Goal: Information Seeking & Learning: Learn about a topic

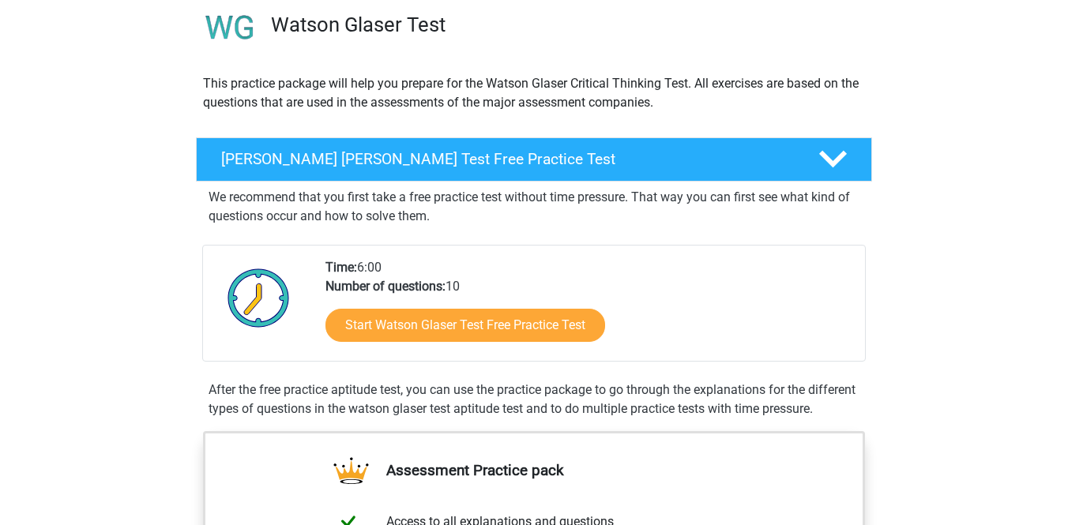
scroll to position [104, 0]
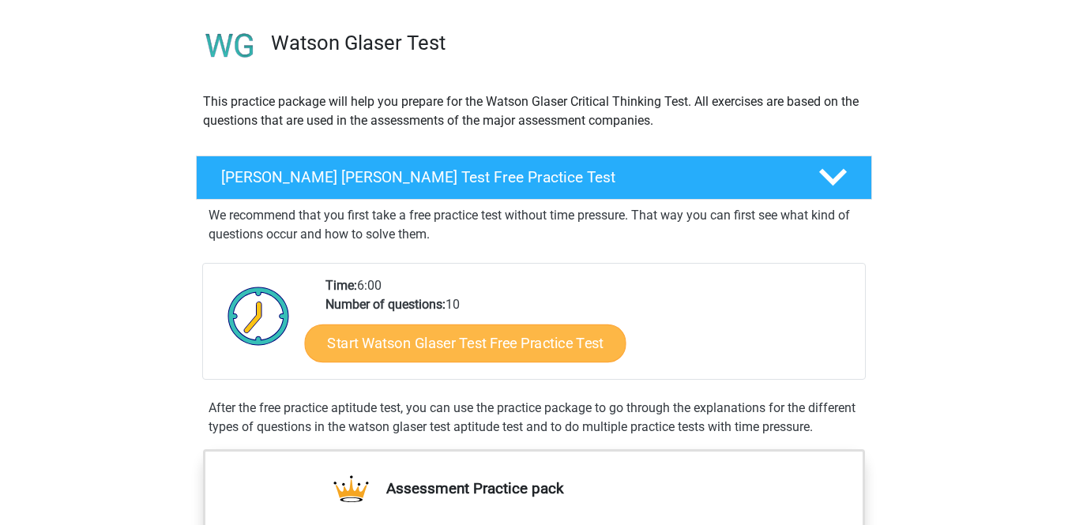
click at [553, 330] on link "Start Watson Glaser Test Free Practice Test" at bounding box center [466, 344] width 322 height 38
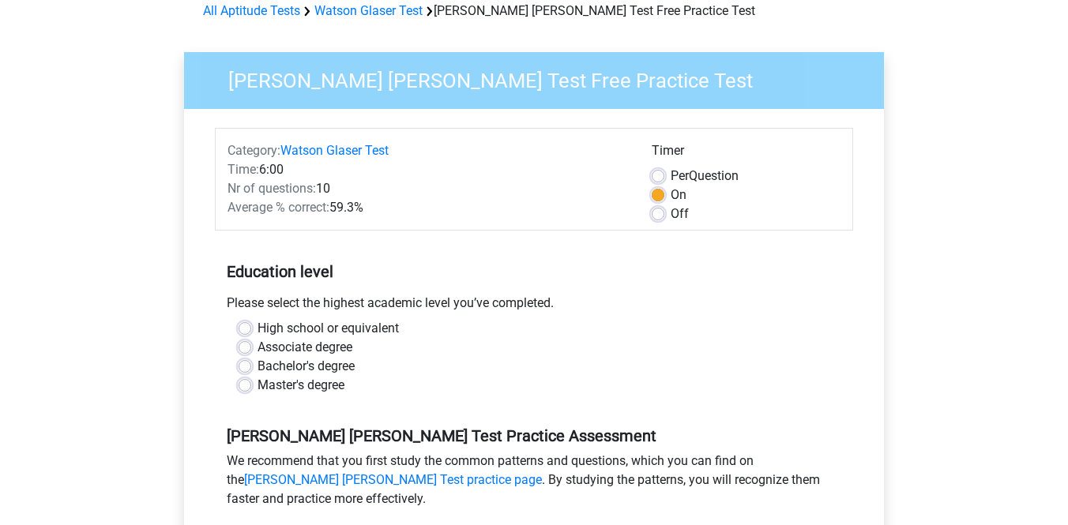
scroll to position [79, 0]
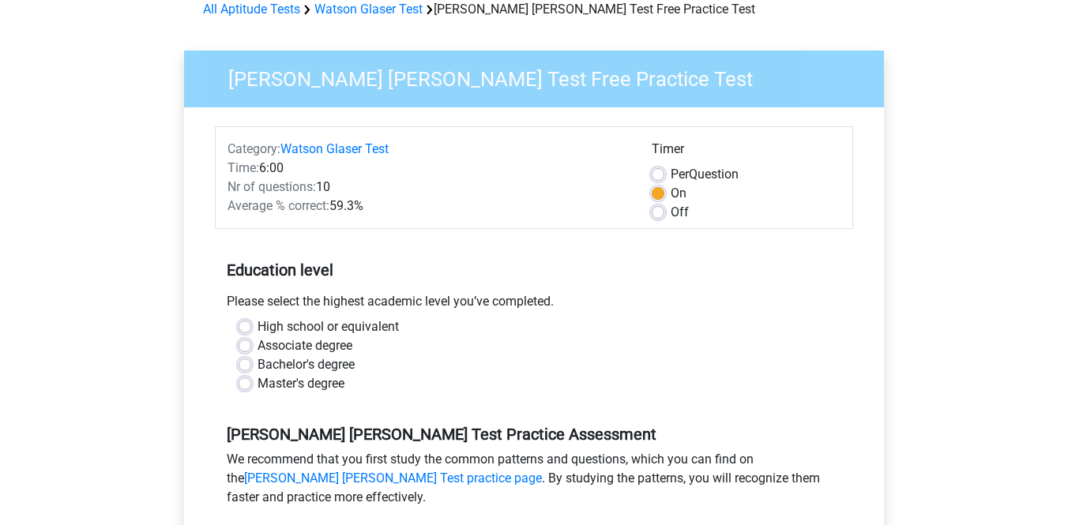
click at [258, 367] on label "Bachelor's degree" at bounding box center [306, 365] width 97 height 19
click at [248, 367] on input "Bachelor's degree" at bounding box center [245, 364] width 13 height 16
radio input "true"
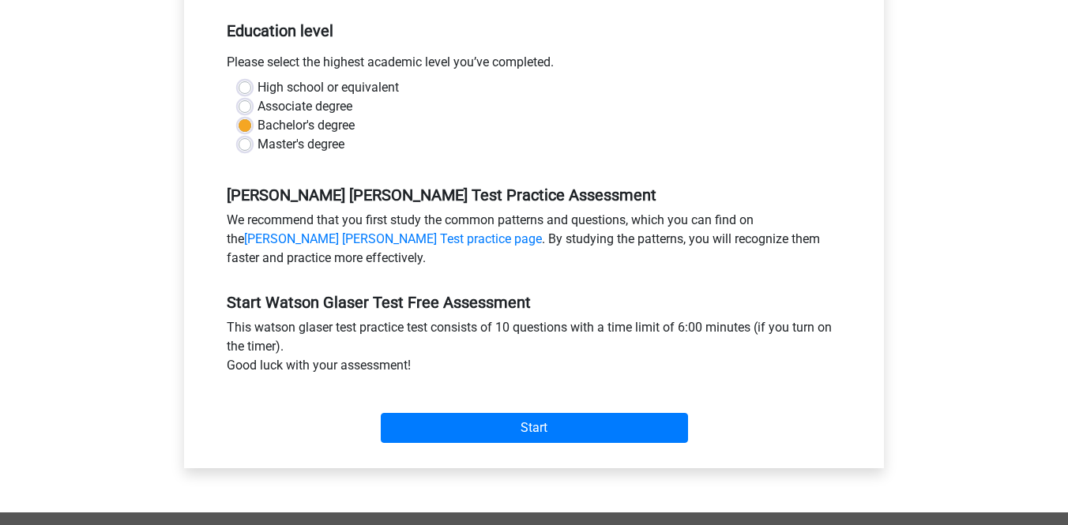
scroll to position [329, 0]
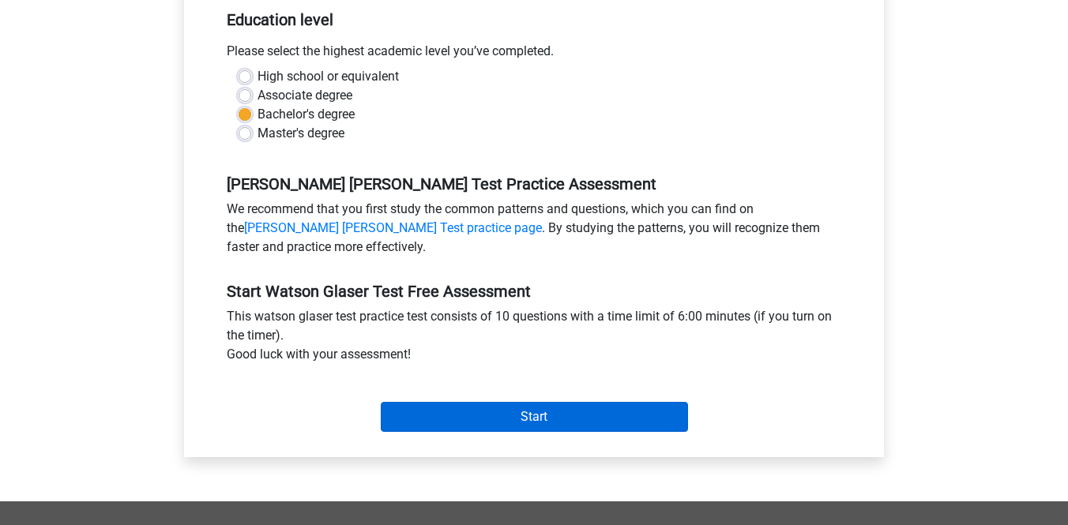
click at [438, 414] on input "Start" at bounding box center [534, 417] width 307 height 30
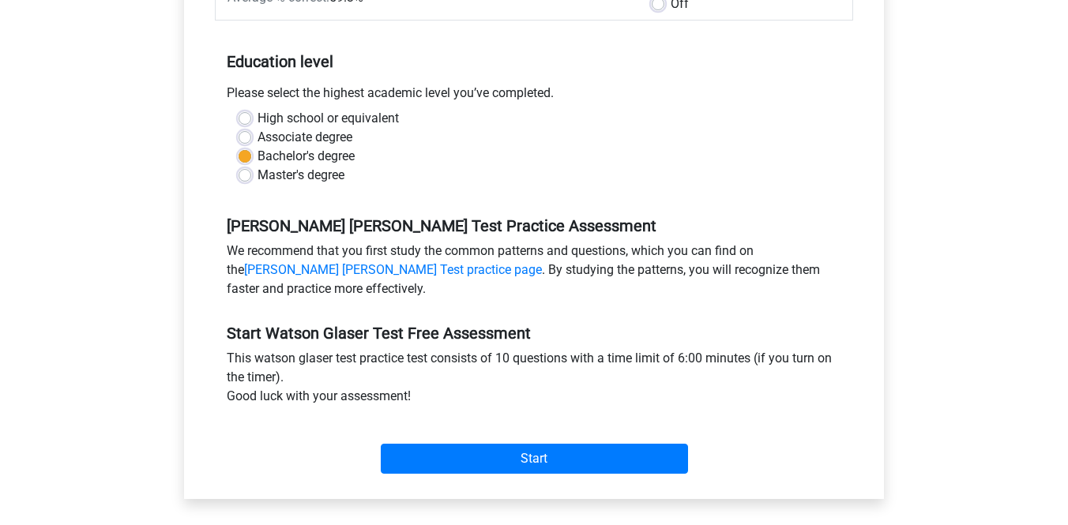
scroll to position [294, 0]
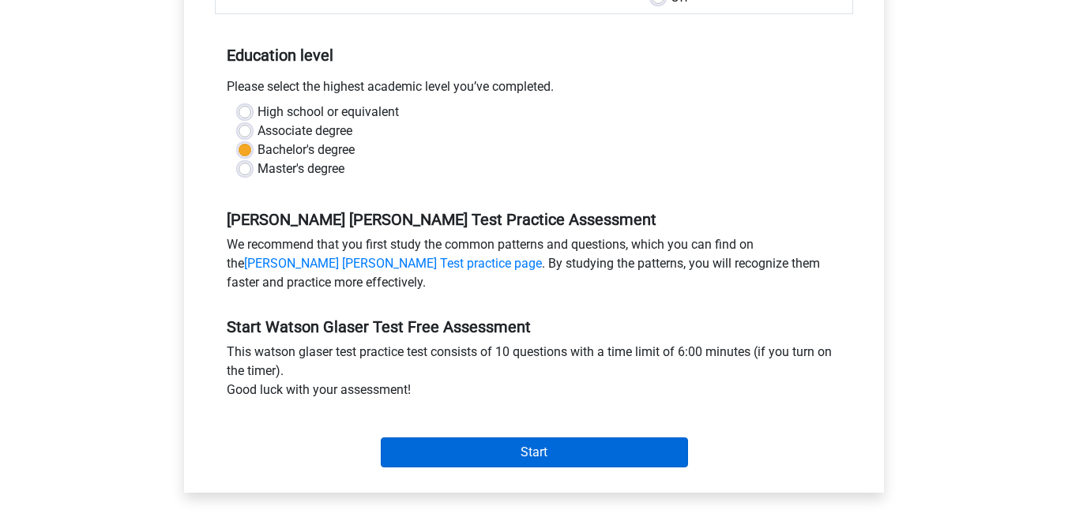
click at [608, 444] on input "Start" at bounding box center [534, 453] width 307 height 30
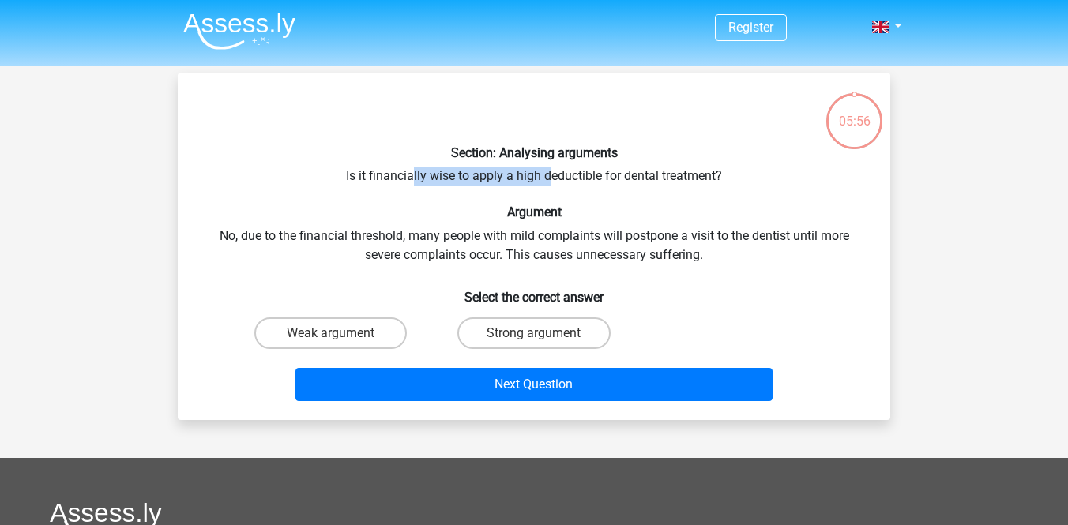
drag, startPoint x: 412, startPoint y: 175, endPoint x: 512, endPoint y: 179, distance: 99.6
click at [518, 179] on div "Section: Analysing arguments Is it financially wise to apply a high deductible …" at bounding box center [534, 246] width 700 height 322
click at [647, 256] on div "Section: Analysing arguments Is it financially wise to apply a high deductible …" at bounding box center [534, 246] width 700 height 322
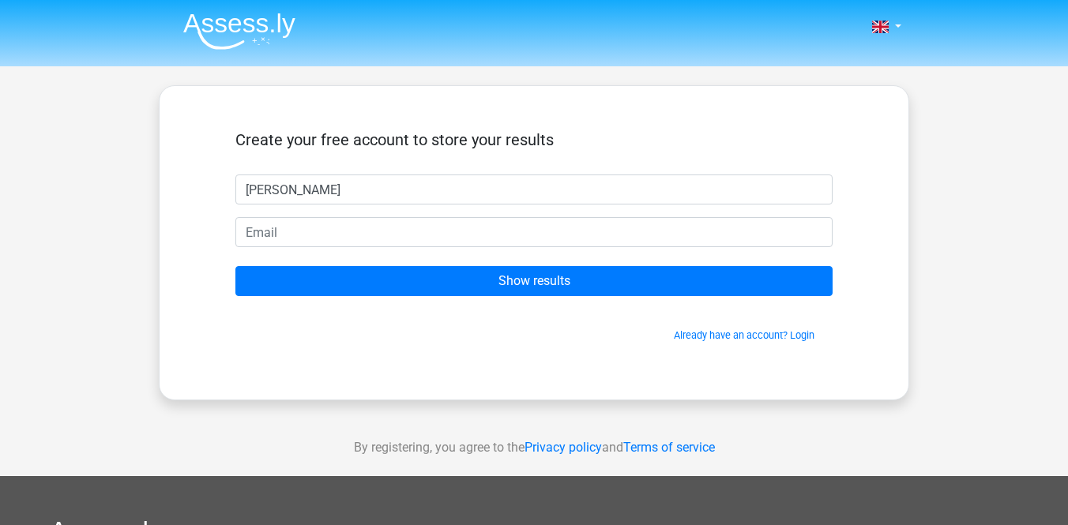
type input "[PERSON_NAME]"
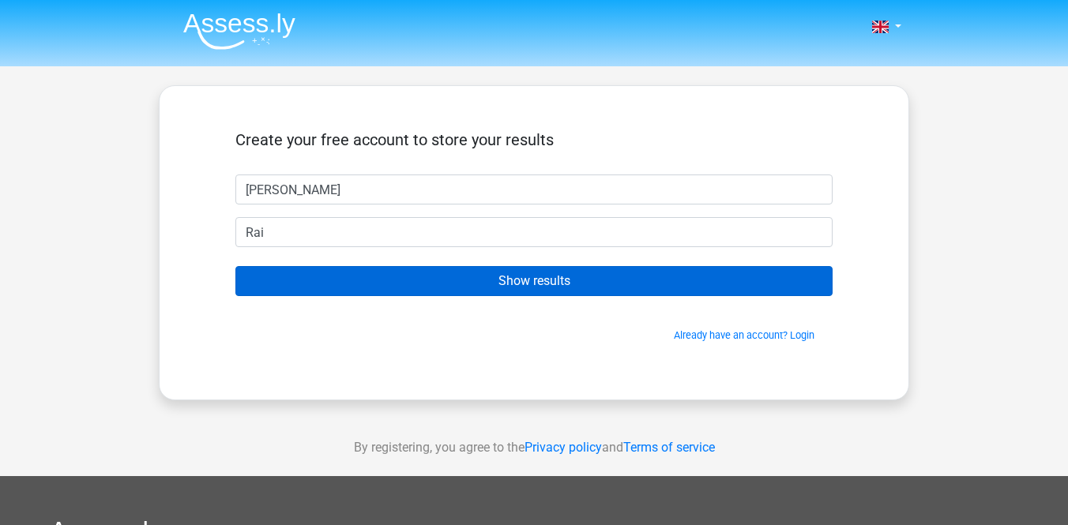
click at [465, 284] on input "Show results" at bounding box center [533, 281] width 597 height 30
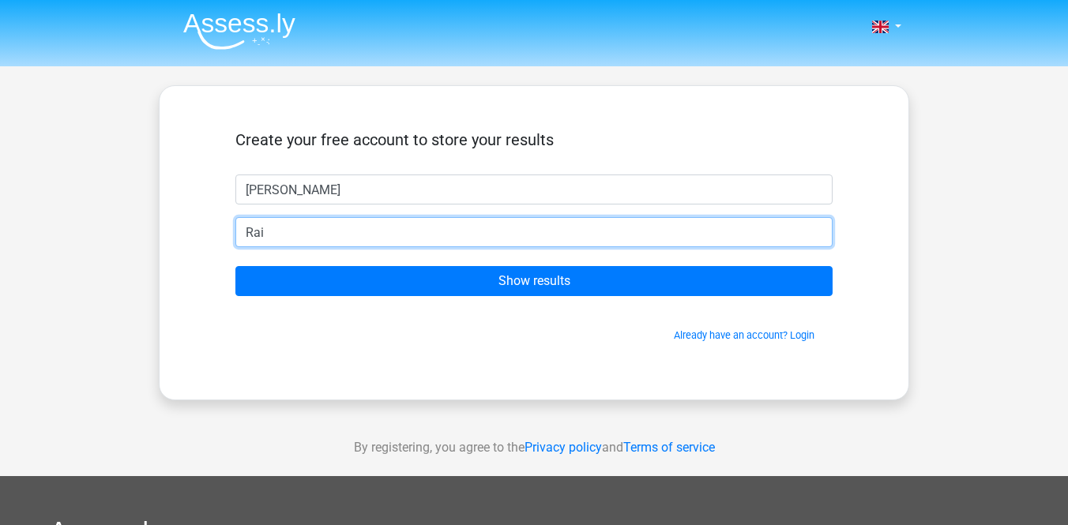
drag, startPoint x: 476, startPoint y: 238, endPoint x: 213, endPoint y: 235, distance: 263.1
click at [213, 235] on div "Create your free account to store your results Silvano Rai Show results Already…" at bounding box center [534, 243] width 673 height 238
click at [299, 230] on input "raisilvano@gmail.com" at bounding box center [533, 232] width 597 height 30
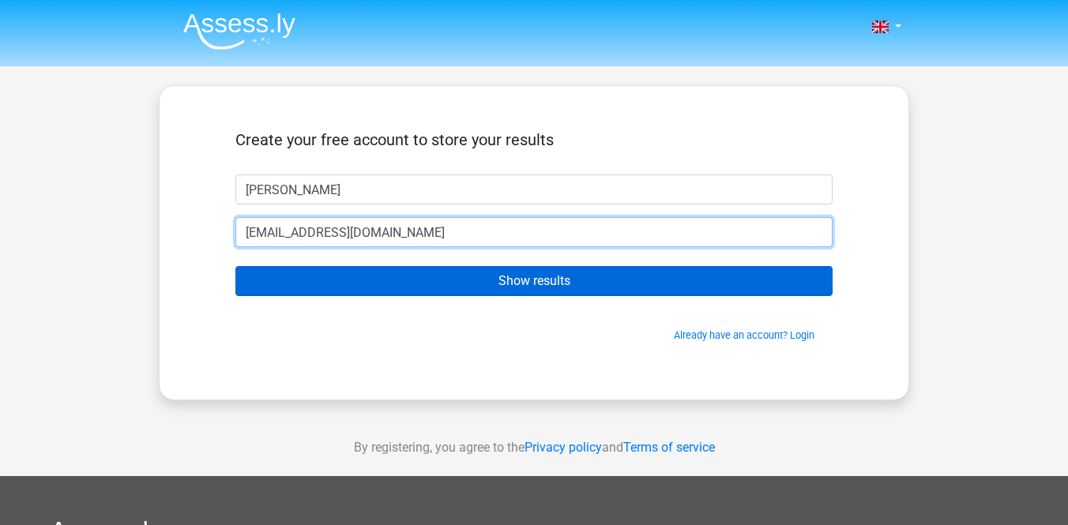
type input "[EMAIL_ADDRESS][DOMAIN_NAME]"
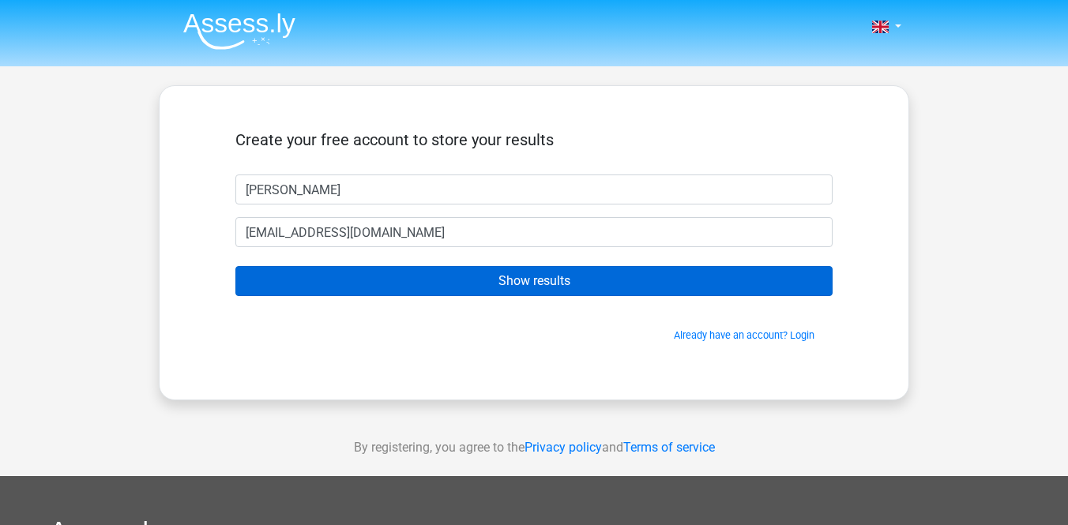
click at [436, 274] on input "Show results" at bounding box center [533, 281] width 597 height 30
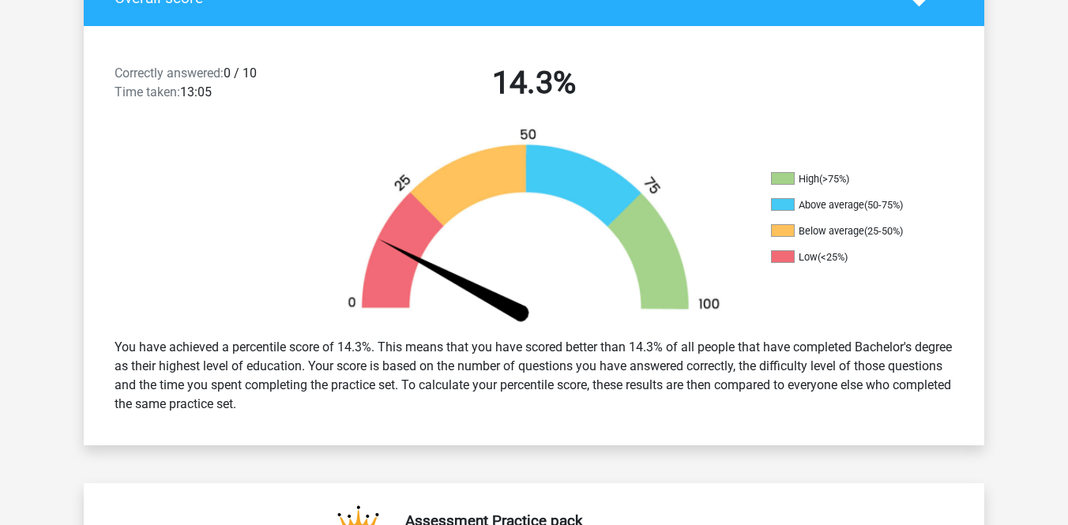
scroll to position [287, 0]
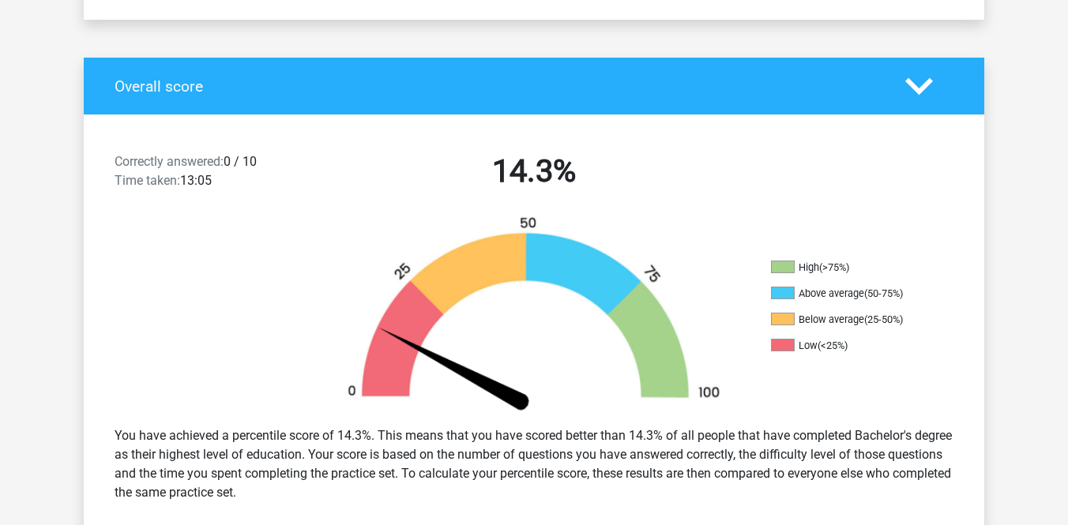
click at [468, 107] on div "Overall score" at bounding box center [534, 86] width 901 height 57
click at [485, 73] on div "Overall score" at bounding box center [534, 86] width 901 height 57
click at [924, 92] on icon at bounding box center [920, 87] width 28 height 28
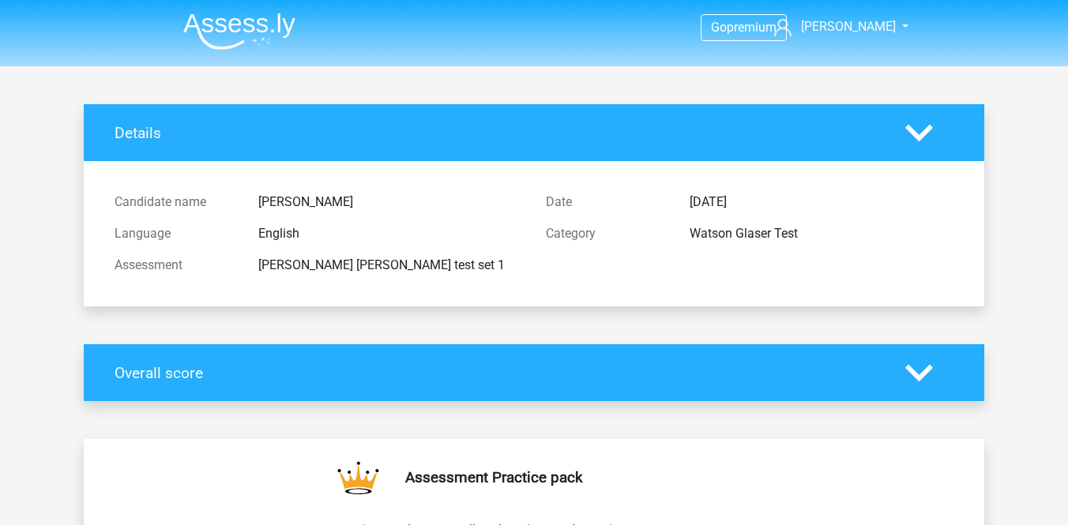
scroll to position [0, 0]
click at [247, 30] on img at bounding box center [239, 31] width 112 height 37
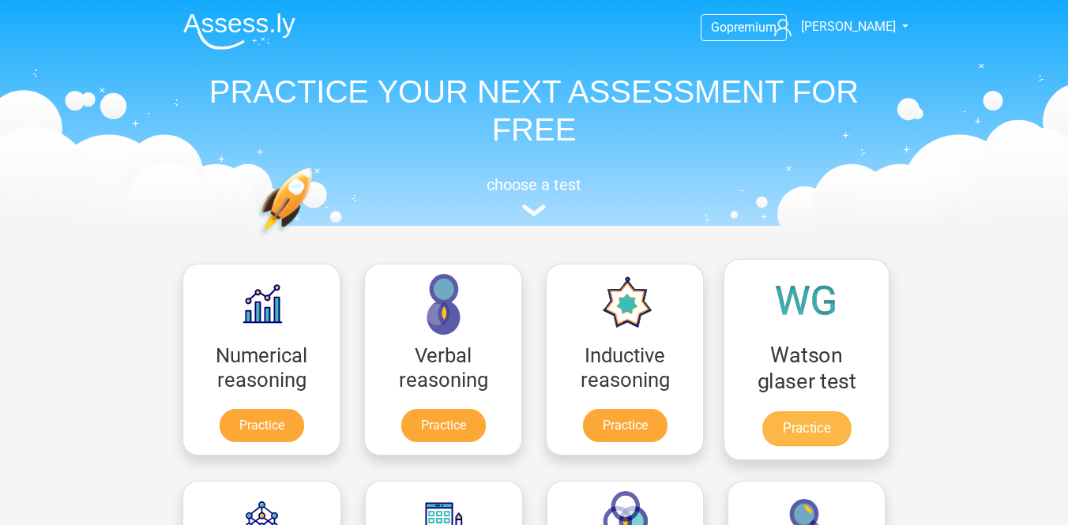
click at [851, 416] on link "Practice" at bounding box center [806, 429] width 88 height 35
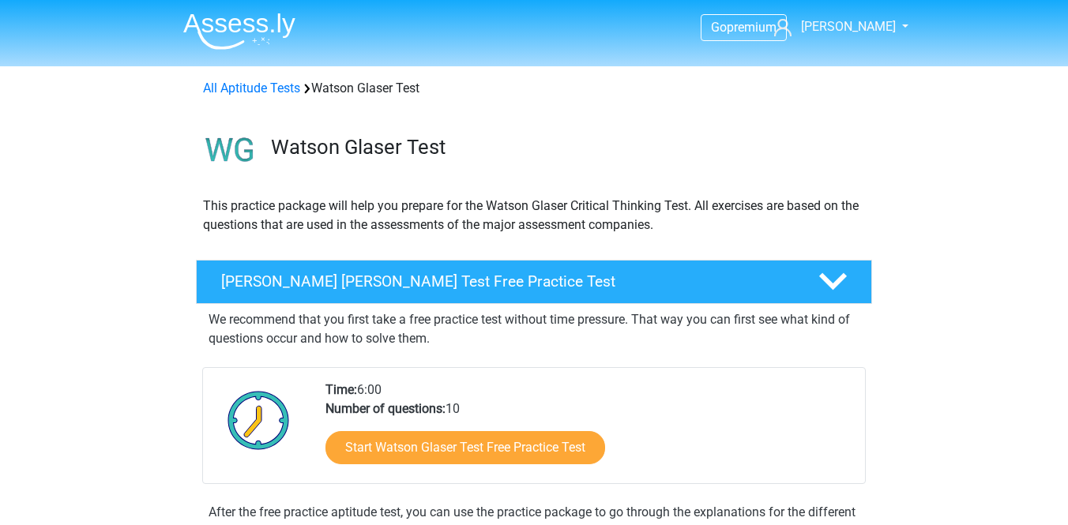
scroll to position [29, 0]
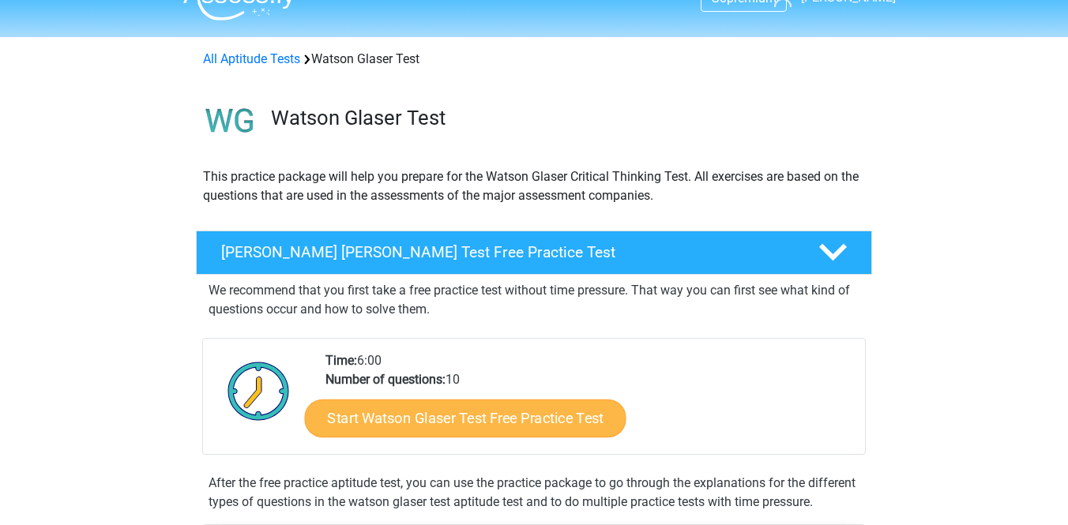
click at [555, 416] on link "Start Watson Glaser Test Free Practice Test" at bounding box center [466, 419] width 322 height 38
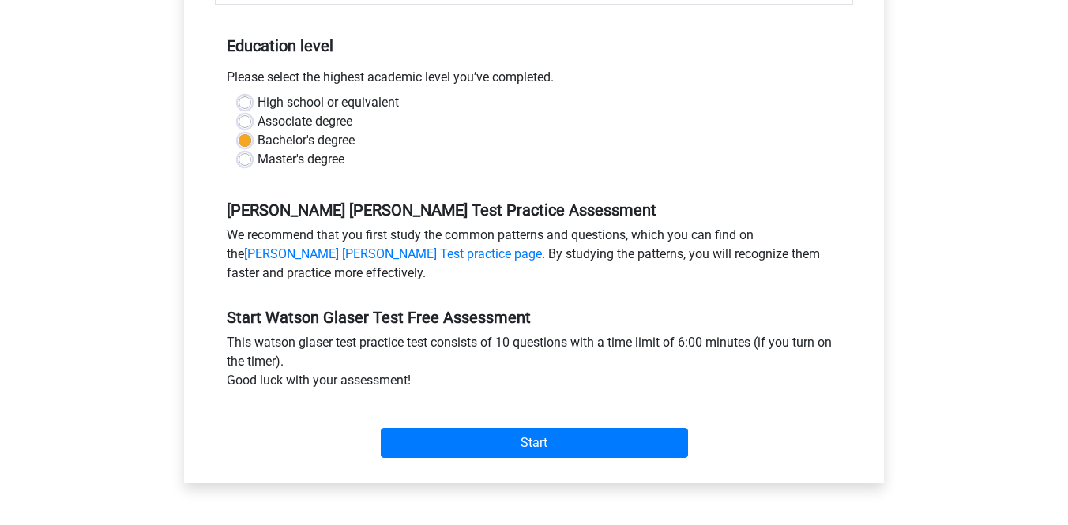
scroll to position [312, 0]
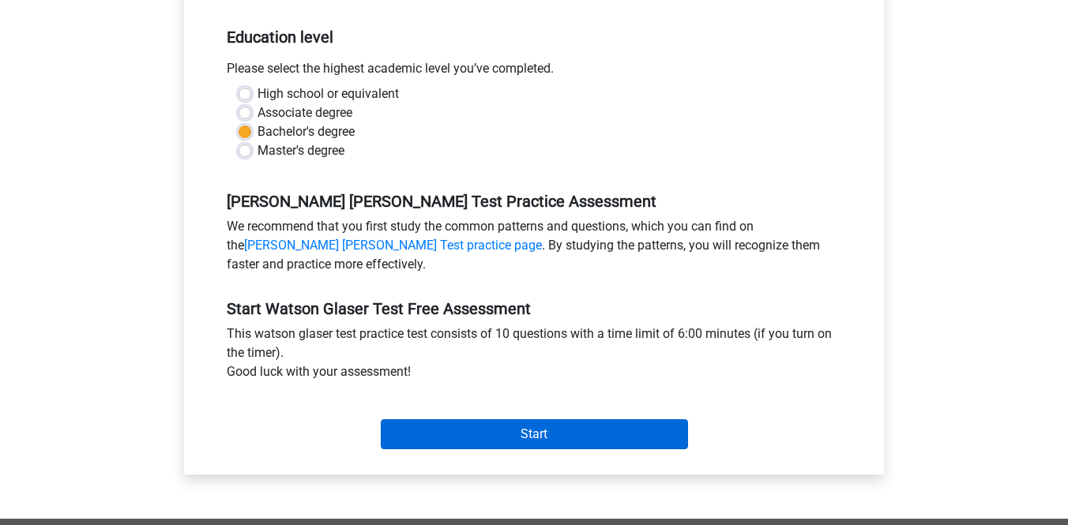
click at [525, 438] on input "Start" at bounding box center [534, 435] width 307 height 30
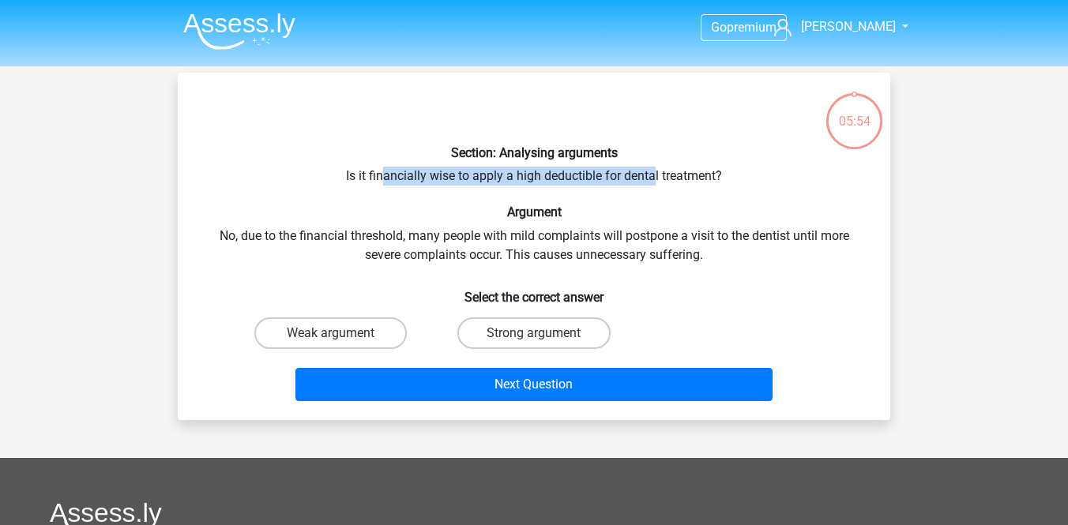
drag, startPoint x: 385, startPoint y: 177, endPoint x: 653, endPoint y: 180, distance: 267.9
click at [653, 180] on div "Section: Analysing arguments Is it financially wise to apply a high deductible …" at bounding box center [534, 246] width 700 height 322
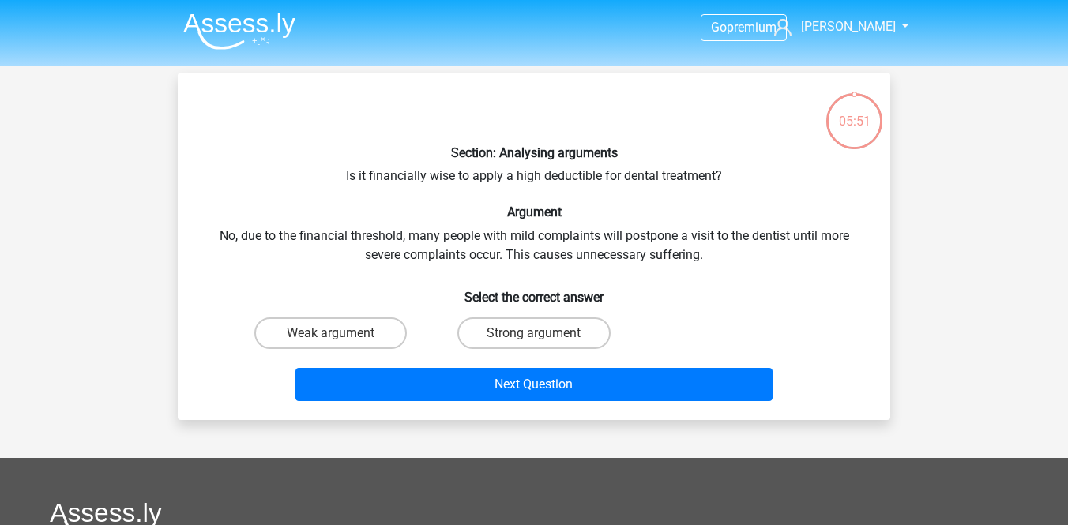
click at [646, 194] on div "Section: Analysing arguments Is it financially wise to apply a high deductible …" at bounding box center [534, 246] width 700 height 322
click at [508, 322] on label "Strong argument" at bounding box center [533, 334] width 152 height 32
click at [534, 333] on input "Strong argument" at bounding box center [539, 338] width 10 height 10
radio input "true"
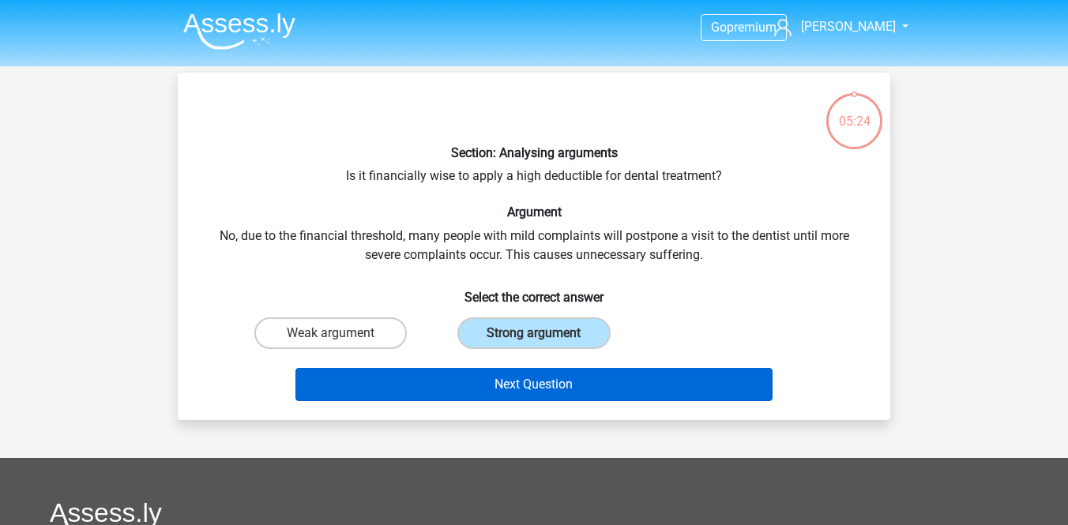
click at [507, 380] on button "Next Question" at bounding box center [535, 384] width 478 height 33
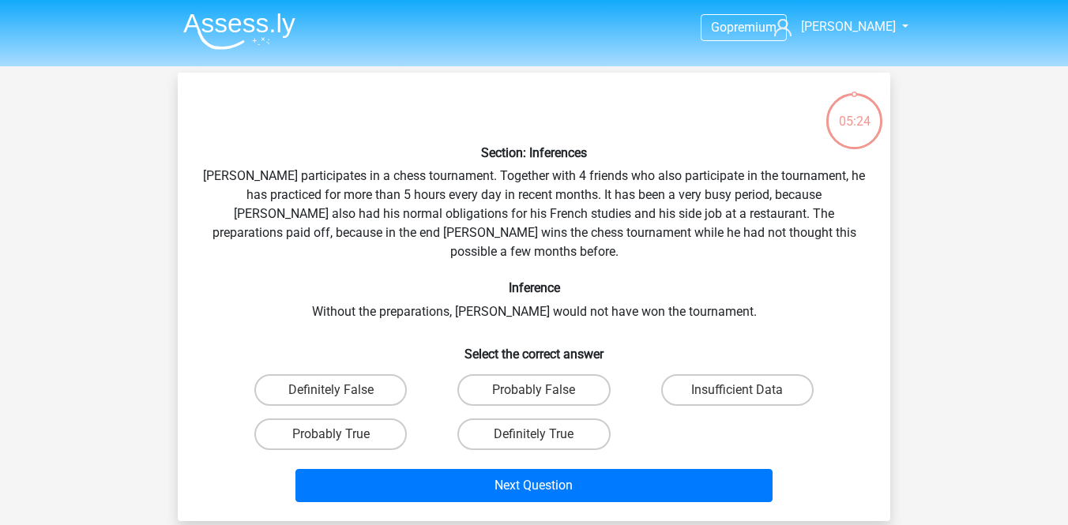
scroll to position [73, 0]
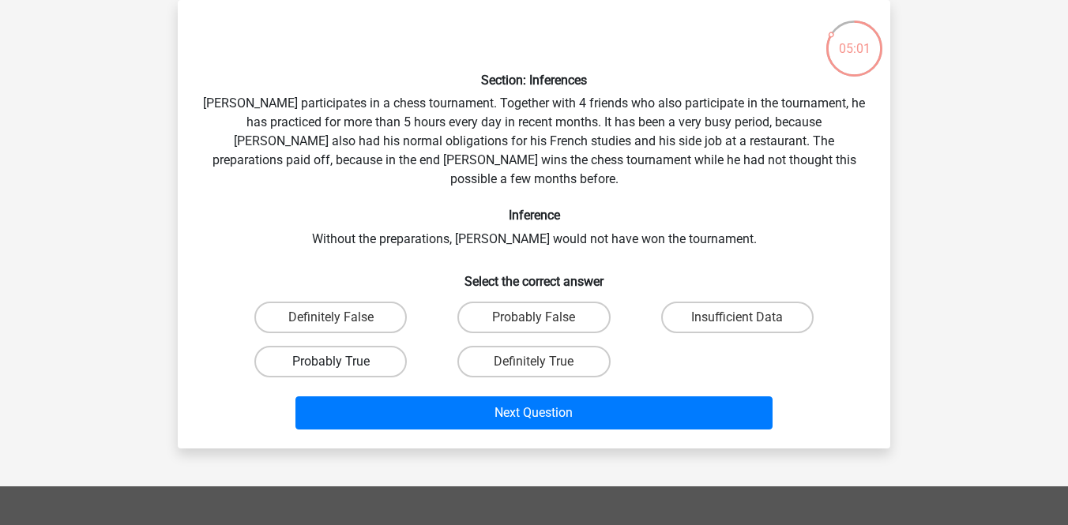
click at [349, 346] on label "Probably True" at bounding box center [330, 362] width 152 height 32
click at [341, 362] on input "Probably True" at bounding box center [336, 367] width 10 height 10
radio input "true"
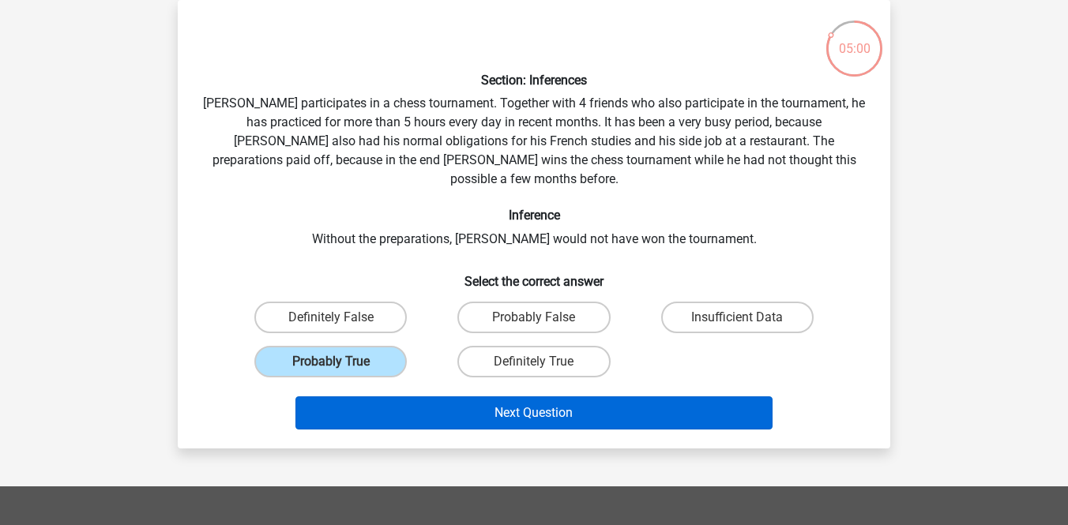
click at [449, 397] on button "Next Question" at bounding box center [535, 413] width 478 height 33
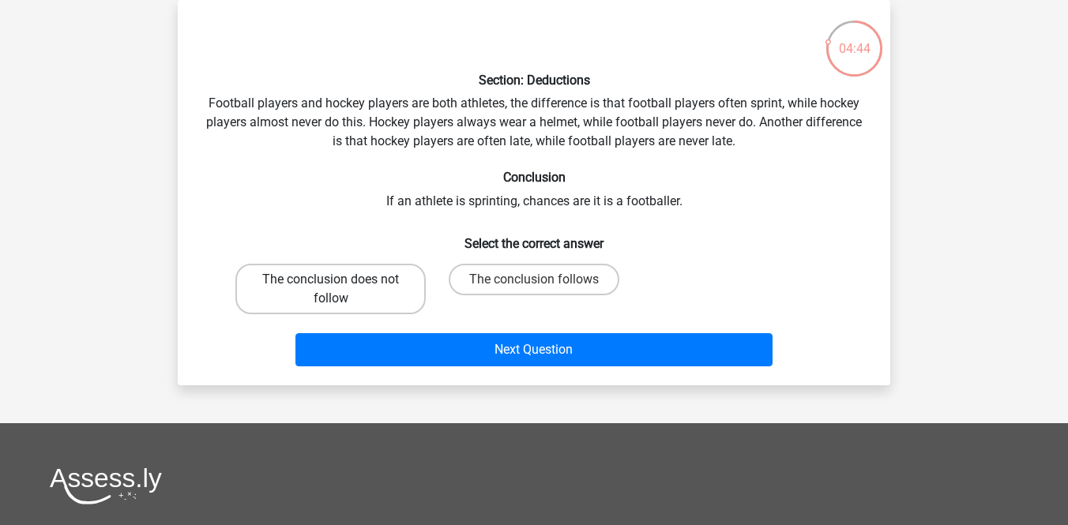
click at [392, 282] on label "The conclusion does not follow" at bounding box center [330, 289] width 190 height 51
click at [341, 282] on input "The conclusion does not follow" at bounding box center [336, 285] width 10 height 10
radio input "true"
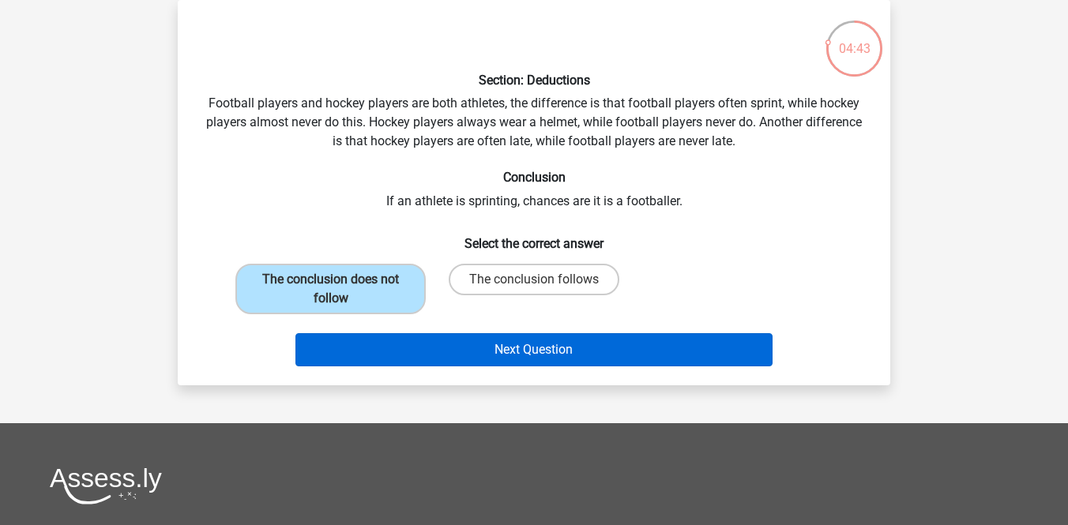
click at [461, 340] on button "Next Question" at bounding box center [535, 349] width 478 height 33
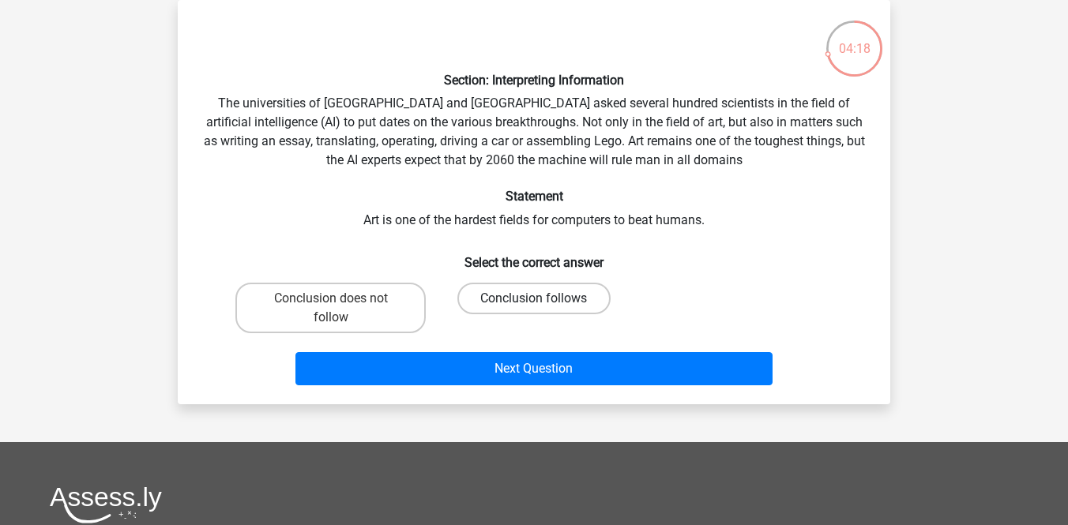
click at [535, 289] on label "Conclusion follows" at bounding box center [533, 299] width 152 height 32
click at [535, 299] on input "Conclusion follows" at bounding box center [539, 304] width 10 height 10
radio input "true"
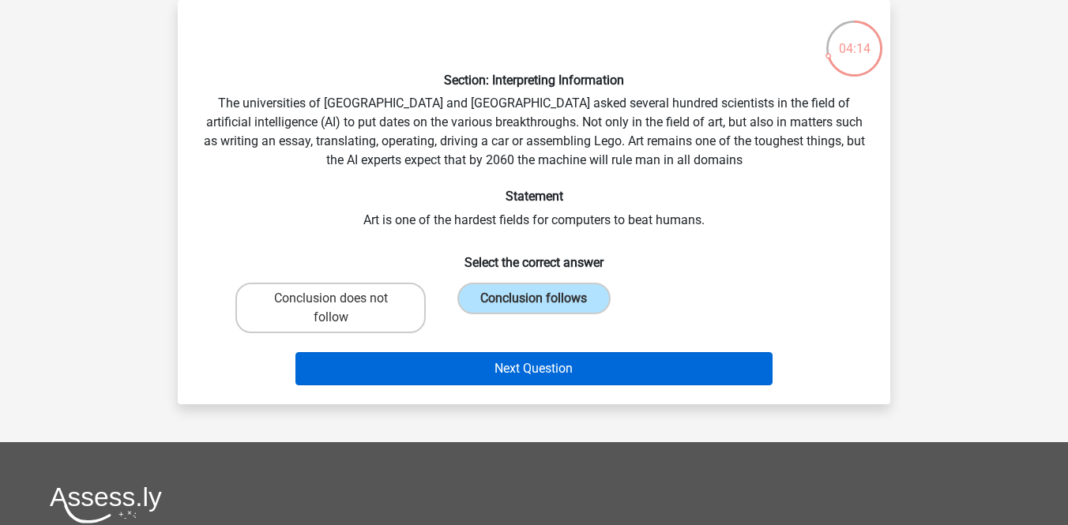
click at [538, 361] on button "Next Question" at bounding box center [535, 368] width 478 height 33
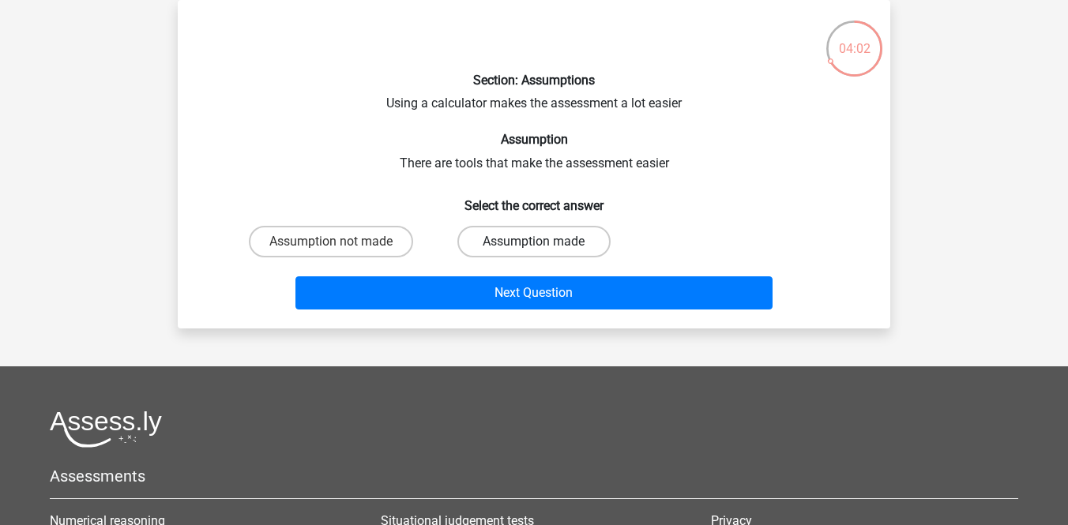
click at [503, 236] on label "Assumption made" at bounding box center [533, 242] width 152 height 32
click at [534, 242] on input "Assumption made" at bounding box center [539, 247] width 10 height 10
radio input "true"
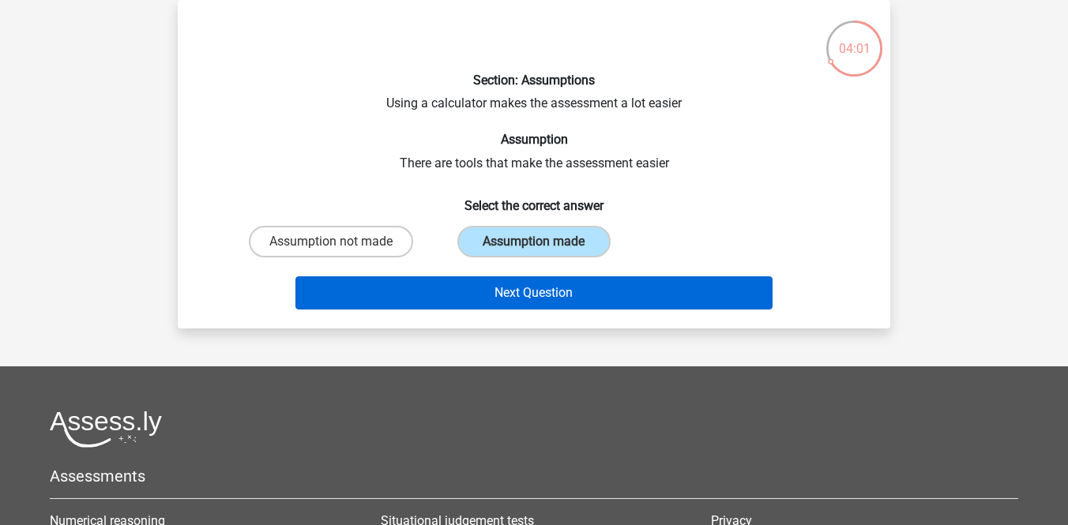
click at [506, 292] on button "Next Question" at bounding box center [535, 293] width 478 height 33
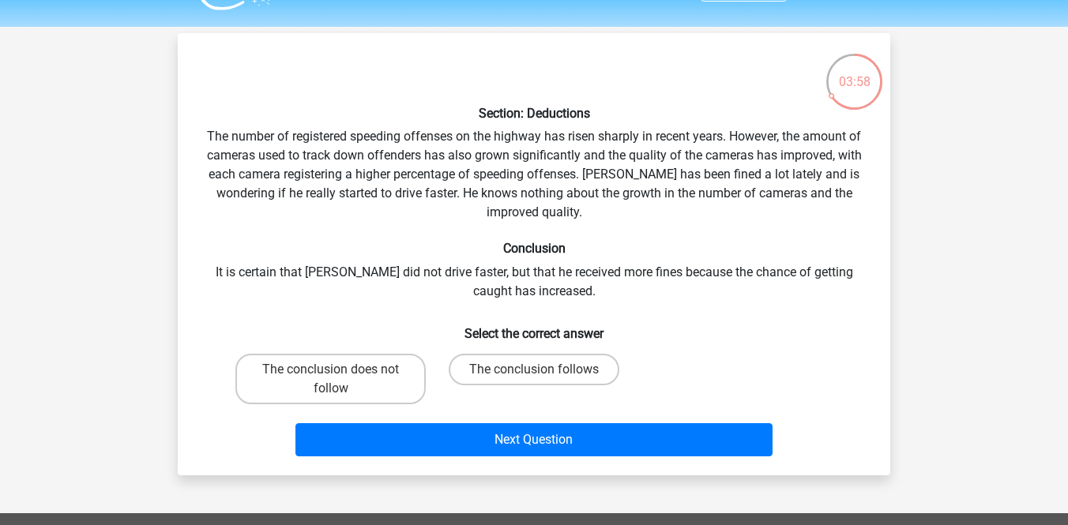
scroll to position [39, 0]
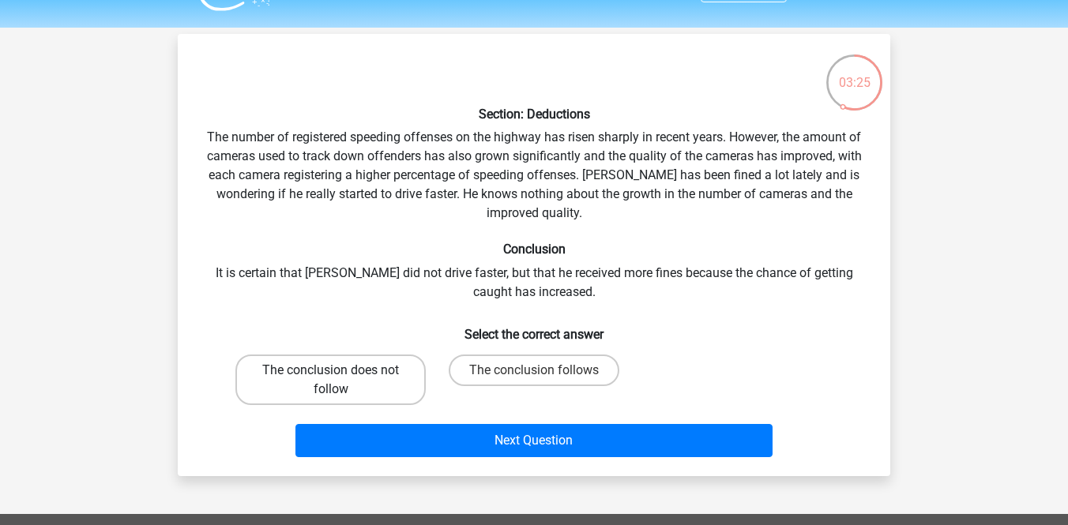
click at [389, 382] on label "The conclusion does not follow" at bounding box center [330, 380] width 190 height 51
click at [341, 381] on input "The conclusion does not follow" at bounding box center [336, 376] width 10 height 10
radio input "true"
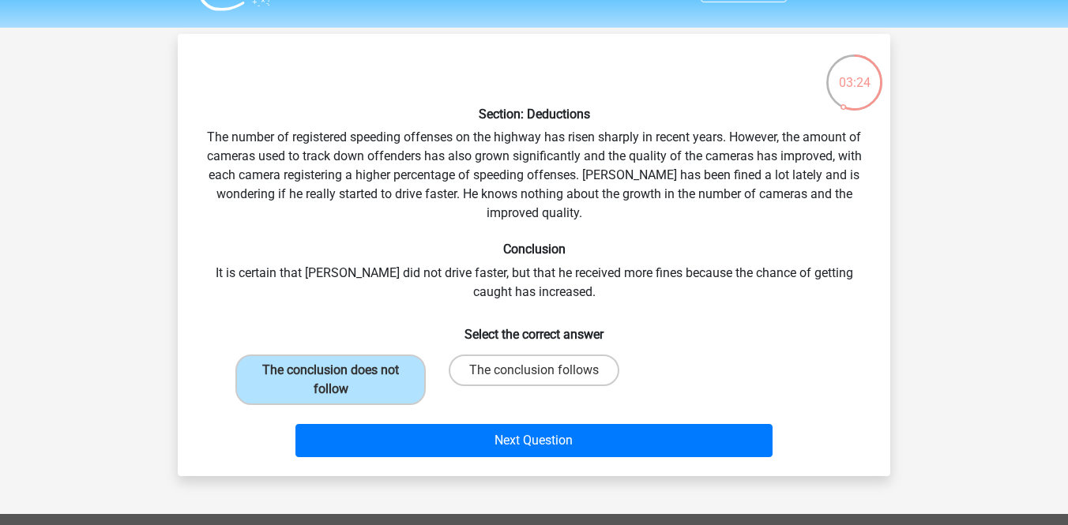
click at [437, 423] on div "Next Question" at bounding box center [534, 438] width 662 height 52
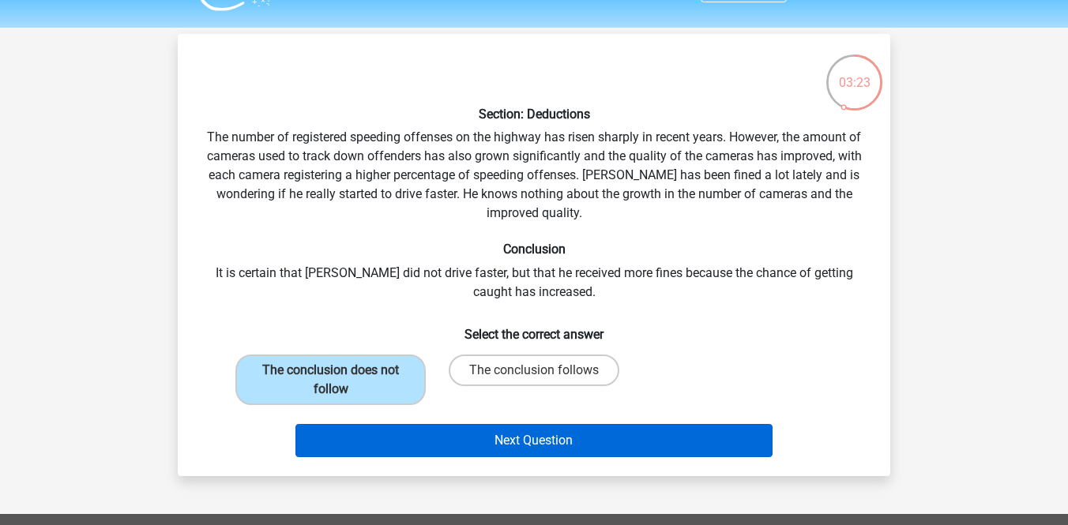
click at [463, 435] on button "Next Question" at bounding box center [535, 440] width 478 height 33
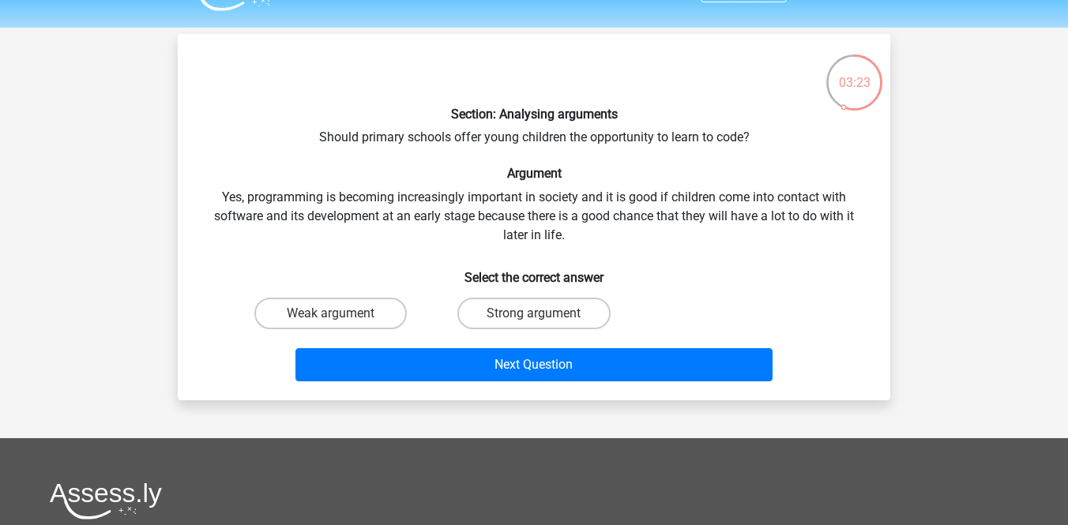
scroll to position [73, 0]
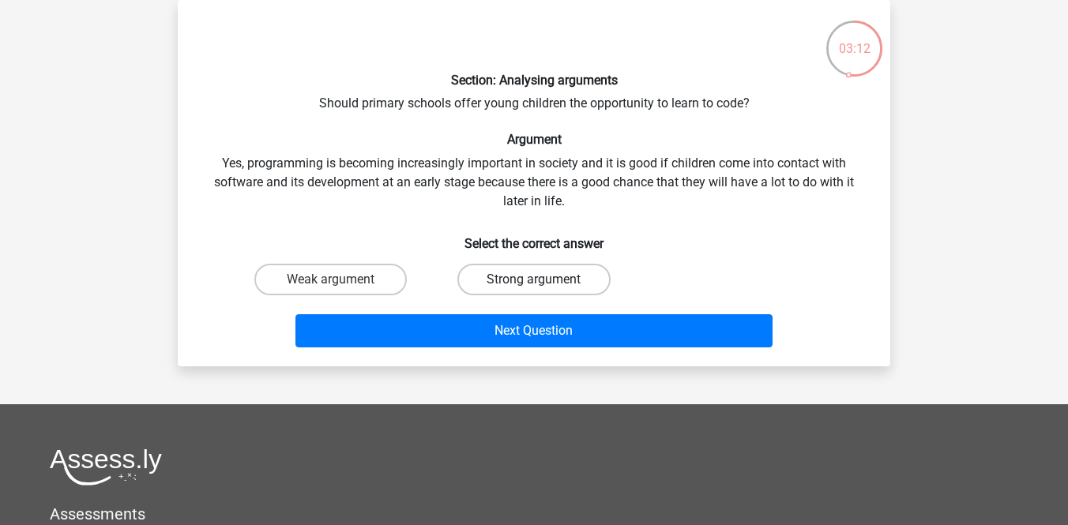
click at [530, 278] on label "Strong argument" at bounding box center [533, 280] width 152 height 32
click at [534, 280] on input "Strong argument" at bounding box center [539, 285] width 10 height 10
radio input "true"
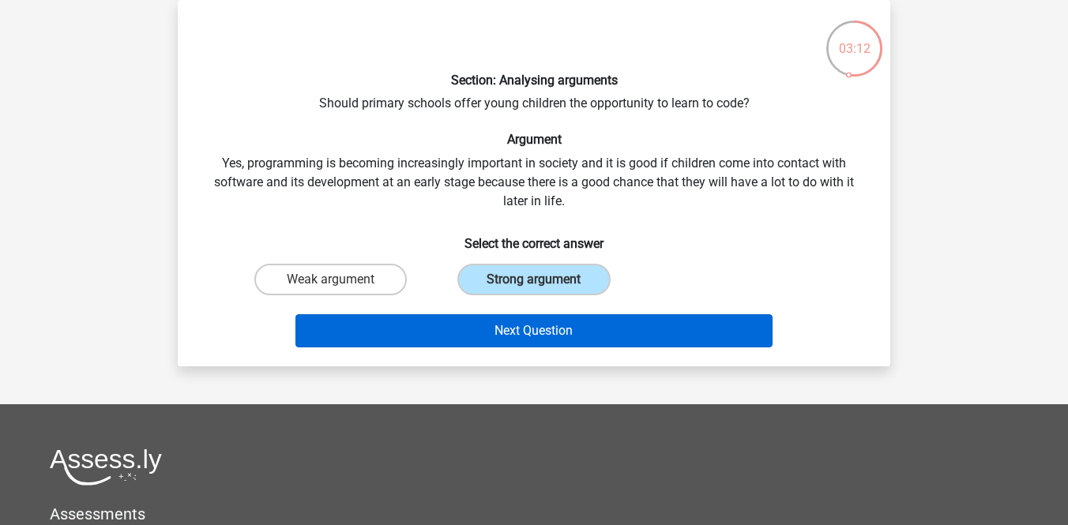
click at [529, 332] on button "Next Question" at bounding box center [535, 330] width 478 height 33
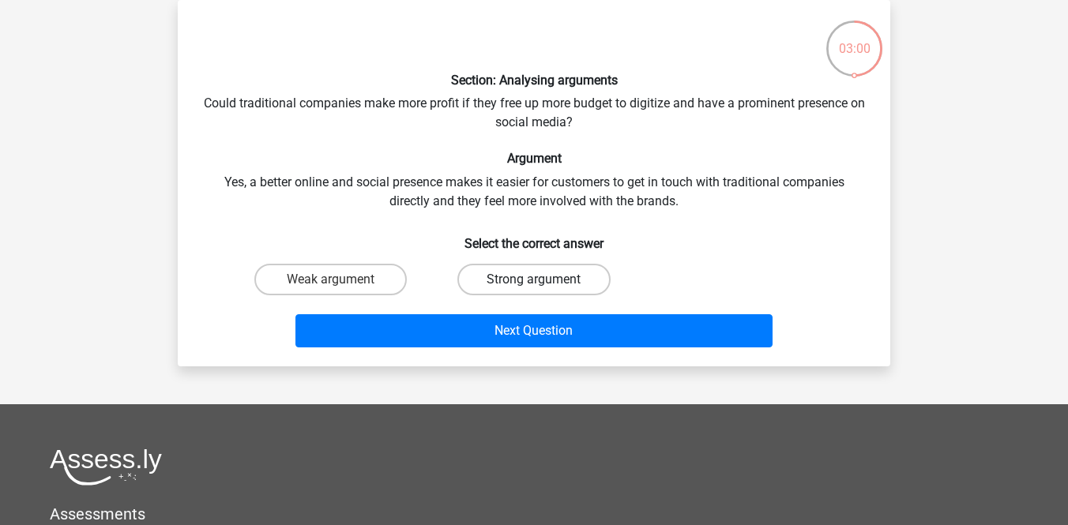
click at [560, 270] on label "Strong argument" at bounding box center [533, 280] width 152 height 32
click at [544, 280] on input "Strong argument" at bounding box center [539, 285] width 10 height 10
radio input "true"
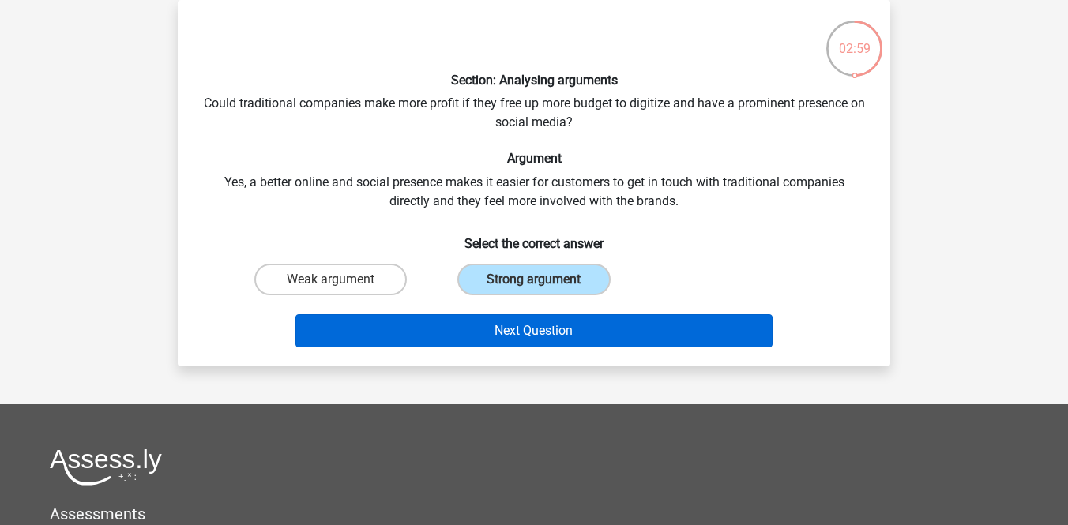
click at [556, 328] on button "Next Question" at bounding box center [535, 330] width 478 height 33
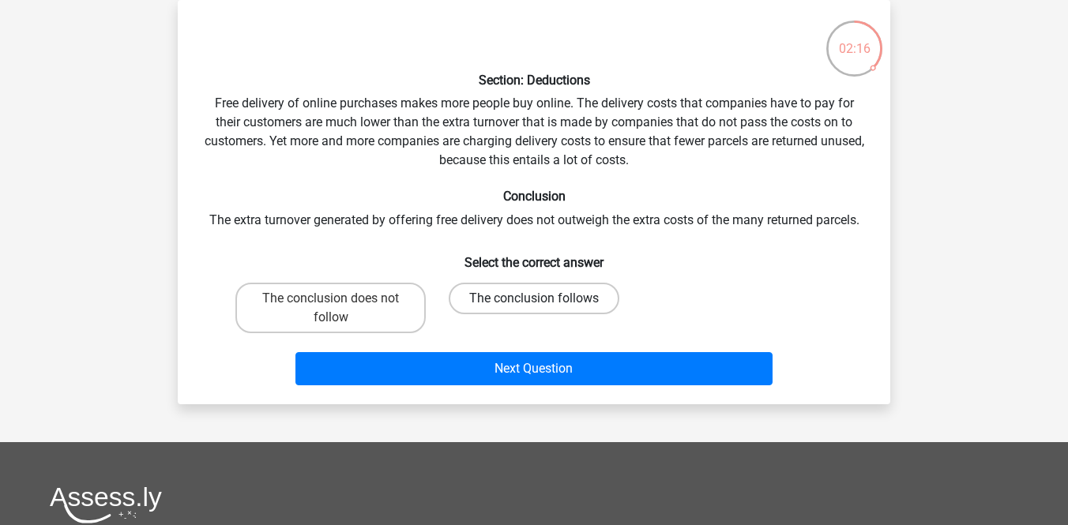
click at [495, 295] on label "The conclusion follows" at bounding box center [534, 299] width 171 height 32
click at [534, 299] on input "The conclusion follows" at bounding box center [539, 304] width 10 height 10
radio input "true"
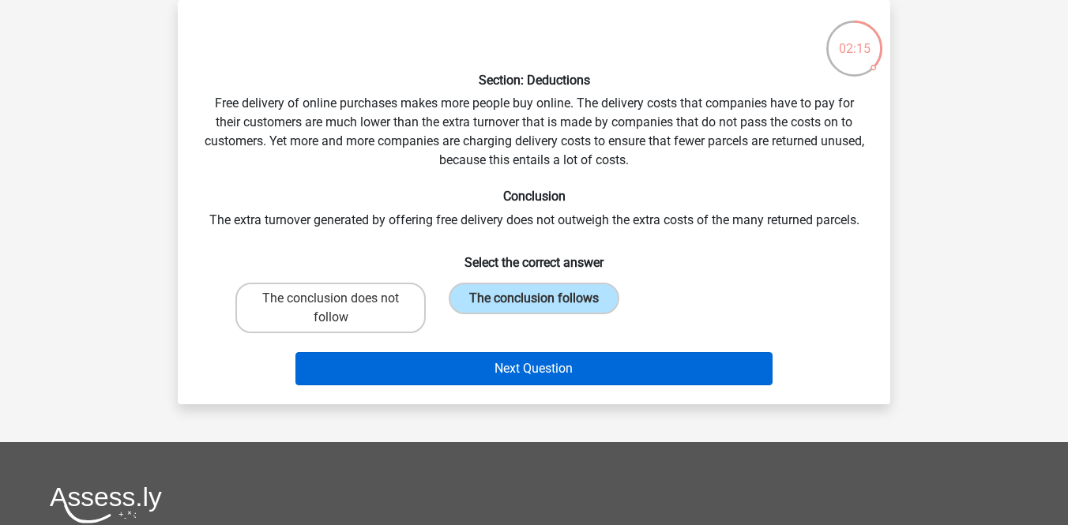
click at [499, 366] on button "Next Question" at bounding box center [535, 368] width 478 height 33
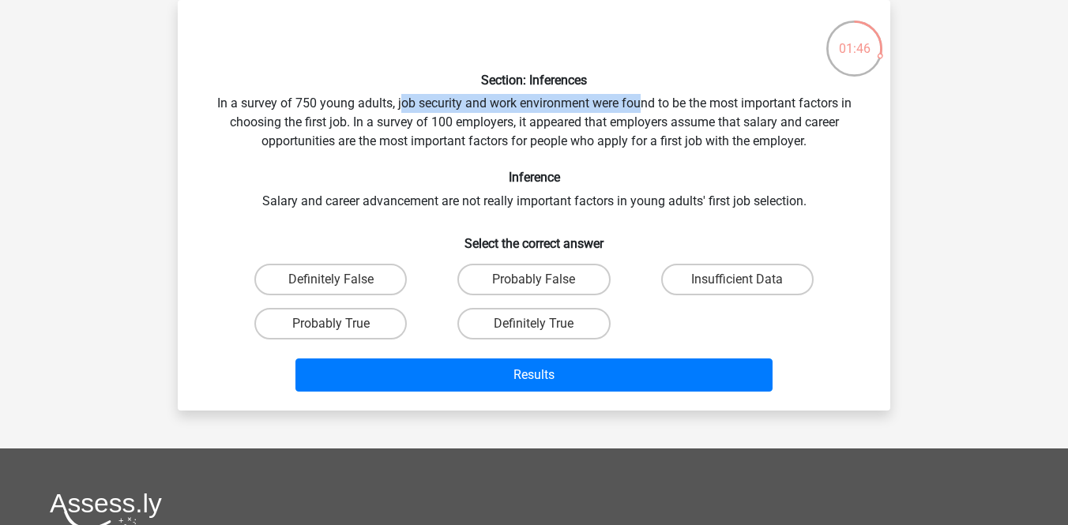
drag, startPoint x: 397, startPoint y: 104, endPoint x: 636, endPoint y: 100, distance: 238.7
click at [638, 100] on div "Section: Inferences In a survey of 750 young adults, job security and work envi…" at bounding box center [534, 206] width 700 height 386
click at [744, 273] on label "Insufficient Data" at bounding box center [737, 280] width 152 height 32
click at [744, 280] on input "Insufficient Data" at bounding box center [742, 285] width 10 height 10
radio input "true"
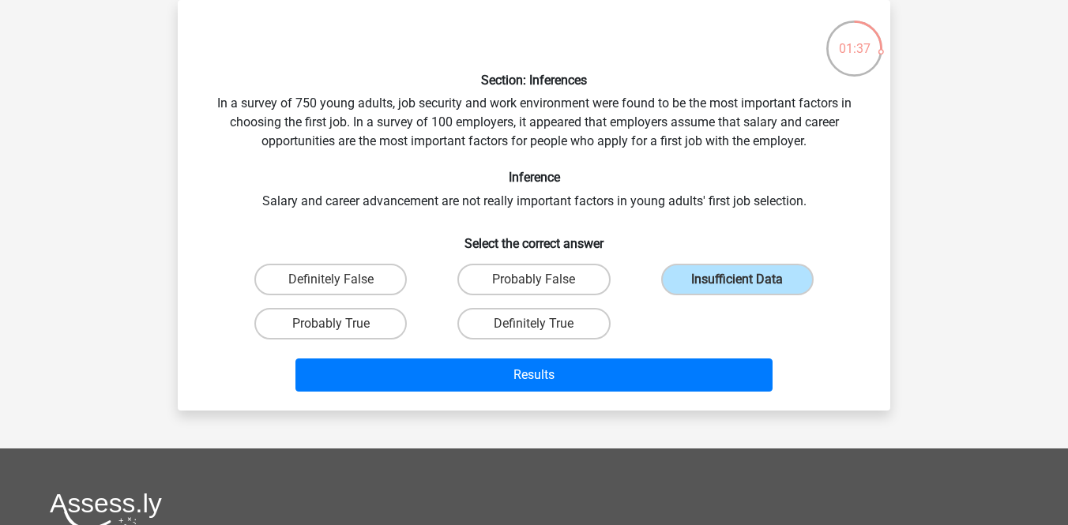
click at [558, 201] on div "Section: Inferences In a survey of 750 young adults, job security and work envi…" at bounding box center [534, 206] width 700 height 386
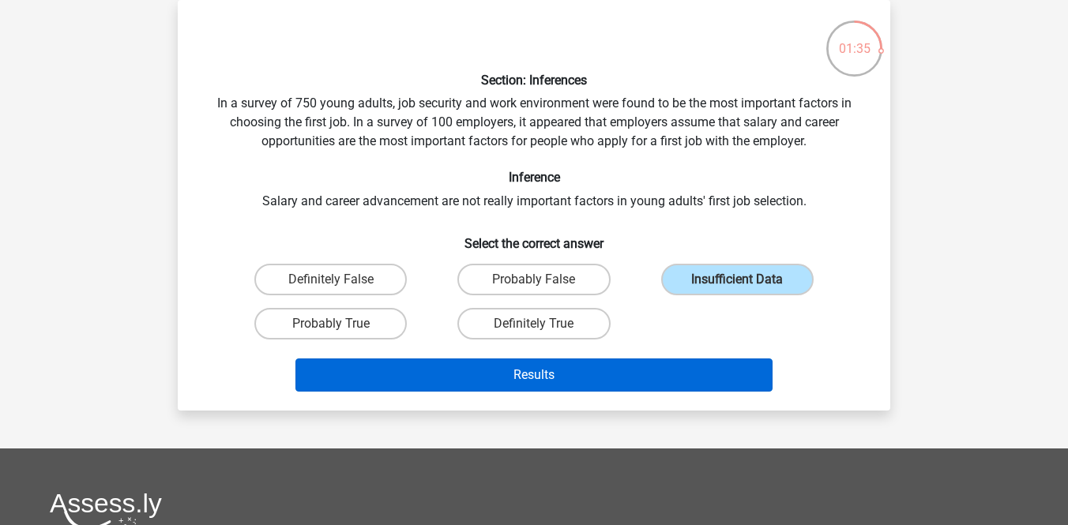
click at [531, 379] on button "Results" at bounding box center [535, 375] width 478 height 33
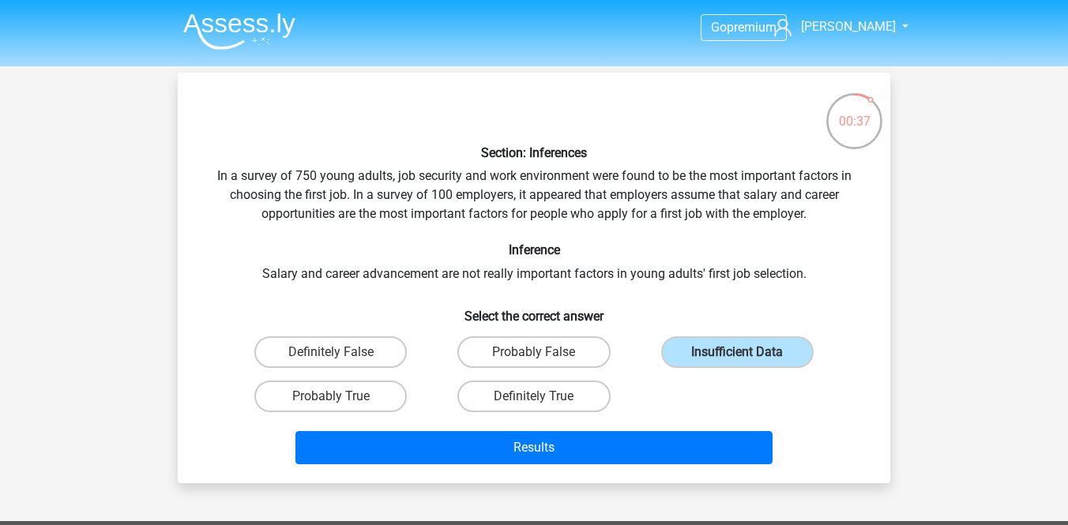
scroll to position [0, 0]
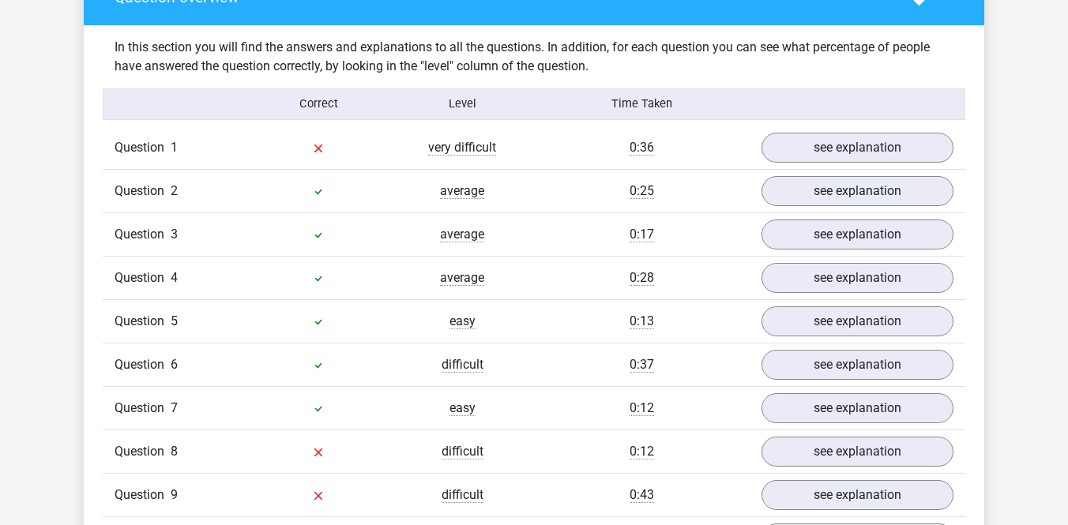
scroll to position [1220, 0]
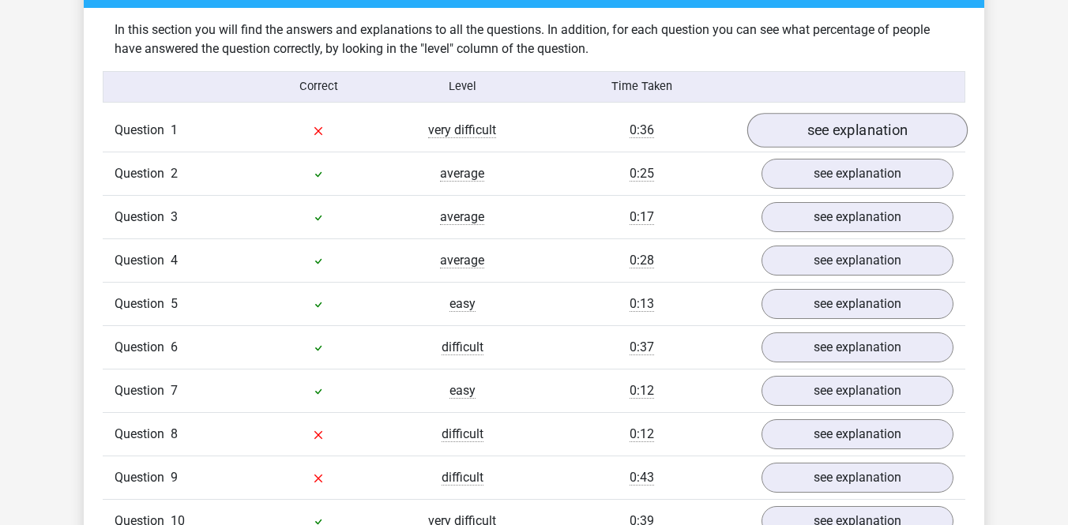
click at [820, 134] on link "see explanation" at bounding box center [857, 130] width 220 height 35
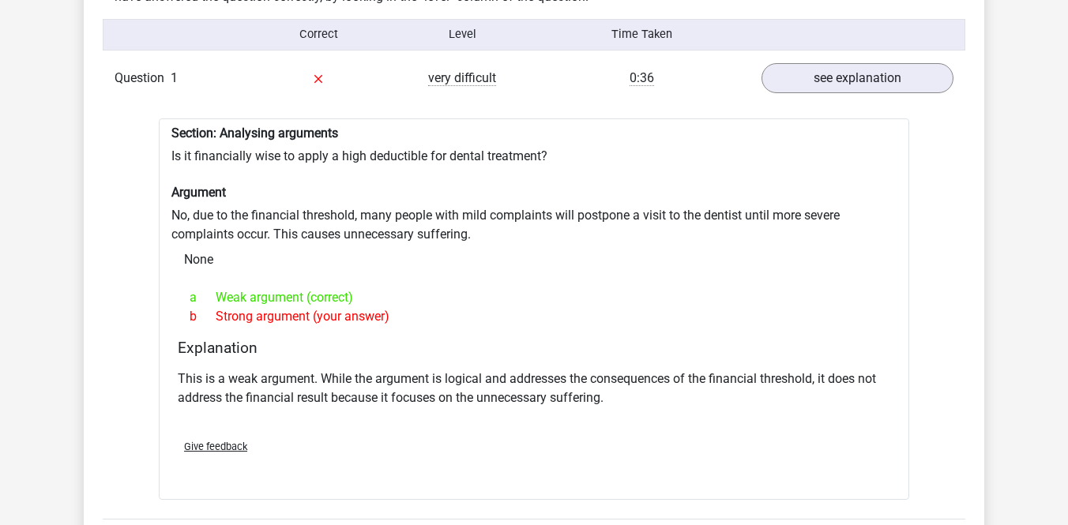
scroll to position [1283, 0]
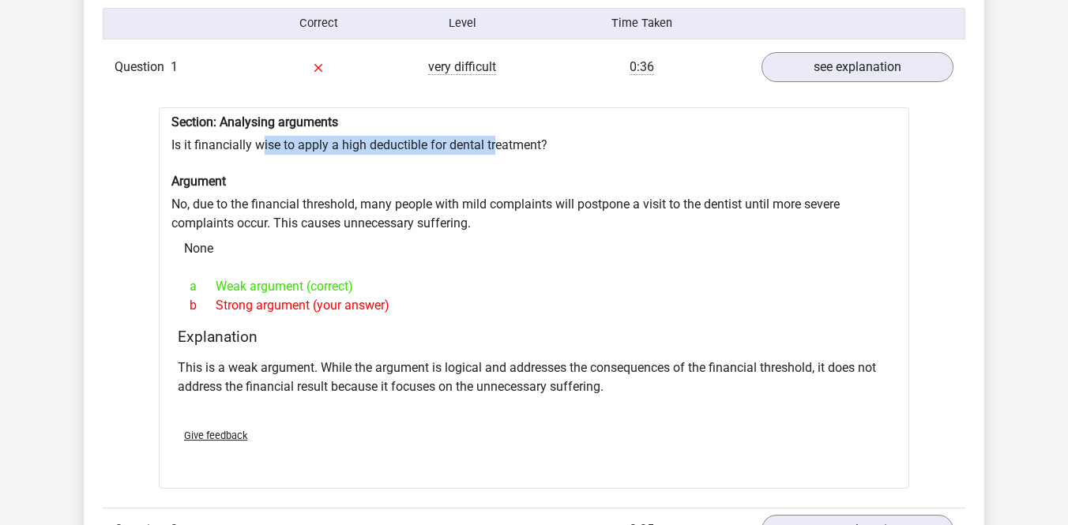
drag, startPoint x: 265, startPoint y: 146, endPoint x: 495, endPoint y: 149, distance: 229.9
click at [496, 149] on div "Section: Analysing arguments Is it financially wise to apply a high deductible …" at bounding box center [534, 298] width 751 height 382
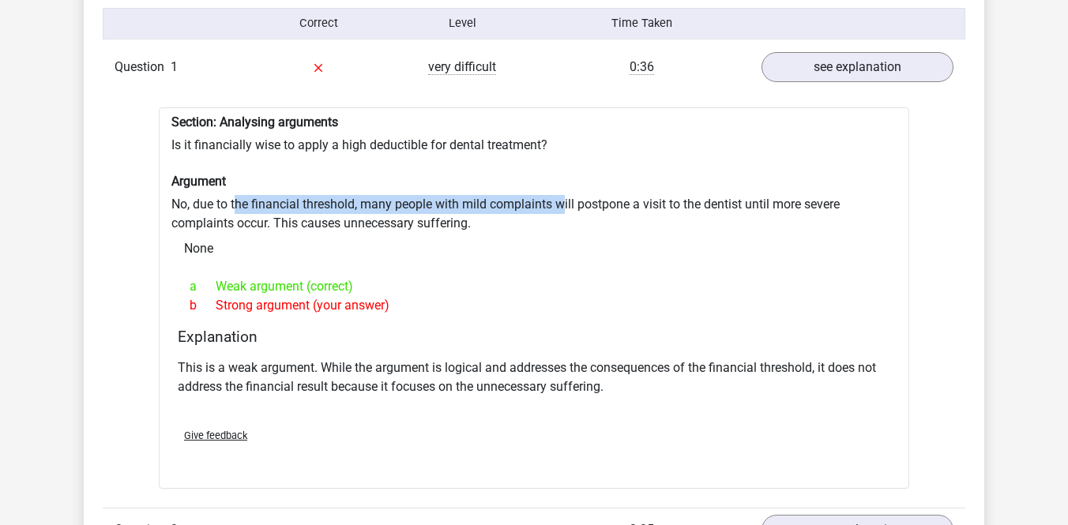
drag, startPoint x: 239, startPoint y: 205, endPoint x: 563, endPoint y: 208, distance: 324.8
click at [563, 208] on div "Section: Analysing arguments Is it financially wise to apply a high deductible …" at bounding box center [534, 298] width 751 height 382
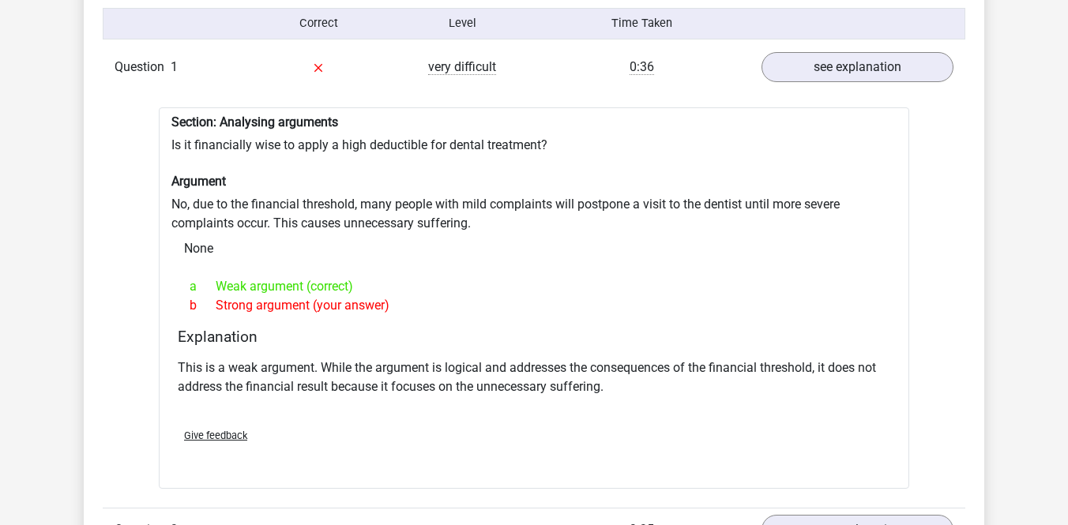
click at [417, 342] on h4 "Explanation" at bounding box center [534, 337] width 713 height 18
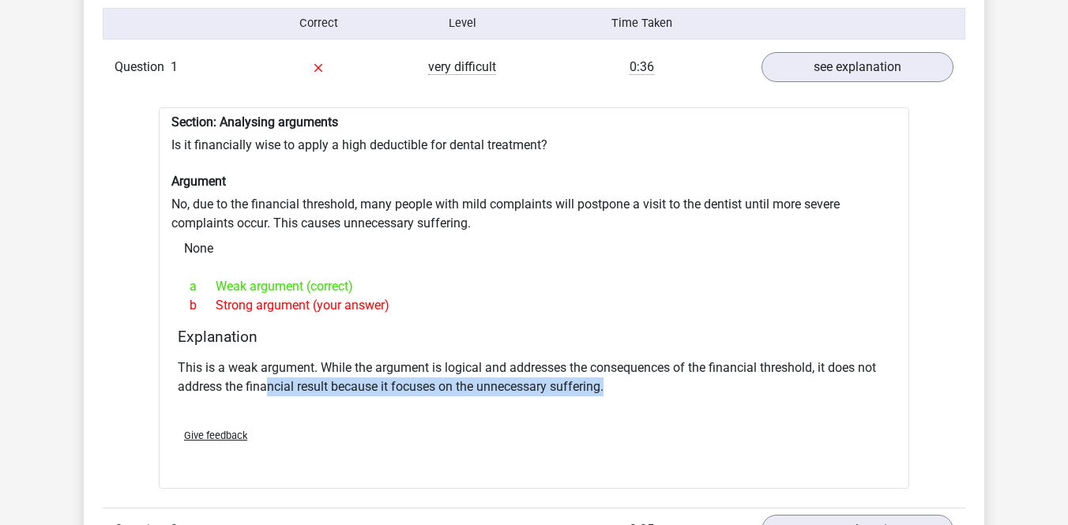
drag, startPoint x: 268, startPoint y: 387, endPoint x: 533, endPoint y: 395, distance: 265.6
click at [533, 395] on p "This is a weak argument. While the argument is logical and addresses the conseq…" at bounding box center [534, 378] width 713 height 38
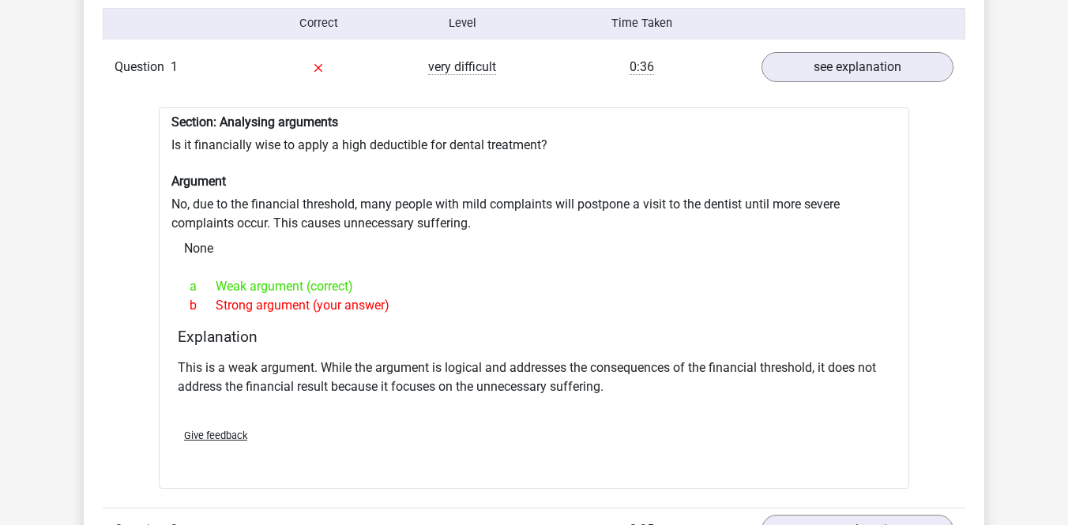
click at [512, 296] on div "b Strong argument (your answer)" at bounding box center [534, 305] width 713 height 19
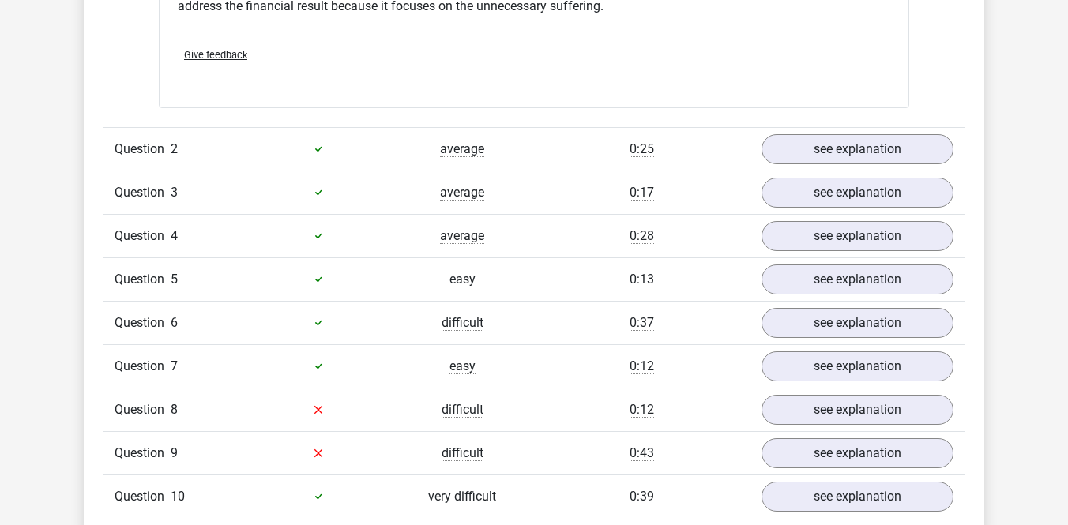
scroll to position [1704, 0]
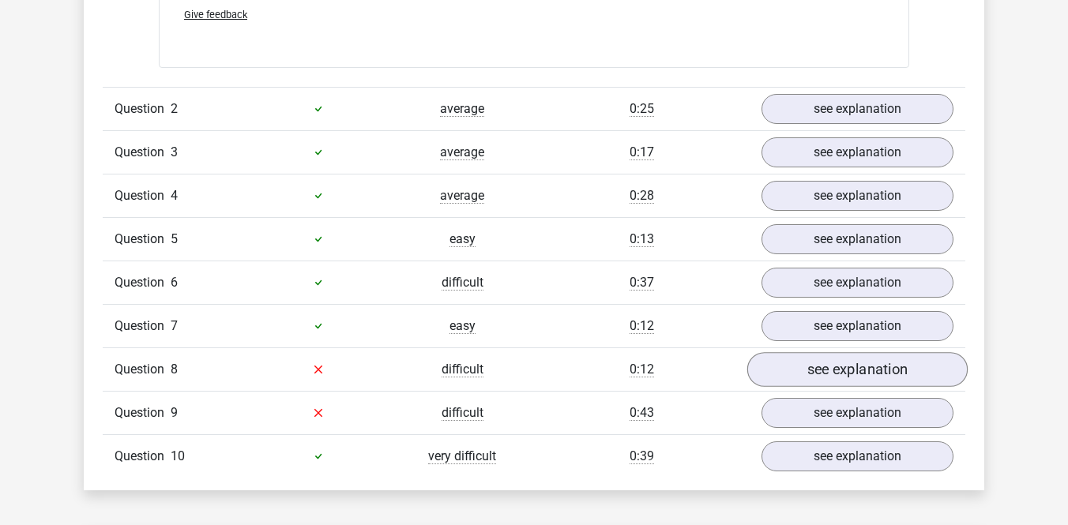
click at [816, 374] on link "see explanation" at bounding box center [857, 369] width 220 height 35
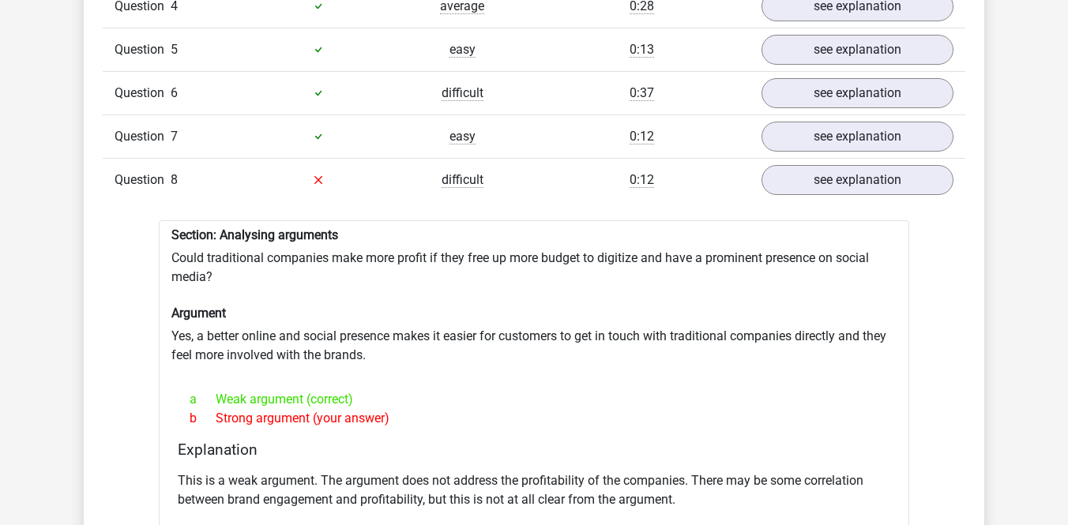
scroll to position [1915, 0]
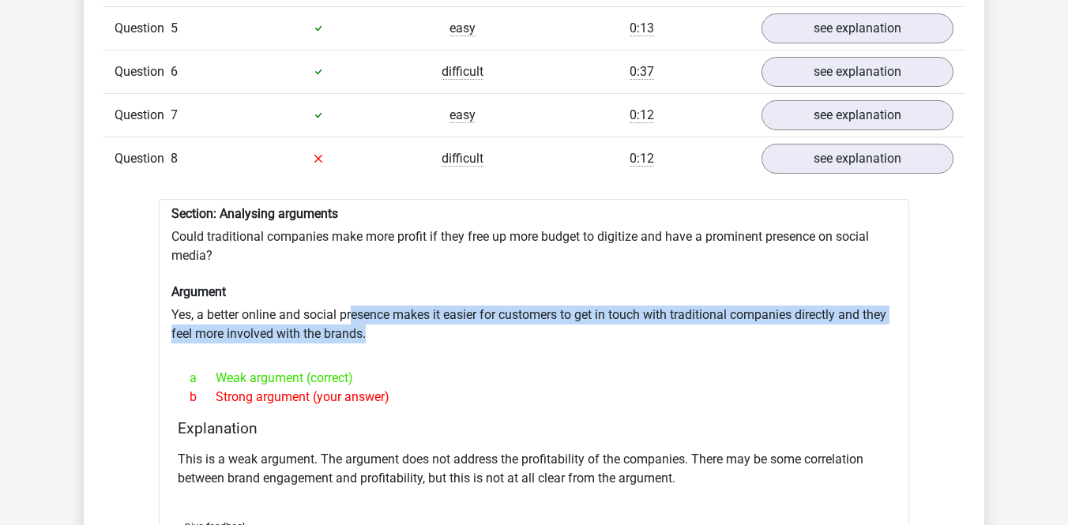
drag, startPoint x: 352, startPoint y: 316, endPoint x: 650, endPoint y: 328, distance: 298.1
click at [655, 327] on div "Section: Analysing arguments Could traditional companies make more profit if th…" at bounding box center [534, 390] width 751 height 382
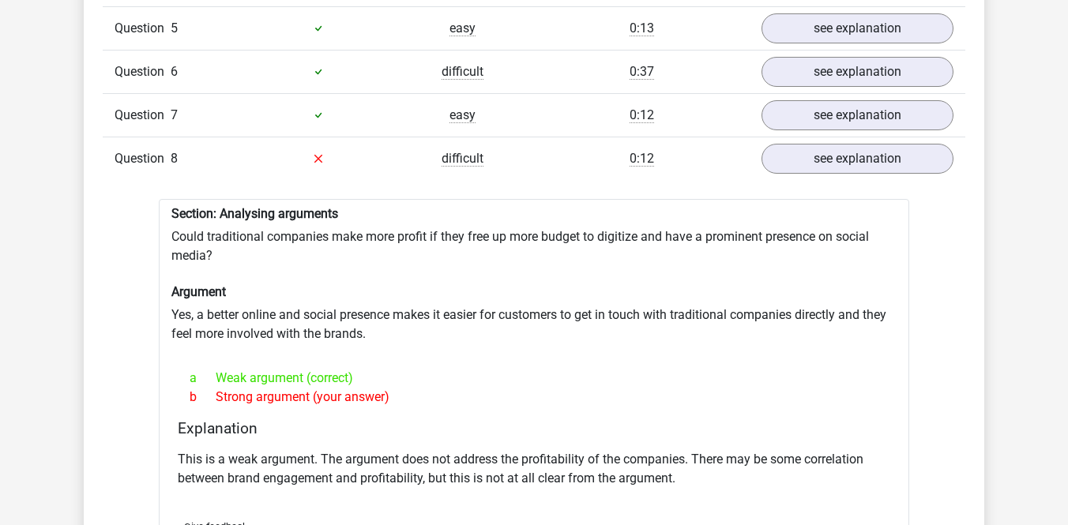
click at [517, 405] on div "b Strong argument (your answer)" at bounding box center [534, 397] width 713 height 19
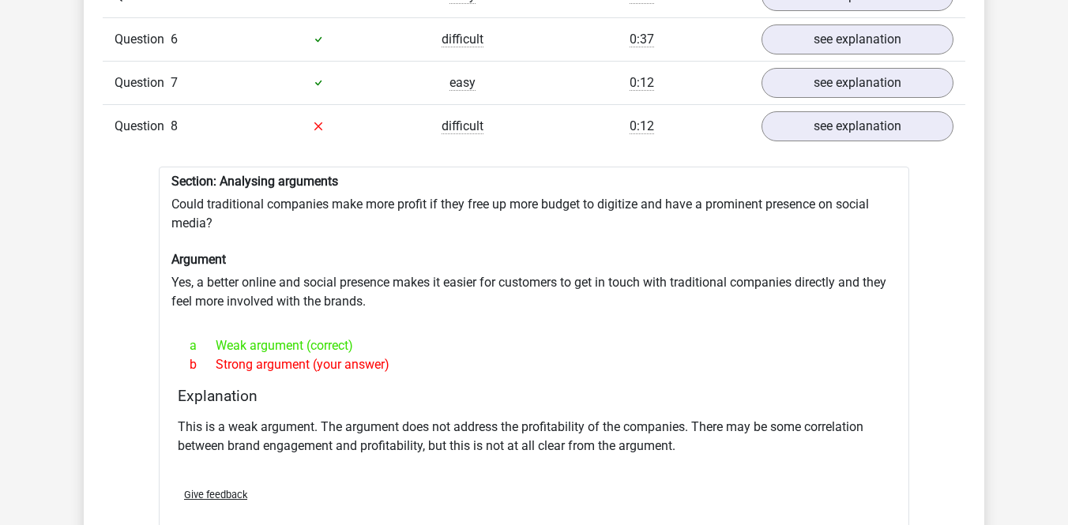
scroll to position [1964, 0]
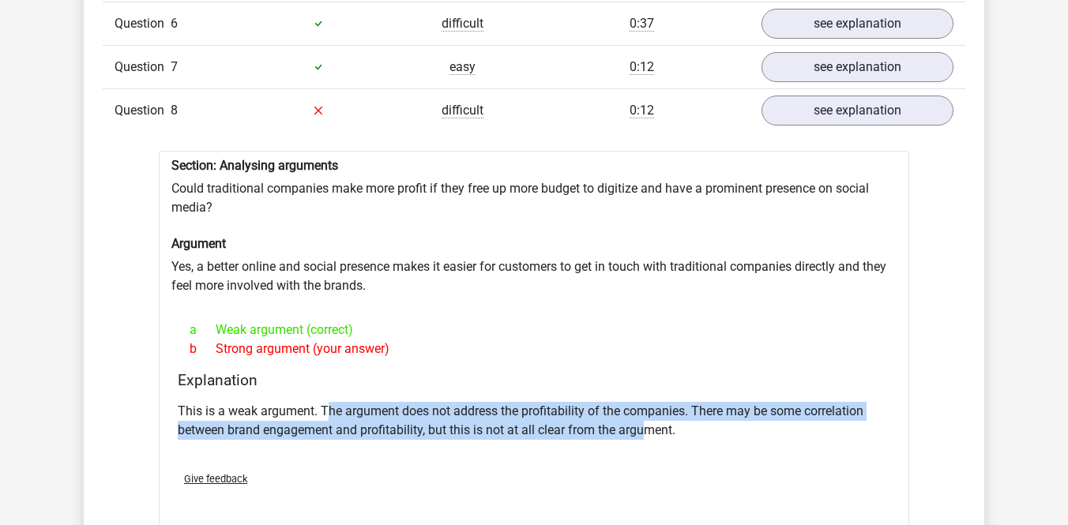
drag, startPoint x: 326, startPoint y: 405, endPoint x: 651, endPoint y: 431, distance: 325.7
click at [650, 429] on p "This is a weak argument. The argument does not address the profitability of the…" at bounding box center [534, 421] width 713 height 38
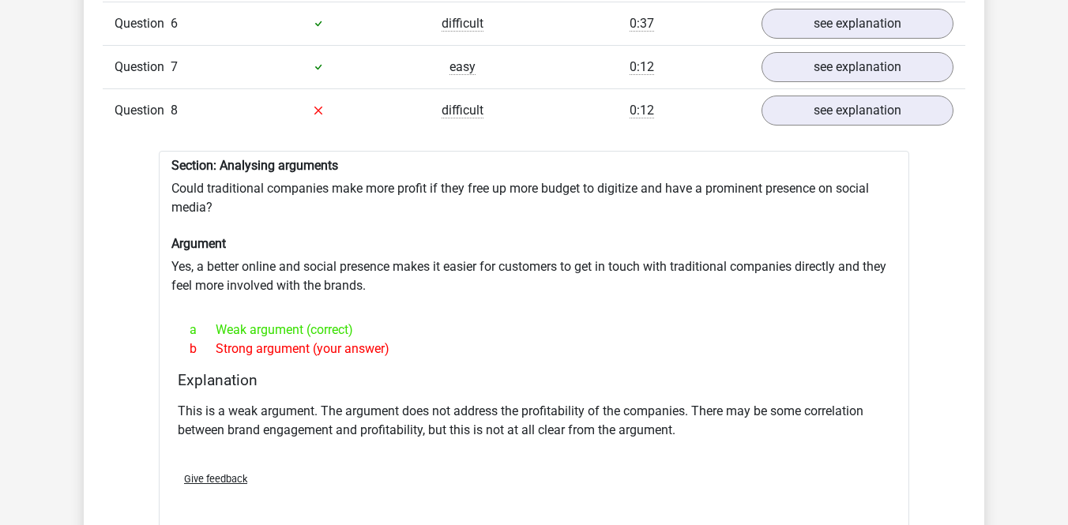
click at [589, 362] on div "a Weak argument (correct) b Strong argument (your answer)" at bounding box center [534, 339] width 713 height 51
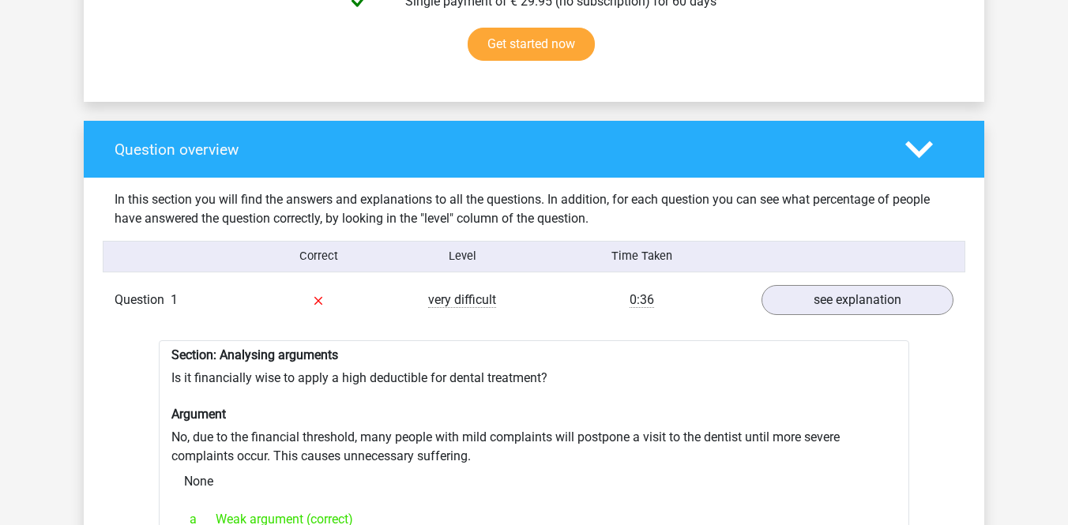
scroll to position [1049, 0]
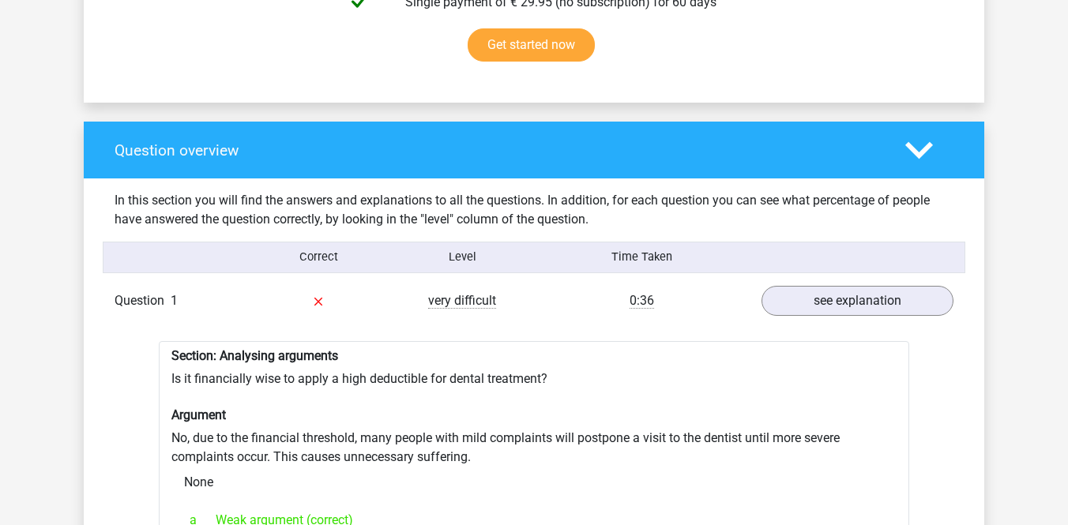
click at [708, 287] on div "Question 1 very difficult 0:36 see explanation" at bounding box center [534, 301] width 863 height 43
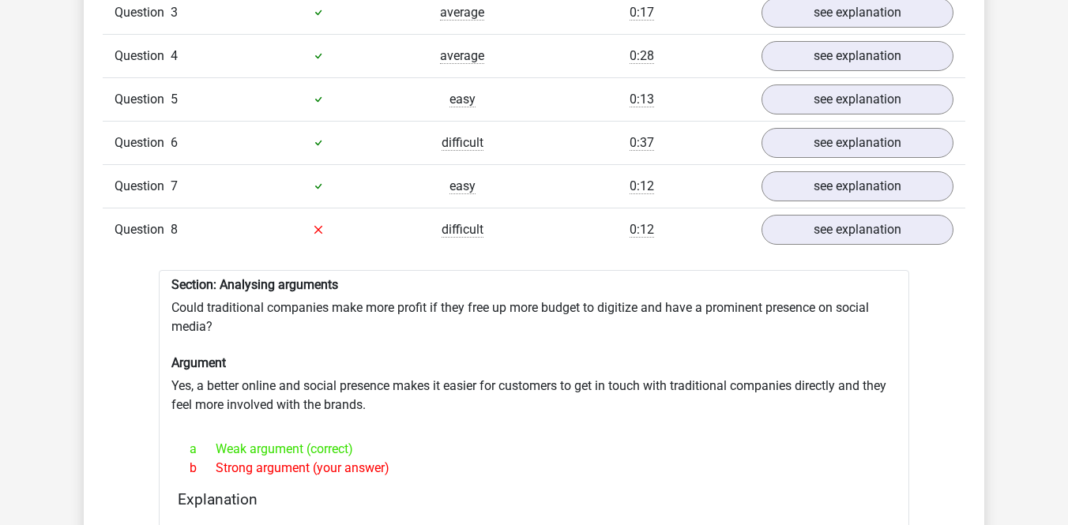
scroll to position [1882, 0]
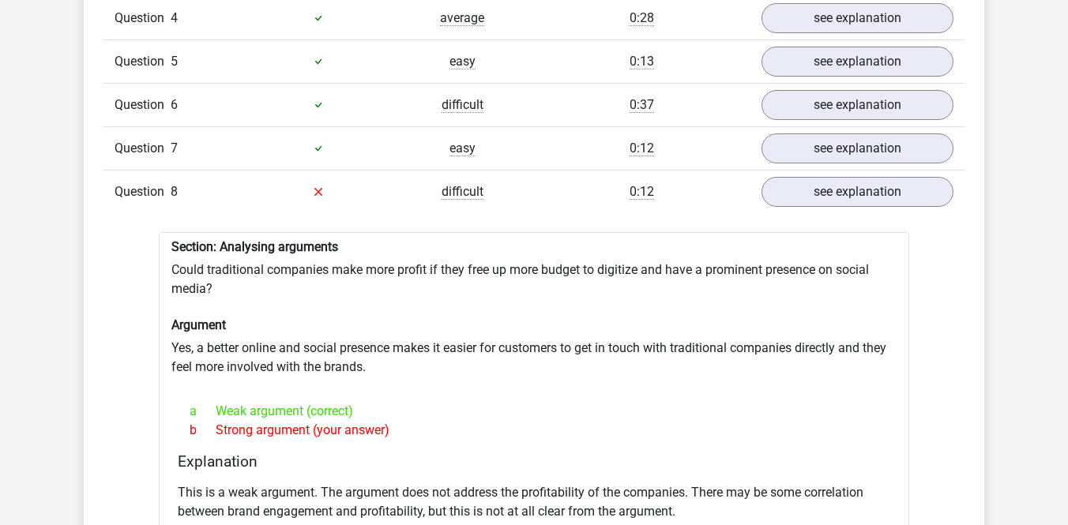
click at [356, 194] on div at bounding box center [319, 192] width 144 height 19
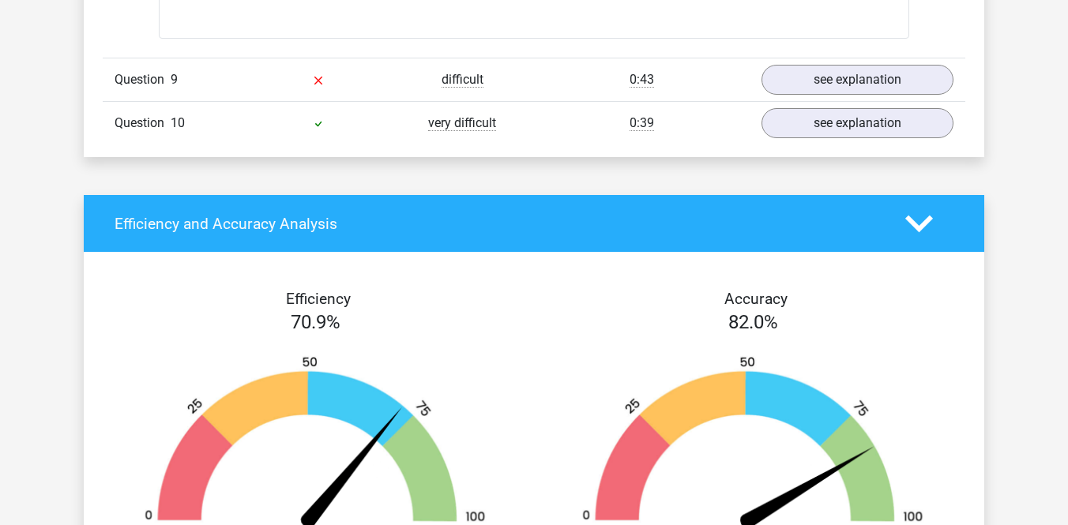
scroll to position [2446, 0]
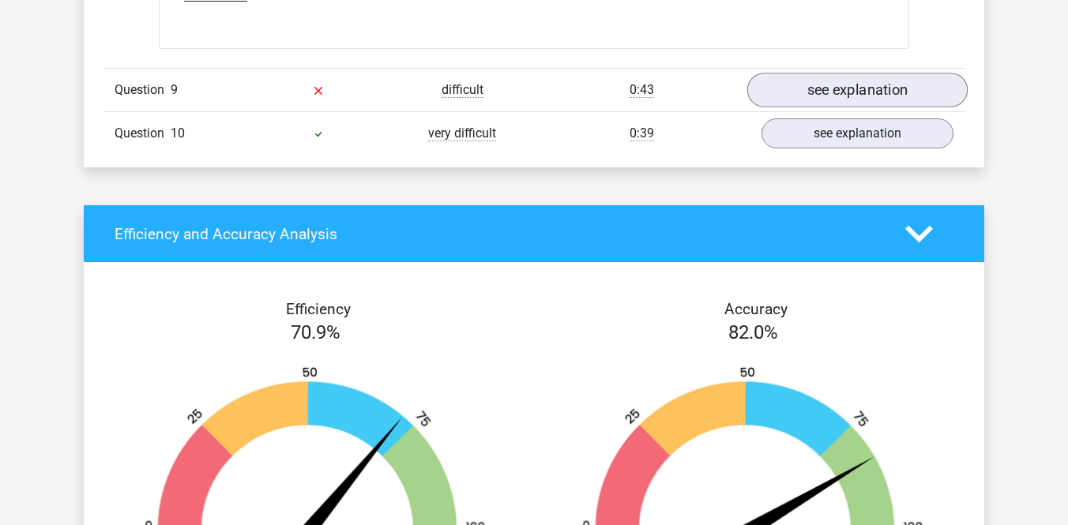
click at [806, 97] on link "see explanation" at bounding box center [857, 90] width 220 height 35
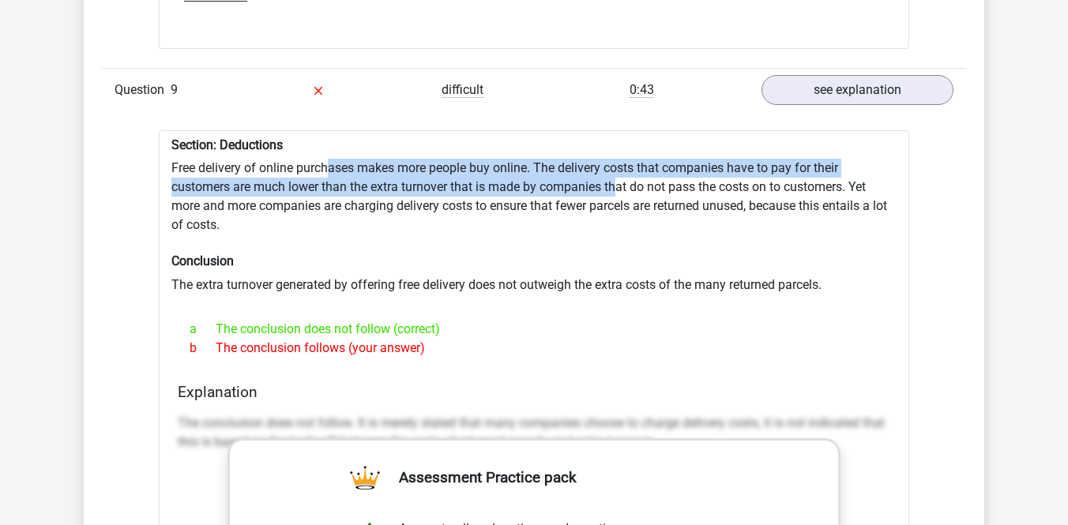
drag, startPoint x: 329, startPoint y: 169, endPoint x: 619, endPoint y: 175, distance: 290.8
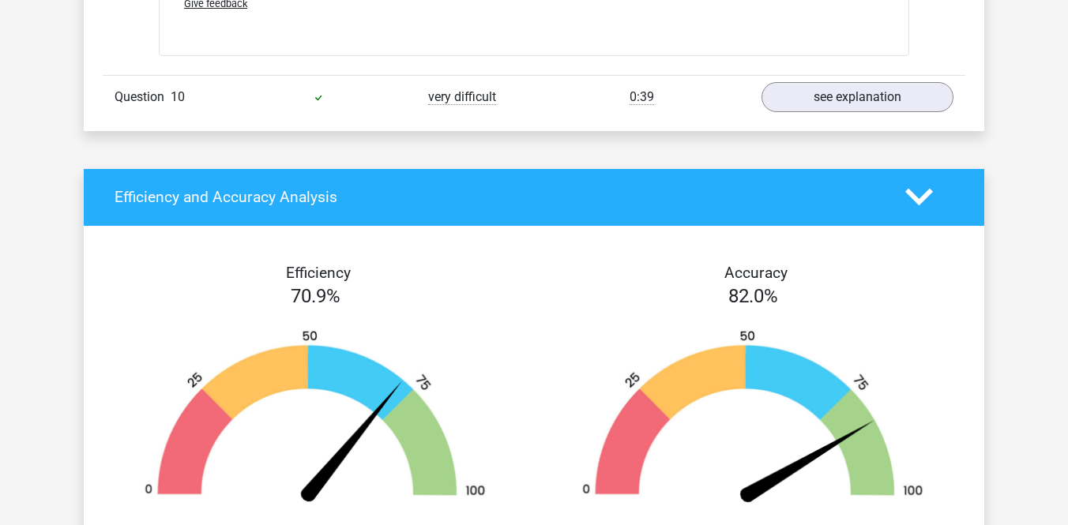
scroll to position [3318, 0]
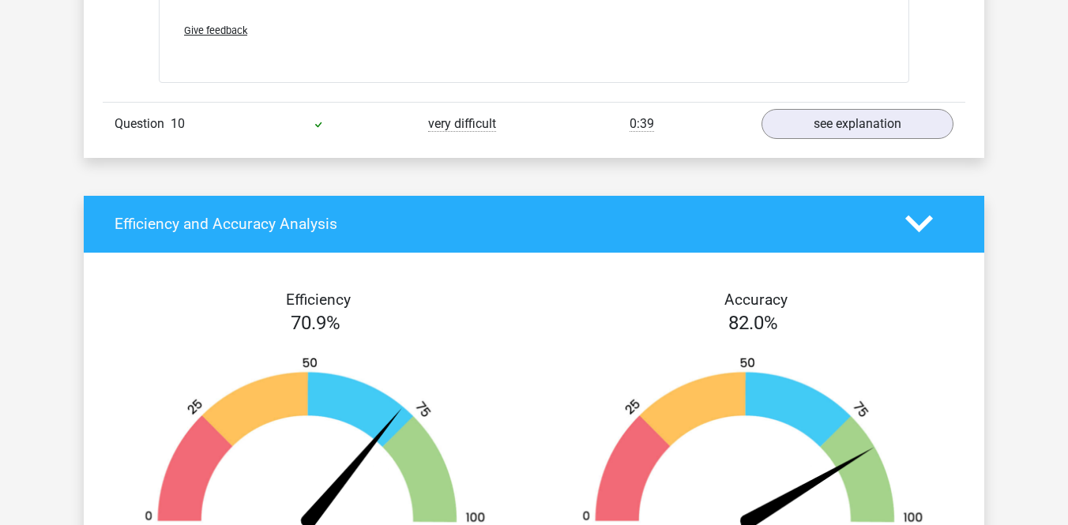
click at [602, 234] on div "Efficiency and Accuracy Analysis" at bounding box center [534, 224] width 901 height 57
click at [927, 213] on icon at bounding box center [920, 224] width 28 height 28
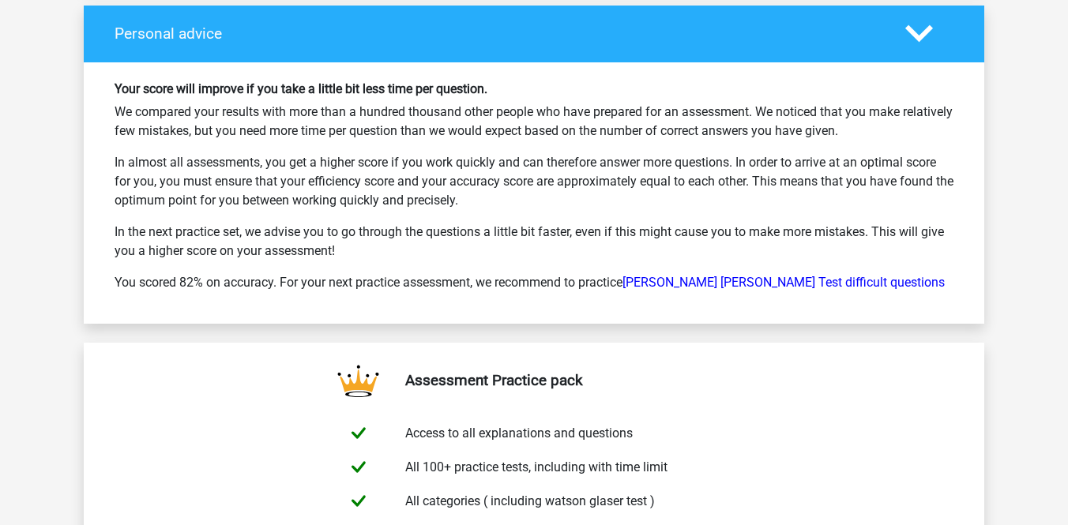
scroll to position [3587, 0]
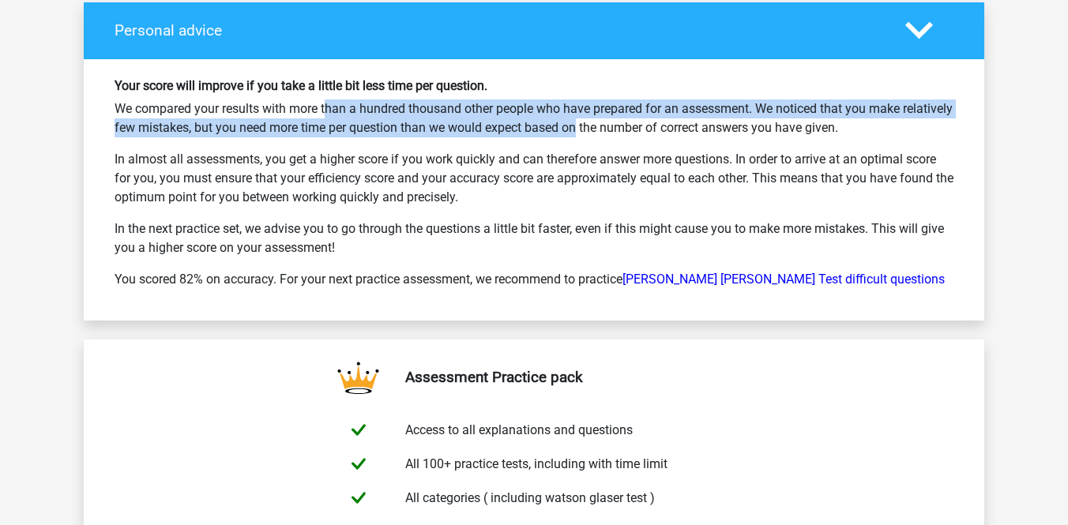
drag, startPoint x: 265, startPoint y: 111, endPoint x: 570, endPoint y: 124, distance: 304.5
click at [570, 124] on p "We compared your results with more than a hundred thousand other people who hav…" at bounding box center [534, 119] width 839 height 38
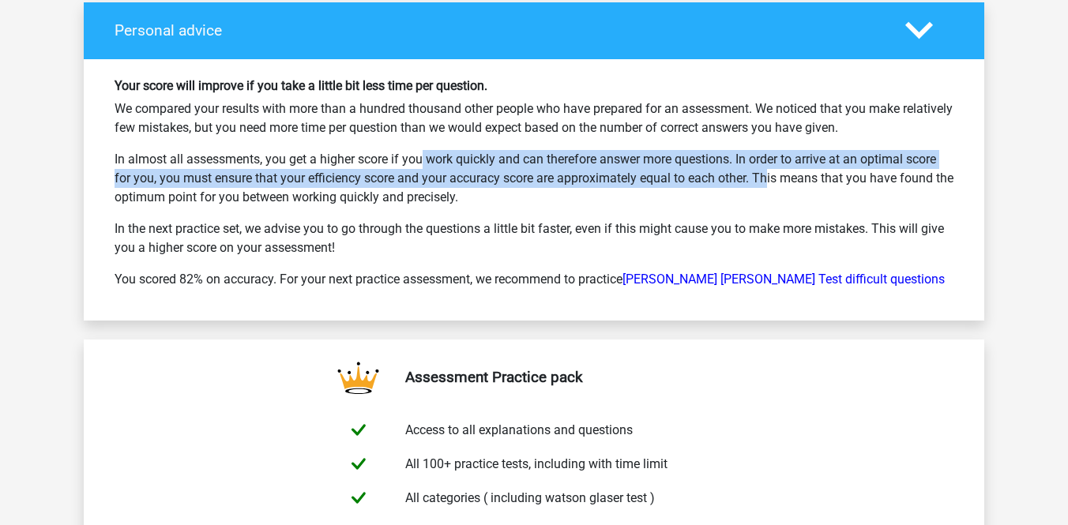
drag, startPoint x: 364, startPoint y: 160, endPoint x: 710, endPoint y: 169, distance: 346.2
click at [710, 169] on p "In almost all assessments, you get a higher score if you work quickly and can t…" at bounding box center [534, 178] width 839 height 57
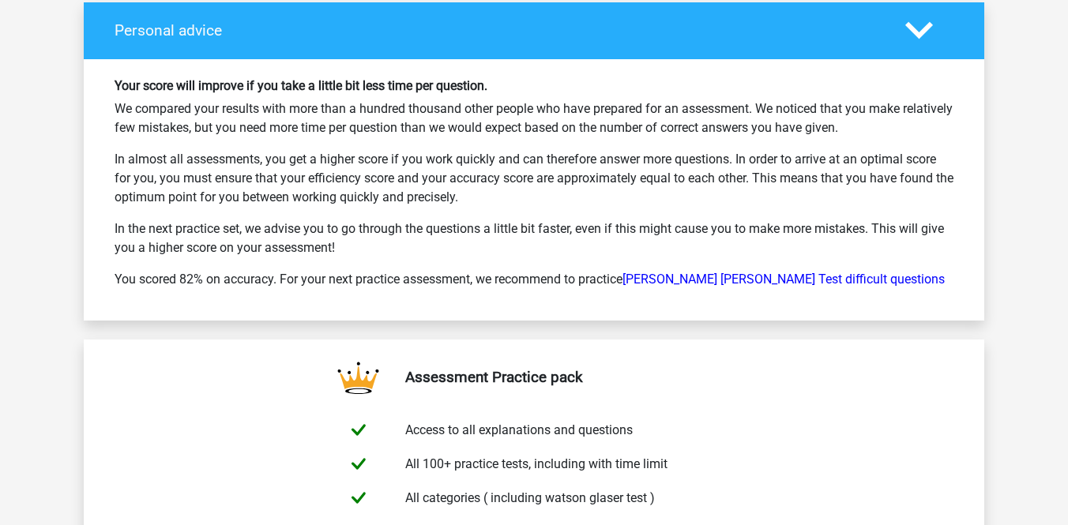
click at [448, 201] on p "In almost all assessments, you get a higher score if you work quickly and can t…" at bounding box center [534, 178] width 839 height 57
drag, startPoint x: 391, startPoint y: 178, endPoint x: 687, endPoint y: 190, distance: 295.8
click at [687, 190] on p "In almost all assessments, you get a higher score if you work quickly and can t…" at bounding box center [534, 178] width 839 height 57
click at [393, 242] on p "In the next practice set, we advise you to go through the questions a little bi…" at bounding box center [534, 239] width 839 height 38
drag, startPoint x: 405, startPoint y: 226, endPoint x: 751, endPoint y: 239, distance: 346.3
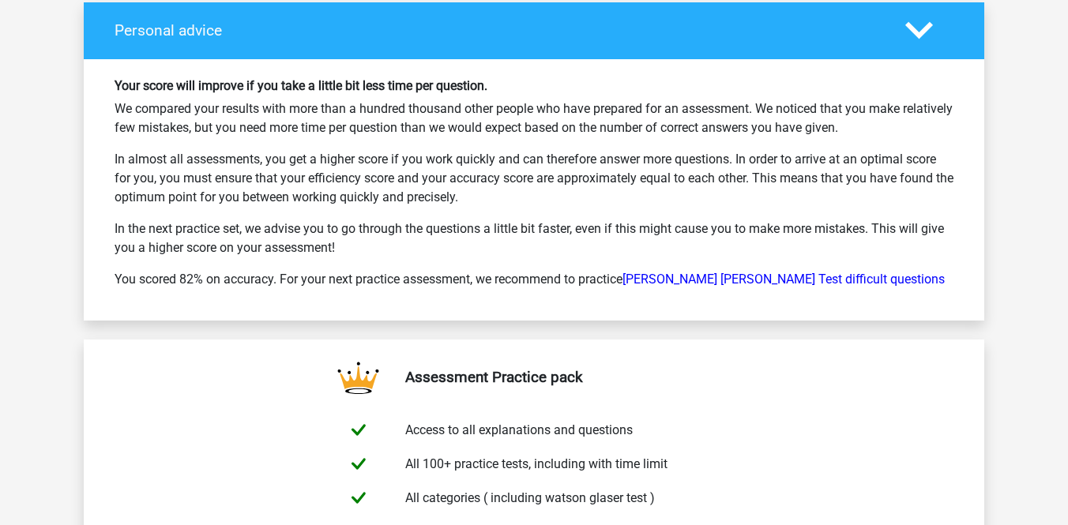
click at [754, 239] on p "In the next practice set, we advise you to go through the questions a little bi…" at bounding box center [534, 239] width 839 height 38
click at [522, 254] on p "In the next practice set, we advise you to go through the questions a little bi…" at bounding box center [534, 239] width 839 height 38
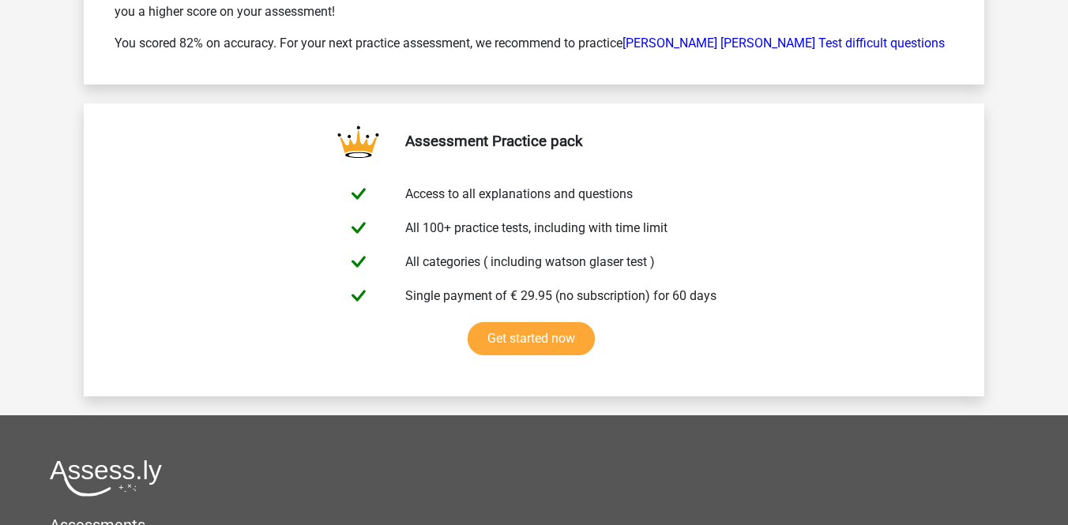
scroll to position [3774, 0]
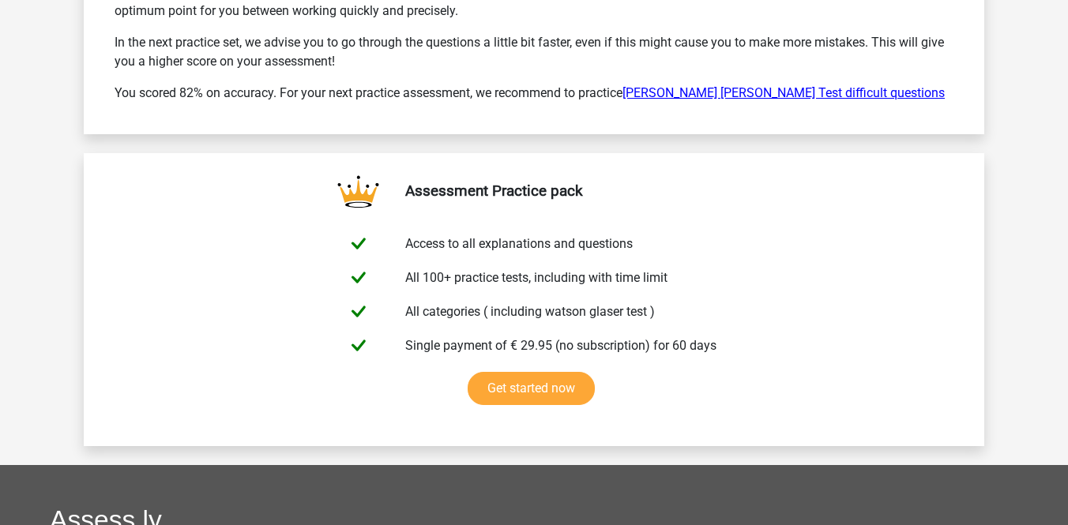
click at [685, 92] on link "Watson Glaser Test difficult questions" at bounding box center [784, 92] width 322 height 15
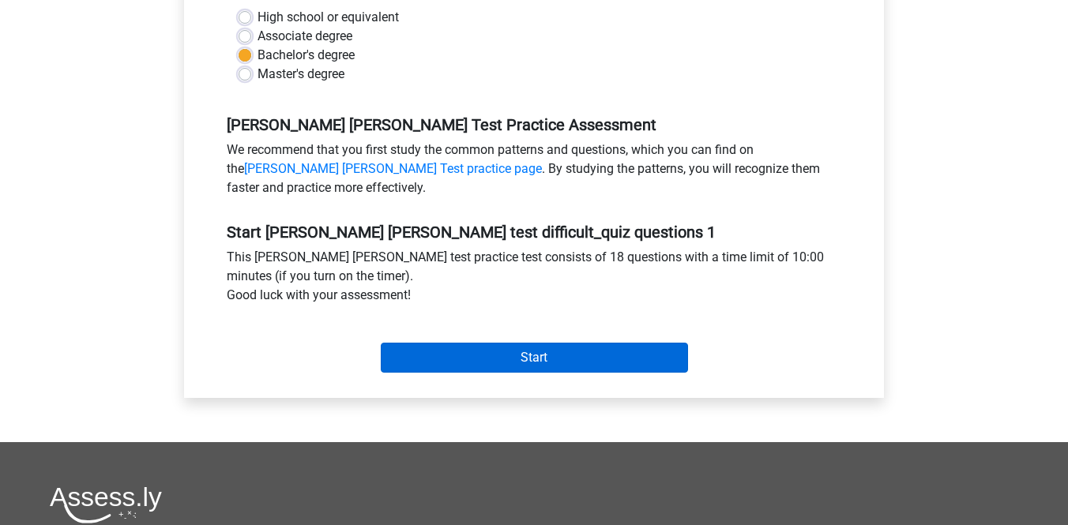
scroll to position [382, 0]
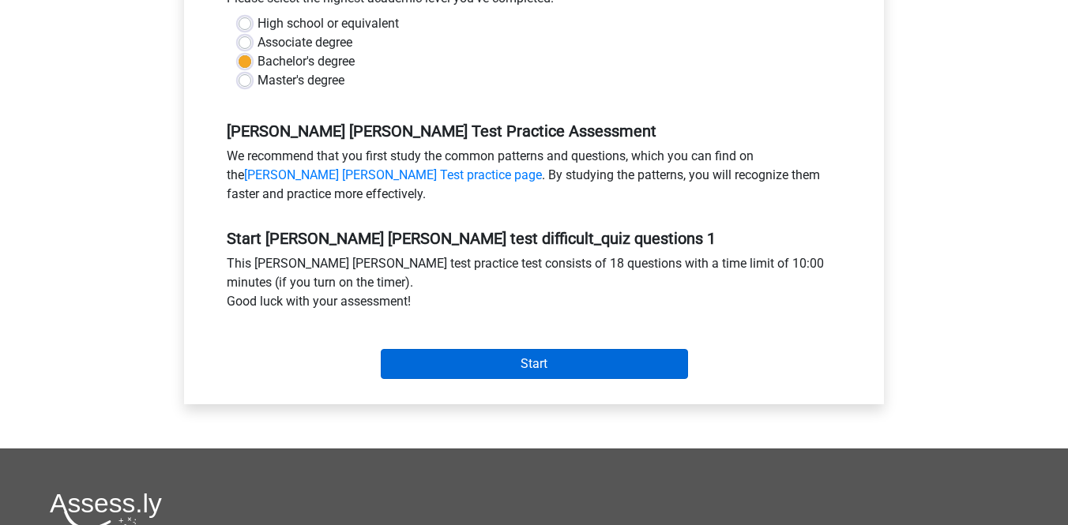
click at [587, 373] on input "Start" at bounding box center [534, 364] width 307 height 30
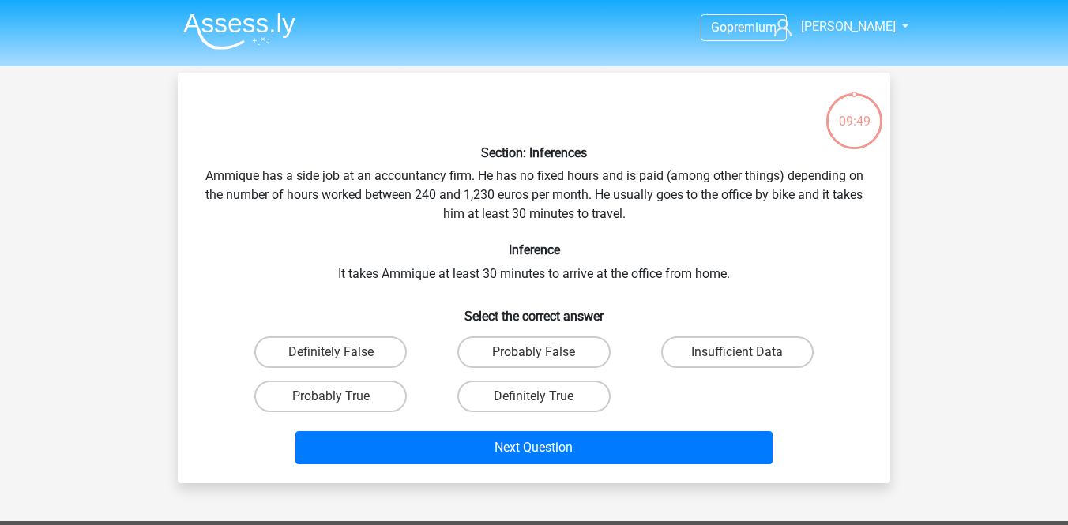
drag, startPoint x: 365, startPoint y: 71, endPoint x: 948, endPoint y: 152, distance: 588.8
click at [949, 152] on div "Go premium [GEOGRAPHIC_DATA] [EMAIL_ADDRESS][DOMAIN_NAME]" at bounding box center [534, 469] width 1068 height 939
click at [575, 397] on label "Definitely True" at bounding box center [533, 397] width 152 height 32
click at [544, 397] on input "Definitely True" at bounding box center [539, 402] width 10 height 10
radio input "true"
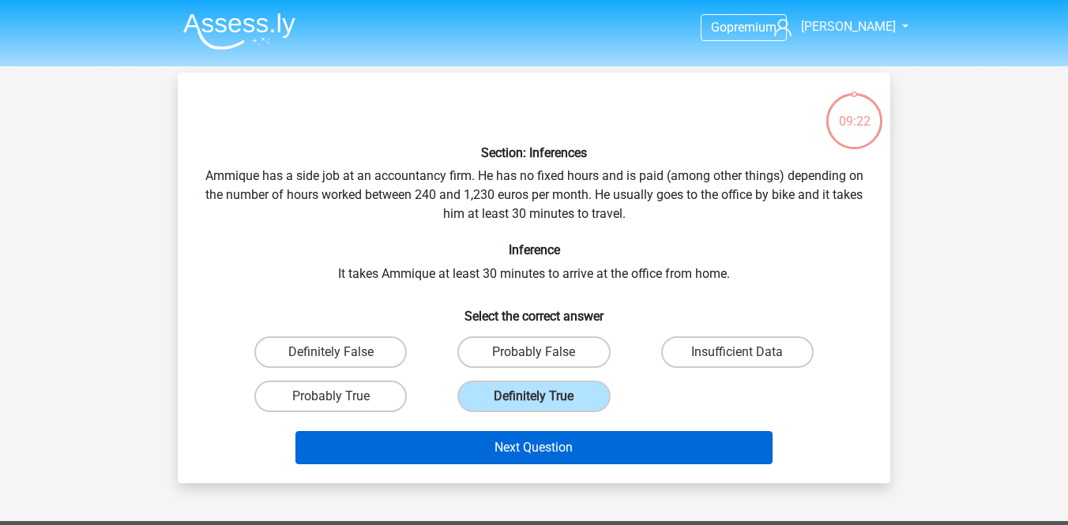
click at [573, 440] on button "Next Question" at bounding box center [535, 447] width 478 height 33
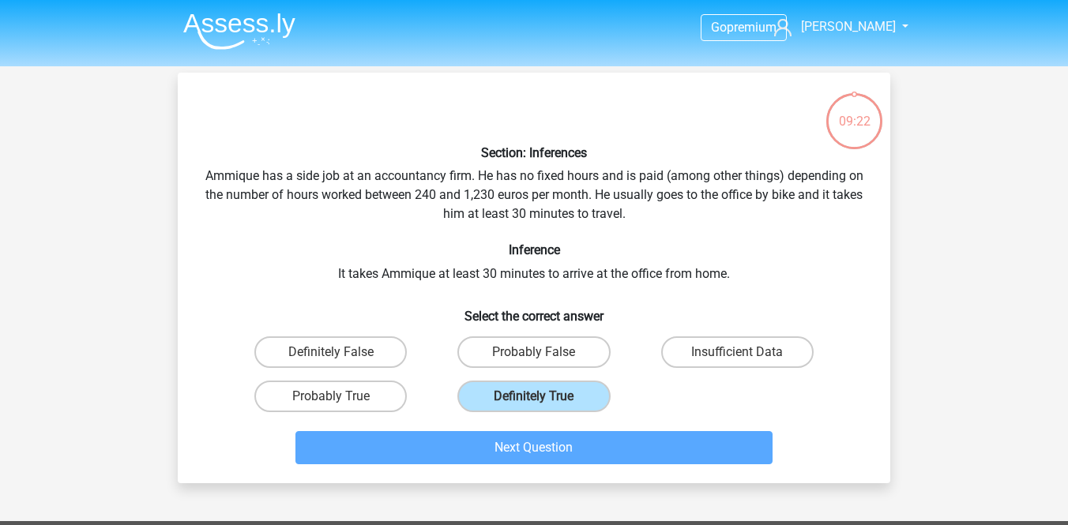
scroll to position [73, 0]
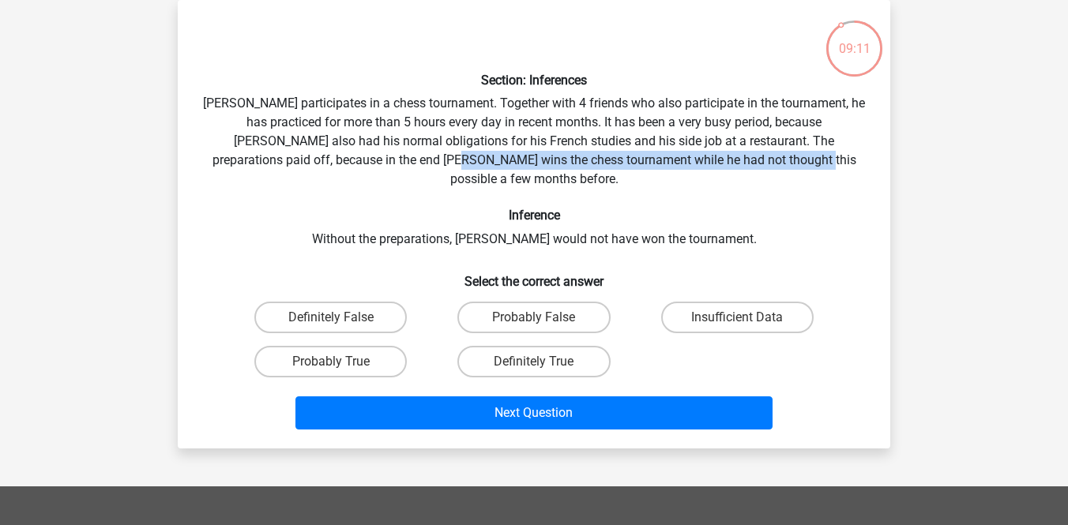
drag, startPoint x: 396, startPoint y: 163, endPoint x: 755, endPoint y: 153, distance: 358.9
click at [755, 153] on div "Section: Inferences Pablo participates in a chess tournament. Together with 4 f…" at bounding box center [534, 225] width 700 height 424
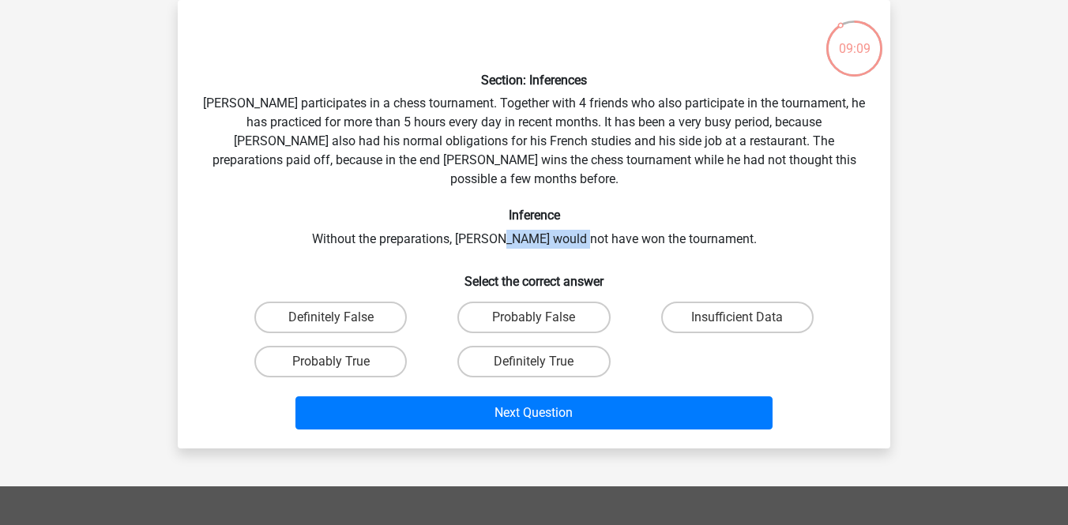
drag, startPoint x: 529, startPoint y: 220, endPoint x: 606, endPoint y: 220, distance: 77.4
click at [606, 220] on div "Section: Inferences Pablo participates in a chess tournament. Together with 4 f…" at bounding box center [534, 225] width 700 height 424
click at [646, 230] on div "Section: Inferences Pablo participates in a chess tournament. Together with 4 f…" at bounding box center [534, 225] width 700 height 424
click at [373, 346] on label "Probably True" at bounding box center [330, 362] width 152 height 32
click at [341, 362] on input "Probably True" at bounding box center [336, 367] width 10 height 10
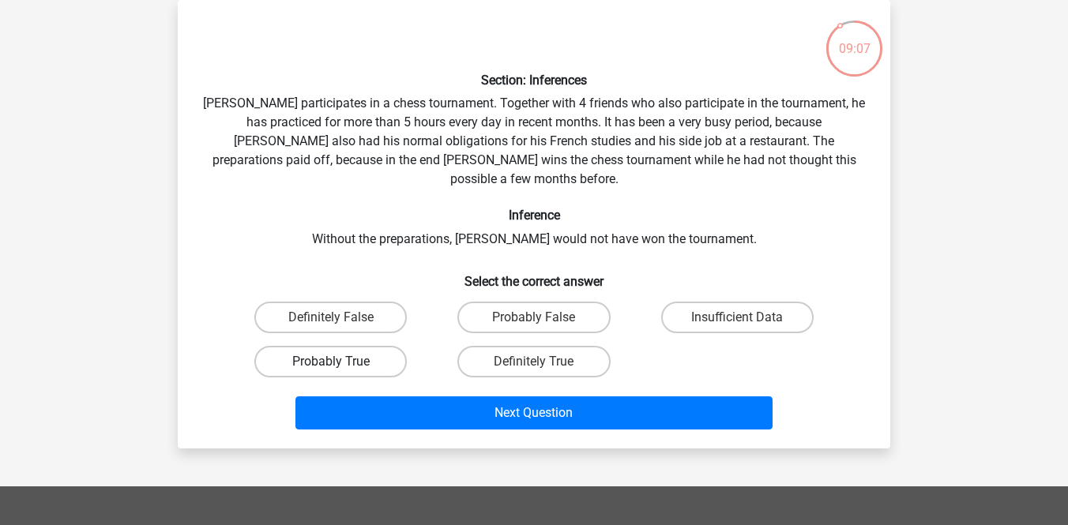
radio input "true"
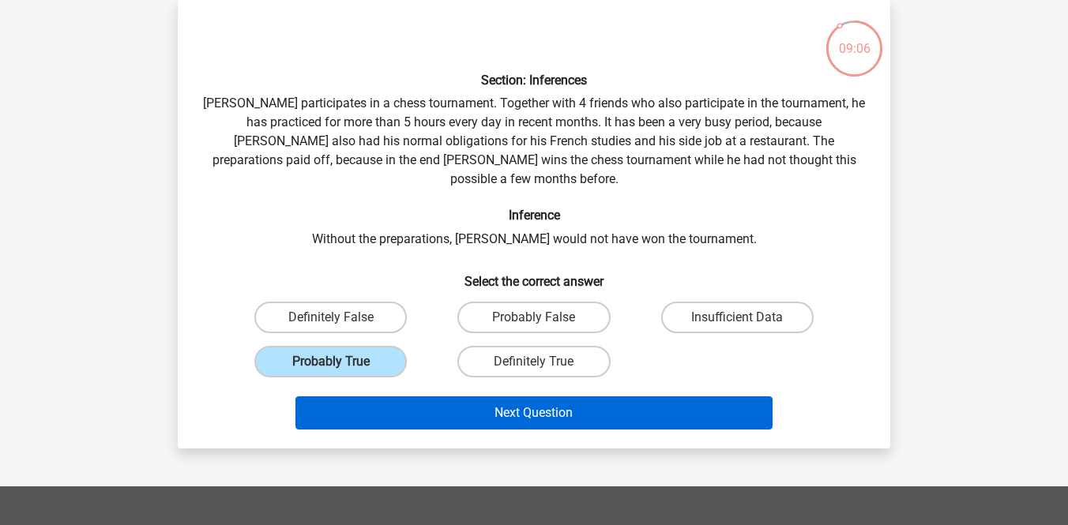
click at [446, 397] on button "Next Question" at bounding box center [535, 413] width 478 height 33
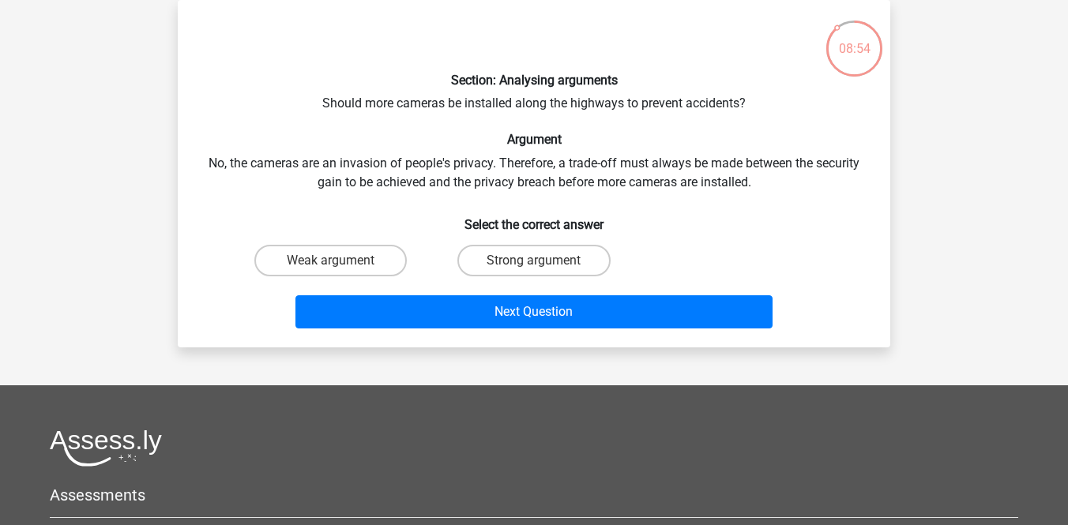
click at [340, 269] on input "Weak argument" at bounding box center [336, 266] width 10 height 10
radio input "true"
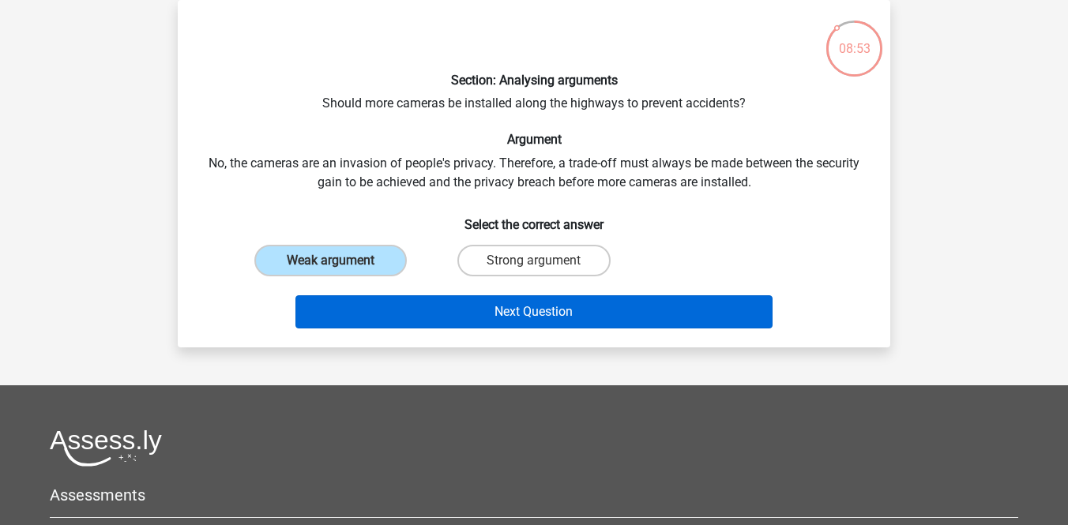
click at [420, 304] on button "Next Question" at bounding box center [535, 312] width 478 height 33
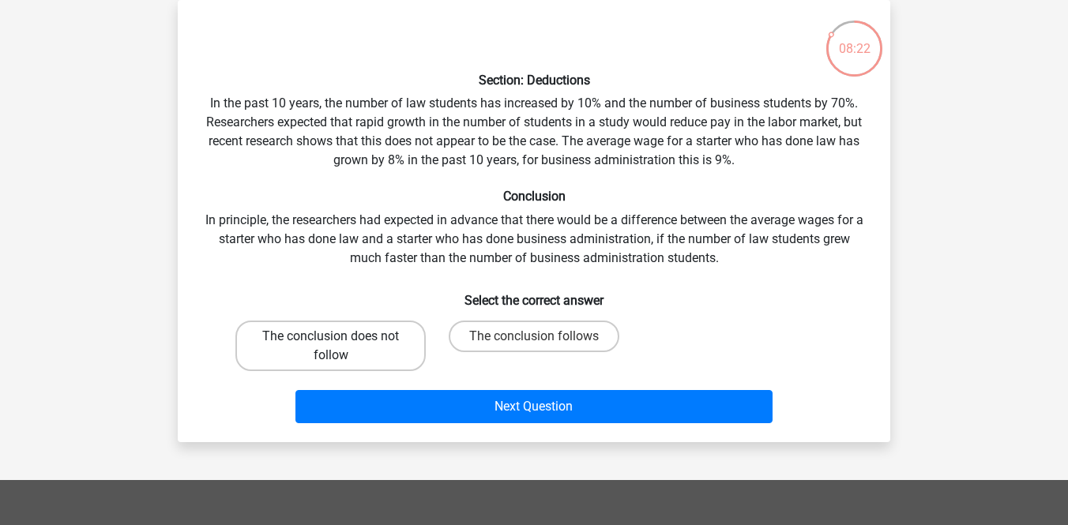
click at [371, 340] on label "The conclusion does not follow" at bounding box center [330, 346] width 190 height 51
click at [341, 340] on input "The conclusion does not follow" at bounding box center [336, 342] width 10 height 10
radio input "true"
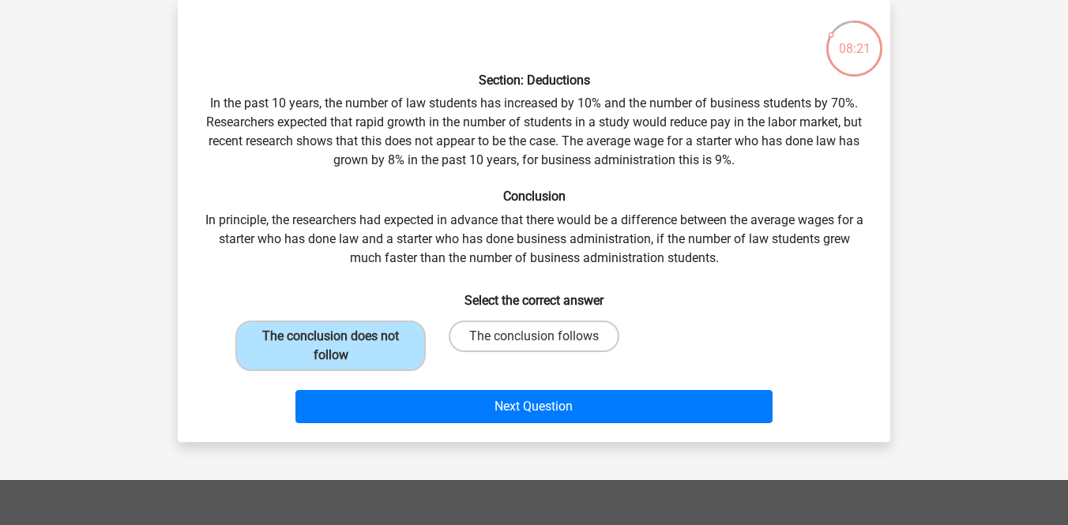
click at [532, 310] on div "Section: Deductions In the past 10 years, the number of law students has increa…" at bounding box center [534, 221] width 700 height 417
click at [534, 330] on label "The conclusion follows" at bounding box center [534, 337] width 171 height 32
click at [534, 337] on input "The conclusion follows" at bounding box center [539, 342] width 10 height 10
radio input "true"
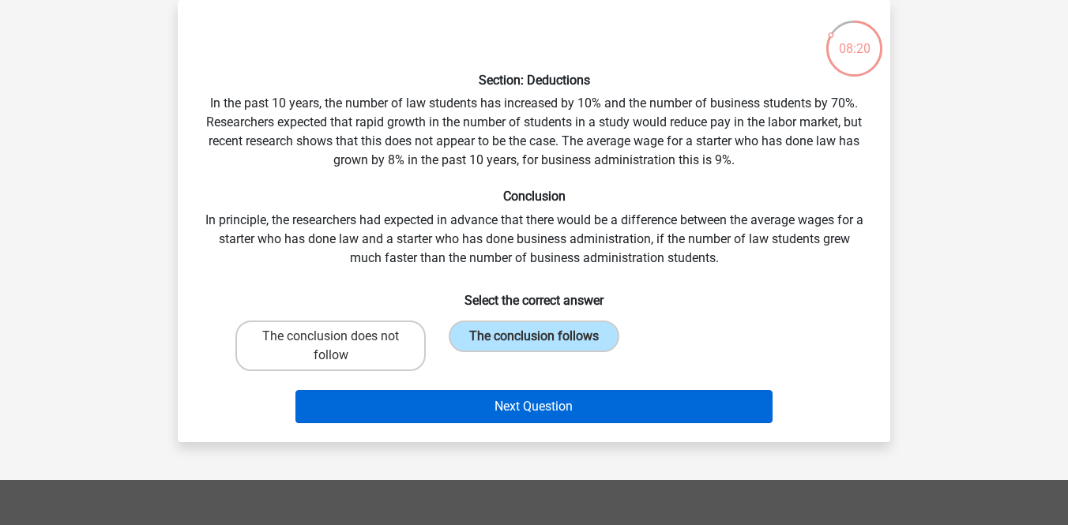
click at [535, 397] on button "Next Question" at bounding box center [535, 406] width 478 height 33
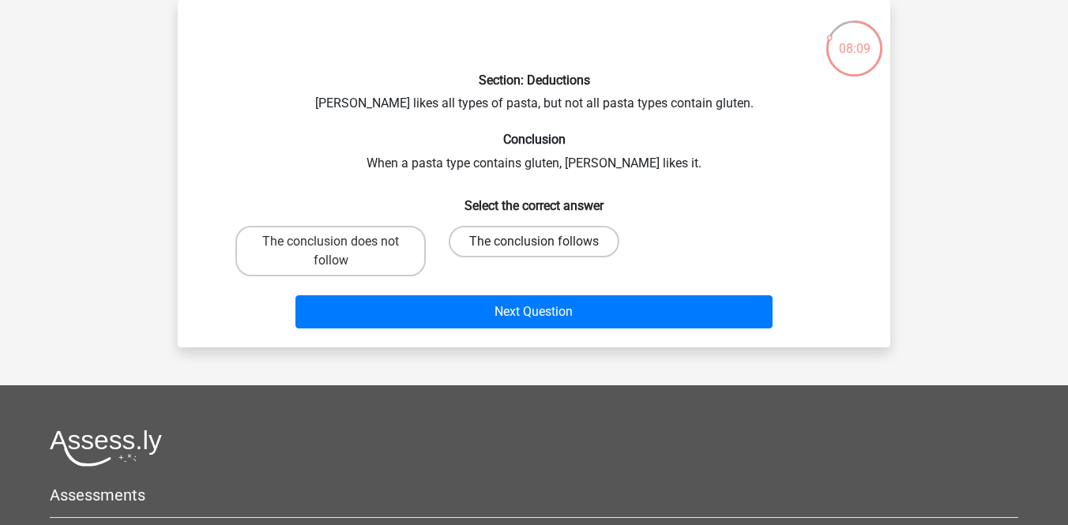
click at [529, 245] on label "The conclusion follows" at bounding box center [534, 242] width 171 height 32
click at [534, 245] on input "The conclusion follows" at bounding box center [539, 247] width 10 height 10
radio input "true"
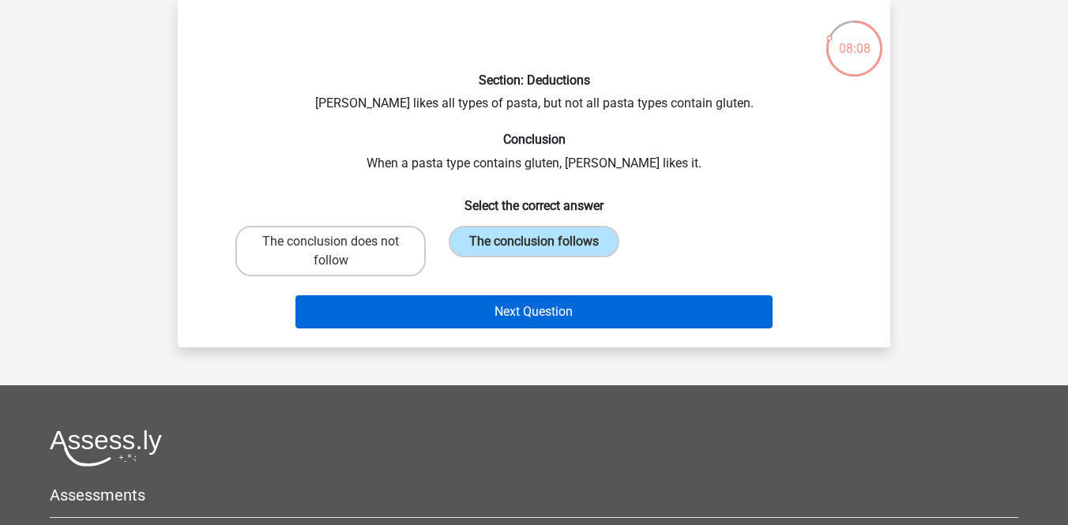
click at [529, 315] on button "Next Question" at bounding box center [535, 312] width 478 height 33
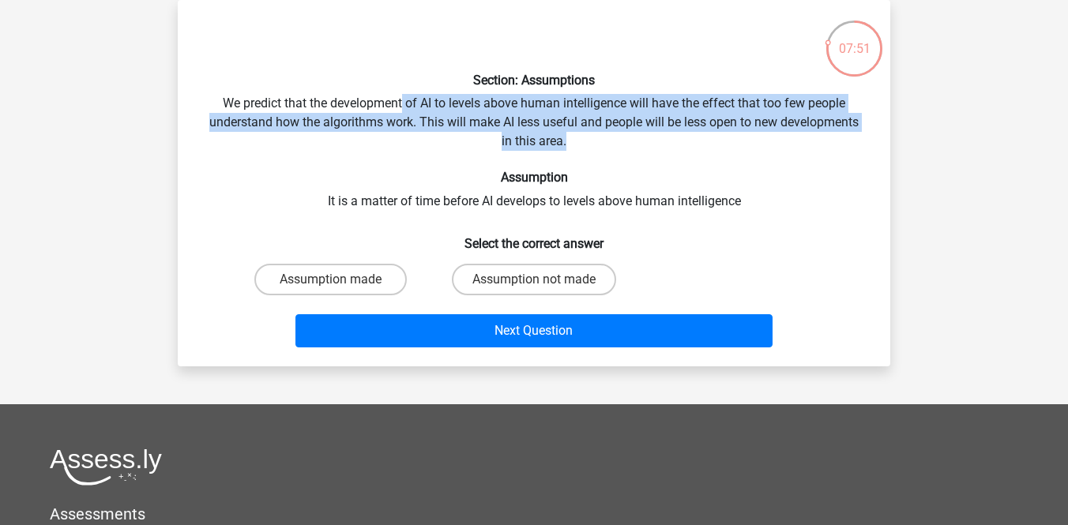
drag, startPoint x: 403, startPoint y: 105, endPoint x: 620, endPoint y: 131, distance: 218.9
click at [620, 132] on div "Section: Assumptions We predict that the development of AI to levels above huma…" at bounding box center [534, 183] width 700 height 341
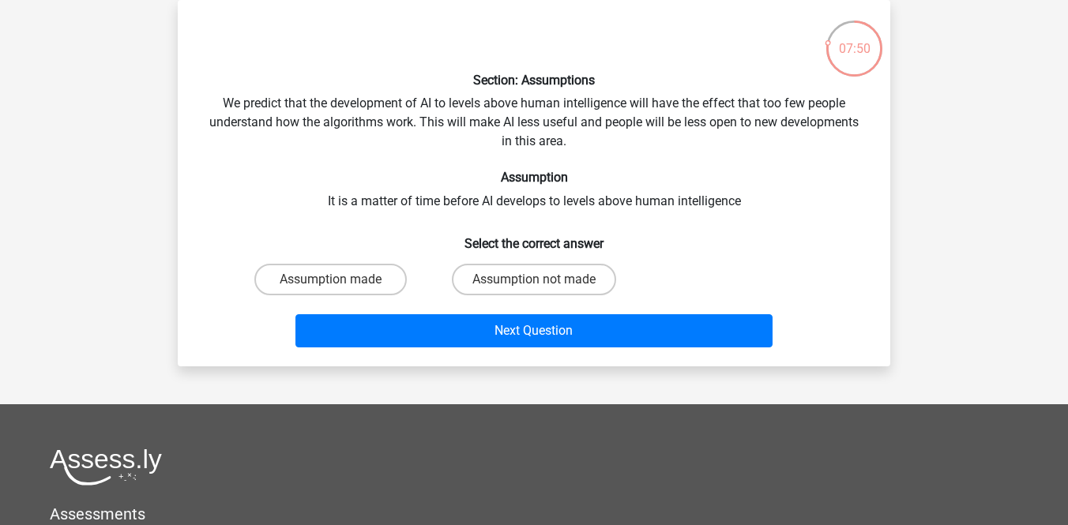
click at [604, 149] on div "Section: Assumptions We predict that the development of AI to levels above huma…" at bounding box center [534, 183] width 700 height 341
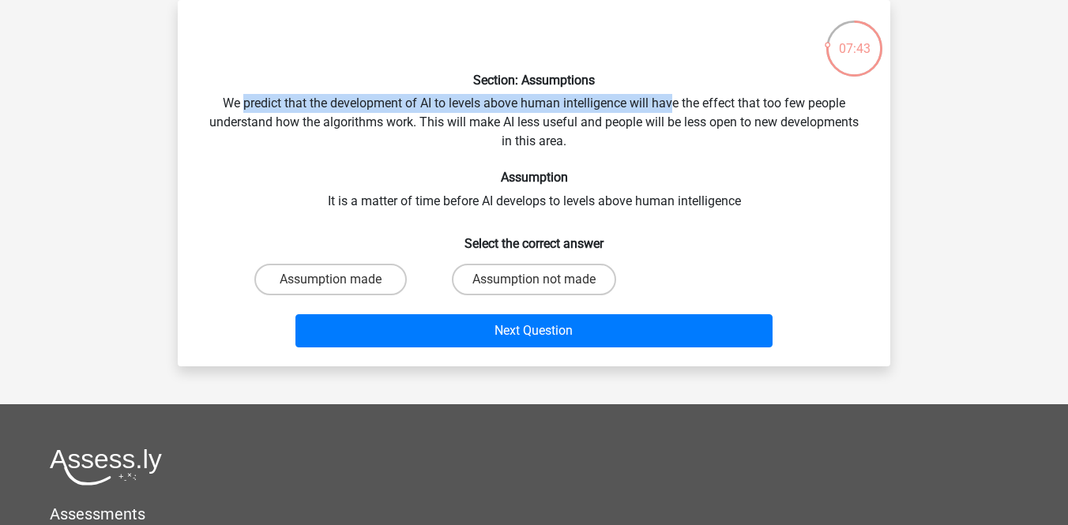
drag, startPoint x: 243, startPoint y: 101, endPoint x: 675, endPoint y: 105, distance: 431.4
click at [675, 104] on div "Section: Assumptions We predict that the development of AI to levels above huma…" at bounding box center [534, 183] width 700 height 341
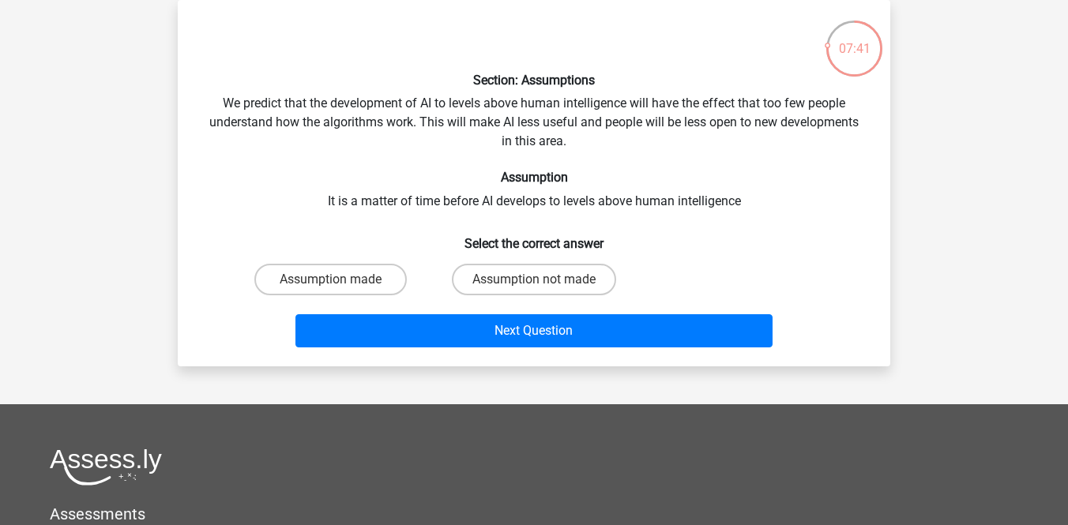
click at [572, 178] on h6 "Assumption" at bounding box center [534, 177] width 662 height 15
click at [537, 274] on label "Assumption not made" at bounding box center [534, 280] width 164 height 32
click at [537, 280] on input "Assumption not made" at bounding box center [539, 285] width 10 height 10
radio input "true"
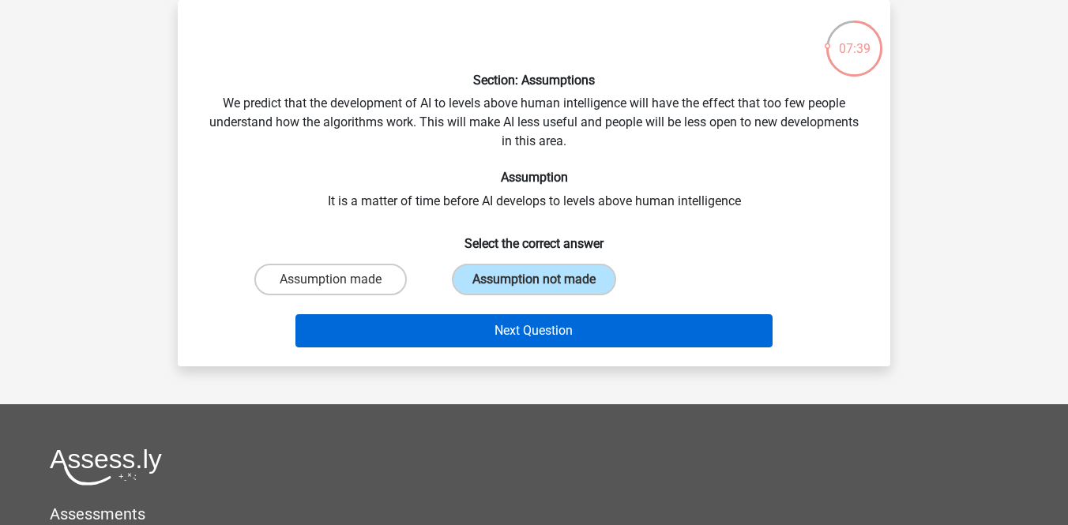
click at [535, 326] on button "Next Question" at bounding box center [535, 330] width 478 height 33
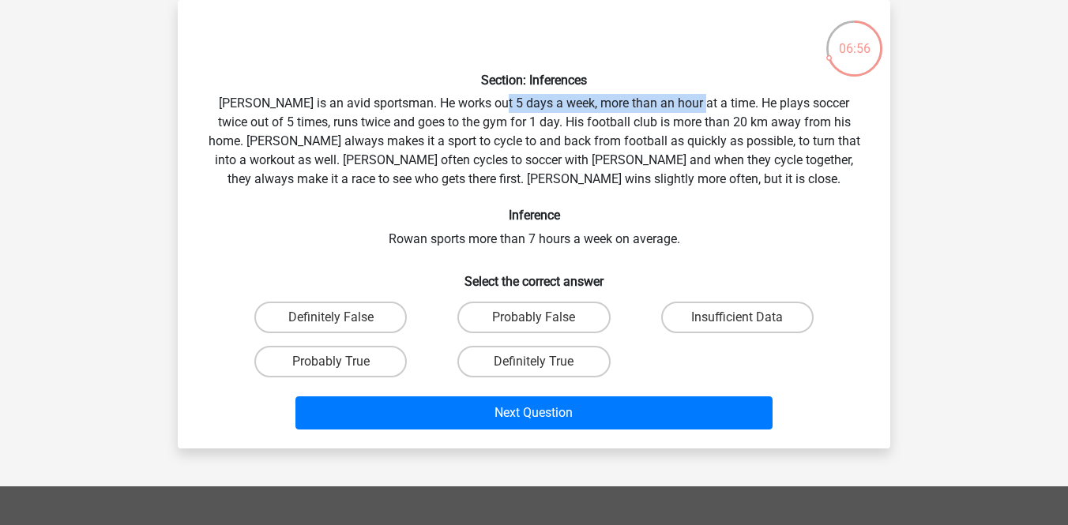
drag, startPoint x: 482, startPoint y: 100, endPoint x: 681, endPoint y: 105, distance: 199.2
click at [681, 105] on div "Section: Inferences Rowan is an avid sportsman. He works out 5 days a week, mor…" at bounding box center [534, 225] width 700 height 424
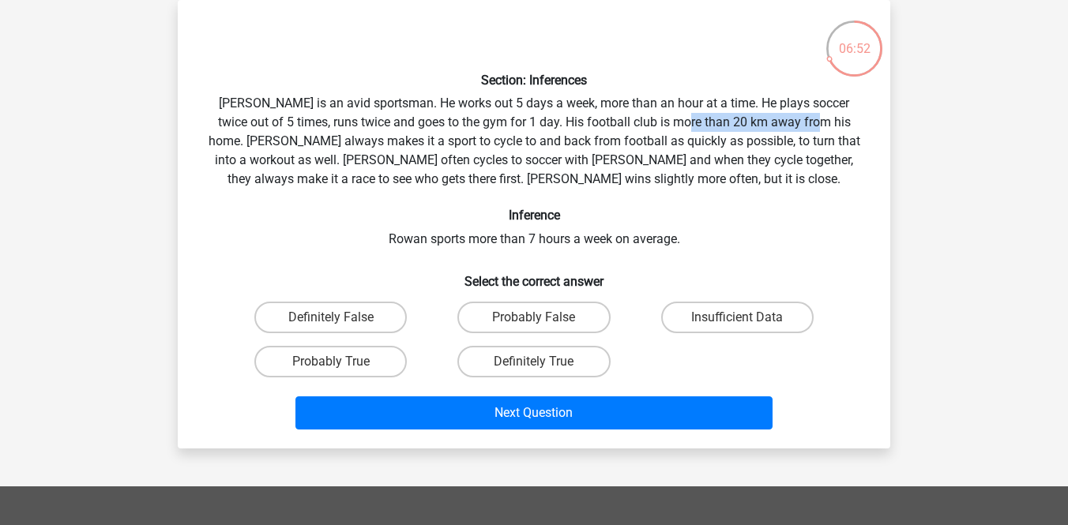
drag, startPoint x: 654, startPoint y: 125, endPoint x: 787, endPoint y: 122, distance: 132.8
click at [787, 122] on div "Section: Inferences Rowan is an avid sportsman. He works out 5 days a week, mor…" at bounding box center [534, 225] width 700 height 424
click at [371, 358] on label "Probably True" at bounding box center [330, 362] width 152 height 32
click at [341, 362] on input "Probably True" at bounding box center [336, 367] width 10 height 10
radio input "true"
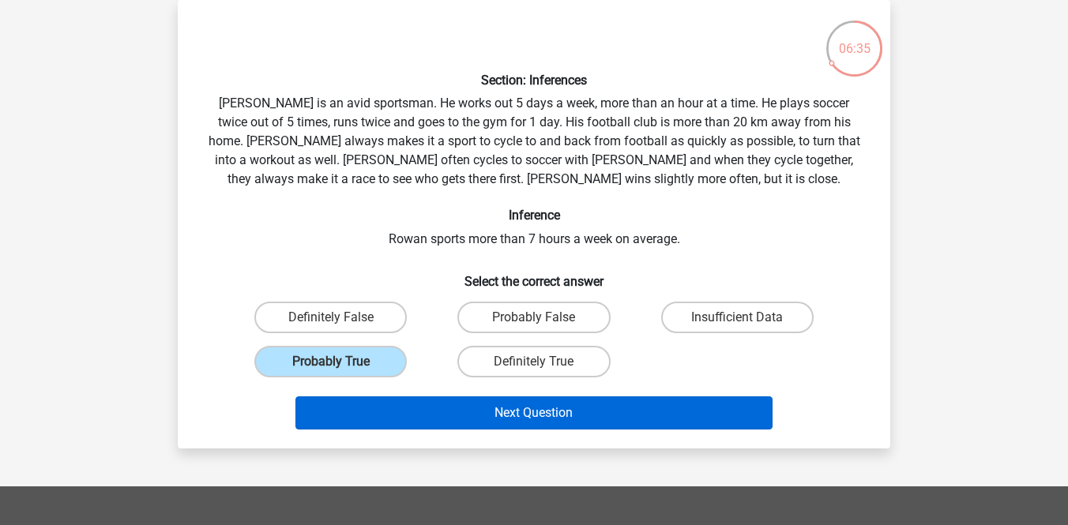
click at [526, 420] on button "Next Question" at bounding box center [535, 413] width 478 height 33
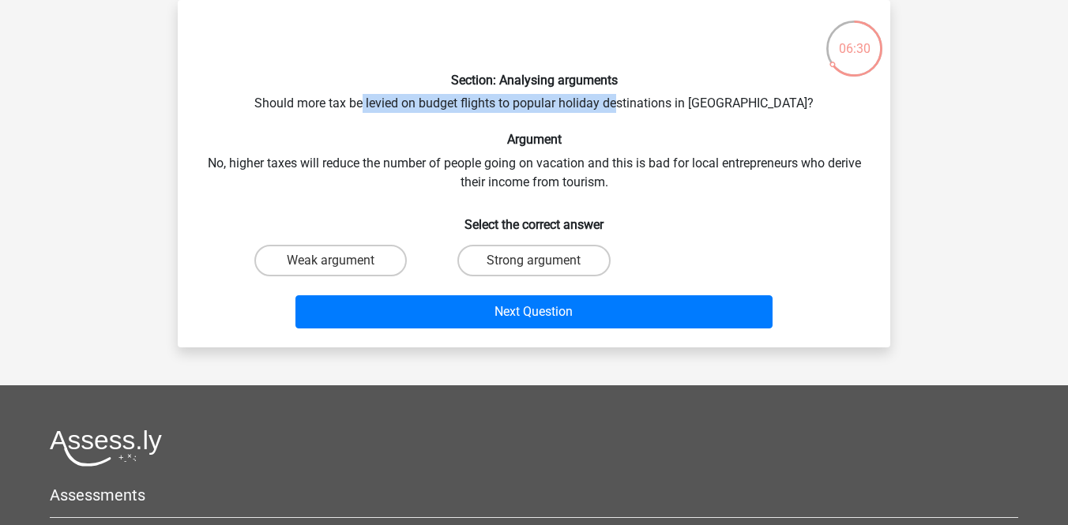
drag, startPoint x: 403, startPoint y: 107, endPoint x: 655, endPoint y: 104, distance: 252.1
click at [655, 105] on div "Section: Analysing arguments Should more tax be levied on budget flights to pop…" at bounding box center [534, 174] width 700 height 322
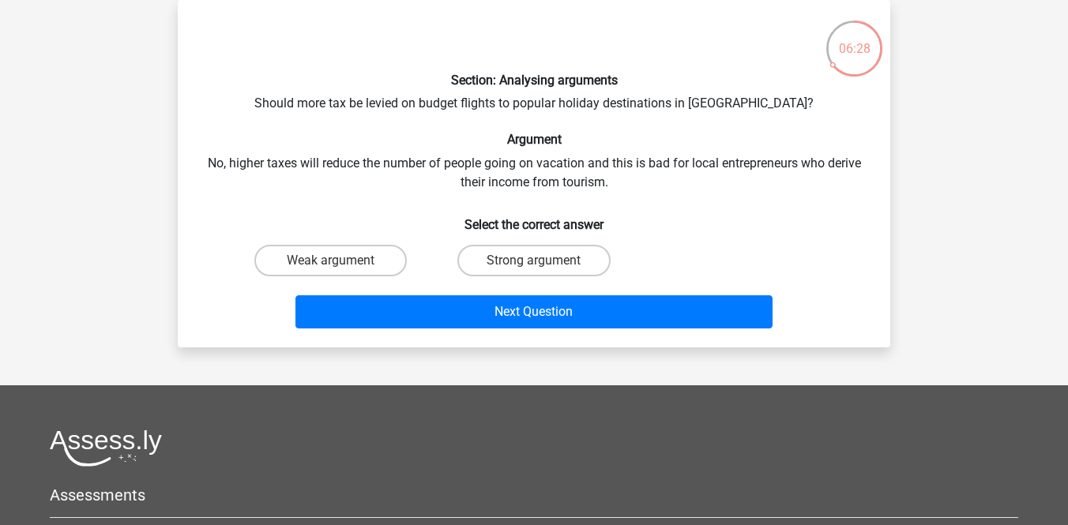
click at [462, 157] on div "Section: Analysing arguments Should more tax be levied on budget flights to pop…" at bounding box center [534, 174] width 700 height 322
click at [497, 256] on label "Strong argument" at bounding box center [533, 261] width 152 height 32
click at [534, 261] on input "Strong argument" at bounding box center [539, 266] width 10 height 10
radio input "true"
click at [367, 270] on label "Weak argument" at bounding box center [330, 261] width 152 height 32
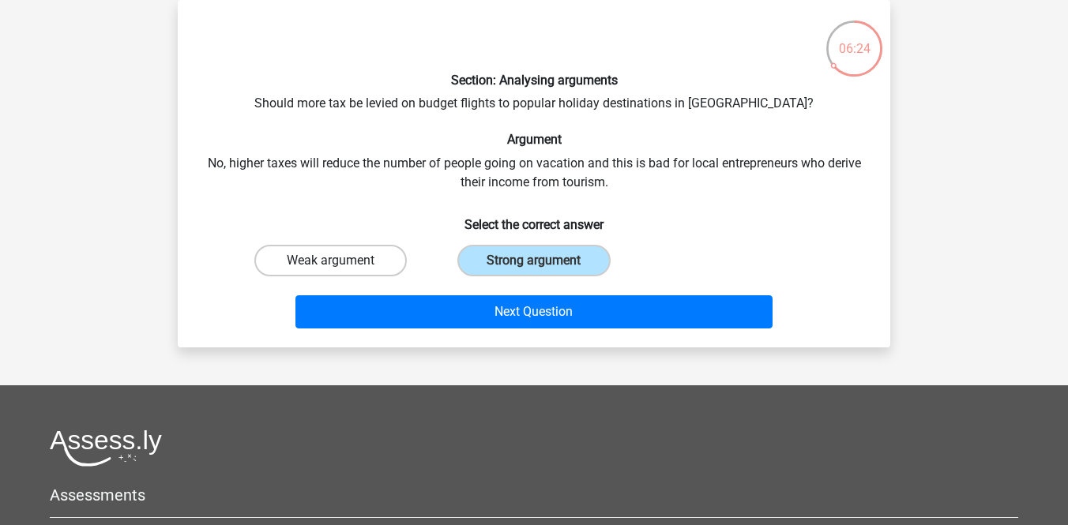
click at [341, 270] on input "Weak argument" at bounding box center [336, 266] width 10 height 10
radio input "true"
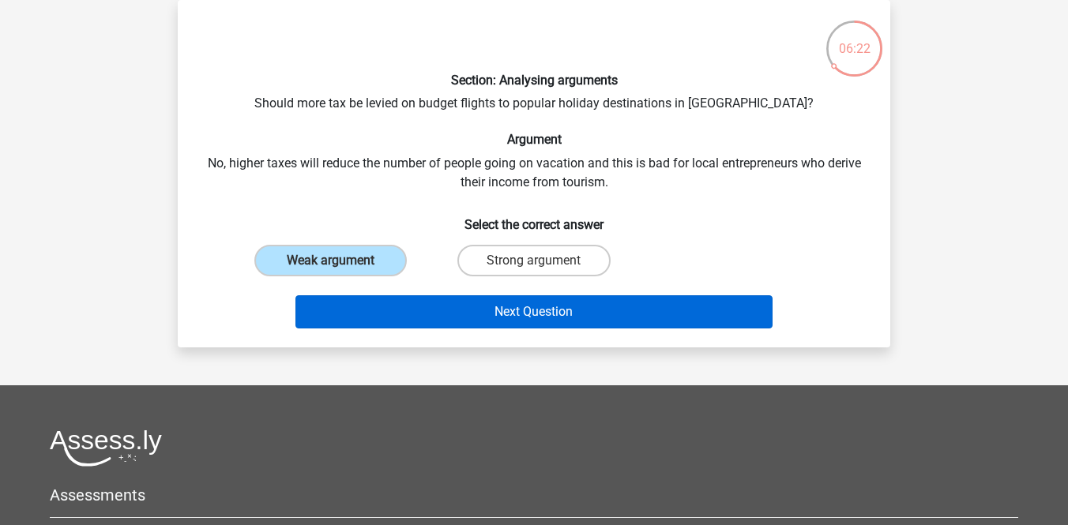
click at [442, 309] on button "Next Question" at bounding box center [535, 312] width 478 height 33
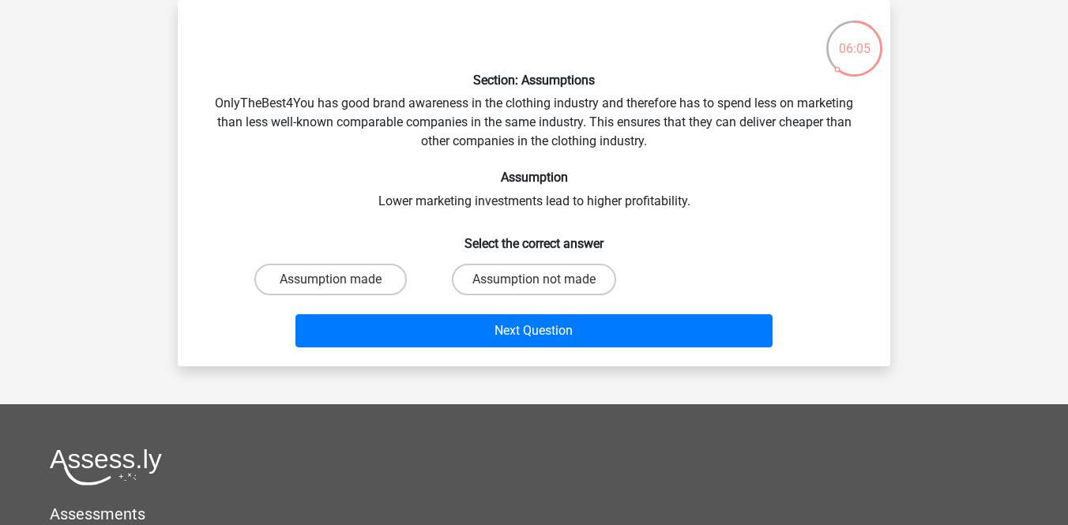
click at [350, 296] on div "Assumption made" at bounding box center [330, 280] width 203 height 44
click at [354, 278] on label "Assumption made" at bounding box center [330, 280] width 152 height 32
click at [341, 280] on input "Assumption made" at bounding box center [336, 285] width 10 height 10
radio input "true"
click at [503, 279] on label "Assumption not made" at bounding box center [534, 280] width 164 height 32
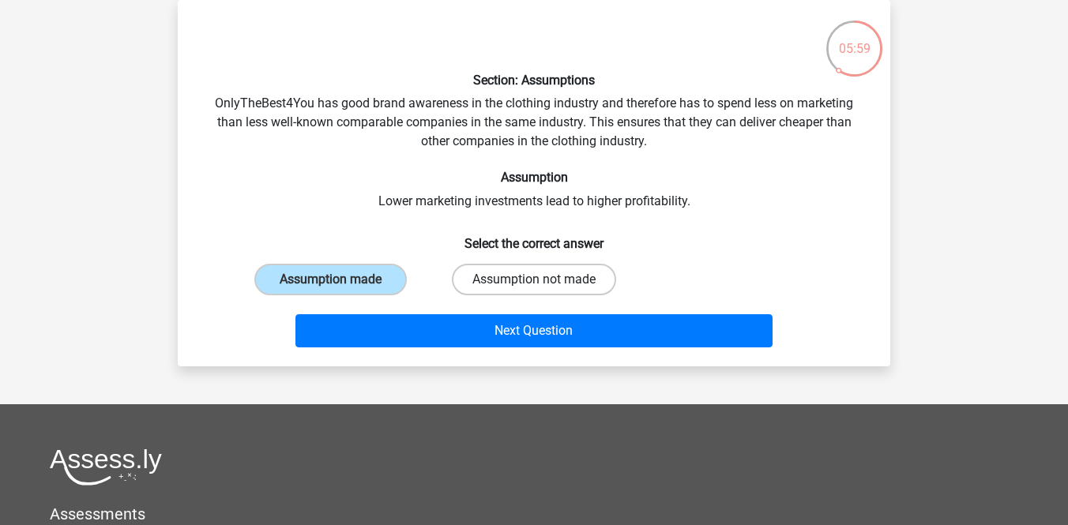
click at [534, 280] on input "Assumption not made" at bounding box center [539, 285] width 10 height 10
radio input "true"
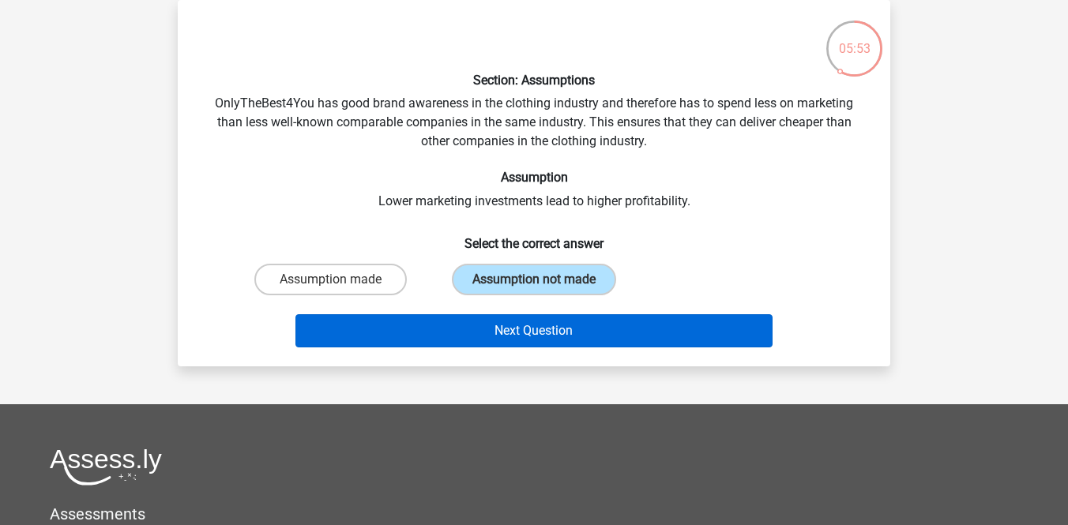
click at [510, 323] on button "Next Question" at bounding box center [535, 330] width 478 height 33
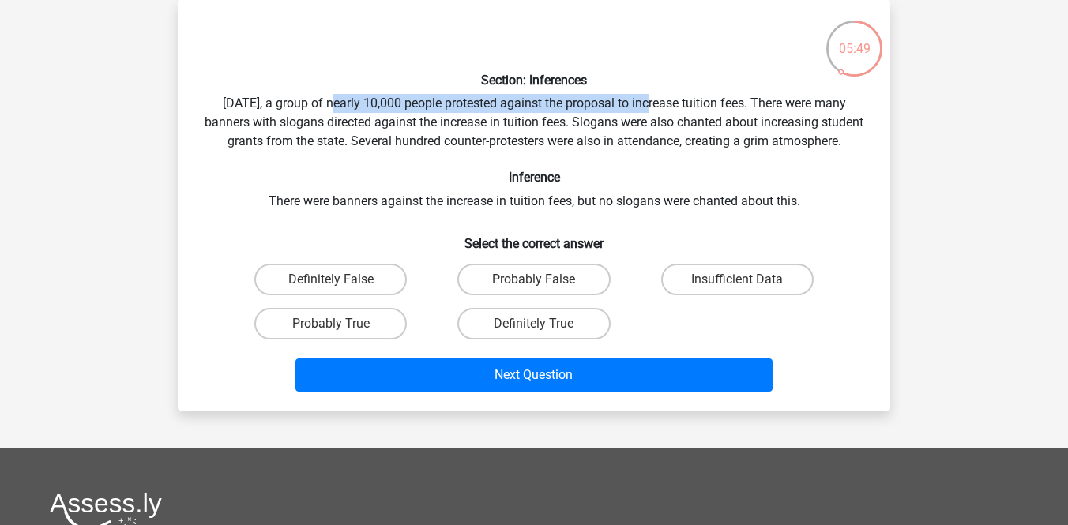
drag, startPoint x: 326, startPoint y: 104, endPoint x: 650, endPoint y: 109, distance: 324.0
click at [650, 109] on div "Section: Inferences Last Saturday, a group of nearly 10,000 people protested ag…" at bounding box center [534, 206] width 700 height 386
click at [537, 290] on input "Probably False" at bounding box center [539, 285] width 10 height 10
radio input "true"
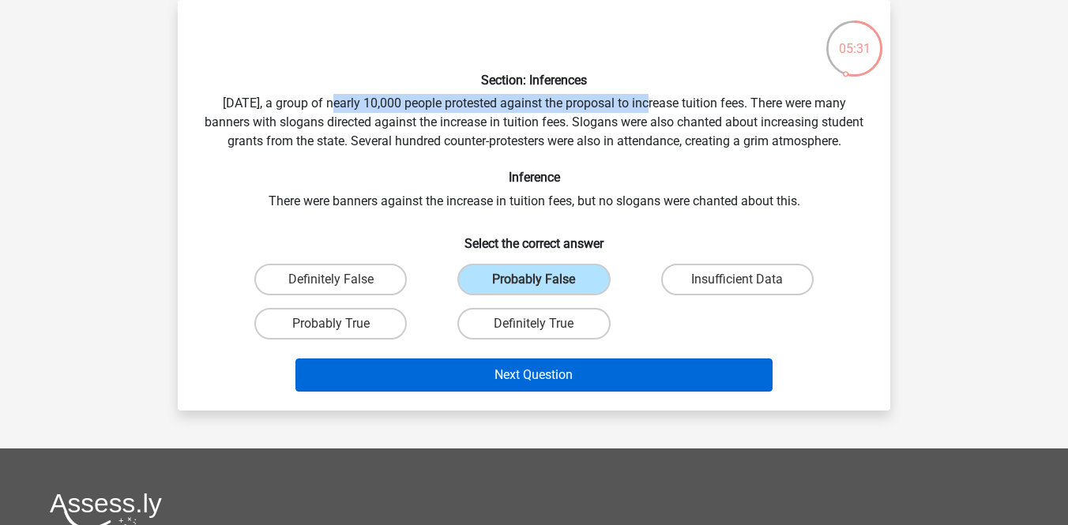
click at [523, 392] on button "Next Question" at bounding box center [535, 375] width 478 height 33
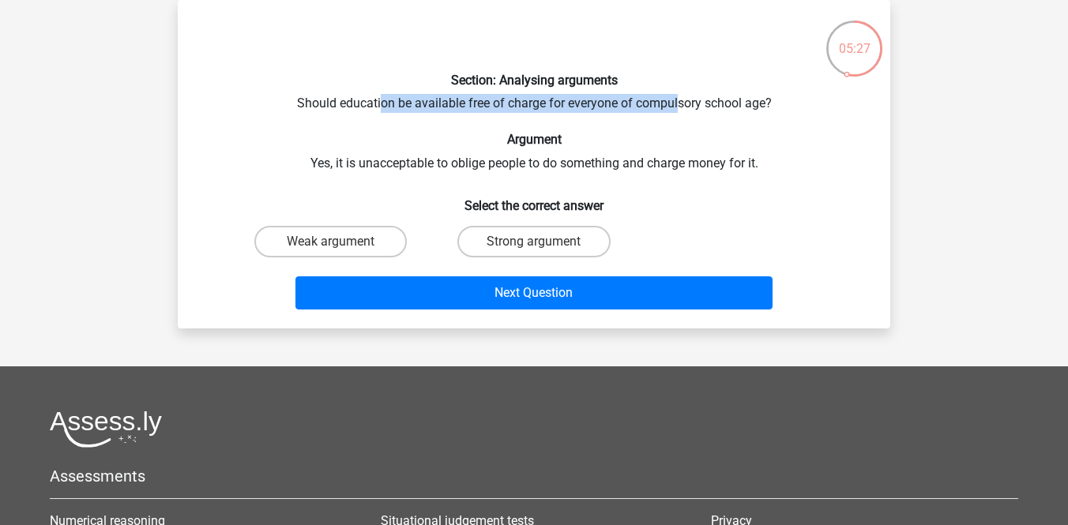
drag, startPoint x: 378, startPoint y: 102, endPoint x: 678, endPoint y: 106, distance: 299.5
click at [678, 106] on div "Section: Analysing arguments Should education be available free of charge for e…" at bounding box center [534, 164] width 700 height 303
click at [662, 152] on div "Section: Analysing arguments Should education be available free of charge for e…" at bounding box center [534, 164] width 700 height 303
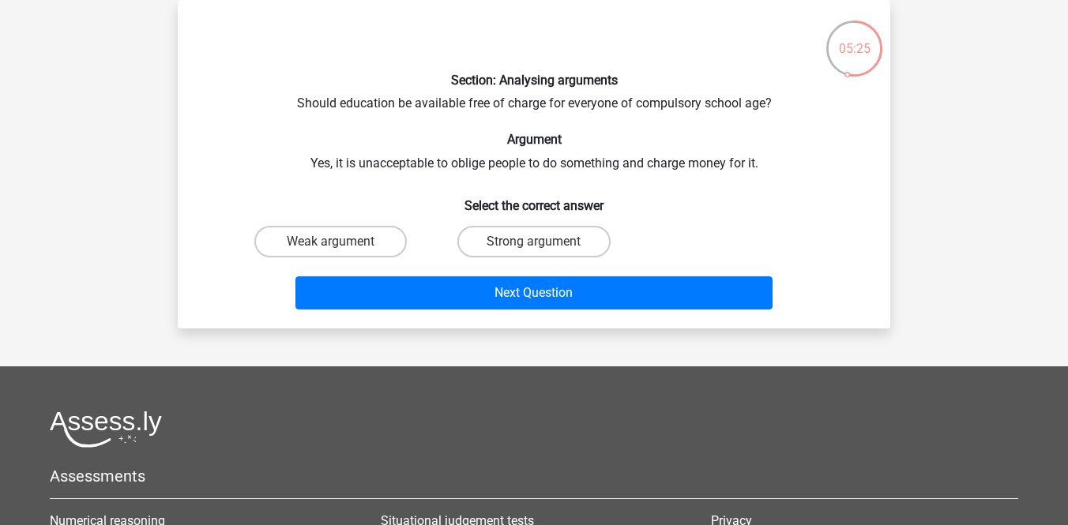
click at [337, 243] on input "Weak argument" at bounding box center [336, 247] width 10 height 10
radio input "true"
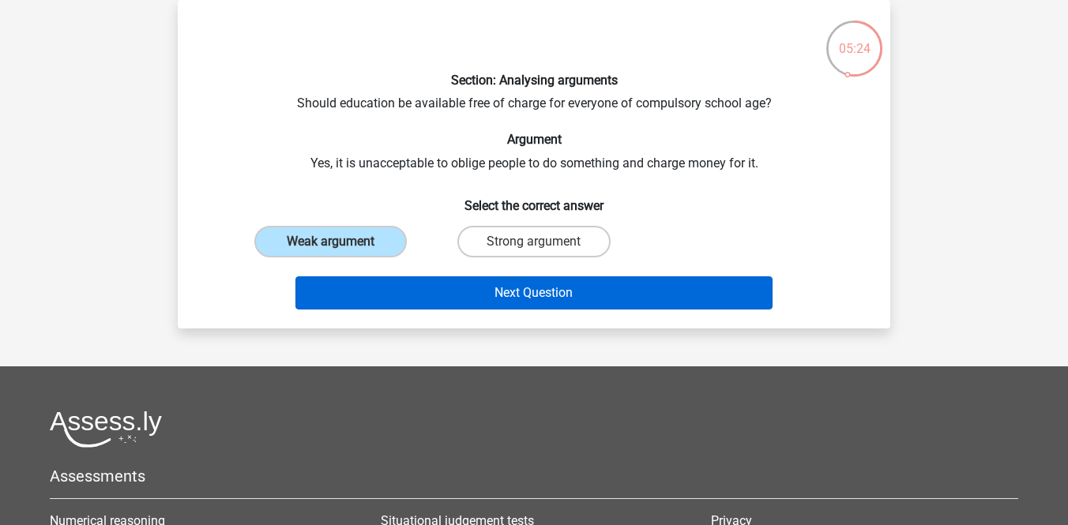
click at [406, 284] on button "Next Question" at bounding box center [535, 293] width 478 height 33
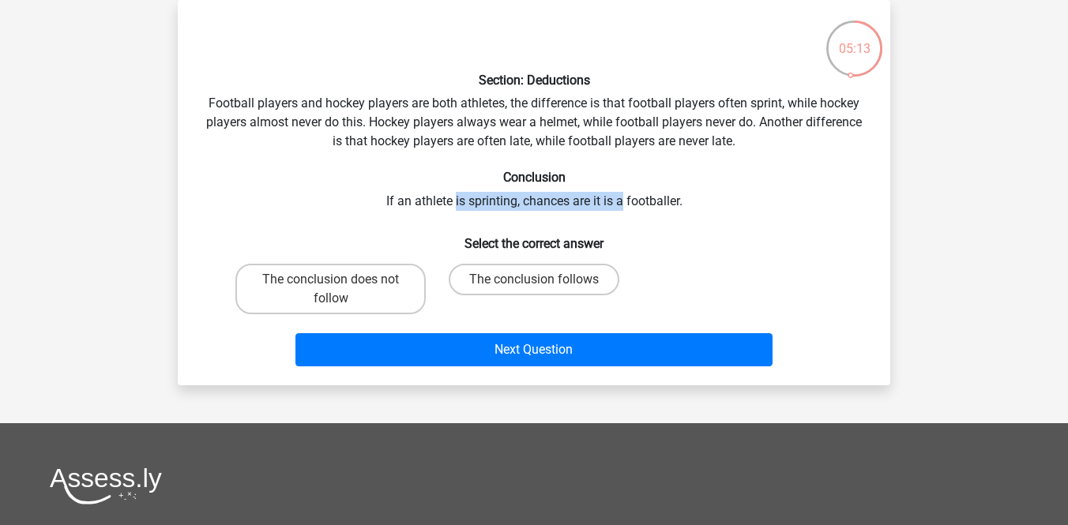
drag, startPoint x: 454, startPoint y: 202, endPoint x: 619, endPoint y: 200, distance: 165.9
click at [622, 201] on div "Section: Deductions Football players and hockey players are both athletes, the …" at bounding box center [534, 193] width 700 height 360
click at [402, 287] on label "The conclusion does not follow" at bounding box center [330, 289] width 190 height 51
click at [341, 287] on input "The conclusion does not follow" at bounding box center [336, 285] width 10 height 10
radio input "true"
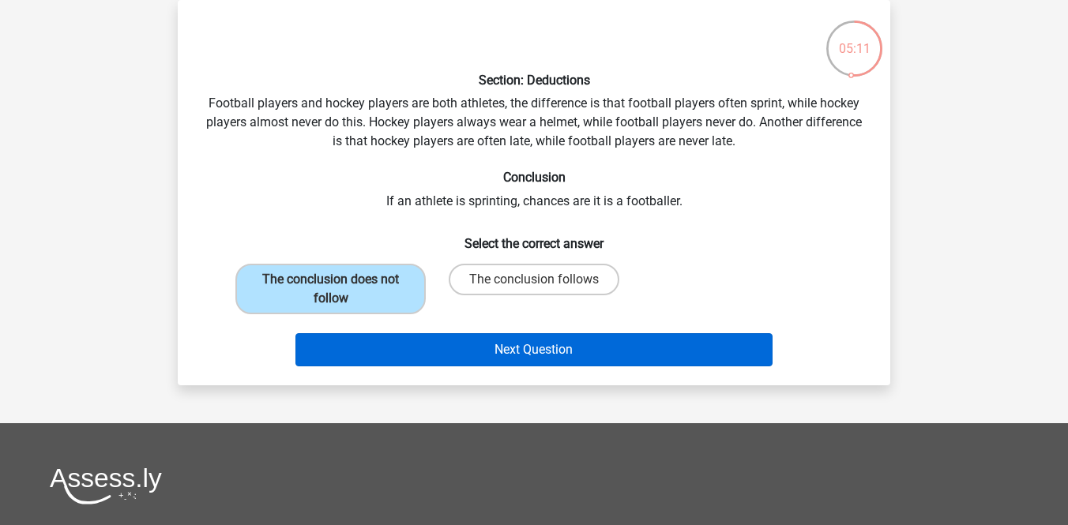
click at [457, 346] on button "Next Question" at bounding box center [535, 349] width 478 height 33
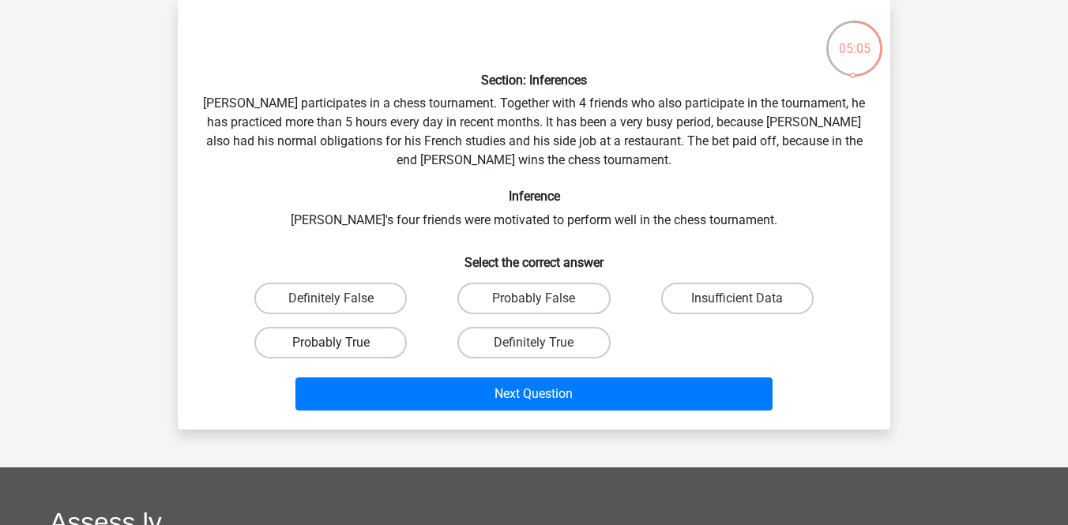
click at [367, 338] on label "Probably True" at bounding box center [330, 343] width 152 height 32
click at [341, 343] on input "Probably True" at bounding box center [336, 348] width 10 height 10
radio input "true"
click at [776, 292] on label "Insufficient Data" at bounding box center [737, 299] width 152 height 32
click at [747, 299] on input "Insufficient Data" at bounding box center [742, 304] width 10 height 10
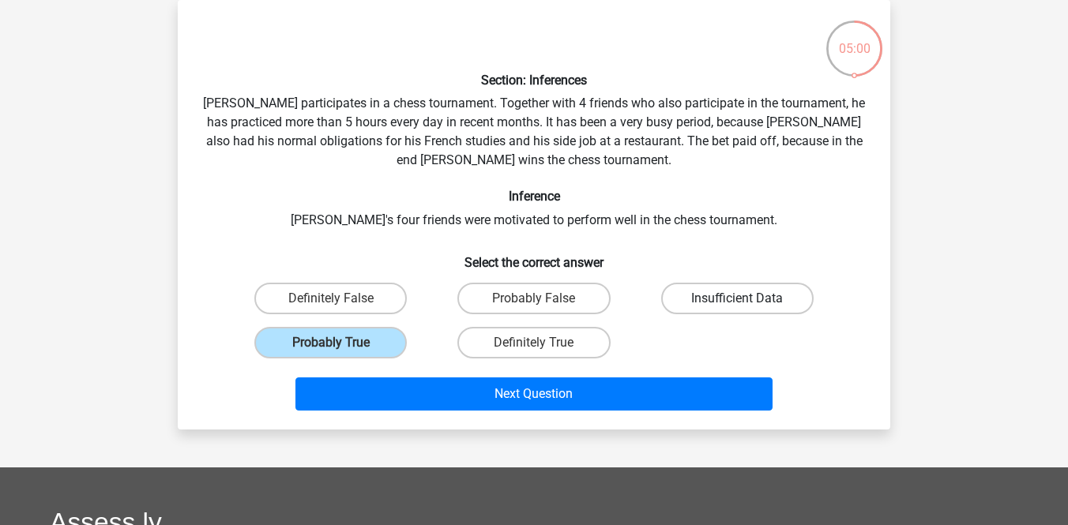
radio input "true"
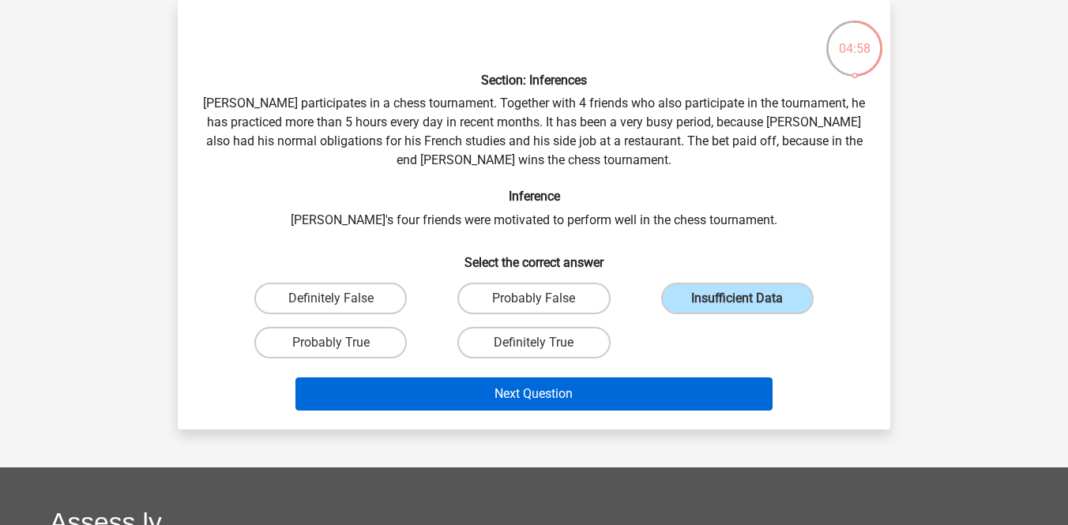
click at [562, 398] on button "Next Question" at bounding box center [535, 394] width 478 height 33
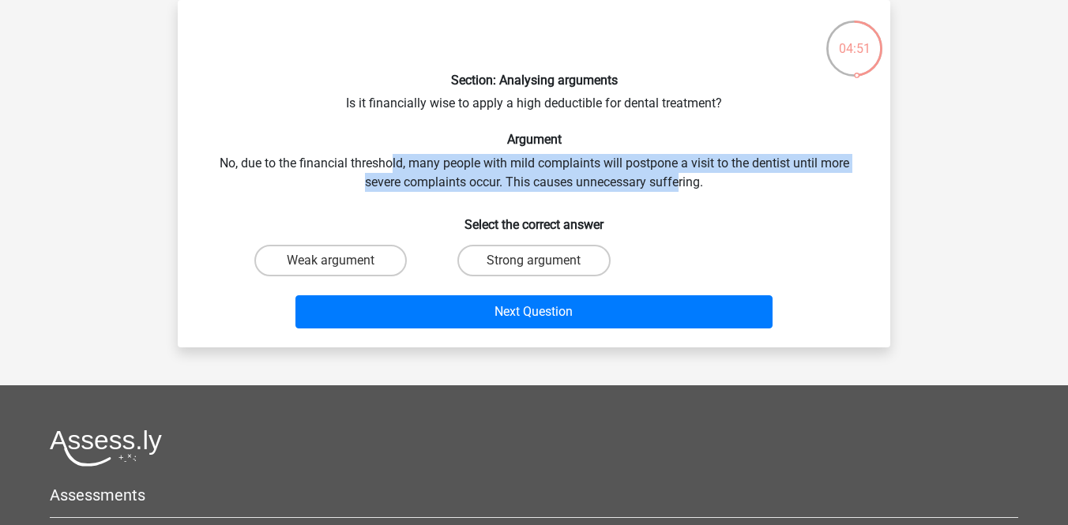
drag, startPoint x: 393, startPoint y: 164, endPoint x: 674, endPoint y: 172, distance: 280.6
click at [676, 172] on div "Section: Analysing arguments Is it financially wise to apply a high deductible …" at bounding box center [534, 174] width 700 height 322
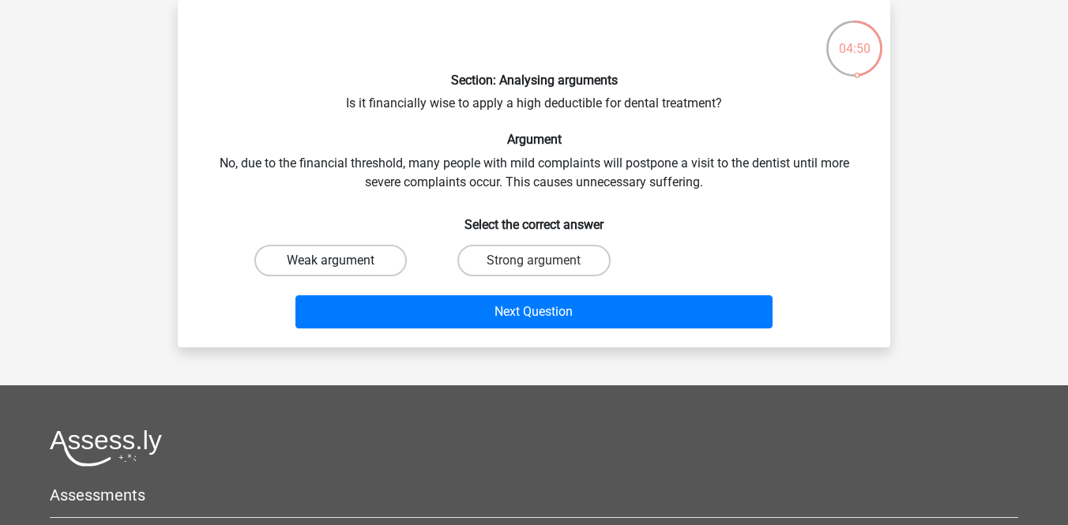
click at [355, 269] on label "Weak argument" at bounding box center [330, 261] width 152 height 32
click at [341, 269] on input "Weak argument" at bounding box center [336, 266] width 10 height 10
radio input "true"
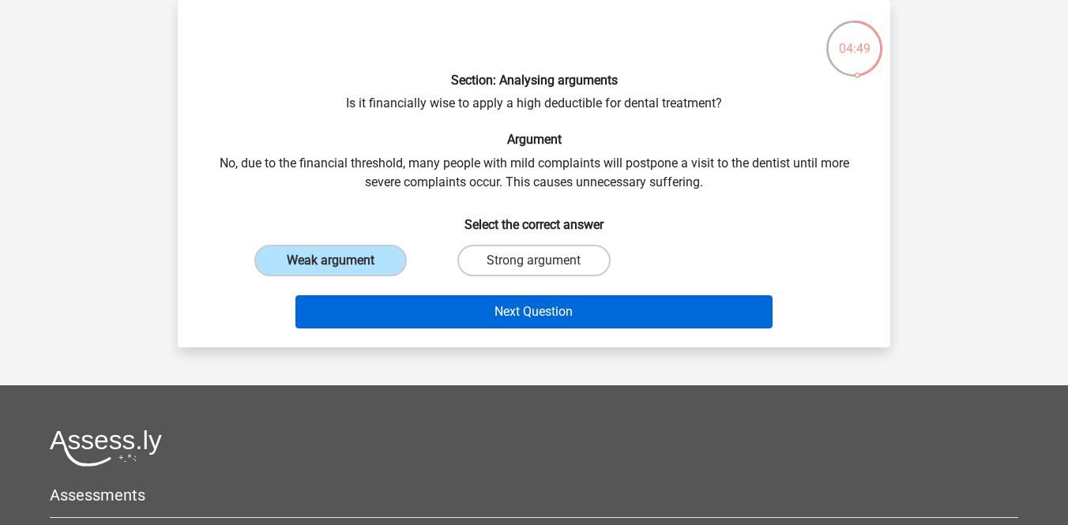
click at [431, 304] on button "Next Question" at bounding box center [535, 312] width 478 height 33
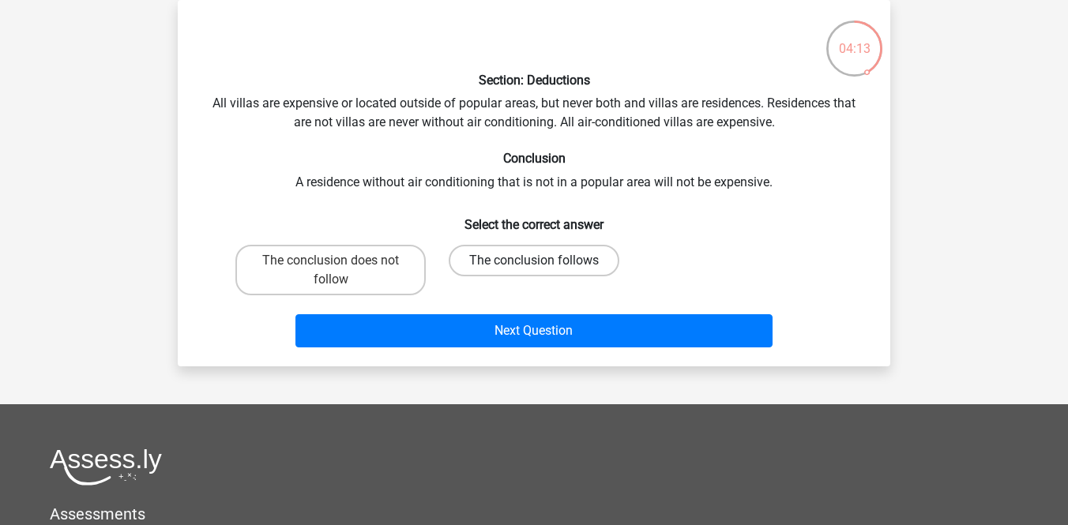
click at [499, 263] on label "The conclusion follows" at bounding box center [534, 261] width 171 height 32
click at [534, 263] on input "The conclusion follows" at bounding box center [539, 266] width 10 height 10
radio input "true"
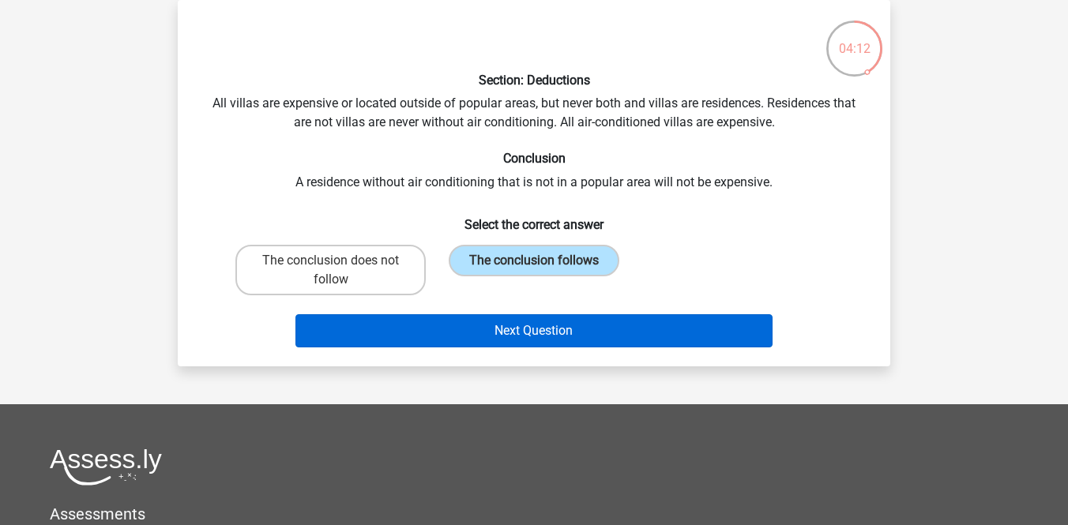
click at [498, 325] on button "Next Question" at bounding box center [535, 330] width 478 height 33
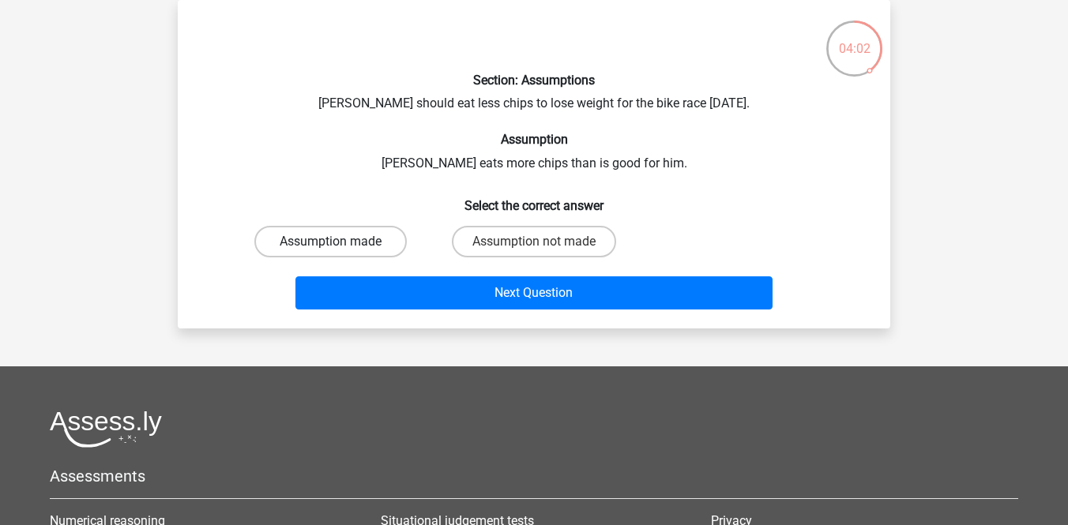
click at [382, 244] on label "Assumption made" at bounding box center [330, 242] width 152 height 32
click at [341, 244] on input "Assumption made" at bounding box center [336, 247] width 10 height 10
radio input "true"
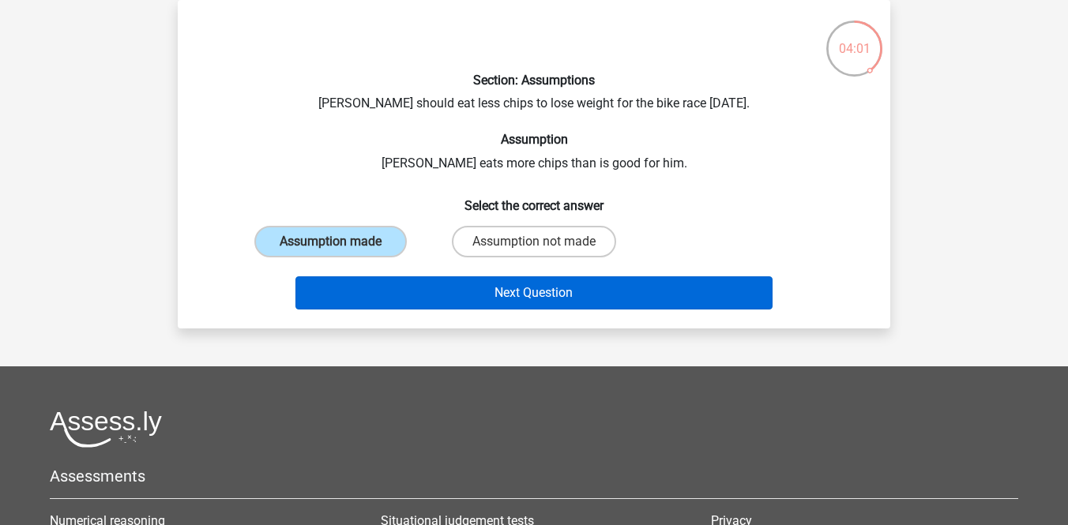
click at [450, 302] on button "Next Question" at bounding box center [535, 293] width 478 height 33
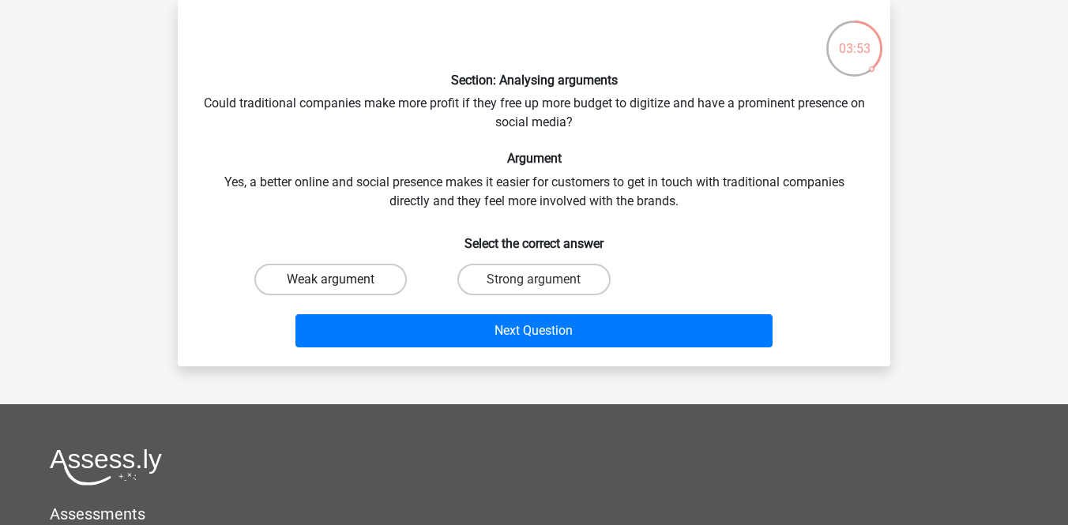
click at [369, 287] on label "Weak argument" at bounding box center [330, 280] width 152 height 32
click at [341, 287] on input "Weak argument" at bounding box center [336, 285] width 10 height 10
radio input "true"
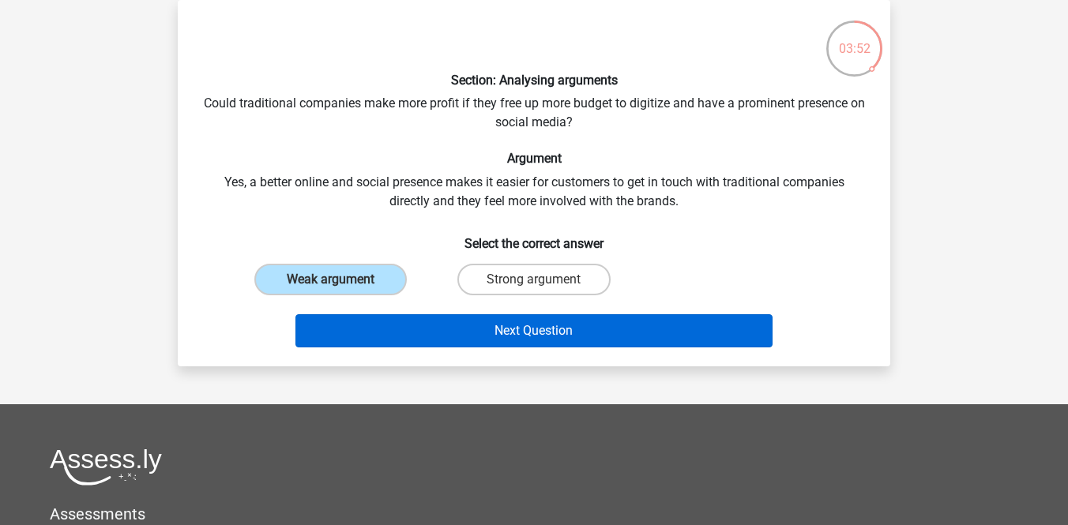
click at [422, 317] on button "Next Question" at bounding box center [535, 330] width 478 height 33
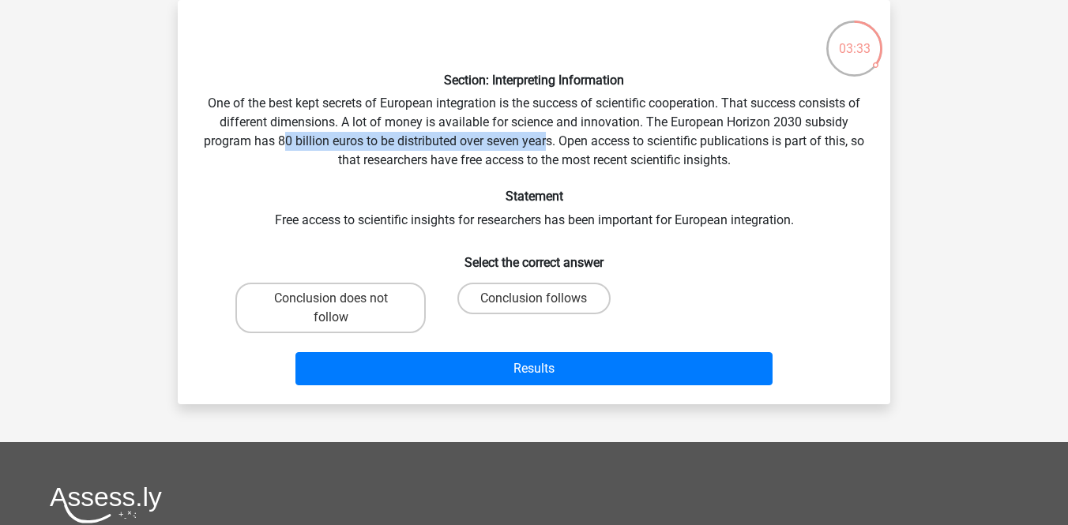
drag, startPoint x: 288, startPoint y: 141, endPoint x: 552, endPoint y: 145, distance: 264.7
click at [553, 143] on div "Section: Interpreting Information One of the best kept secrets of European inte…" at bounding box center [534, 202] width 700 height 379
click at [518, 299] on label "Conclusion follows" at bounding box center [533, 299] width 152 height 32
click at [534, 299] on input "Conclusion follows" at bounding box center [539, 304] width 10 height 10
radio input "true"
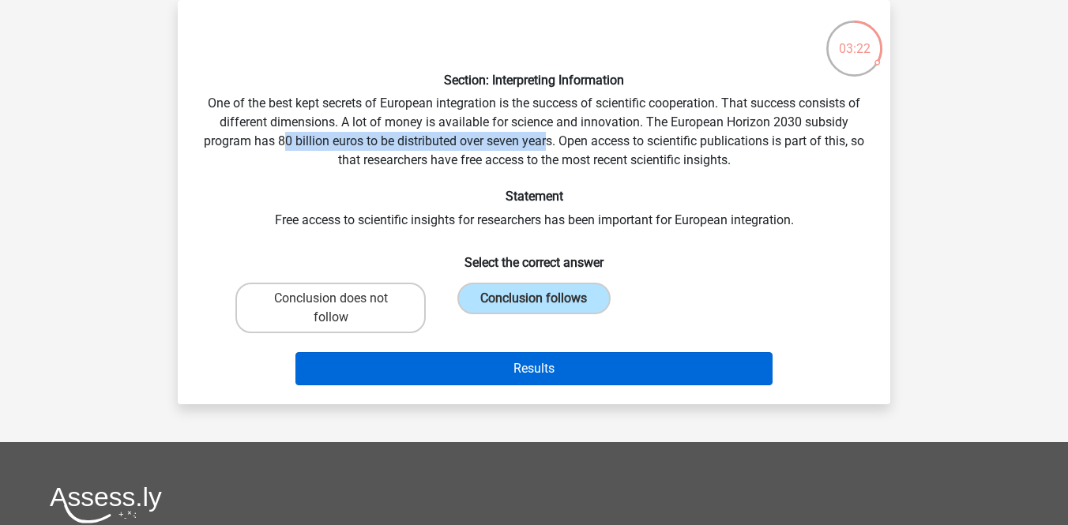
click at [518, 371] on button "Results" at bounding box center [535, 368] width 478 height 33
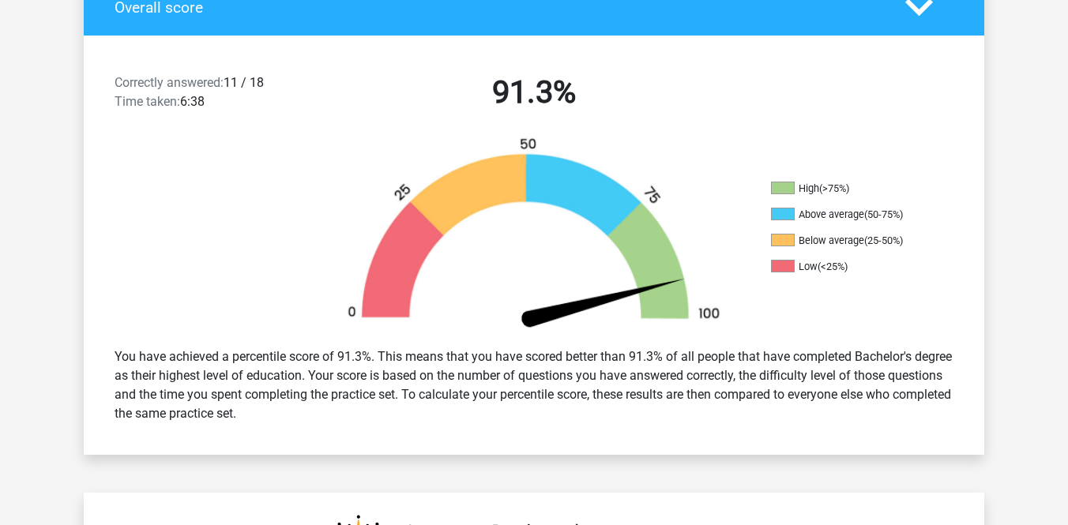
scroll to position [397, 0]
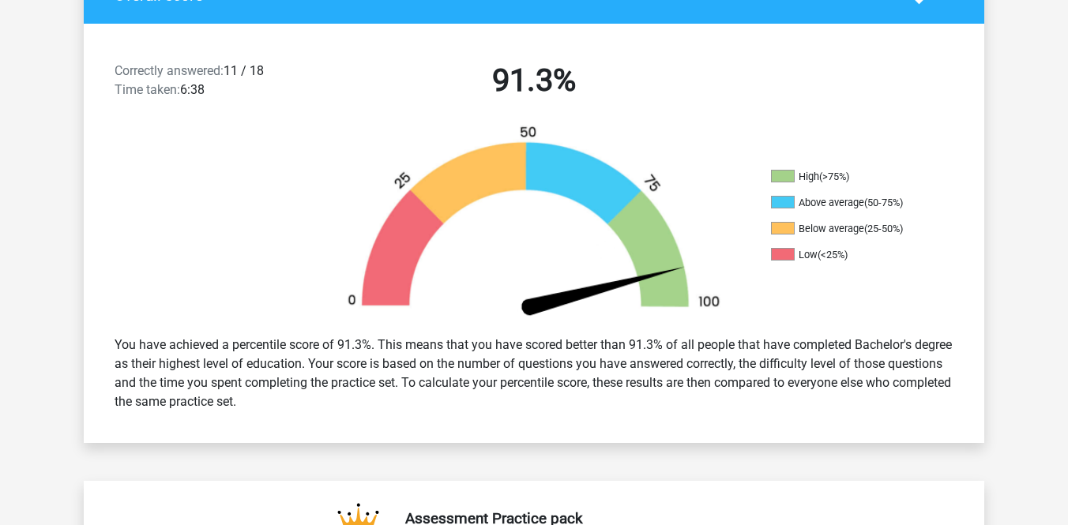
drag, startPoint x: 418, startPoint y: 326, endPoint x: 648, endPoint y: 373, distance: 234.8
click at [648, 373] on div "You have achieved a percentile score of 91.3%. This means that you have scored …" at bounding box center [534, 373] width 863 height 88
click at [680, 386] on div "You have achieved a percentile score of 91.3%. This means that you have scored …" at bounding box center [534, 373] width 863 height 88
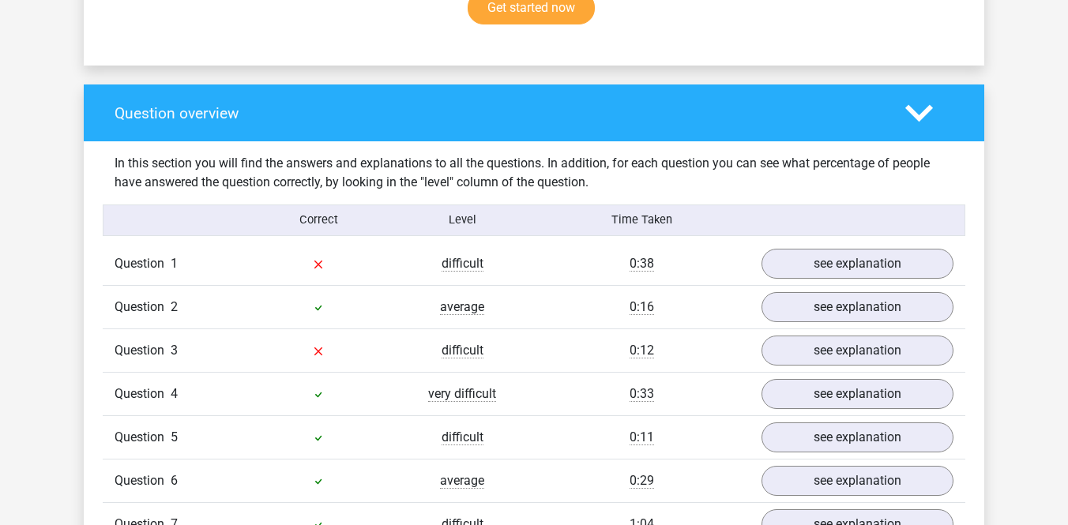
scroll to position [1127, 0]
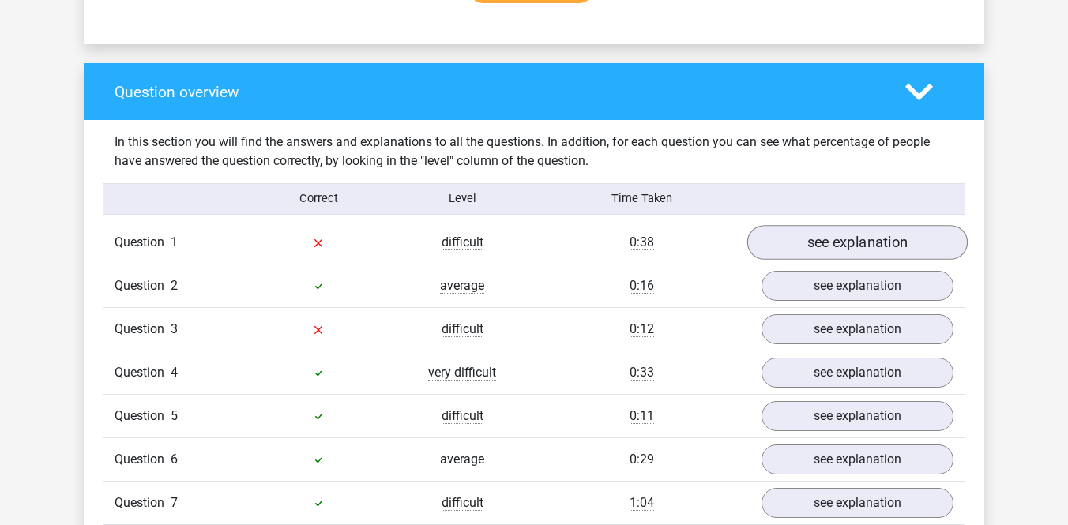
click at [821, 225] on link "see explanation" at bounding box center [857, 242] width 220 height 35
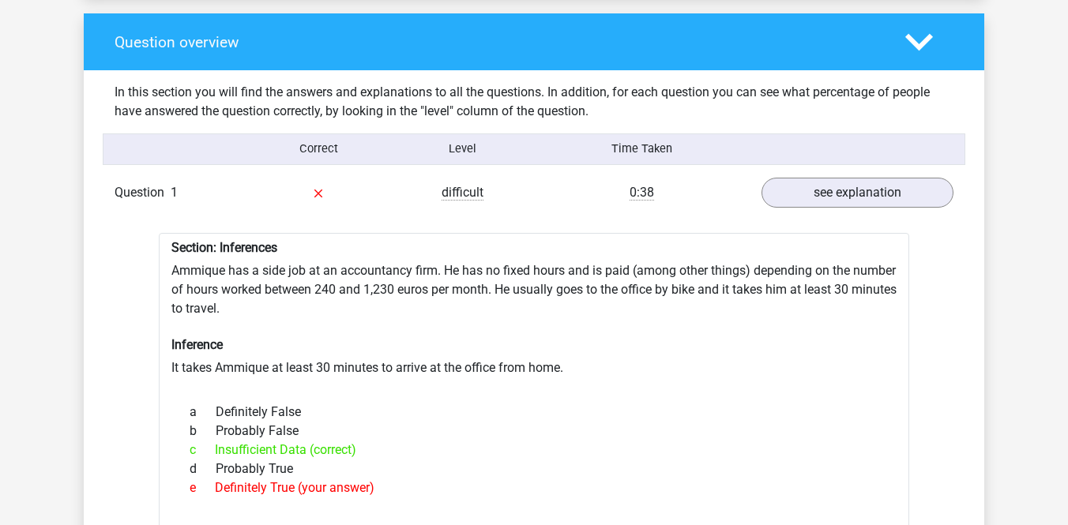
scroll to position [1182, 0]
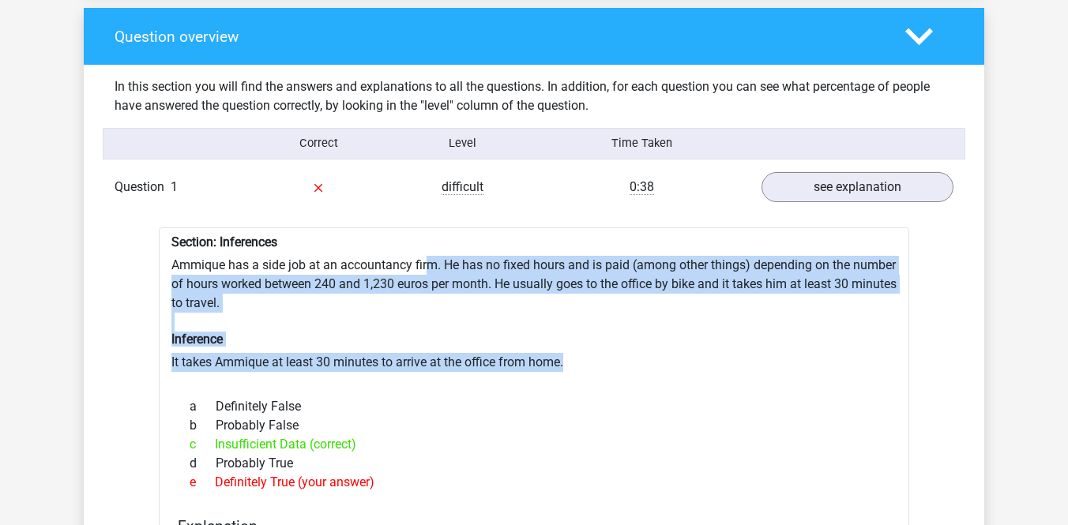
drag, startPoint x: 430, startPoint y: 248, endPoint x: 592, endPoint y: 334, distance: 183.5
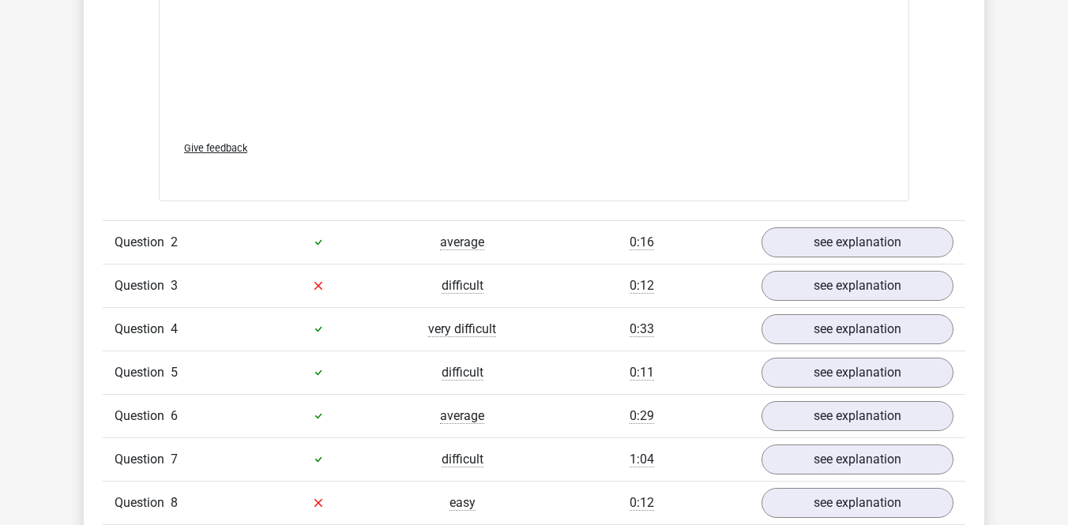
scroll to position [2079, 0]
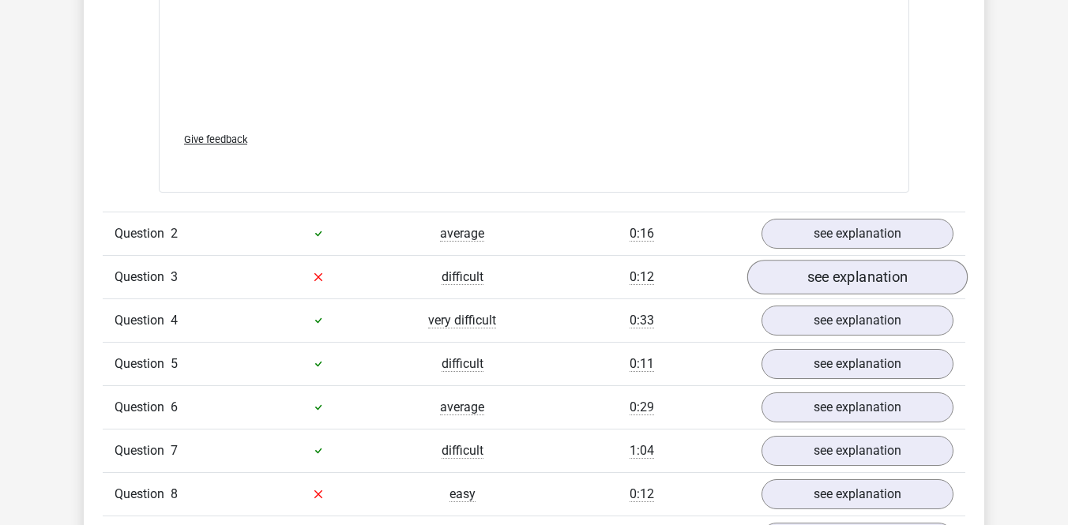
click at [793, 260] on link "see explanation" at bounding box center [857, 277] width 220 height 35
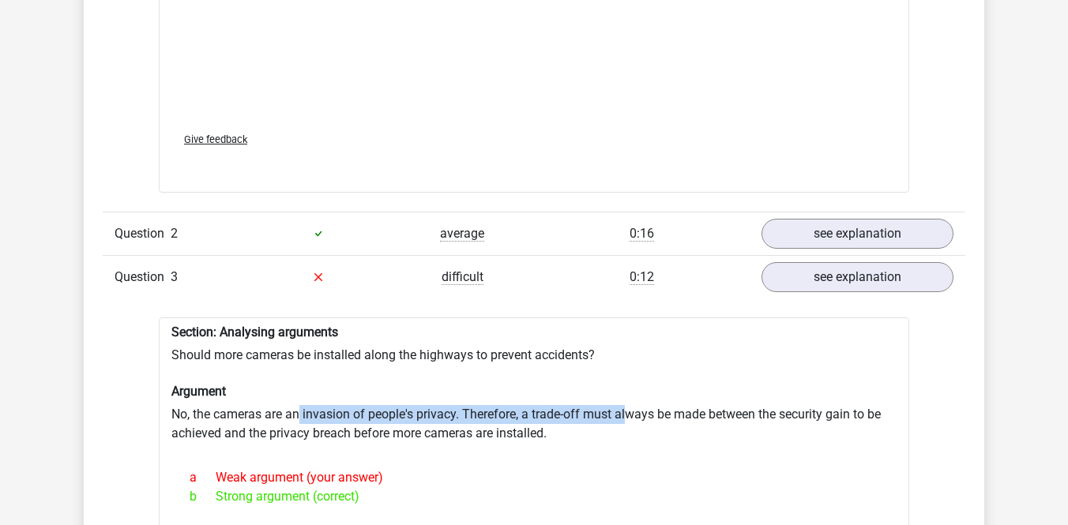
drag, startPoint x: 300, startPoint y: 398, endPoint x: 619, endPoint y: 395, distance: 318.4
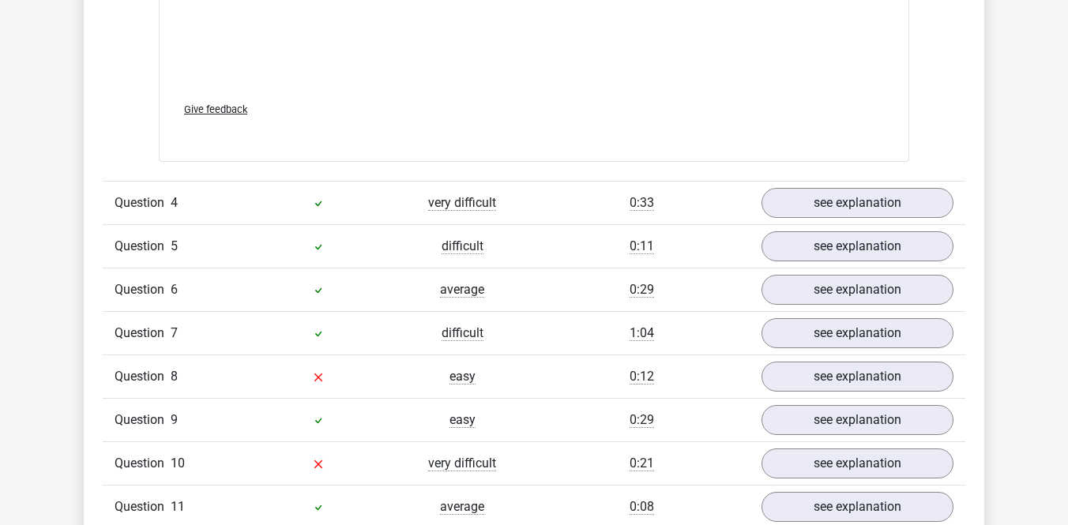
scroll to position [3021, 0]
click at [786, 359] on link "see explanation" at bounding box center [857, 376] width 220 height 35
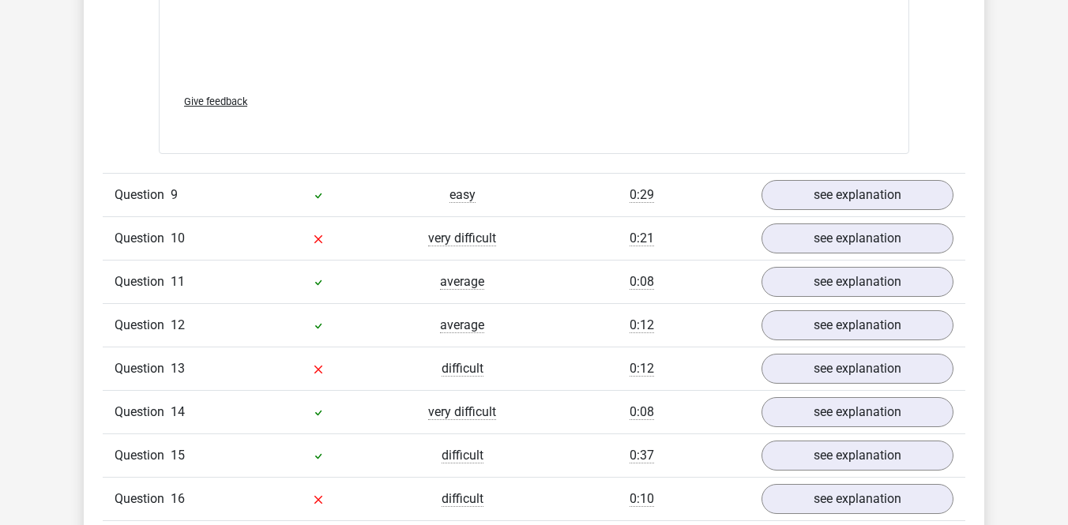
scroll to position [4136, 0]
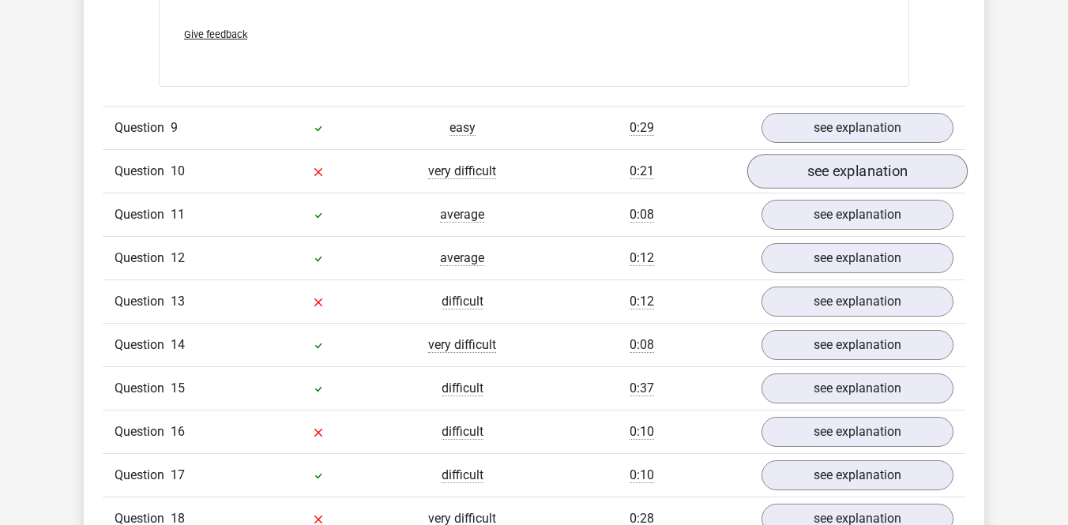
click at [823, 154] on link "see explanation" at bounding box center [857, 171] width 220 height 35
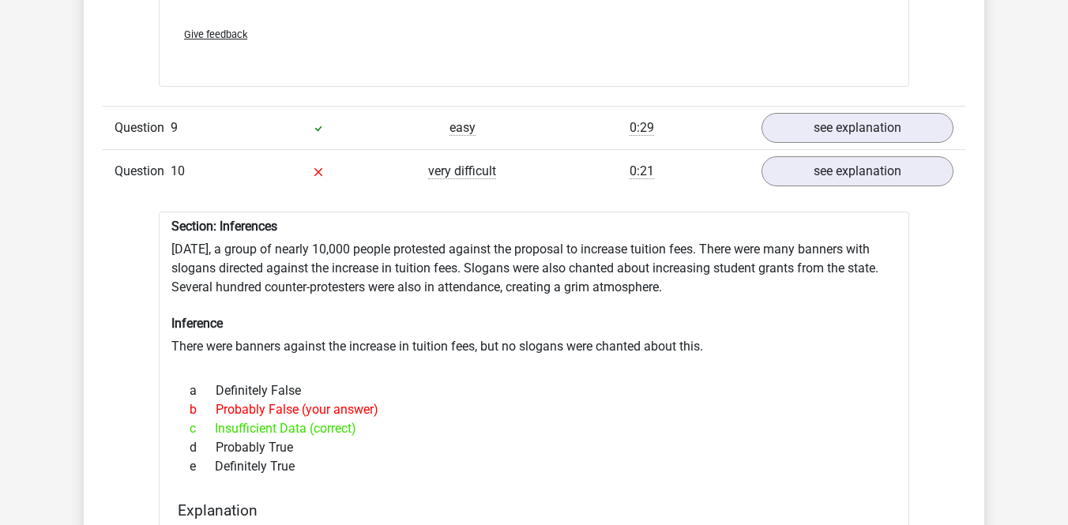
click at [525, 162] on div "very difficult" at bounding box center [462, 171] width 144 height 19
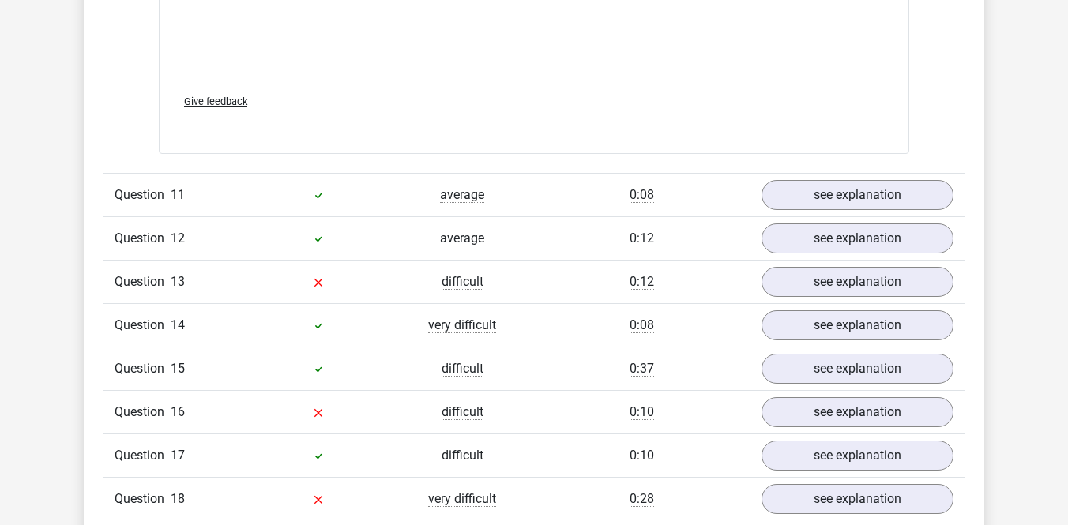
scroll to position [5039, 0]
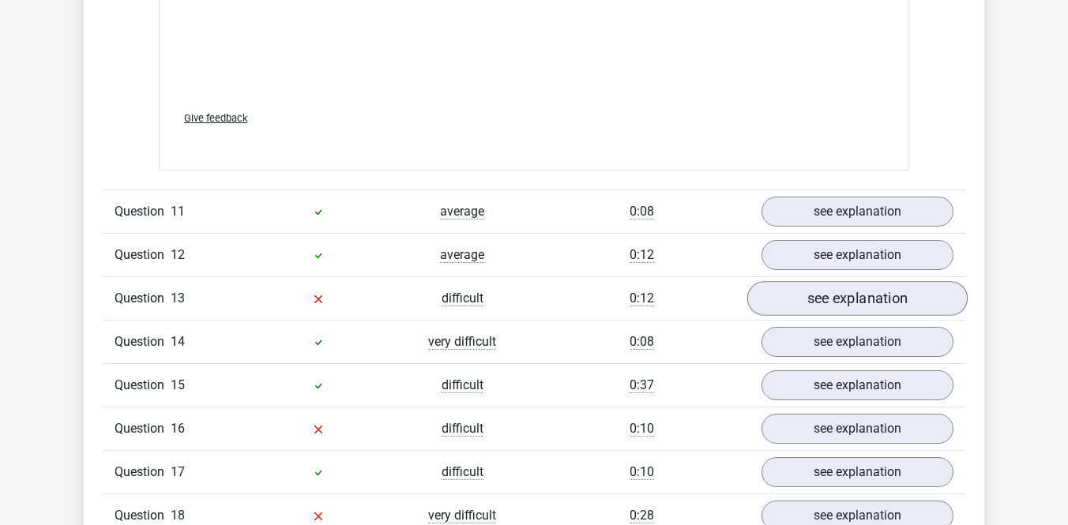
click at [839, 284] on link "see explanation" at bounding box center [857, 299] width 220 height 35
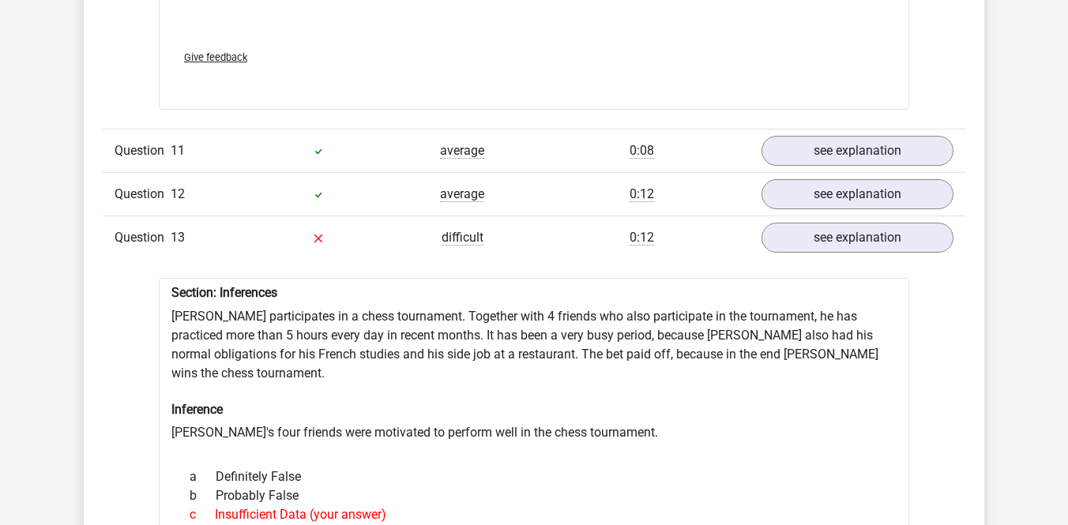
scroll to position [5104, 0]
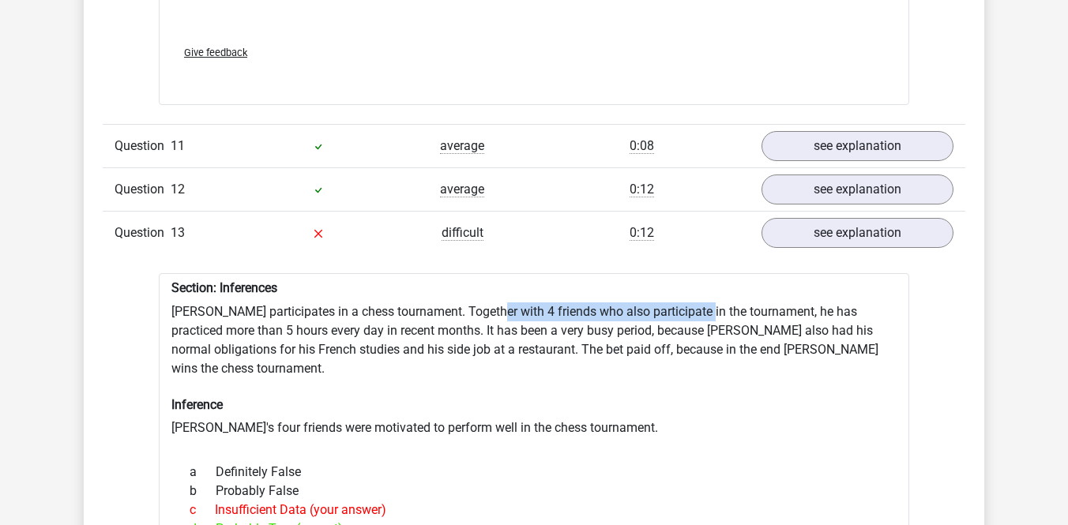
drag, startPoint x: 489, startPoint y: 292, endPoint x: 698, endPoint y: 292, distance: 208.6
click at [779, 218] on link "see explanation" at bounding box center [857, 234] width 220 height 35
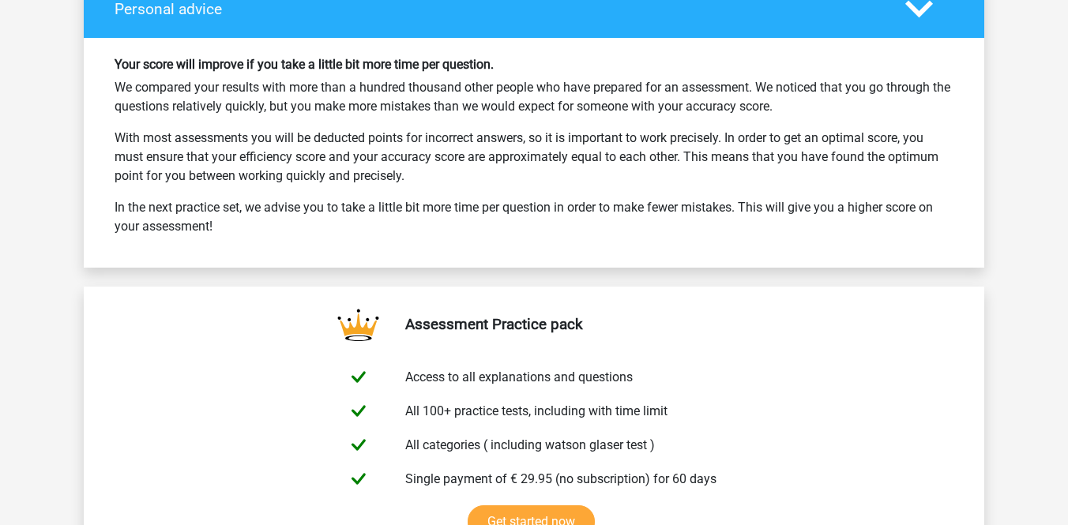
scroll to position [6170, 0]
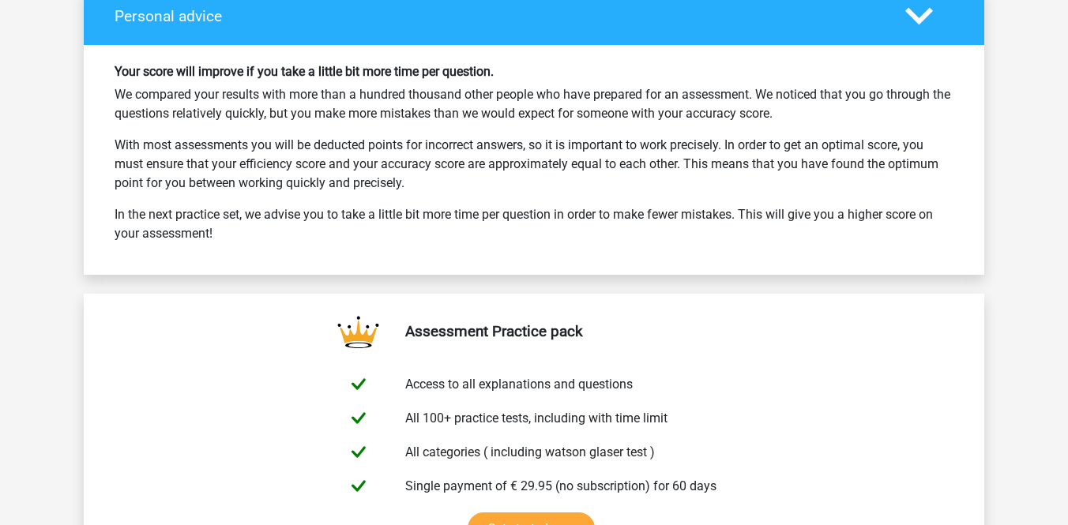
drag, startPoint x: 488, startPoint y: 195, endPoint x: 724, endPoint y: 205, distance: 236.4
click at [726, 205] on p "In the next practice set, we advise you to take a little bit more time per ques…" at bounding box center [534, 224] width 839 height 38
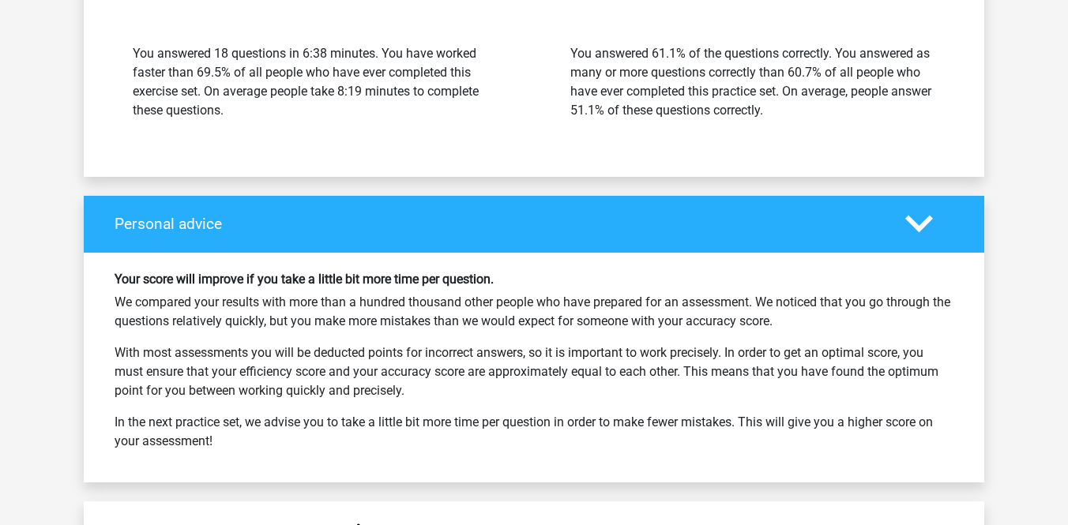
scroll to position [5962, 0]
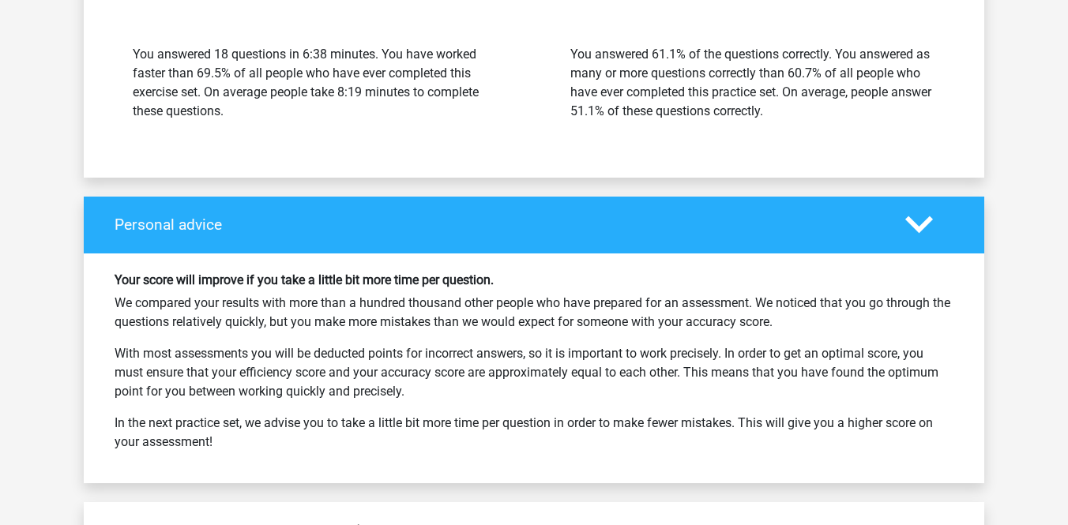
click at [576, 273] on h6 "Your score will improve if you take a little bit more time per question." at bounding box center [534, 280] width 839 height 15
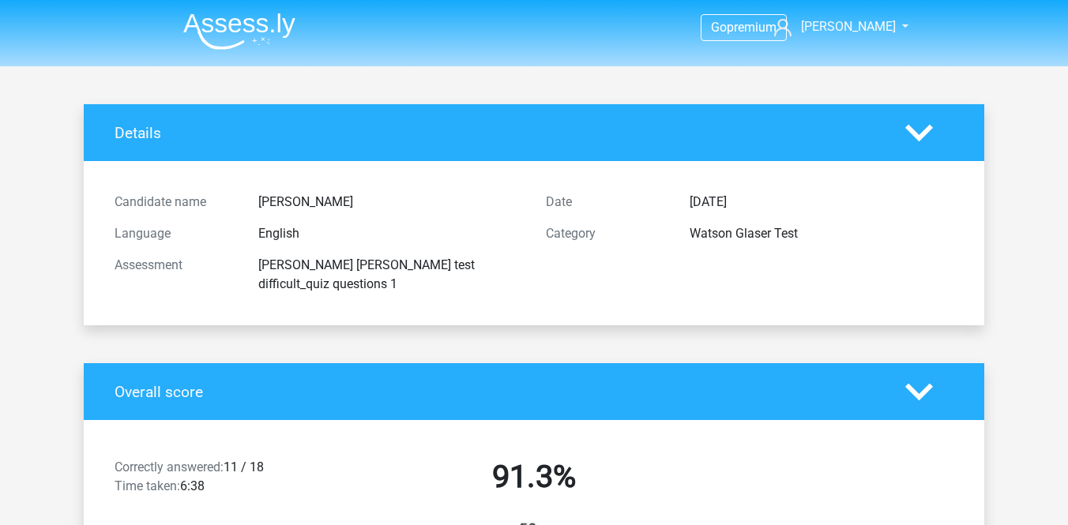
scroll to position [0, 0]
click at [234, 6] on li at bounding box center [233, 27] width 125 height 43
click at [235, 16] on img at bounding box center [239, 31] width 112 height 37
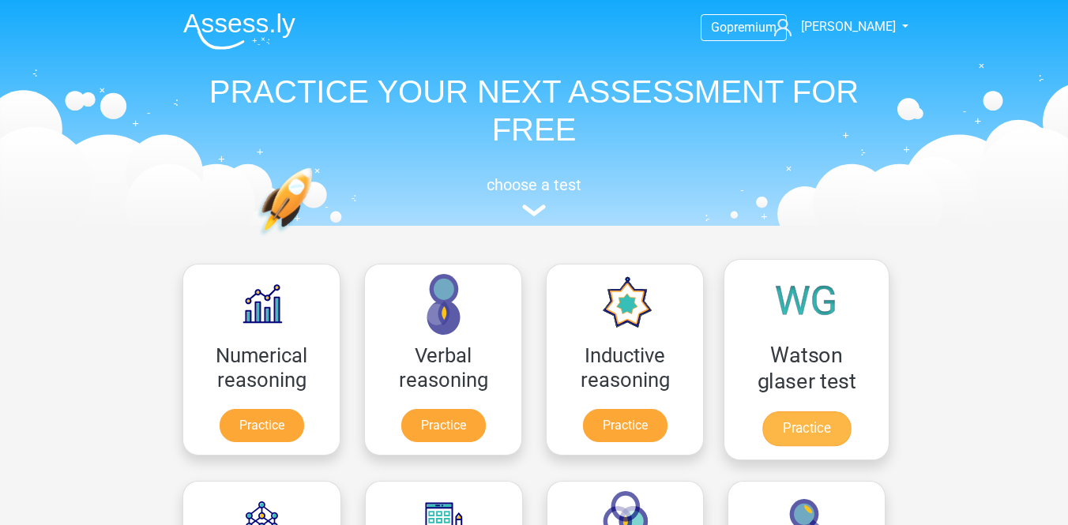
click at [808, 435] on link "Practice" at bounding box center [806, 429] width 88 height 35
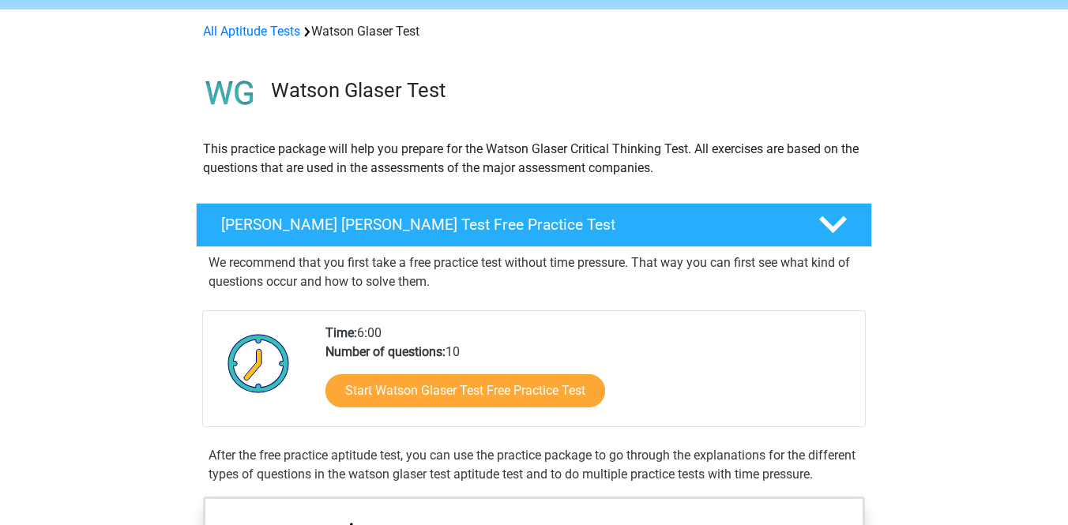
scroll to position [49, 0]
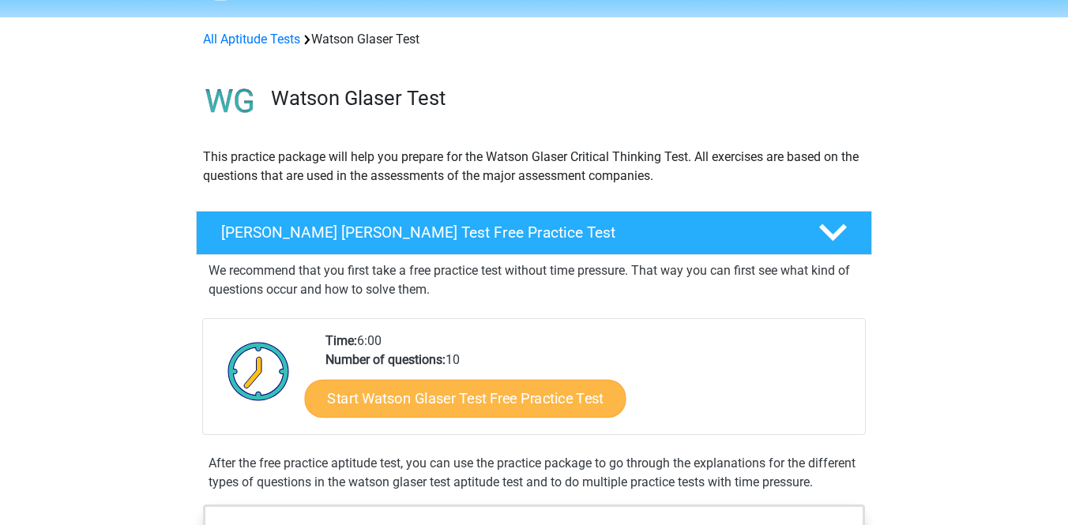
click at [540, 396] on link "Start Watson Glaser Test Free Practice Test" at bounding box center [466, 399] width 322 height 38
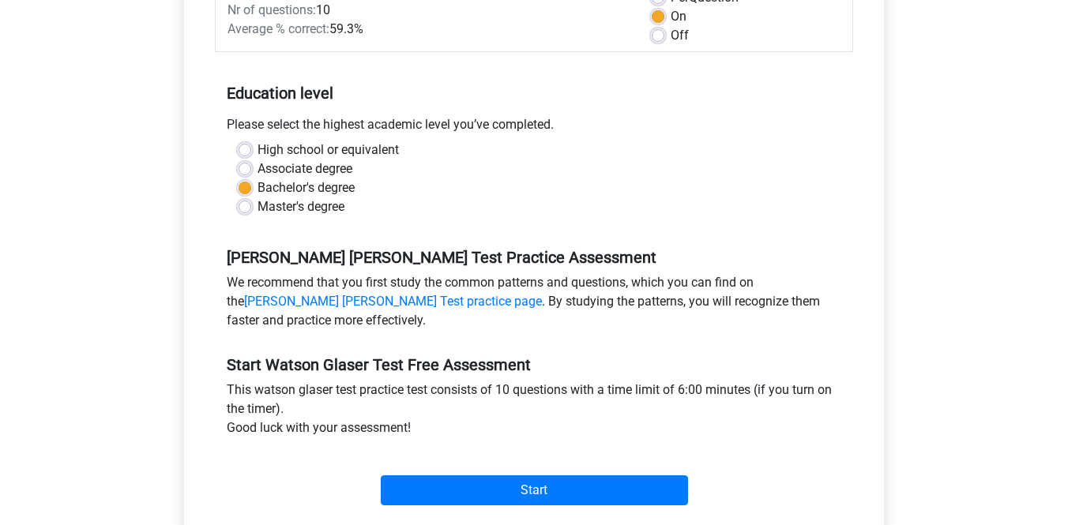
scroll to position [258, 0]
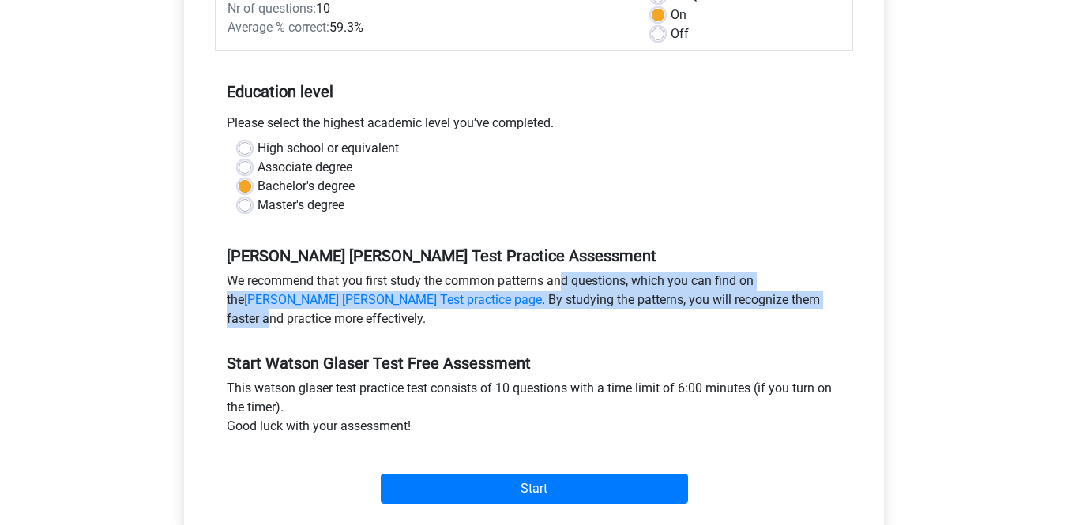
drag, startPoint x: 476, startPoint y: 282, endPoint x: 694, endPoint y: 296, distance: 217.7
click at [694, 296] on div "We recommend that you first study the common patterns and questions, which you …" at bounding box center [534, 303] width 638 height 63
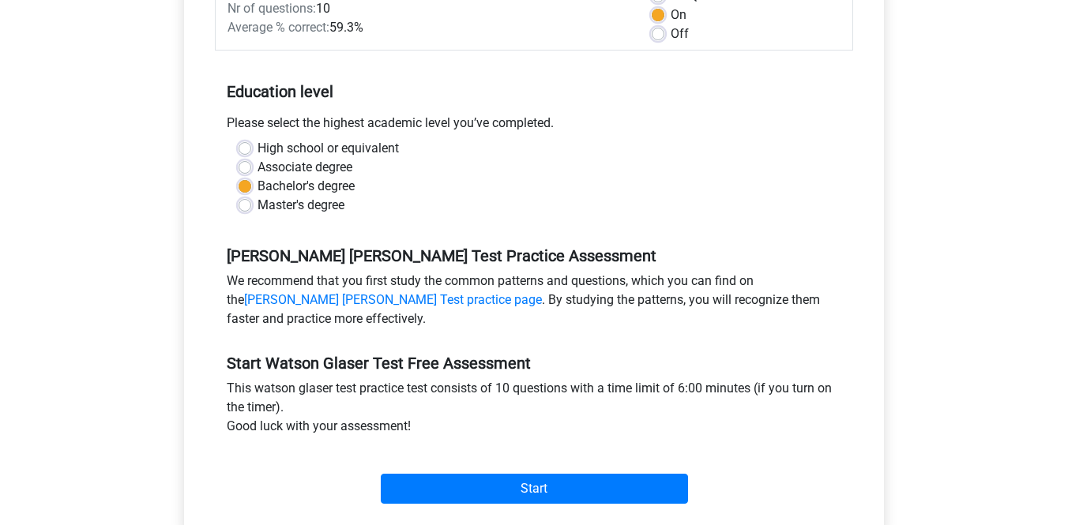
click at [701, 351] on div "Start [PERSON_NAME] [PERSON_NAME] Test Free Assessment This [PERSON_NAME] [PERS…" at bounding box center [534, 422] width 638 height 175
click at [542, 292] on link "[PERSON_NAME] [PERSON_NAME] Test practice page" at bounding box center [393, 299] width 298 height 15
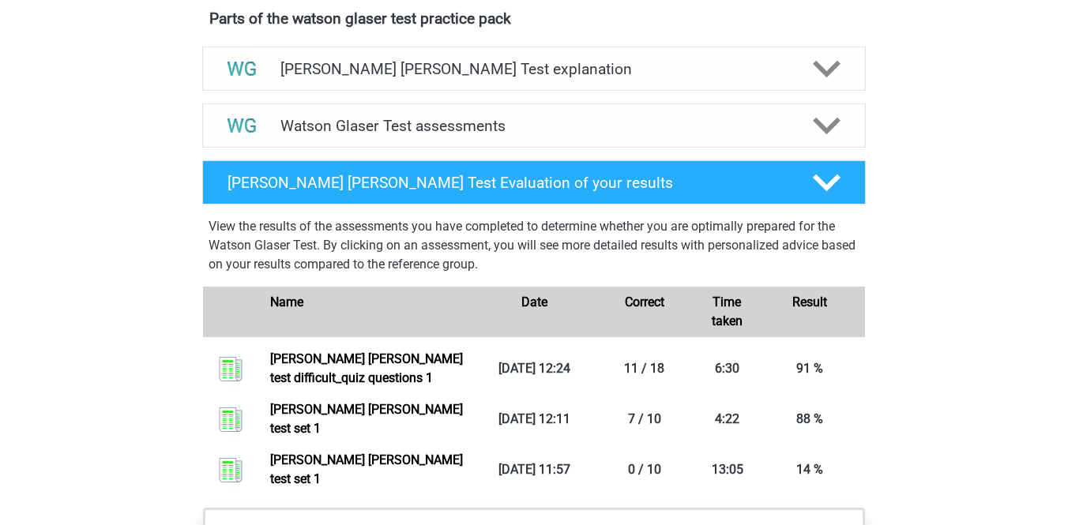
scroll to position [890, 0]
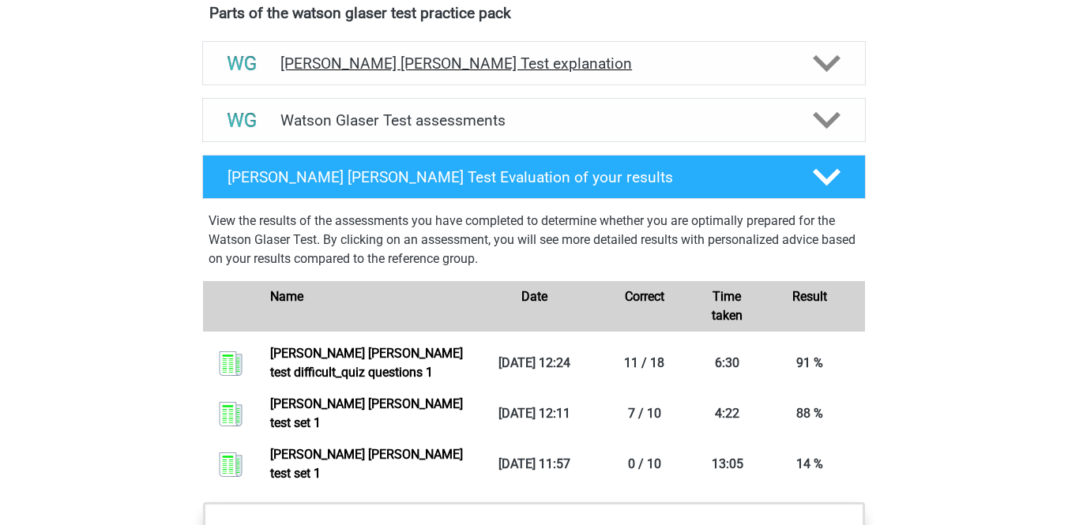
click at [570, 73] on h4 "[PERSON_NAME] [PERSON_NAME] Test explanation" at bounding box center [534, 64] width 507 height 18
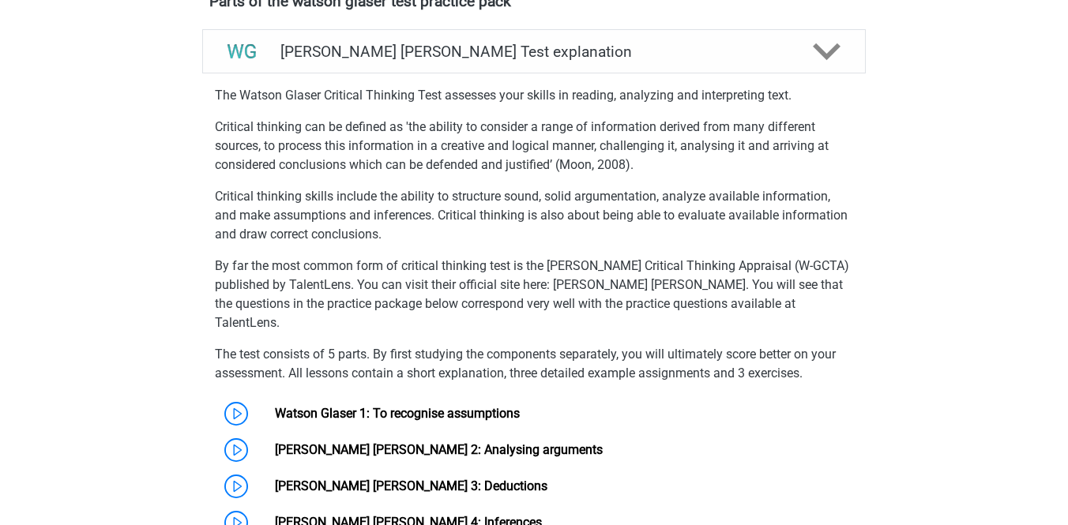
scroll to position [905, 0]
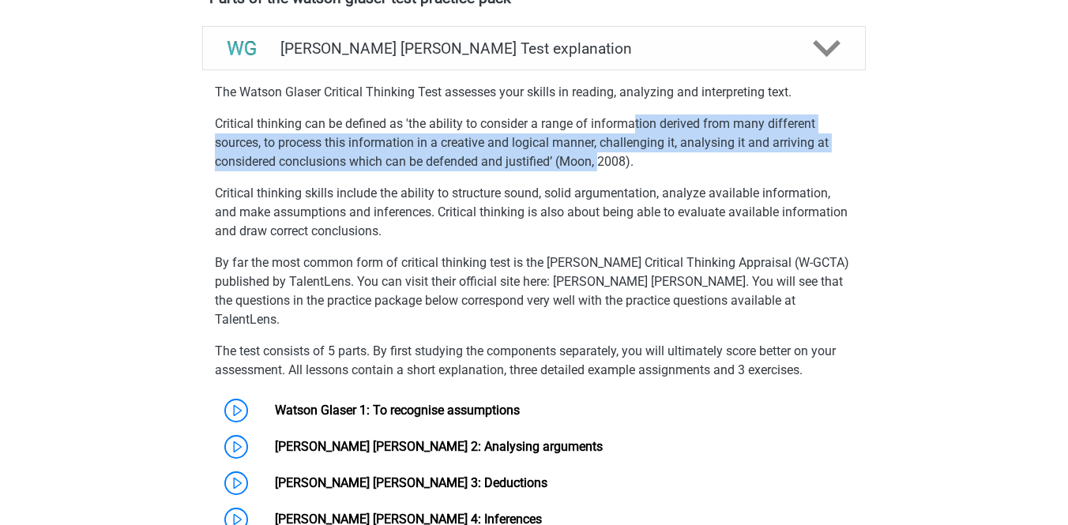
drag, startPoint x: 635, startPoint y: 143, endPoint x: 601, endPoint y: 169, distance: 42.8
click at [602, 169] on p "Critical thinking can be defined as 'the ability to consider a range of informa…" at bounding box center [534, 143] width 638 height 57
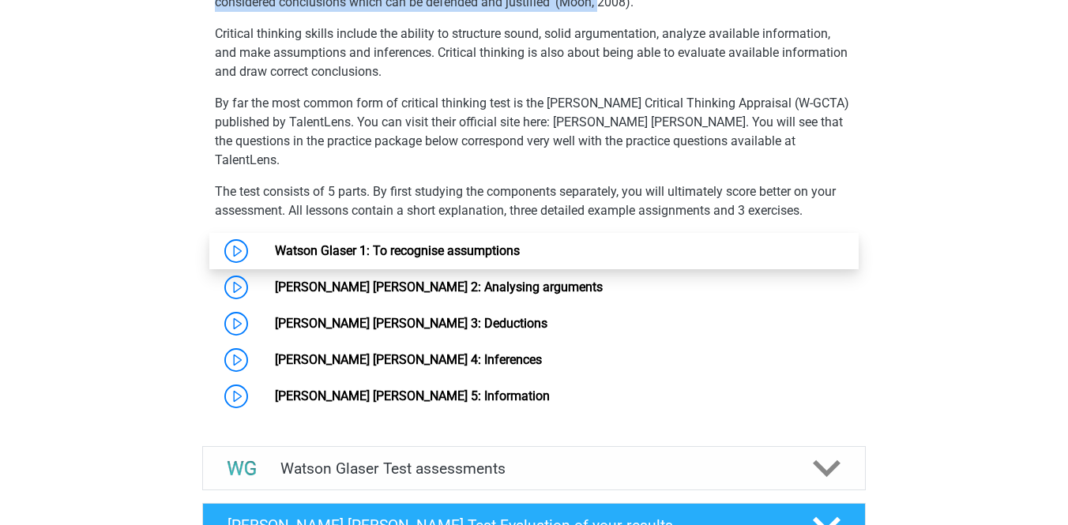
scroll to position [1086, 0]
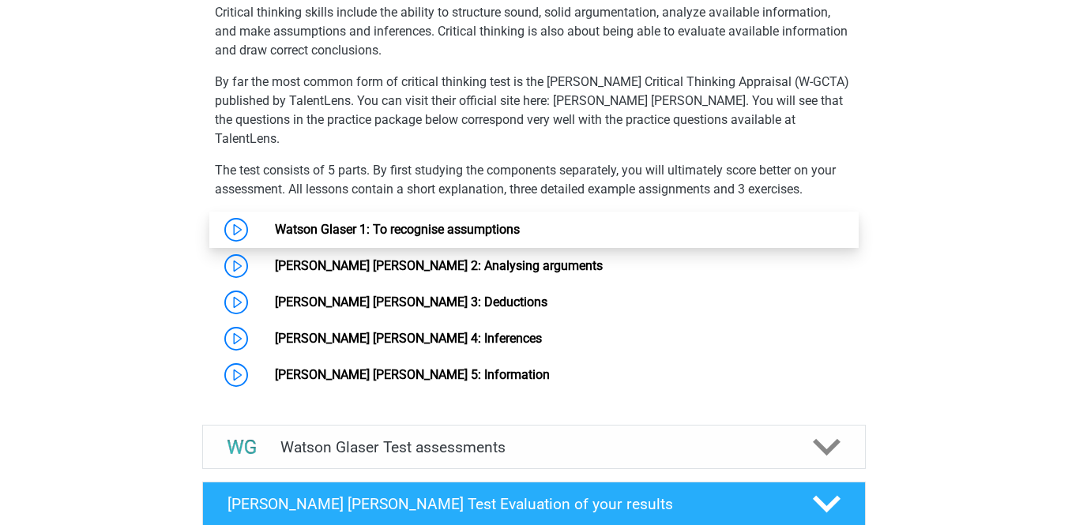
click at [409, 235] on link "Watson Glaser 1: To recognise assumptions" at bounding box center [397, 229] width 245 height 15
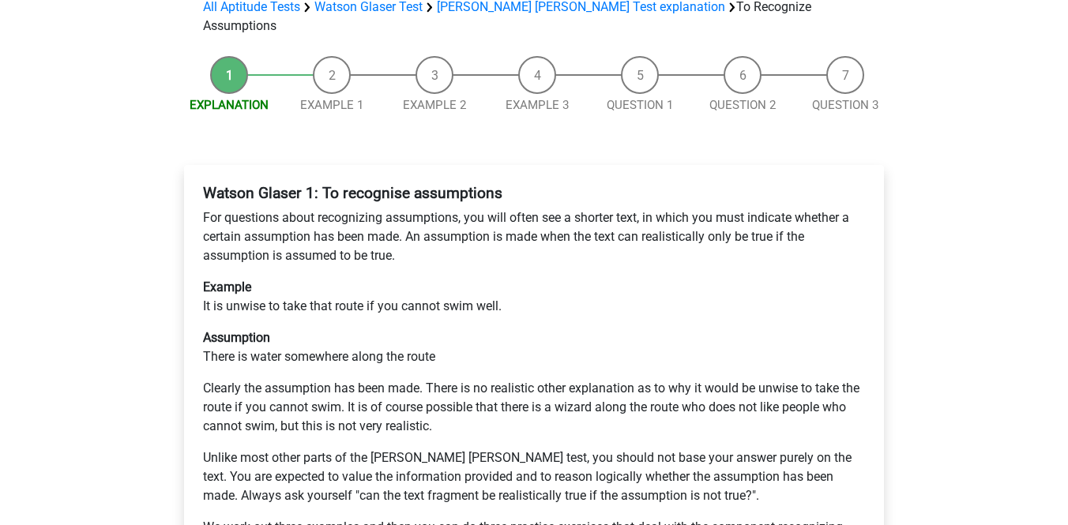
scroll to position [176, 0]
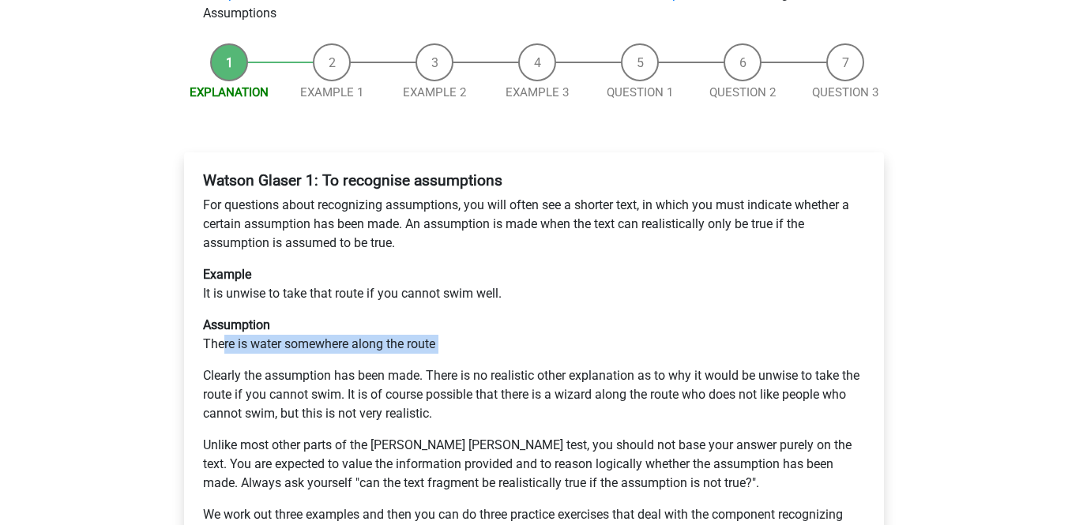
drag, startPoint x: 224, startPoint y: 288, endPoint x: 522, endPoint y: 304, distance: 297.6
click at [522, 304] on div "[PERSON_NAME] [PERSON_NAME] 1: To recognise assumptions For questions about rec…" at bounding box center [534, 363] width 675 height 397
click at [509, 367] on p "Clearly the assumption has been made. There is no realistic other explanation a…" at bounding box center [534, 395] width 662 height 57
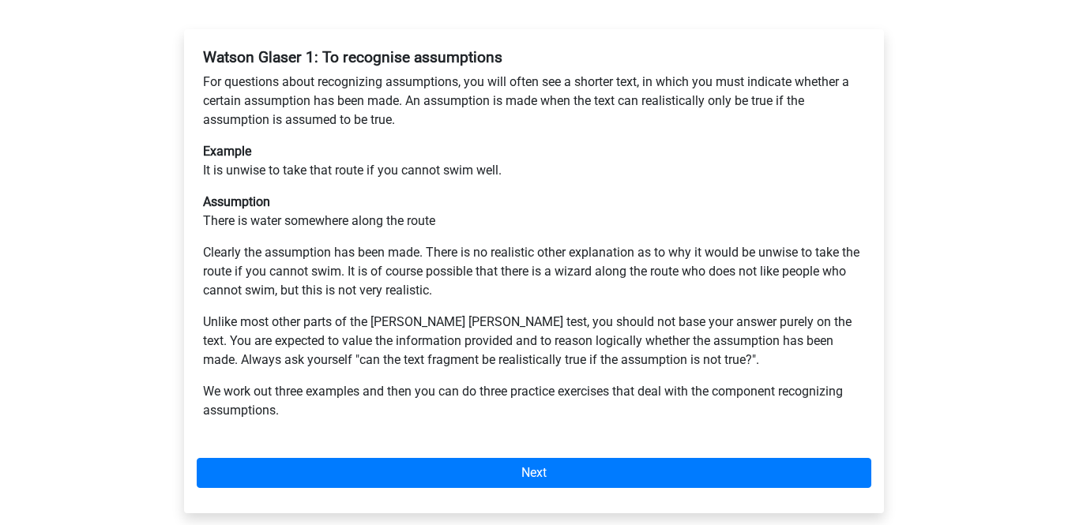
scroll to position [294, 0]
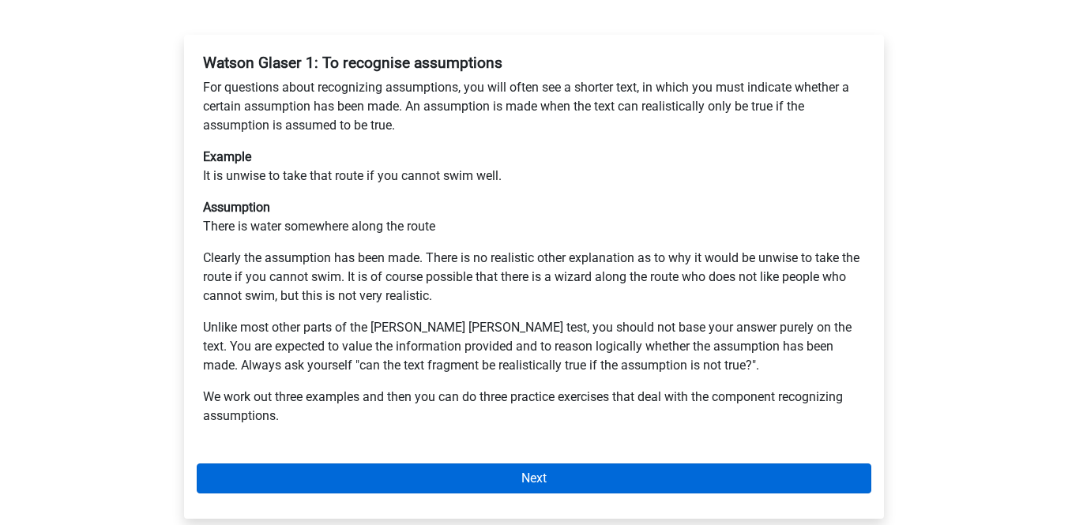
click at [497, 464] on link "Next" at bounding box center [534, 479] width 675 height 30
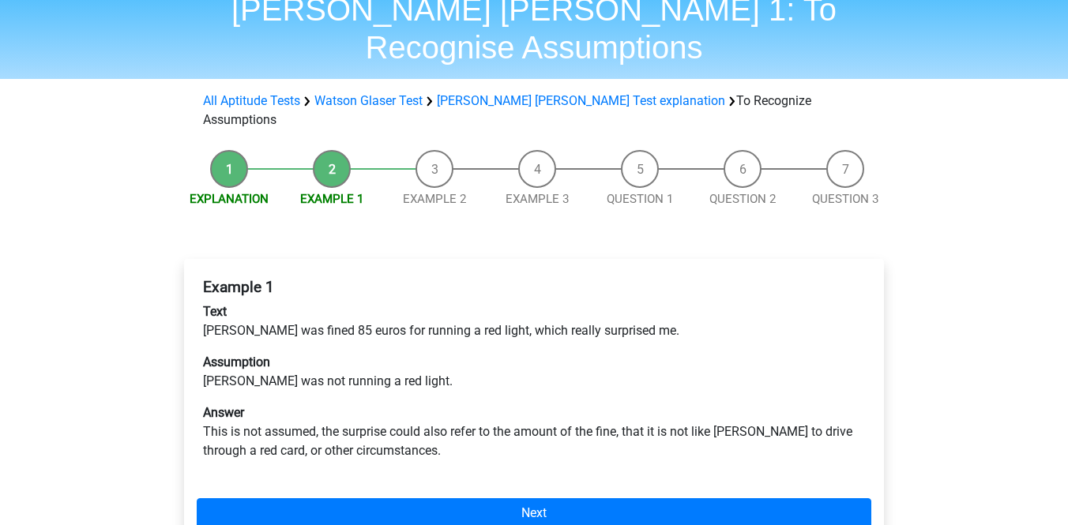
scroll to position [95, 0]
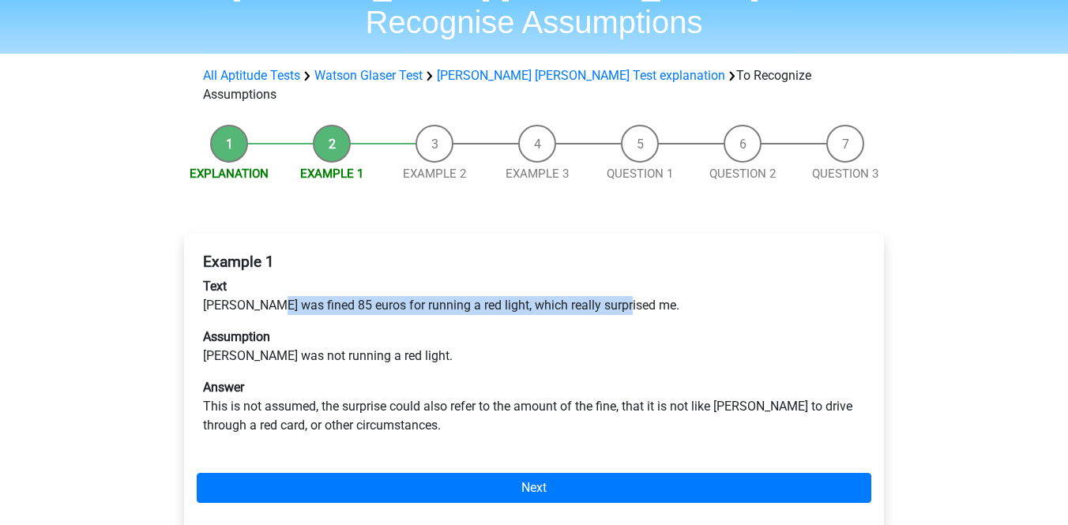
drag, startPoint x: 267, startPoint y: 251, endPoint x: 480, endPoint y: 258, distance: 212.6
click at [481, 277] on p "Text [PERSON_NAME] was fined 85 euros for running a red light, which really sur…" at bounding box center [534, 296] width 662 height 38
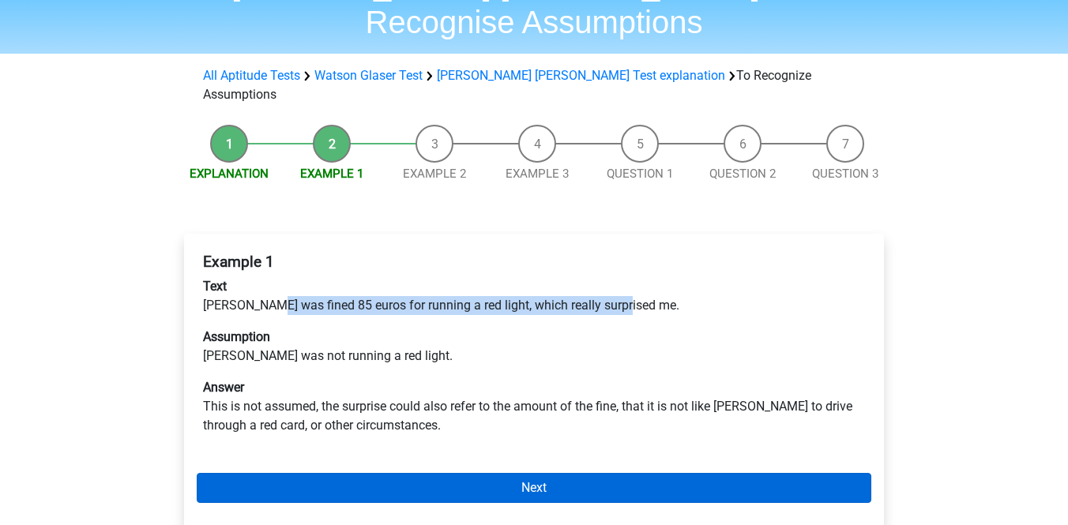
click at [433, 473] on link "Next" at bounding box center [534, 488] width 675 height 30
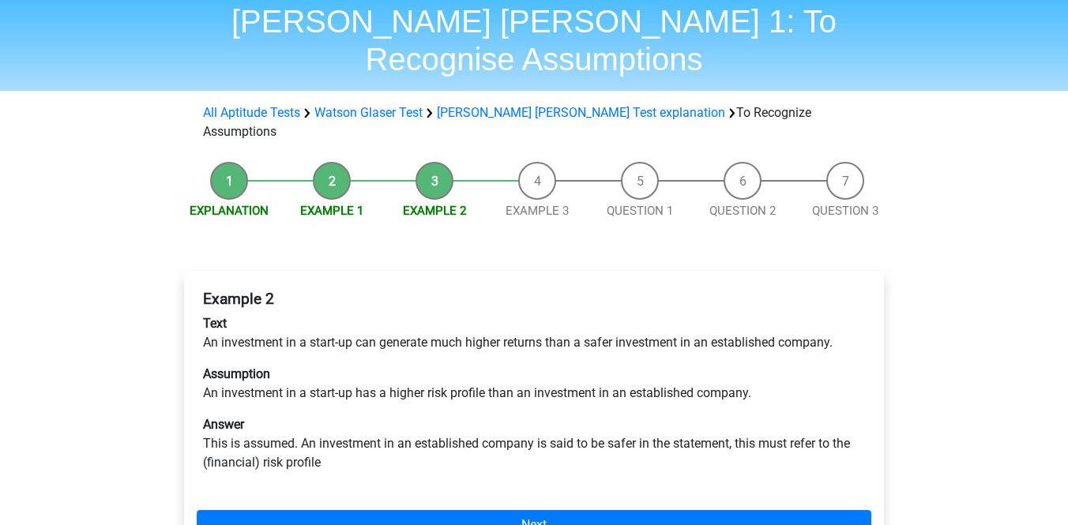
scroll to position [62, 0]
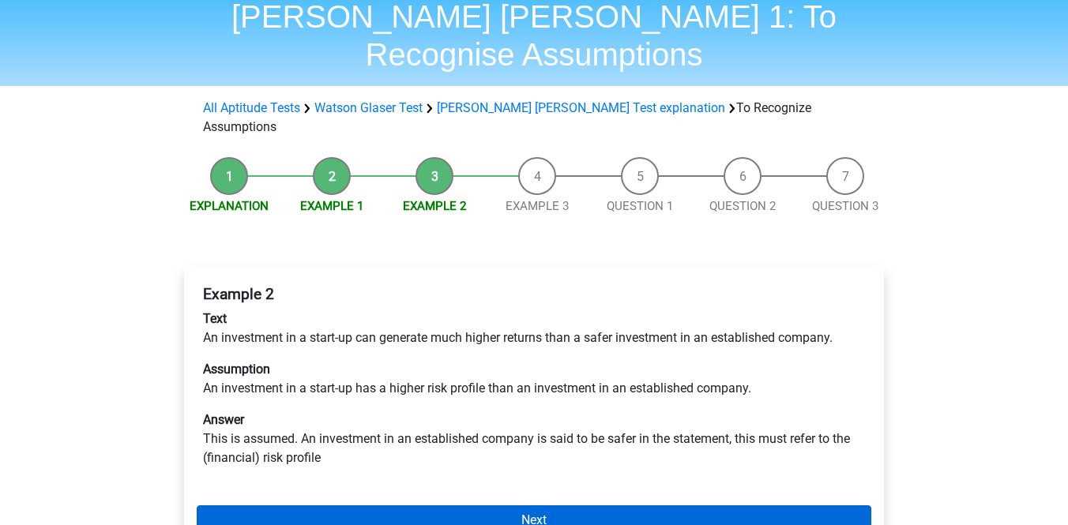
click at [489, 506] on link "Next" at bounding box center [534, 521] width 675 height 30
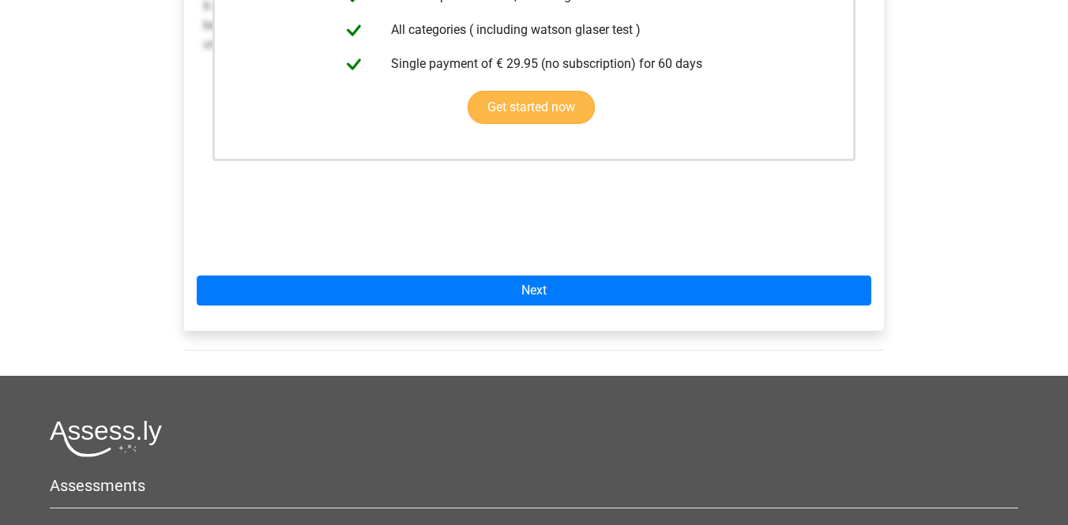
scroll to position [505, 0]
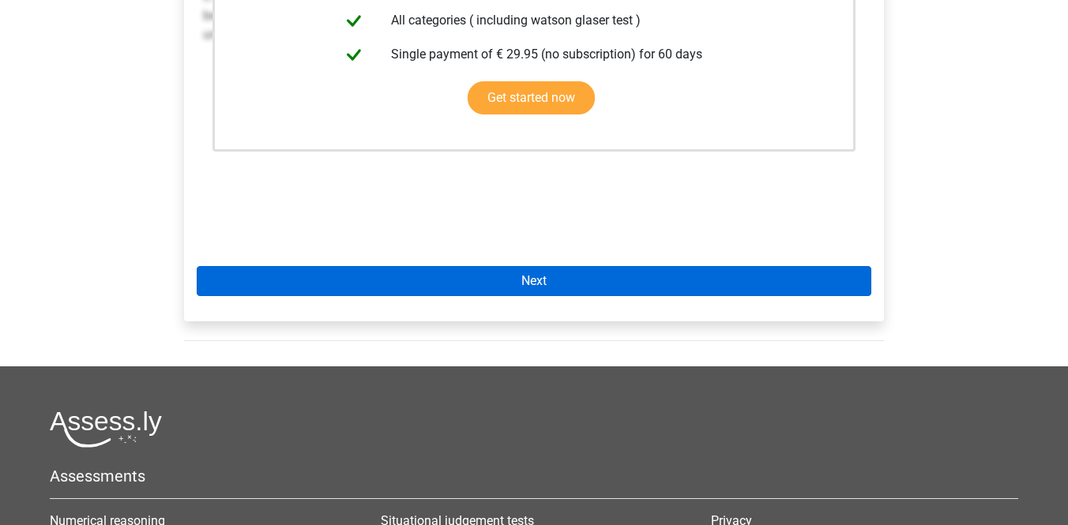
click at [501, 266] on link "Next" at bounding box center [534, 281] width 675 height 30
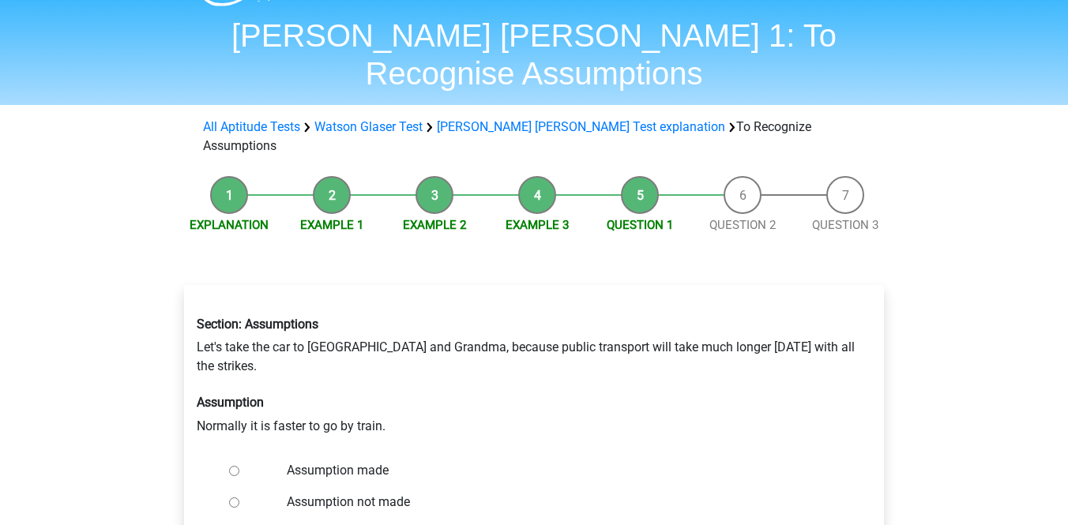
scroll to position [49, 0]
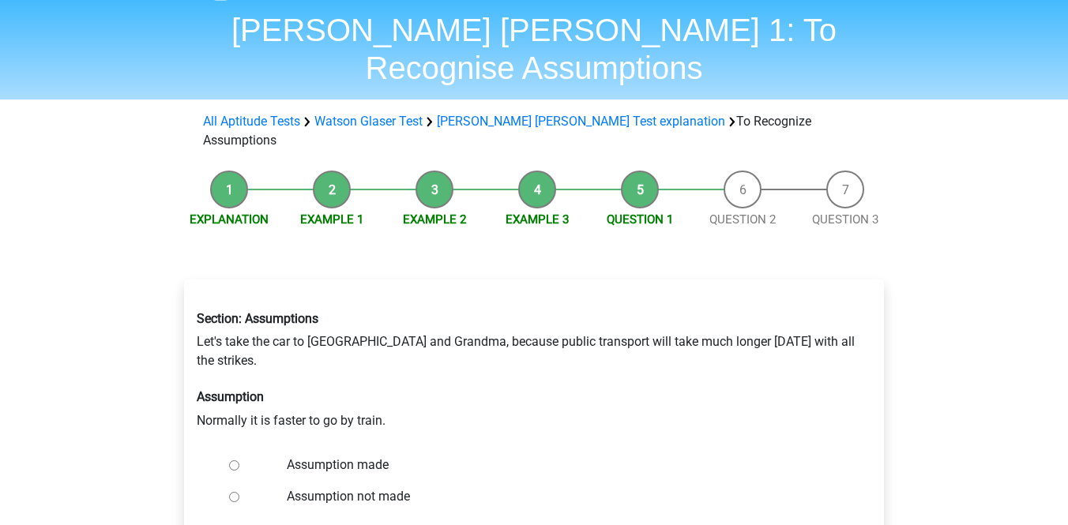
click at [232, 461] on input "Assumption made" at bounding box center [234, 466] width 10 height 10
radio input "true"
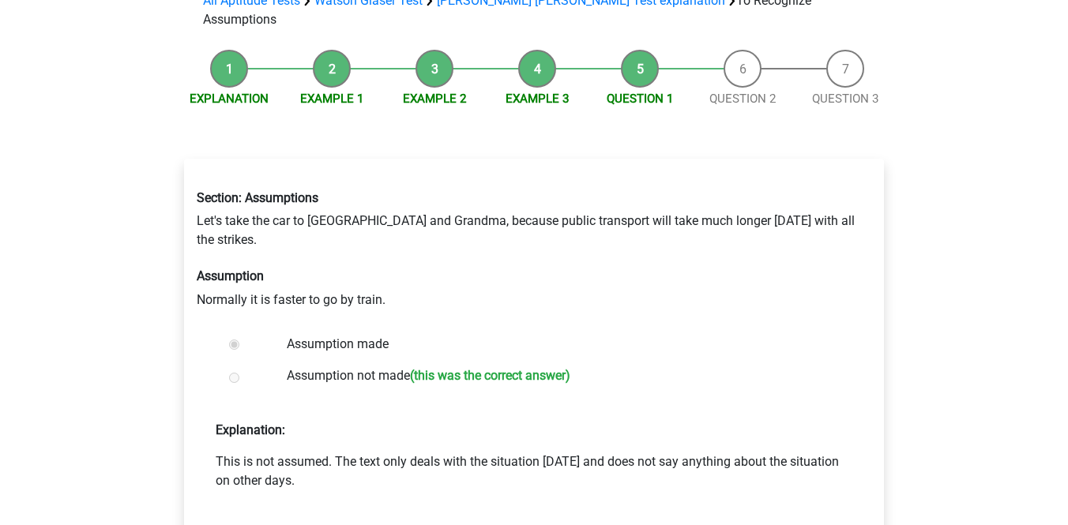
scroll to position [179, 0]
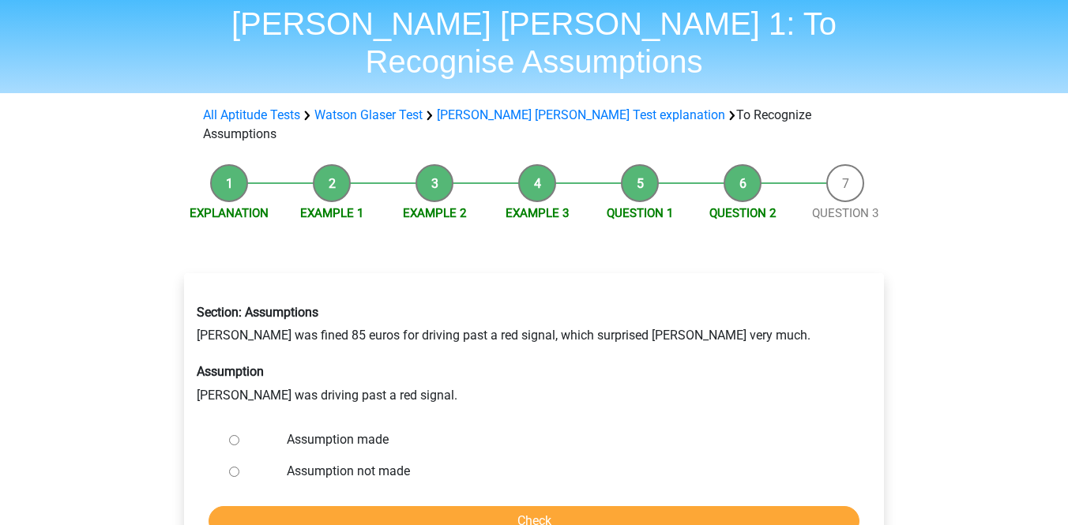
scroll to position [57, 0]
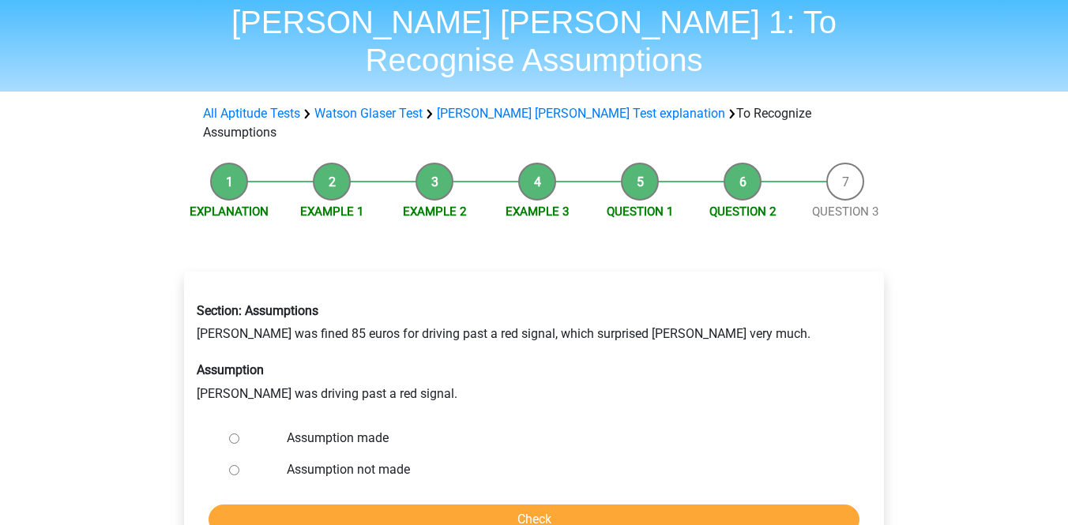
click at [235, 434] on input "Assumption made" at bounding box center [234, 439] width 10 height 10
radio input "true"
click at [302, 505] on input "Check" at bounding box center [534, 520] width 651 height 30
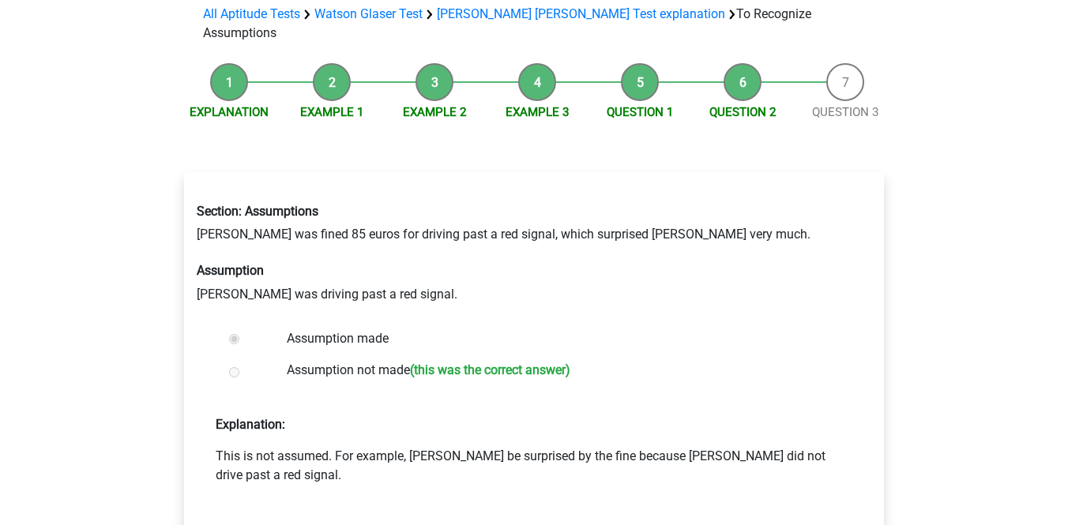
scroll to position [159, 0]
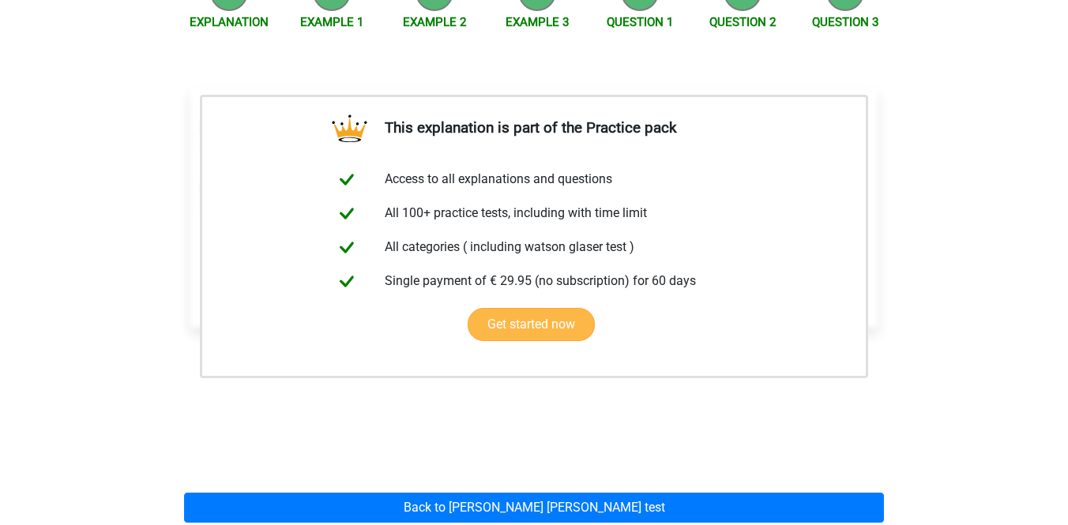
scroll to position [253, 0]
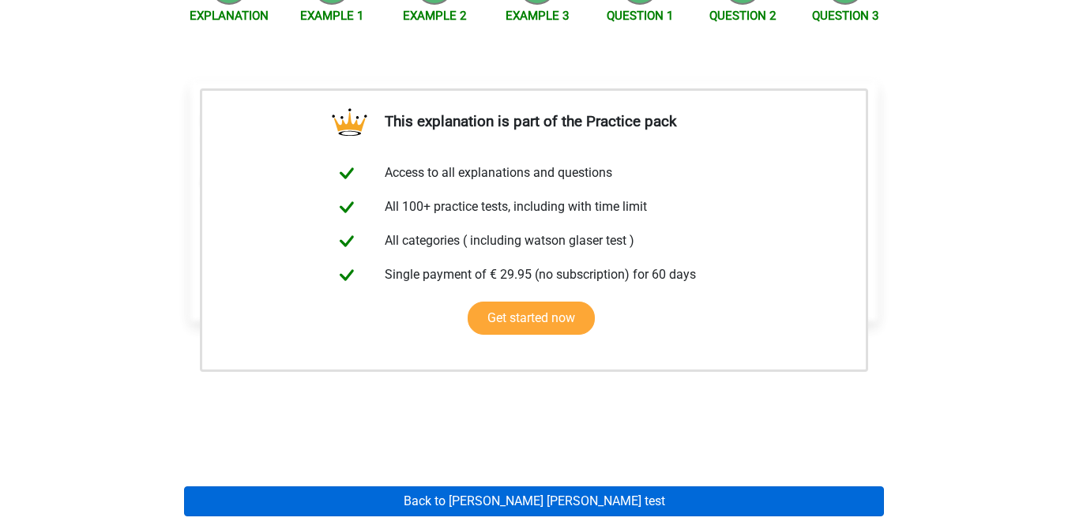
click at [563, 487] on link "Back to [PERSON_NAME] [PERSON_NAME] test" at bounding box center [534, 502] width 700 height 30
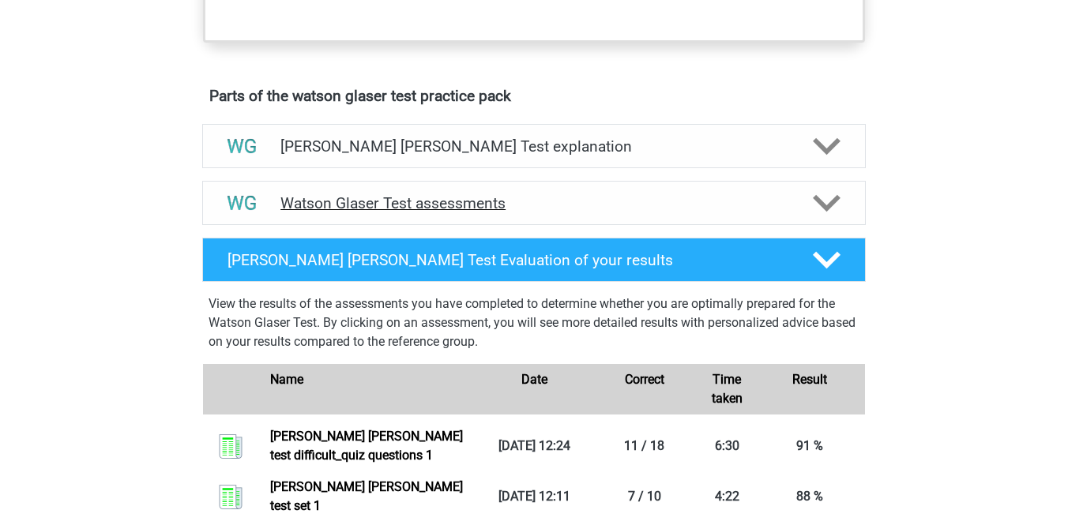
scroll to position [810, 0]
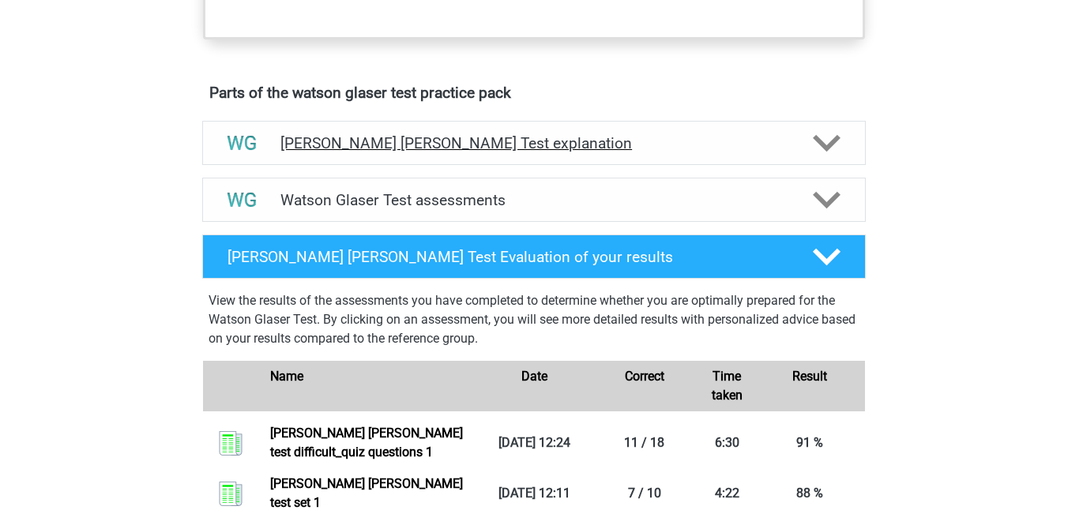
click at [542, 152] on h4 "[PERSON_NAME] [PERSON_NAME] Test explanation" at bounding box center [534, 143] width 507 height 18
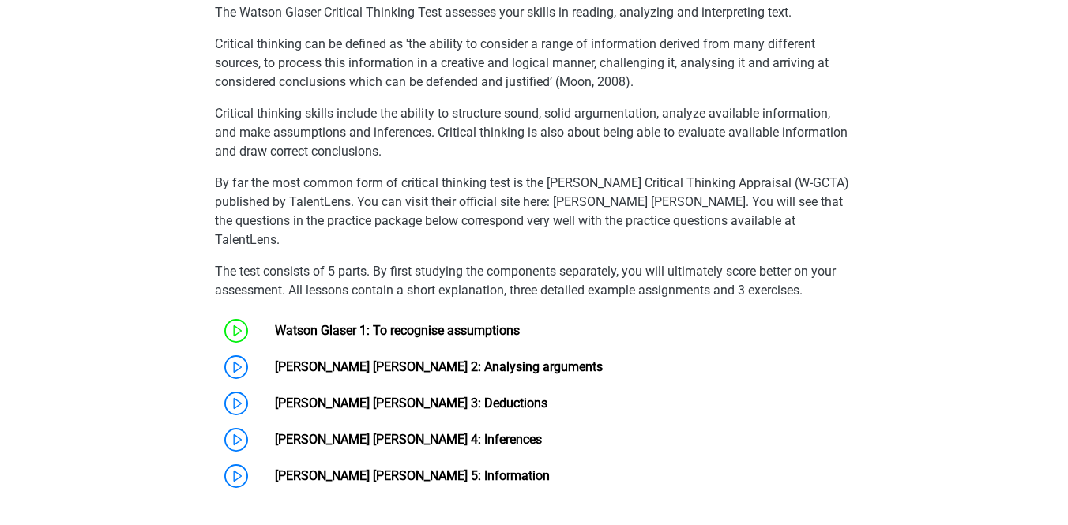
scroll to position [988, 0]
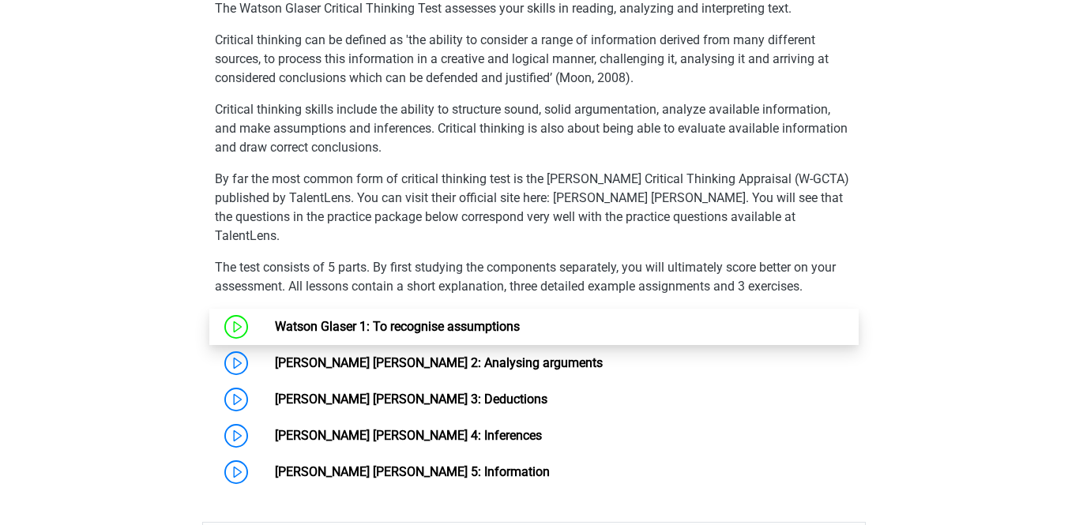
click at [487, 322] on link "Watson Glaser 1: To recognise assumptions" at bounding box center [397, 326] width 245 height 15
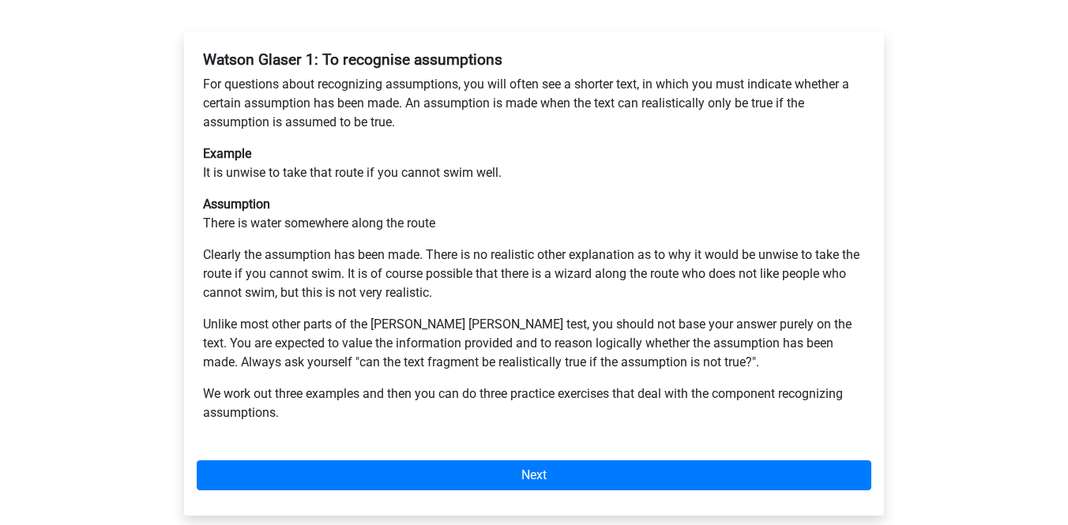
scroll to position [300, 0]
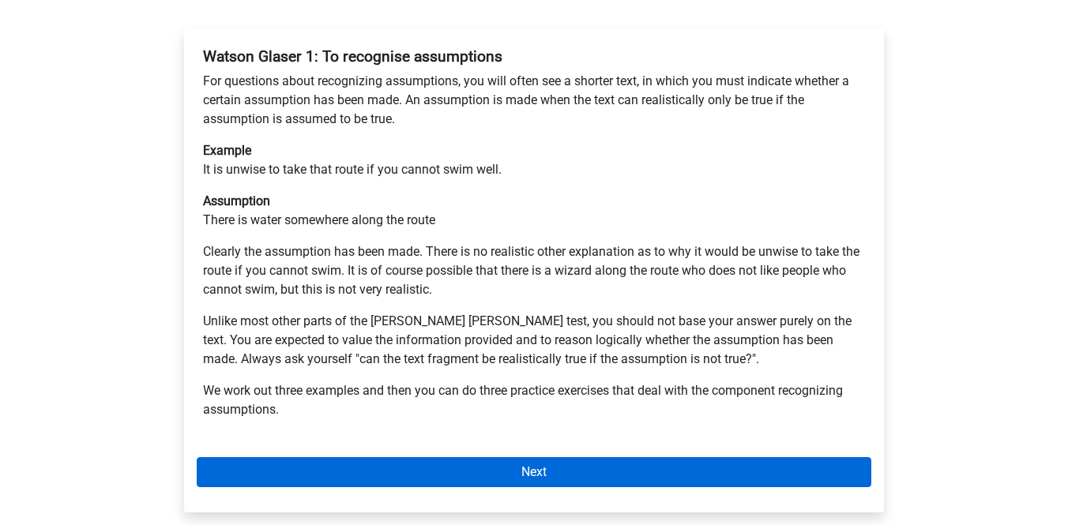
click at [495, 457] on link "Next" at bounding box center [534, 472] width 675 height 30
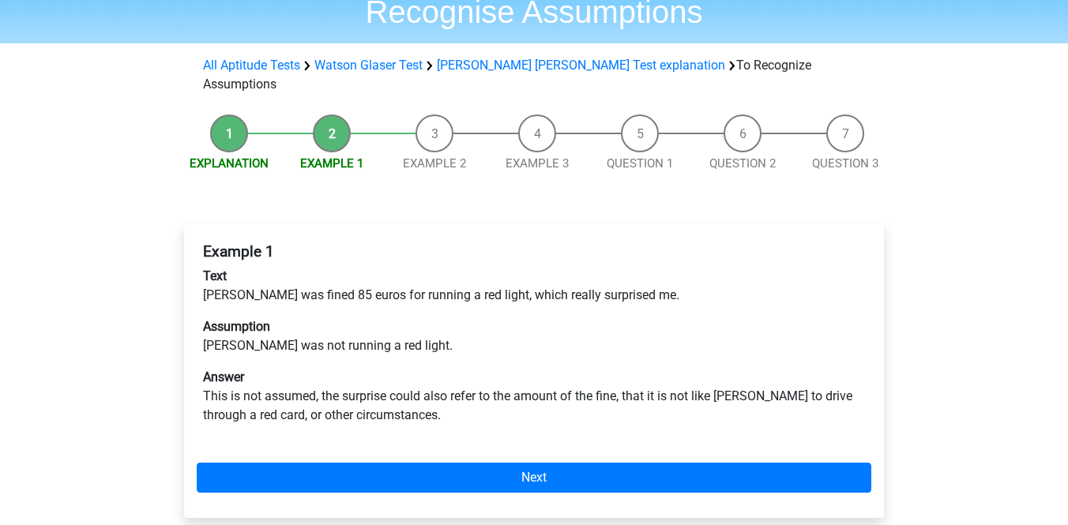
scroll to position [106, 0]
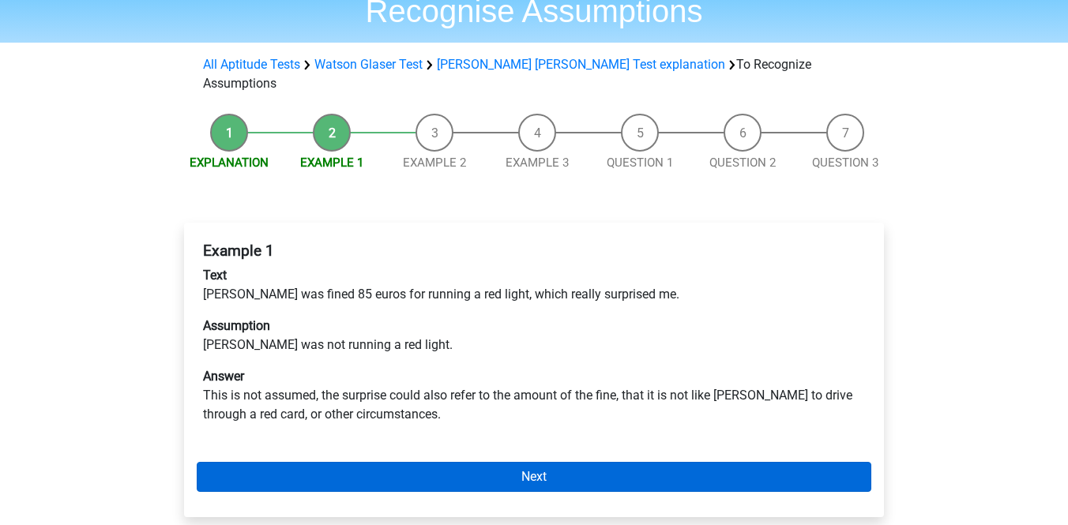
click at [495, 462] on link "Next" at bounding box center [534, 477] width 675 height 30
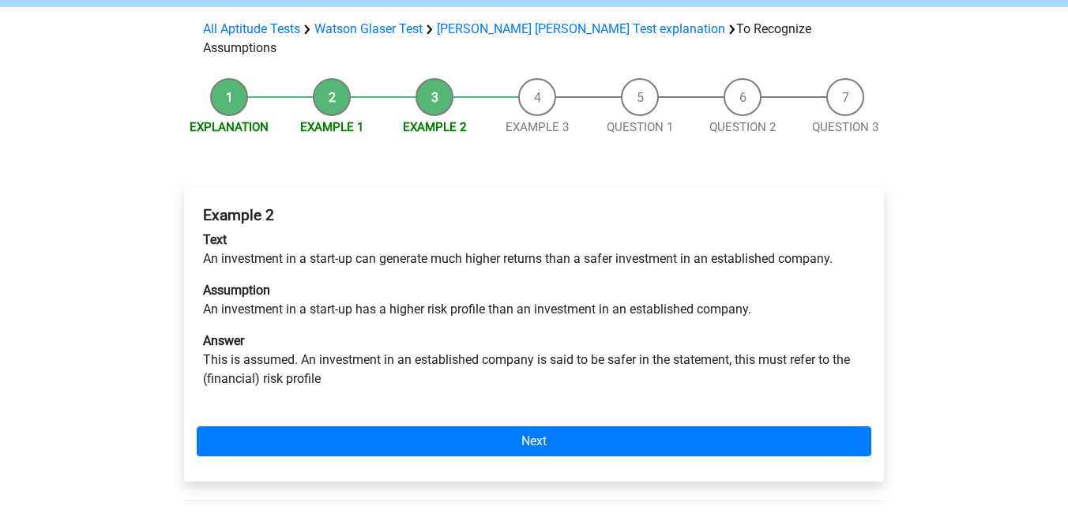
scroll to position [145, 0]
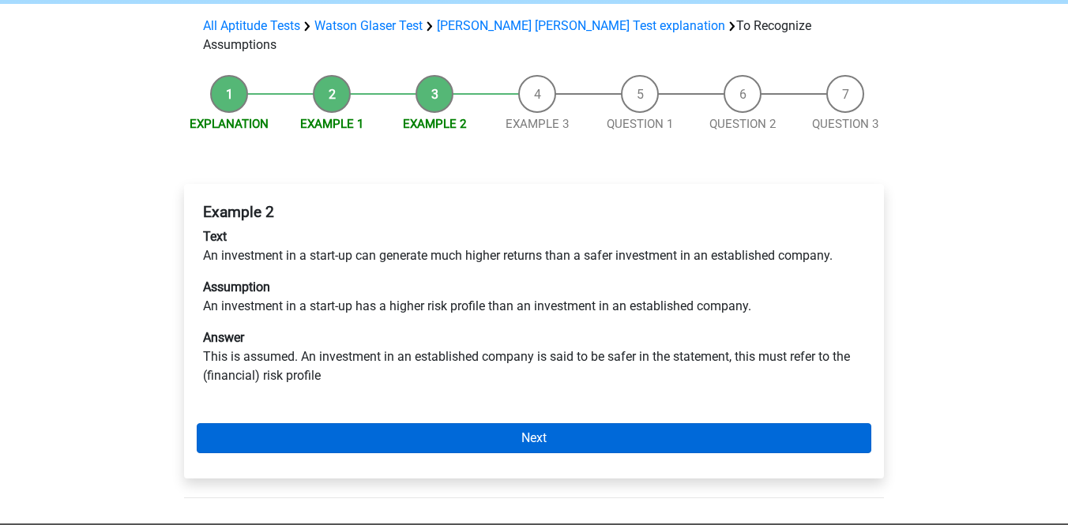
click at [493, 424] on link "Next" at bounding box center [534, 439] width 675 height 30
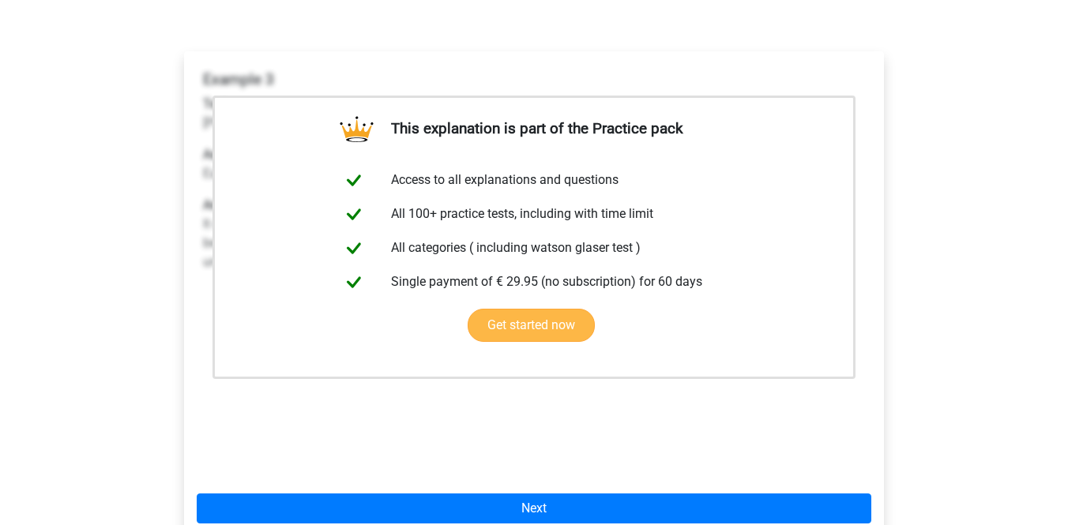
scroll to position [303, 0]
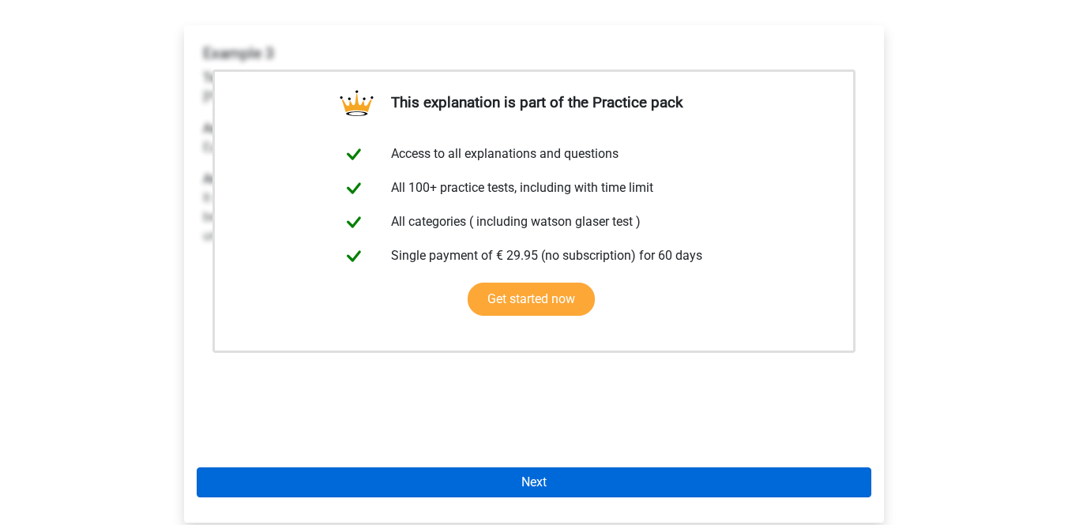
click at [499, 468] on link "Next" at bounding box center [534, 483] width 675 height 30
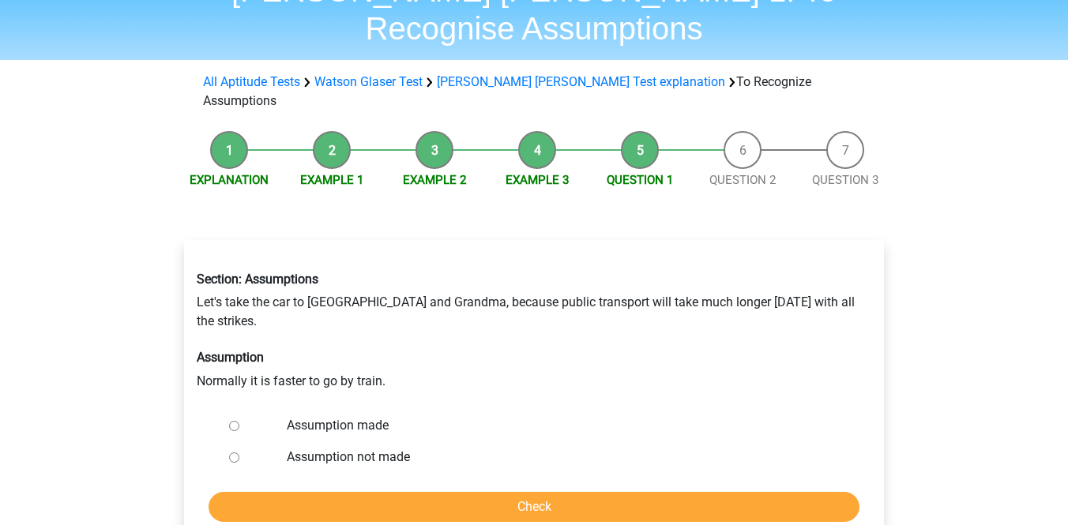
scroll to position [90, 0]
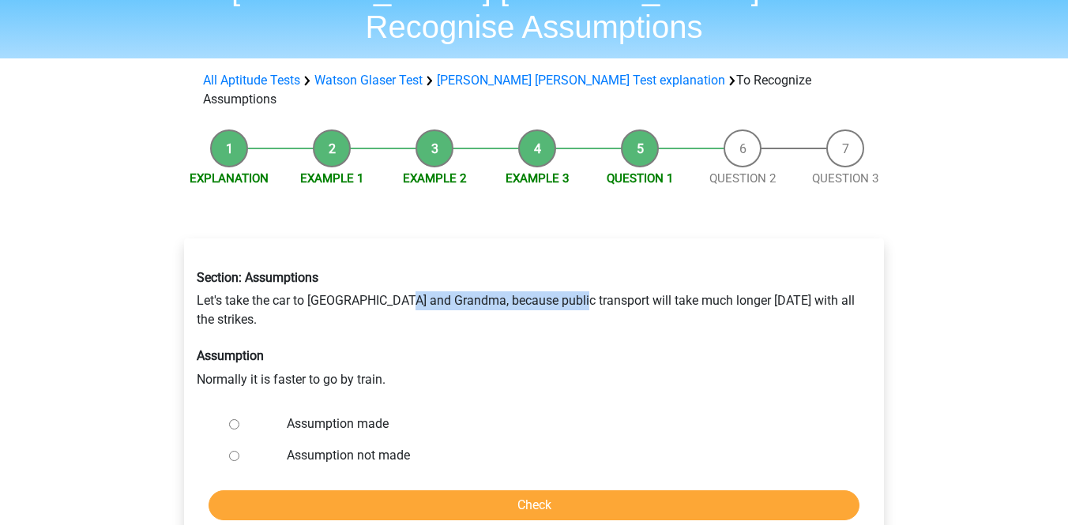
drag, startPoint x: 404, startPoint y: 243, endPoint x: 572, endPoint y: 248, distance: 168.4
click at [573, 258] on div "Section: Assumptions Let's take the car to [GEOGRAPHIC_DATA] and Grandma, becau…" at bounding box center [534, 330] width 698 height 144
click at [448, 290] on div "Section: Assumptions Let's take the car to [GEOGRAPHIC_DATA] and Grandma, becau…" at bounding box center [534, 330] width 698 height 144
click at [235, 451] on input "Assumption not made" at bounding box center [234, 456] width 10 height 10
radio input "true"
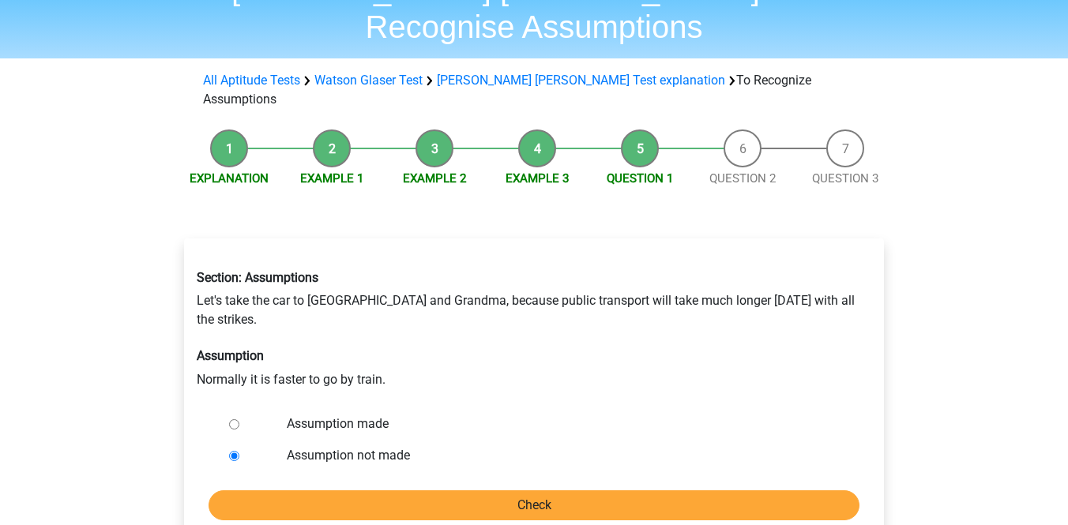
click at [277, 491] on input "Check" at bounding box center [534, 506] width 651 height 30
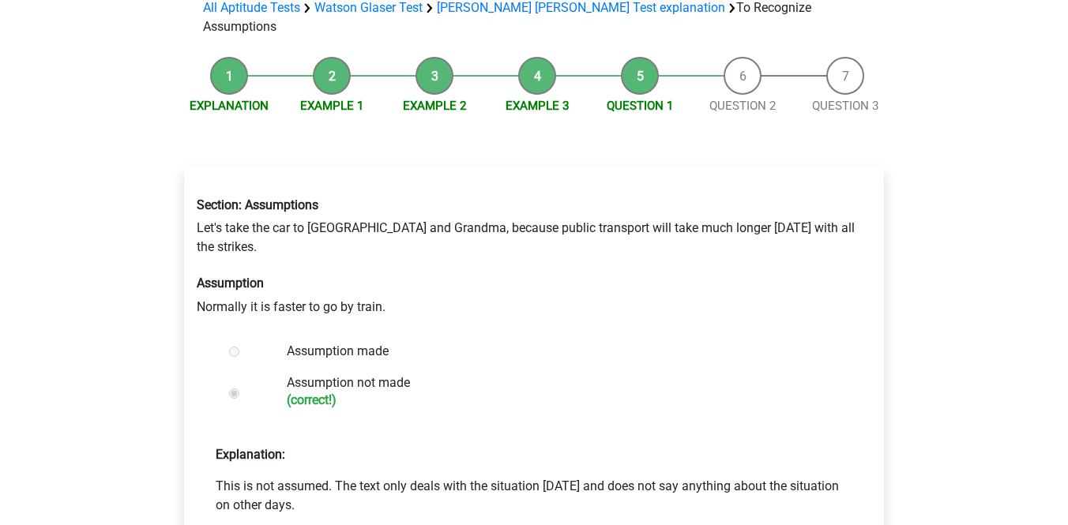
scroll to position [166, 0]
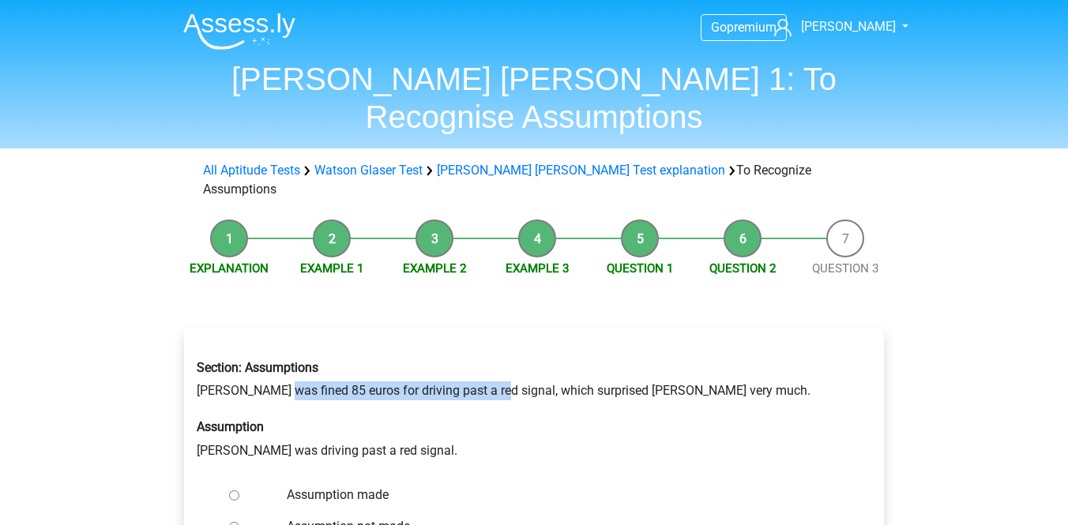
drag, startPoint x: 276, startPoint y: 337, endPoint x: 490, endPoint y: 339, distance: 214.1
click at [490, 348] on div "Section: Assumptions [PERSON_NAME] was fined 85 euros for driving past a red si…" at bounding box center [534, 410] width 698 height 125
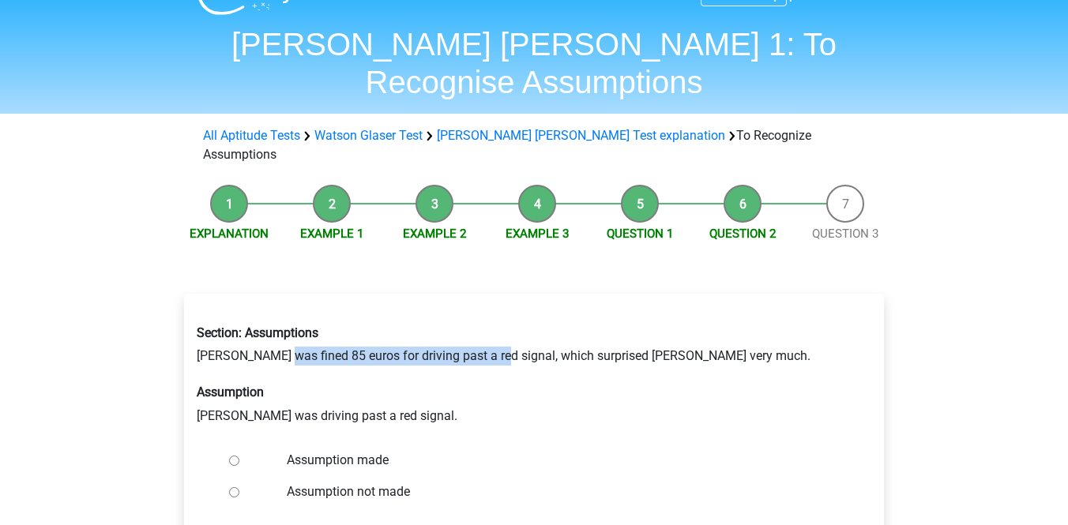
scroll to position [40, 0]
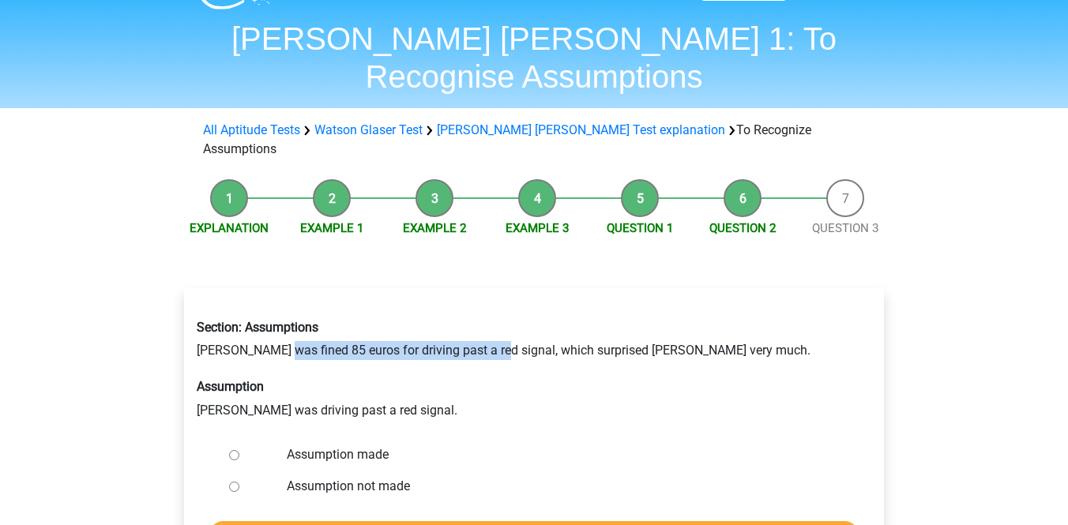
click at [430, 446] on label "Assumption made" at bounding box center [560, 455] width 547 height 19
click at [239, 450] on input "Assumption made" at bounding box center [234, 455] width 10 height 10
radio input "true"
click at [378, 477] on label "Assumption not made" at bounding box center [560, 486] width 547 height 19
click at [239, 482] on input "Assumption not made" at bounding box center [234, 487] width 10 height 10
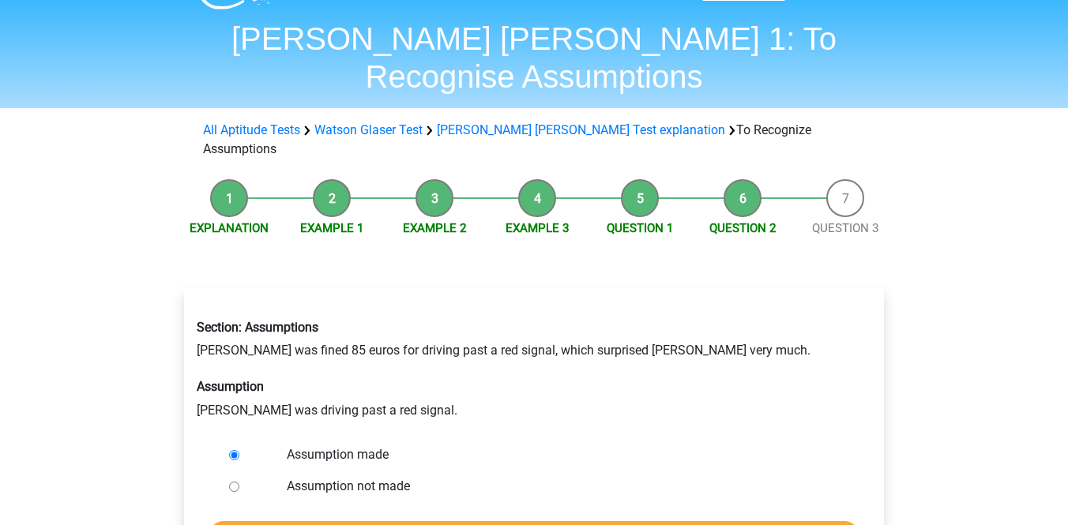
radio input "true"
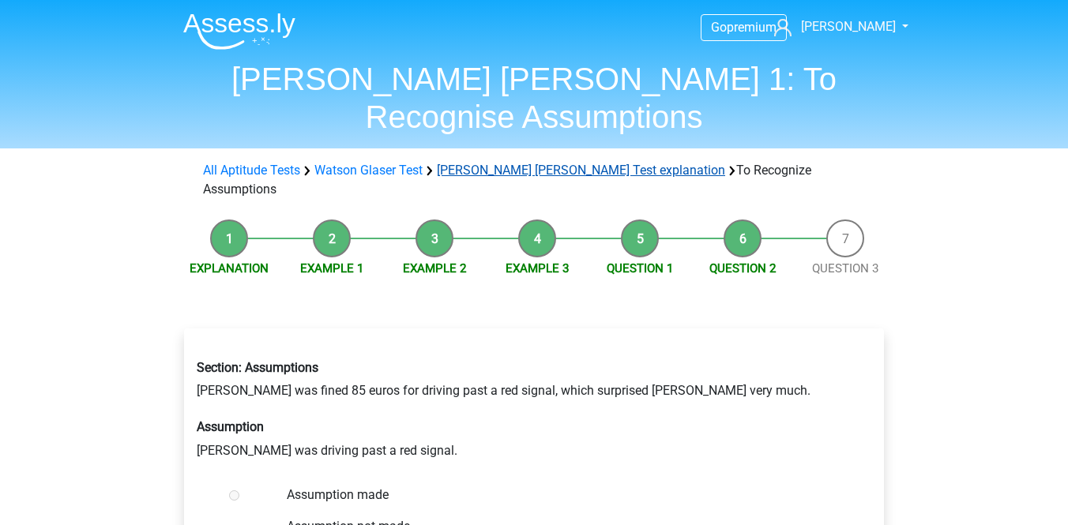
click at [542, 163] on link "[PERSON_NAME] [PERSON_NAME] Test explanation" at bounding box center [581, 170] width 288 height 15
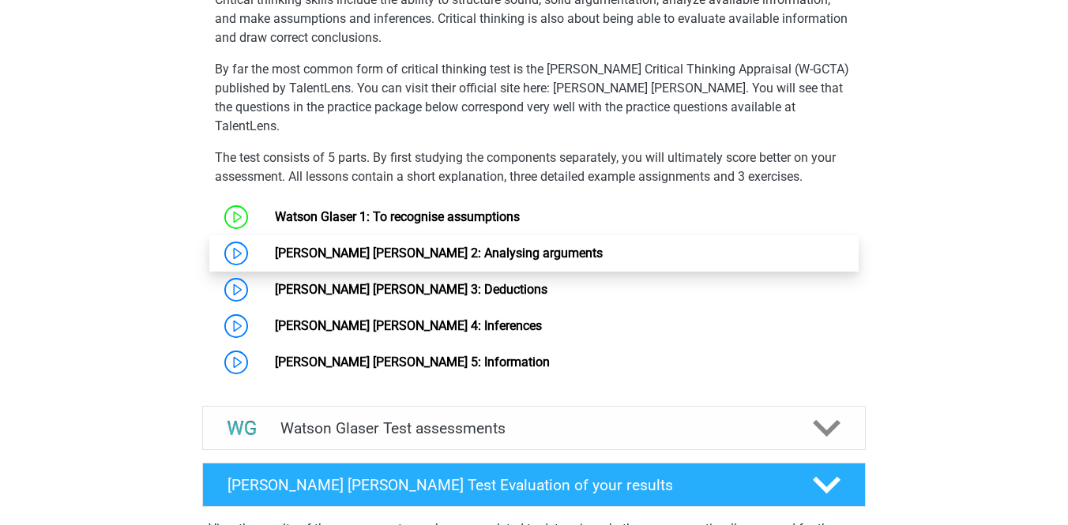
scroll to position [1128, 0]
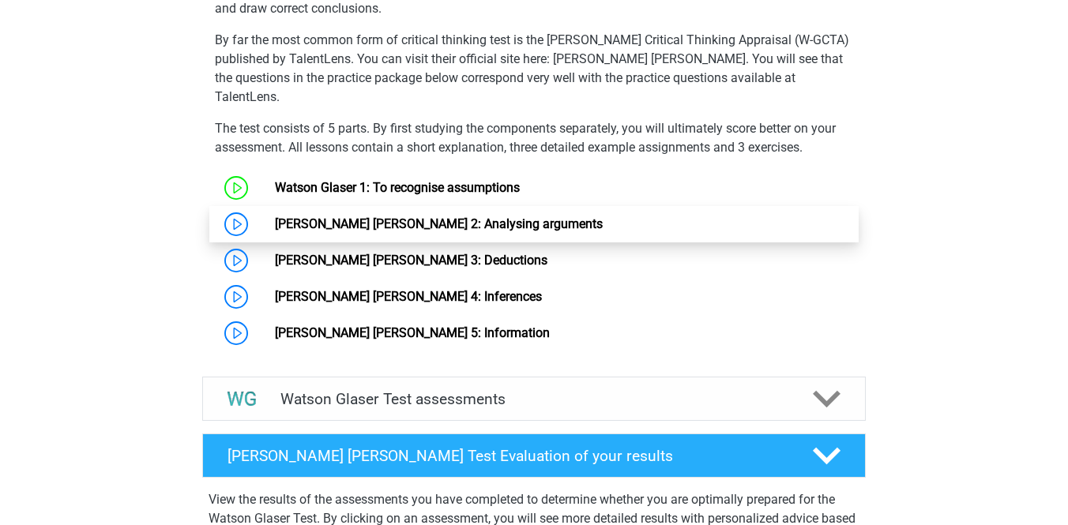
click at [474, 222] on link "[PERSON_NAME] [PERSON_NAME] 2: Analysing arguments" at bounding box center [439, 224] width 328 height 15
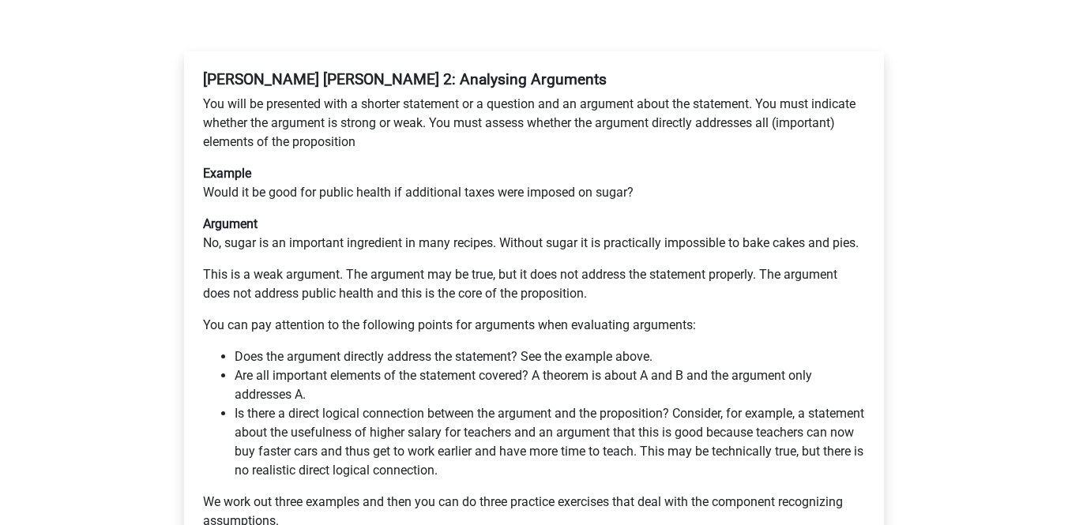
scroll to position [247, 0]
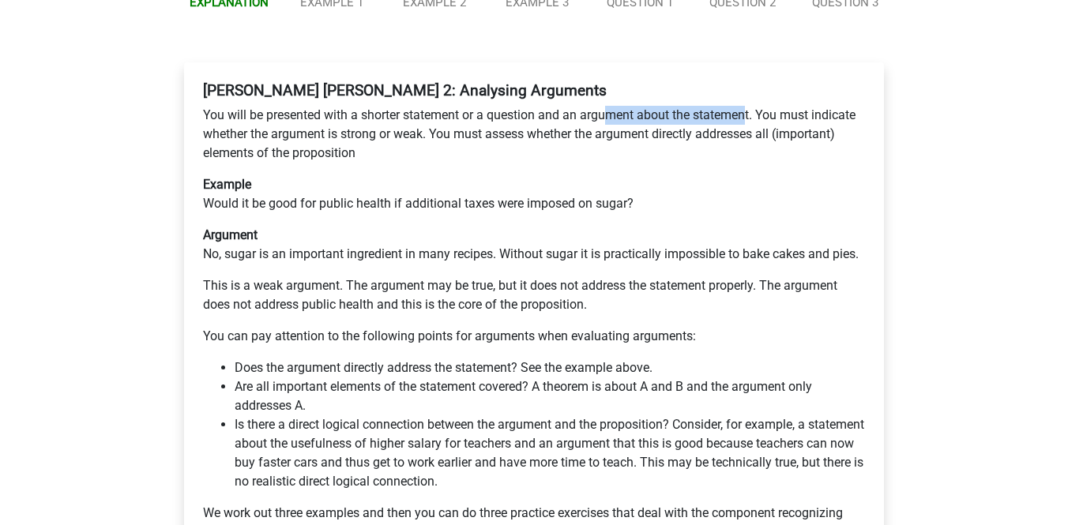
drag, startPoint x: 613, startPoint y: 78, endPoint x: 750, endPoint y: 77, distance: 136.7
click at [750, 106] on p "You will be presented with a shorter statement or a question and an argument ab…" at bounding box center [534, 134] width 662 height 57
click at [609, 133] on div "[PERSON_NAME] [PERSON_NAME] 2: Analysing Arguments You will be presented with a…" at bounding box center [534, 318] width 675 height 486
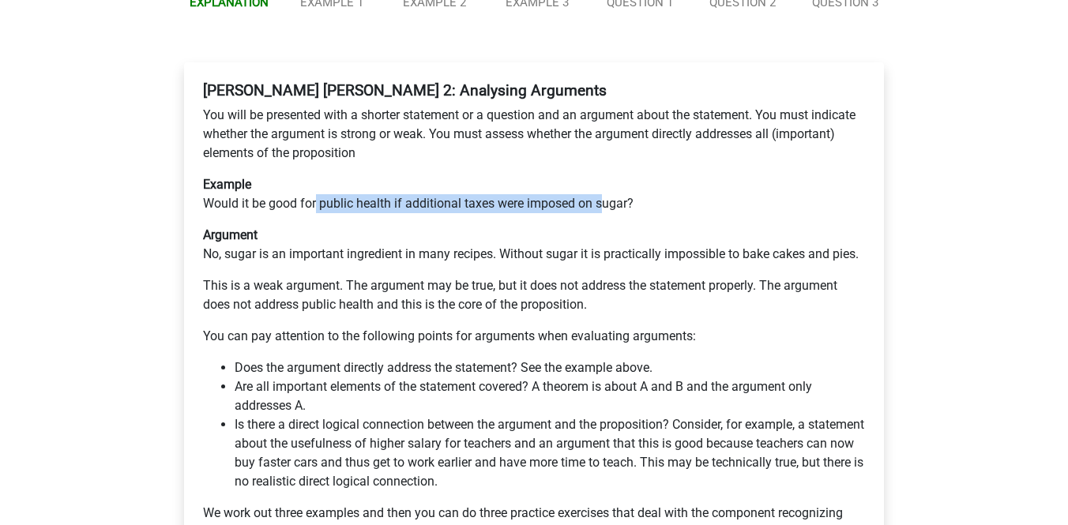
drag, startPoint x: 317, startPoint y: 163, endPoint x: 605, endPoint y: 157, distance: 288.5
click at [605, 175] on p "Example Would it be good for public health if additional taxes were imposed on …" at bounding box center [534, 194] width 662 height 38
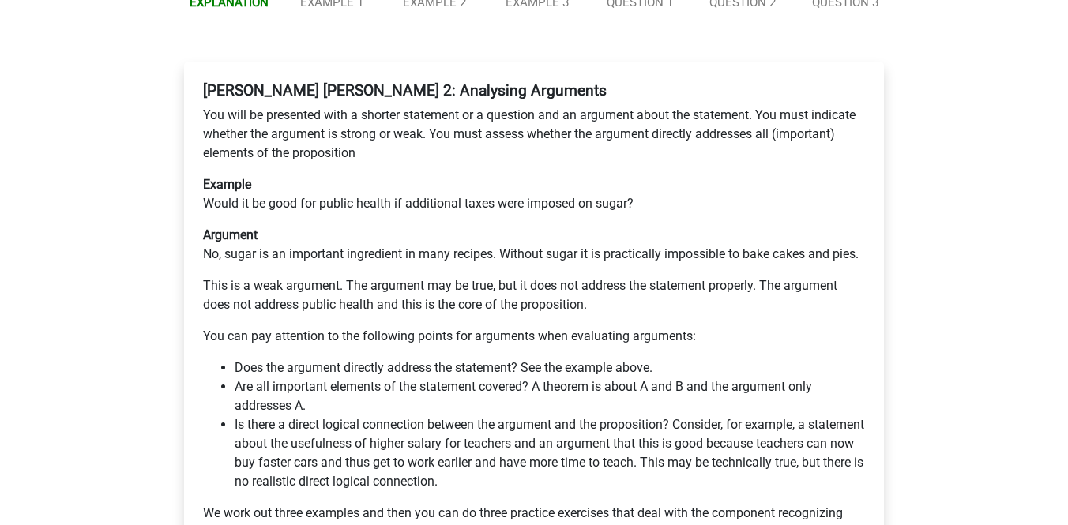
click at [474, 277] on p "This is a weak argument. The argument may be true, but it does not address the …" at bounding box center [534, 296] width 662 height 38
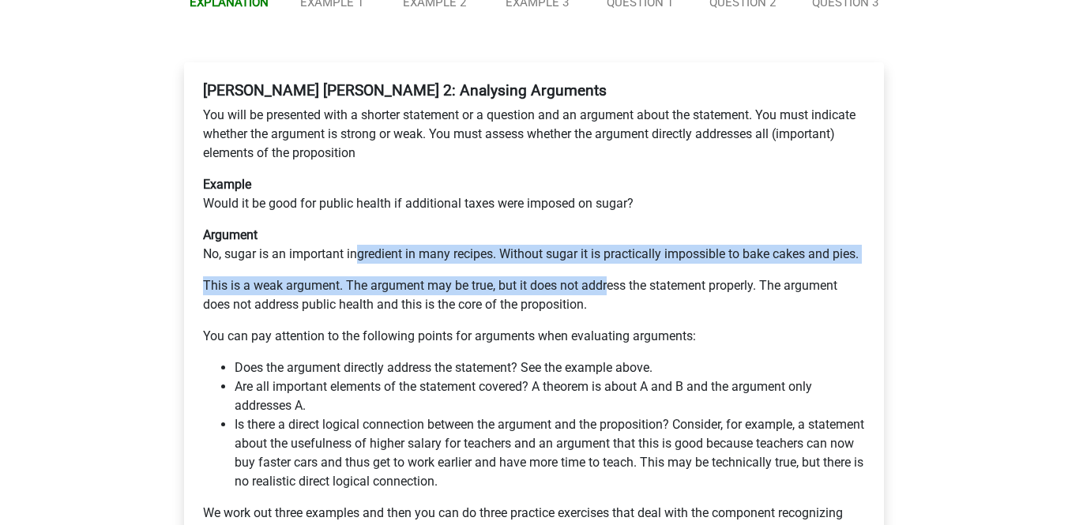
drag, startPoint x: 359, startPoint y: 215, endPoint x: 608, endPoint y: 239, distance: 250.1
click at [608, 240] on div "Watson Glaser 2: Analysing Arguments You will be presented with a shorter state…" at bounding box center [534, 318] width 675 height 486
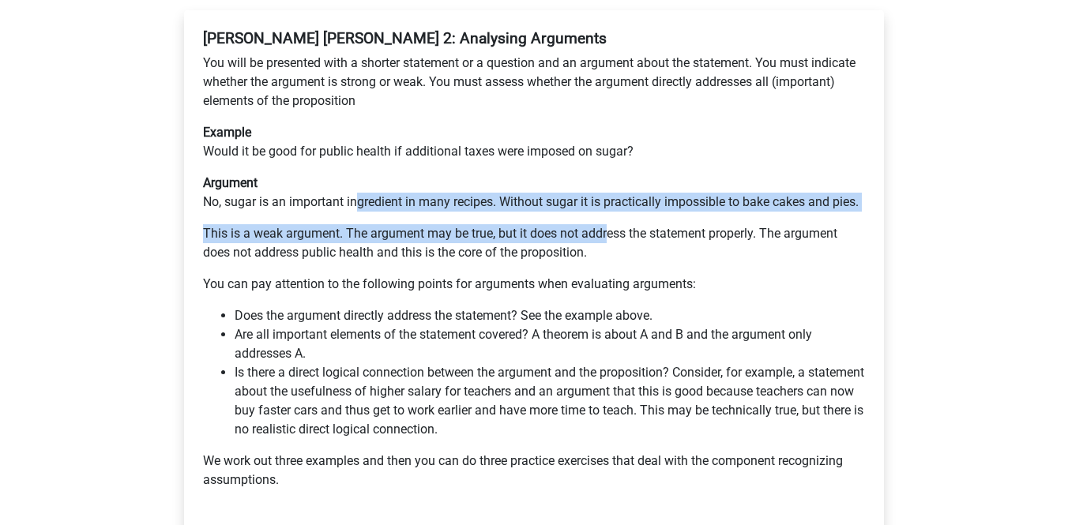
scroll to position [300, 0]
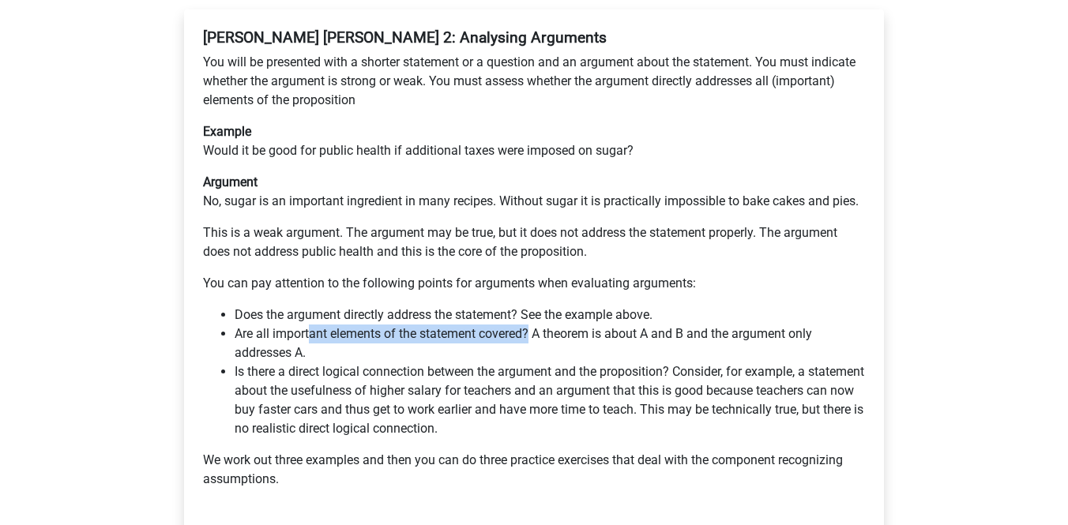
drag, startPoint x: 309, startPoint y: 298, endPoint x: 529, endPoint y: 293, distance: 220.5
click at [530, 325] on li "Are all important elements of the statement covered? A theorem is about A and B…" at bounding box center [550, 344] width 631 height 38
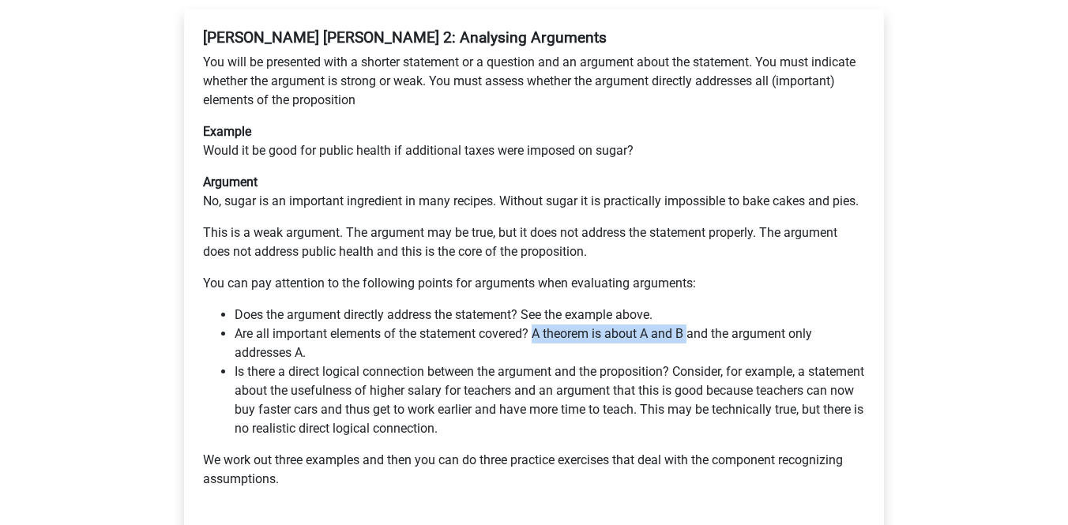
drag, startPoint x: 539, startPoint y: 299, endPoint x: 695, endPoint y: 298, distance: 155.7
click at [695, 325] on li "Are all important elements of the statement covered? A theorem is about A and B…" at bounding box center [550, 344] width 631 height 38
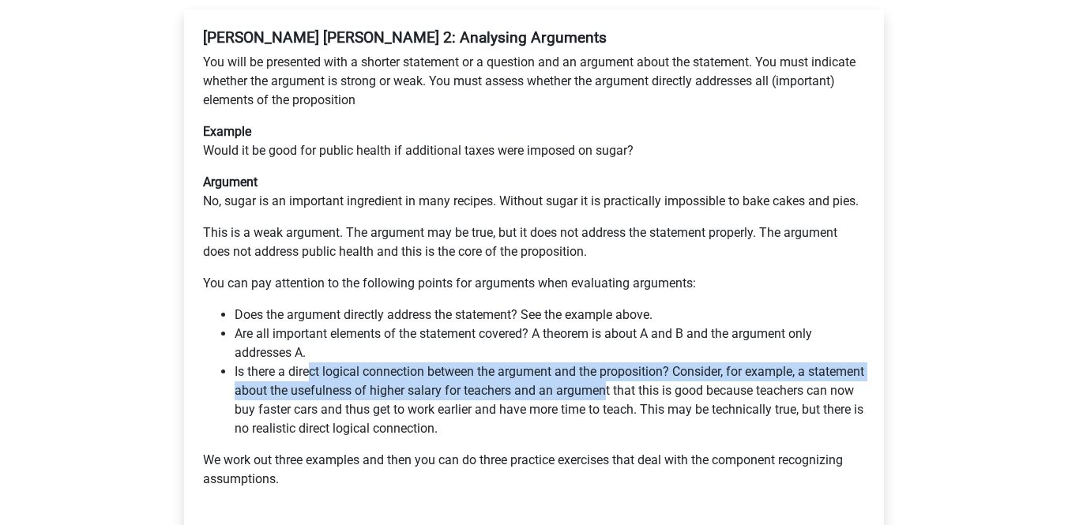
drag, startPoint x: 312, startPoint y: 333, endPoint x: 665, endPoint y: 359, distance: 354.1
click at [665, 363] on li "Is there a direct logical connection between the argument and the proposition? …" at bounding box center [550, 401] width 631 height 76
drag, startPoint x: 665, startPoint y: 359, endPoint x: 665, endPoint y: 495, distance: 136.7
click at [665, 363] on li "Is there a direct logical connection between the argument and the proposition? …" at bounding box center [550, 401] width 631 height 76
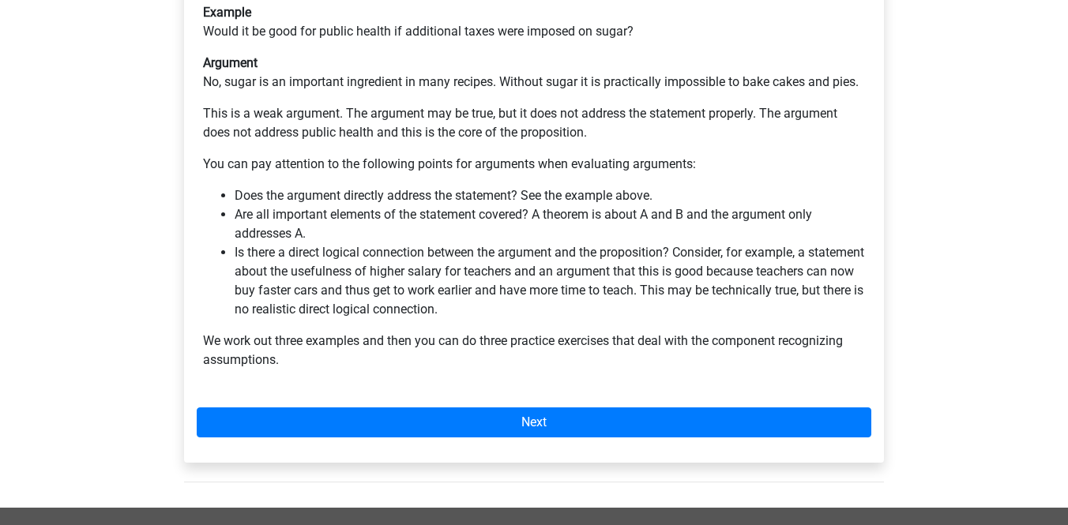
scroll to position [439, 0]
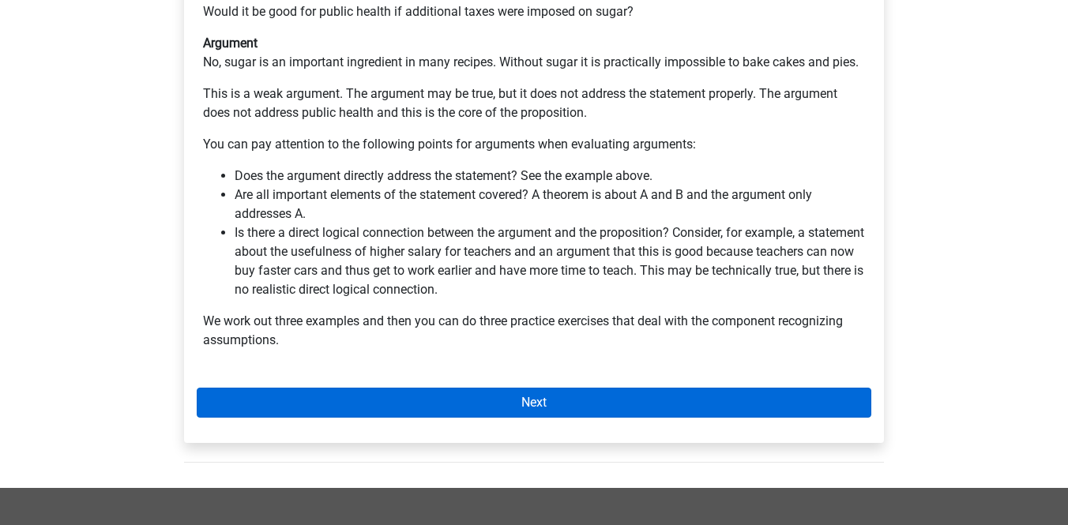
click at [499, 388] on link "Next" at bounding box center [534, 403] width 675 height 30
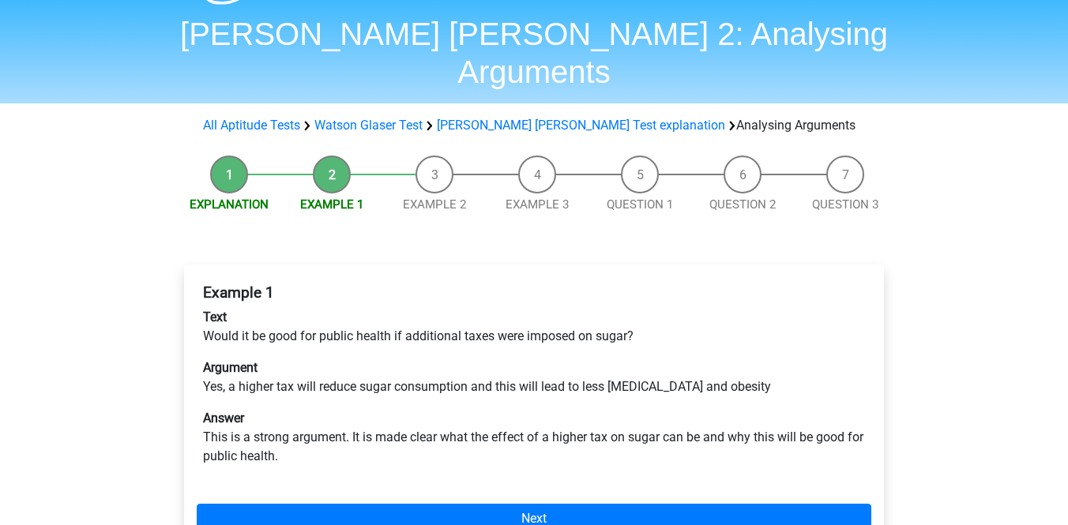
scroll to position [46, 0]
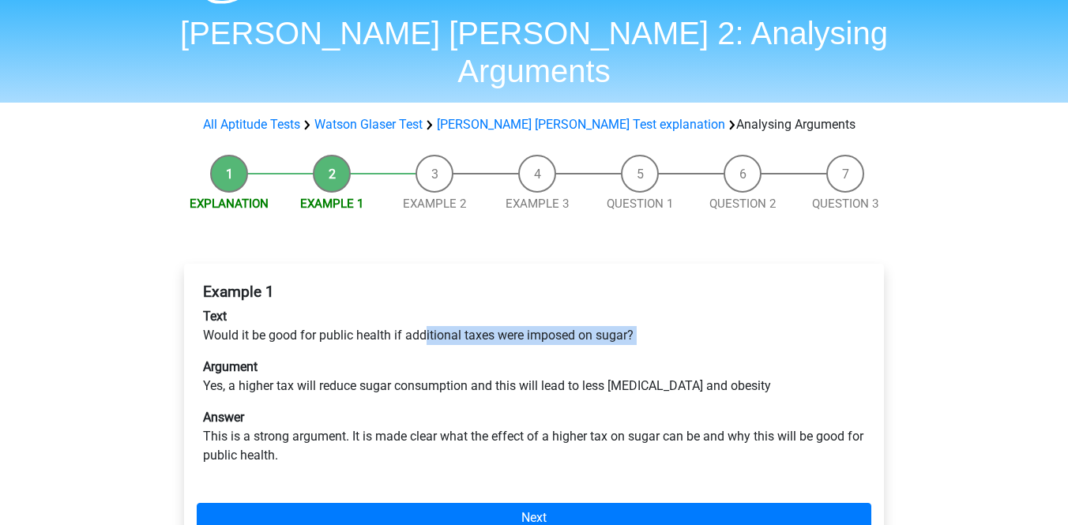
drag, startPoint x: 424, startPoint y: 299, endPoint x: 593, endPoint y: 312, distance: 170.4
click at [596, 312] on div "Example 1 Text Would it be good for public health if additional taxes were impo…" at bounding box center [534, 381] width 675 height 208
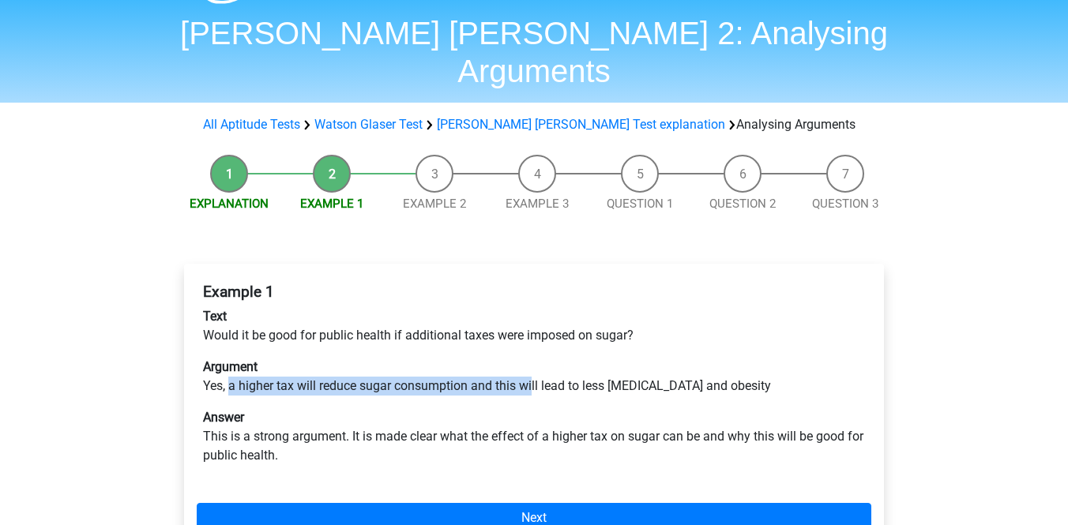
drag, startPoint x: 229, startPoint y: 348, endPoint x: 534, endPoint y: 343, distance: 305.0
click at [535, 358] on p "Argument Yes, a higher tax will reduce sugar consumption and this will lead to …" at bounding box center [534, 377] width 662 height 38
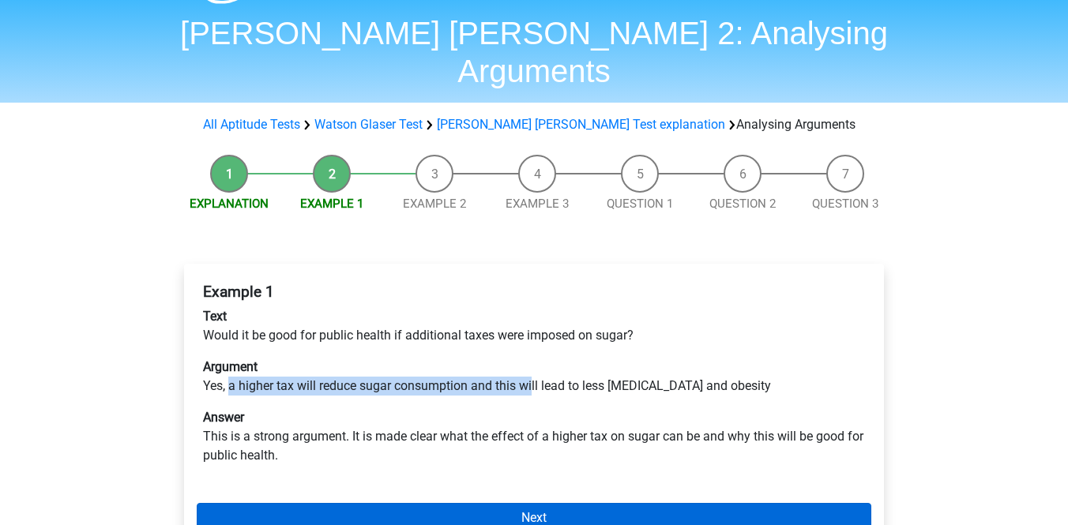
click at [511, 503] on link "Next" at bounding box center [534, 518] width 675 height 30
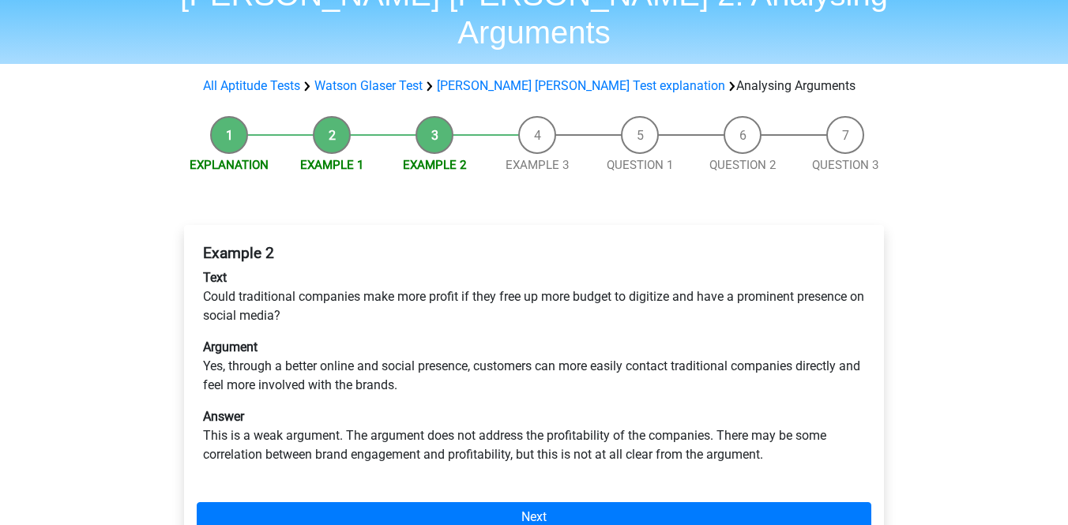
scroll to position [119, 0]
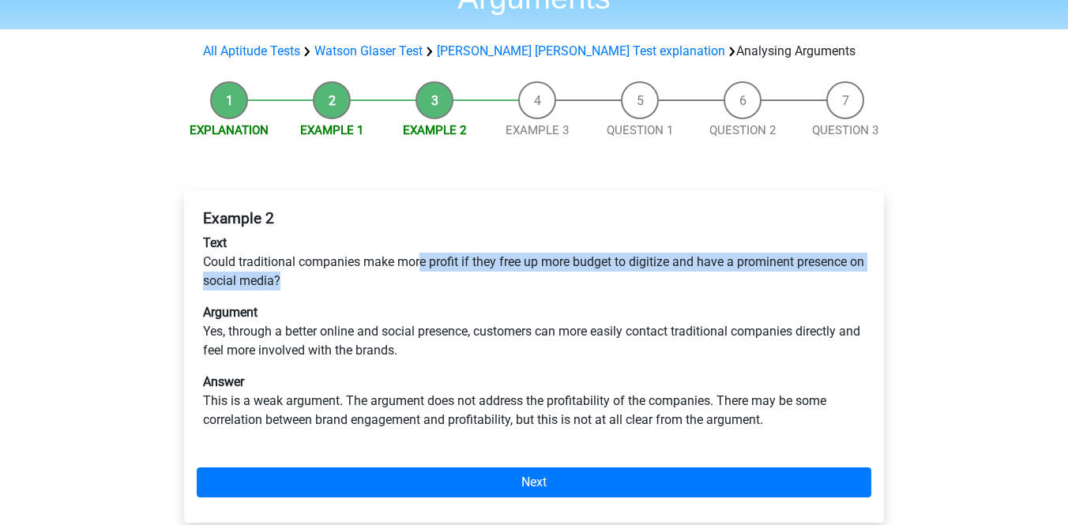
drag, startPoint x: 419, startPoint y: 228, endPoint x: 711, endPoint y: 241, distance: 292.7
click at [711, 241] on p "Text Could traditional companies make more profit if they free up more budget t…" at bounding box center [534, 262] width 662 height 57
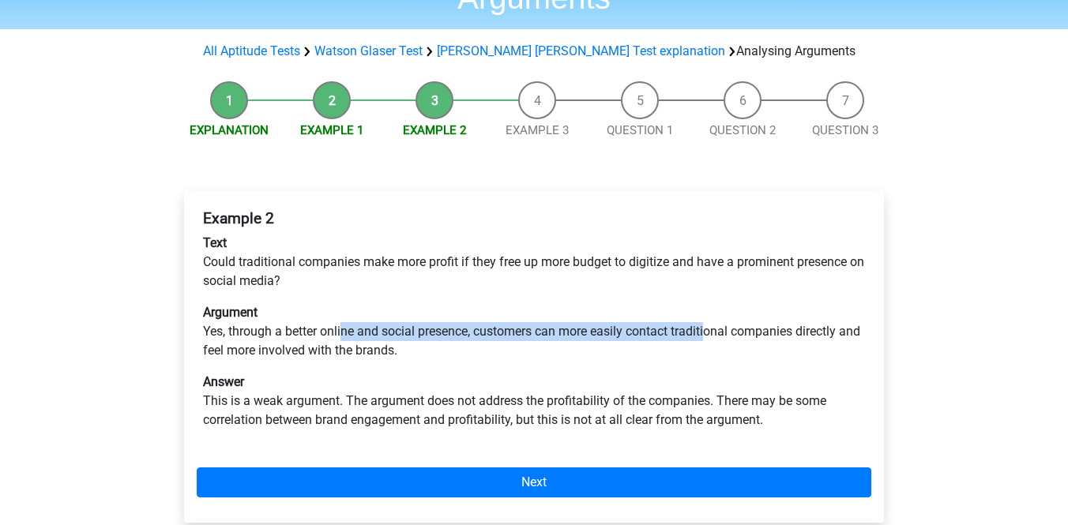
drag, startPoint x: 342, startPoint y: 299, endPoint x: 711, endPoint y: 300, distance: 369.0
click at [713, 303] on p "Argument Yes, through a better online and social presence, customers can more e…" at bounding box center [534, 331] width 662 height 57
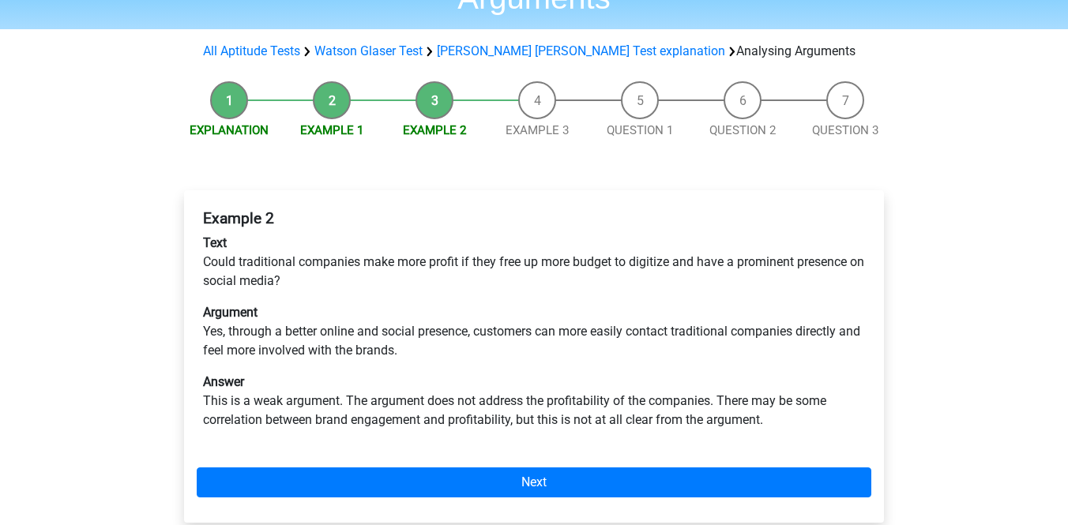
click at [482, 399] on div "Example 2 Text Could traditional companies make more profit if they free up mor…" at bounding box center [534, 326] width 675 height 246
drag, startPoint x: 541, startPoint y: 360, endPoint x: 671, endPoint y: 365, distance: 129.7
click at [669, 373] on p "Answer This is a weak argument. The argument does not address the profitability…" at bounding box center [534, 401] width 662 height 57
click at [628, 303] on p "Argument Yes, through a better online and social presence, customers can more e…" at bounding box center [534, 331] width 662 height 57
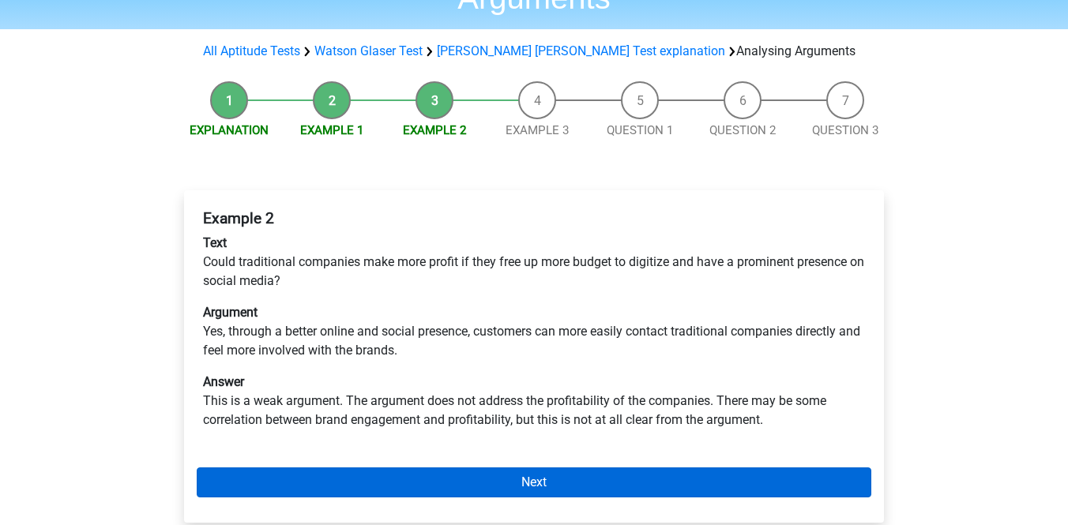
click at [615, 468] on link "Next" at bounding box center [534, 483] width 675 height 30
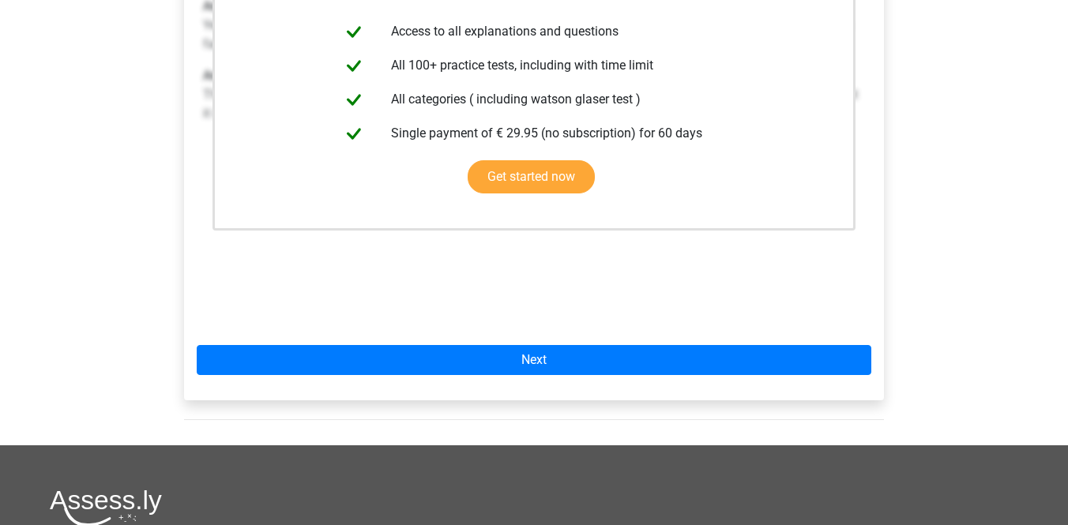
scroll to position [424, 0]
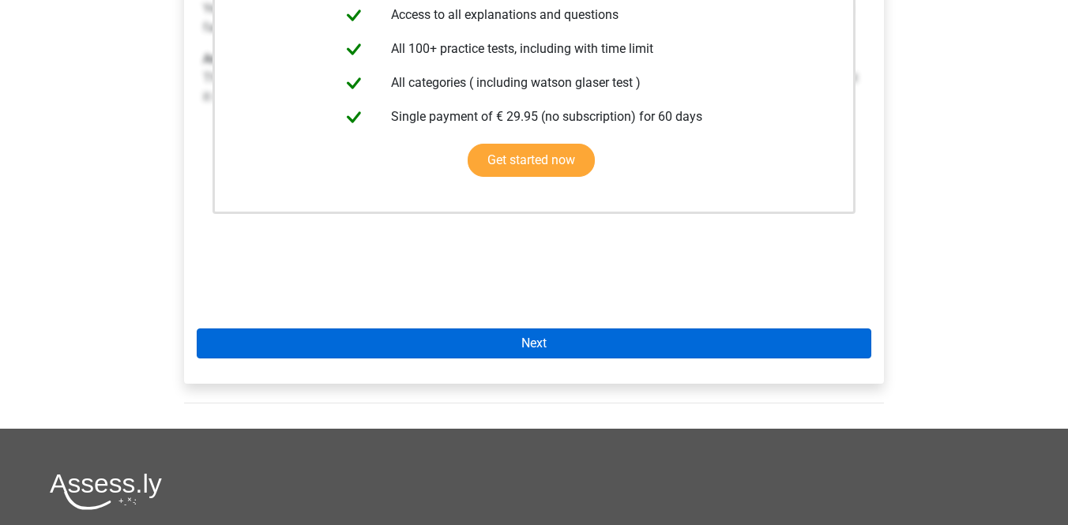
click at [534, 329] on link "Next" at bounding box center [534, 344] width 675 height 30
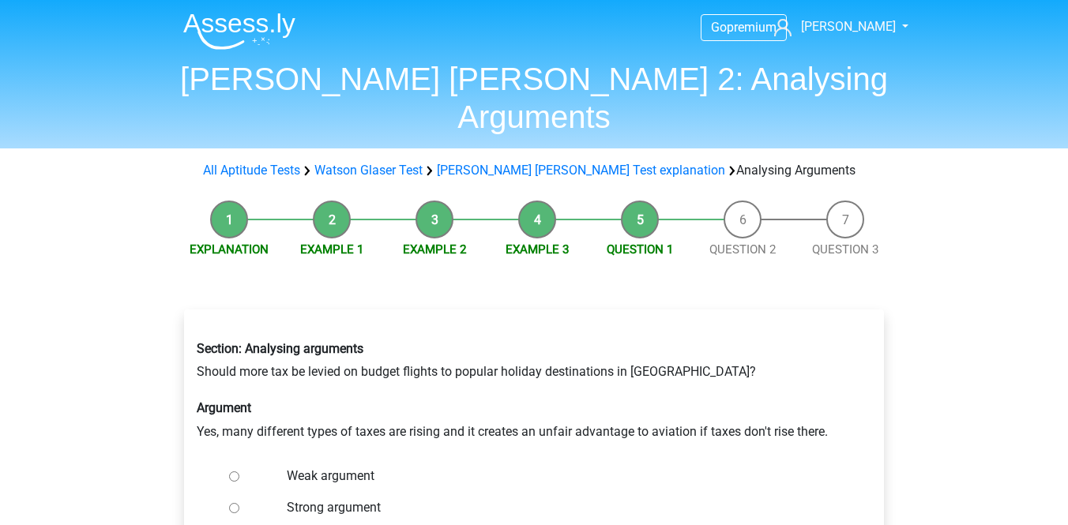
click at [386, 401] on h6 "Argument" at bounding box center [534, 408] width 675 height 15
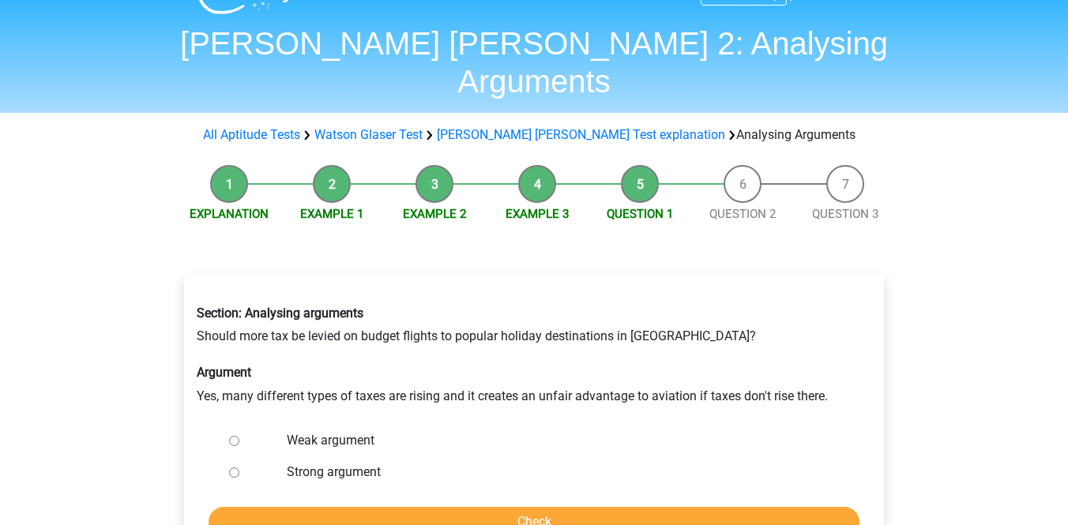
scroll to position [43, 0]
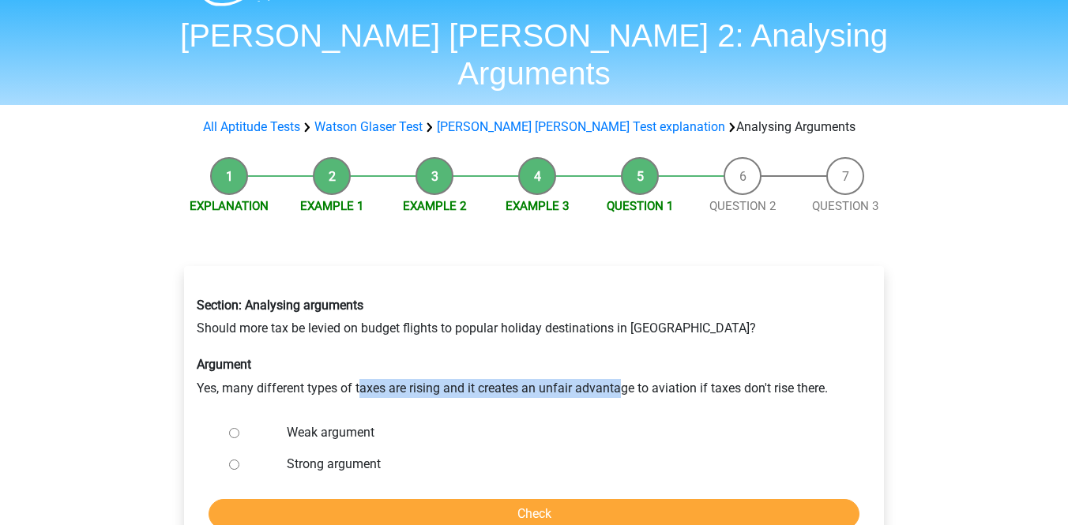
drag, startPoint x: 362, startPoint y: 353, endPoint x: 619, endPoint y: 341, distance: 257.9
click at [621, 342] on div "Section: Analysing arguments Should more tax be levied on budget flights to pop…" at bounding box center [534, 347] width 698 height 125
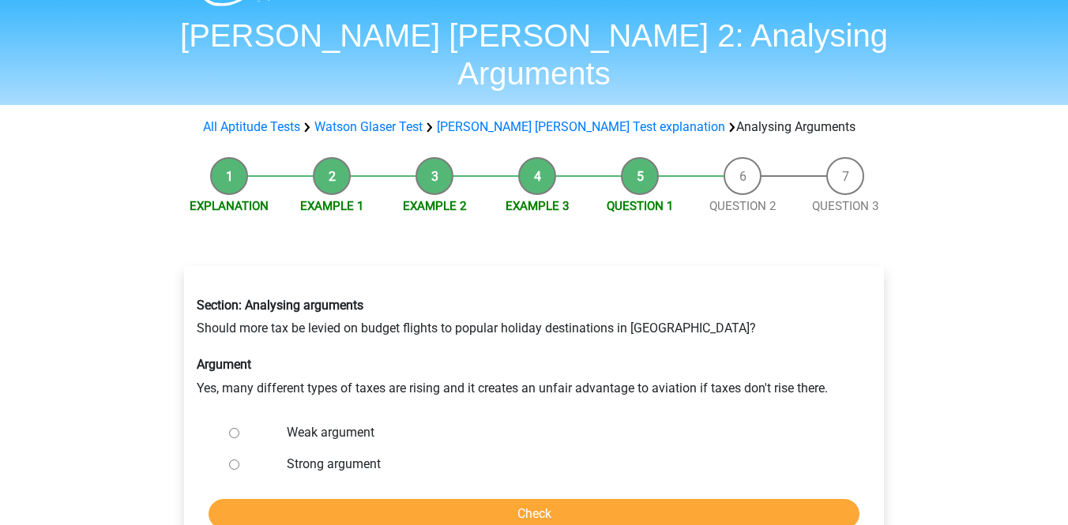
click at [700, 357] on h6 "Argument" at bounding box center [534, 364] width 675 height 15
drag, startPoint x: 555, startPoint y: 284, endPoint x: 619, endPoint y: 285, distance: 63.2
click at [619, 285] on div "Section: Analysing arguments Should more tax be levied on budget flights to pop…" at bounding box center [534, 347] width 698 height 125
click at [231, 428] on input "Weak argument" at bounding box center [234, 433] width 10 height 10
radio input "true"
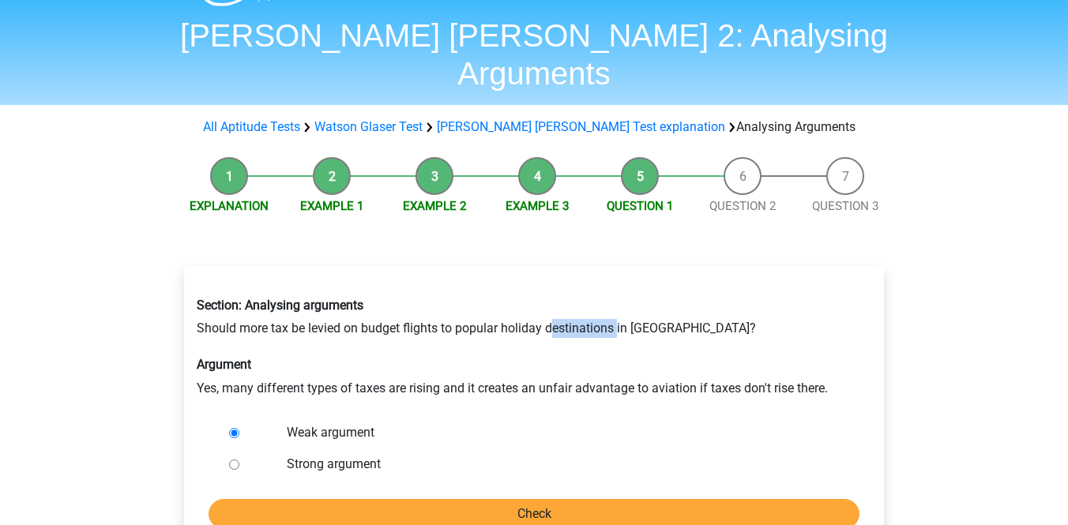
click at [286, 499] on input "Check" at bounding box center [534, 514] width 651 height 30
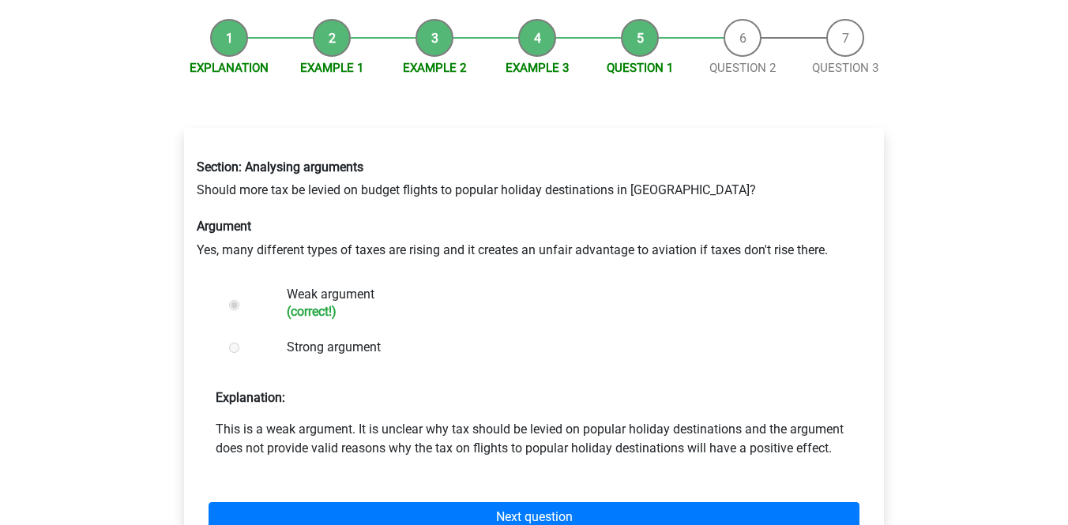
scroll to position [183, 0]
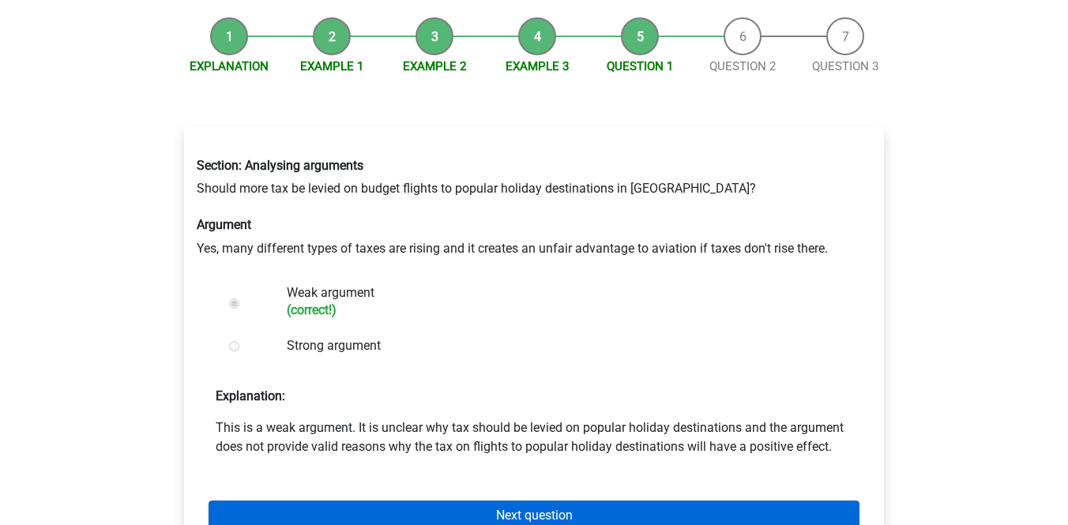
click at [545, 501] on link "Next question" at bounding box center [534, 516] width 651 height 30
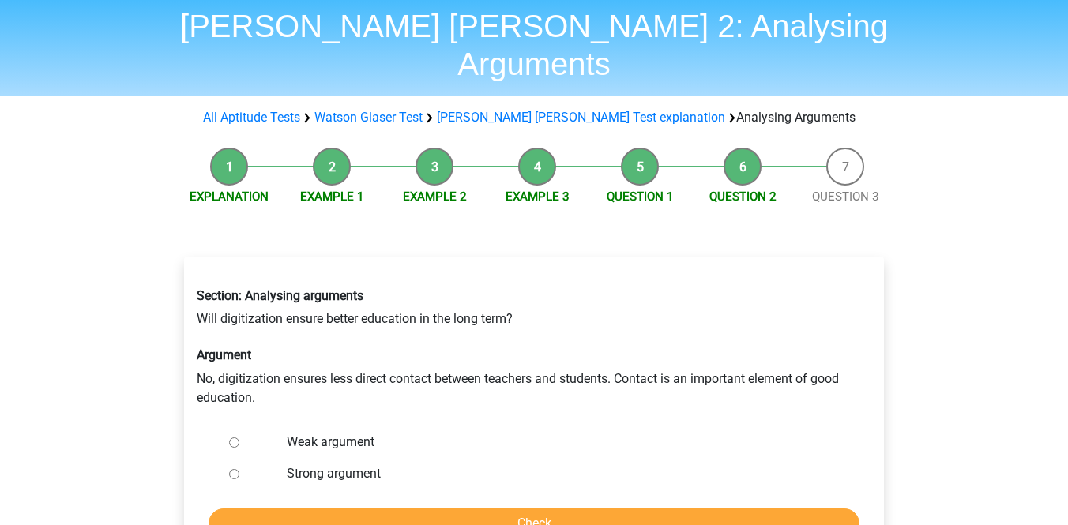
scroll to position [69, 0]
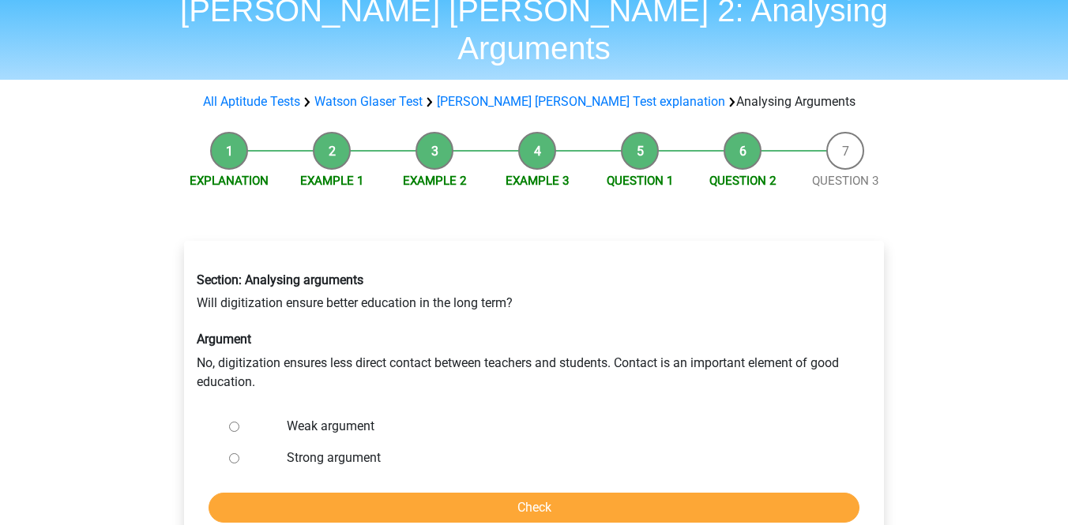
click at [236, 454] on input "Strong argument" at bounding box center [234, 459] width 10 height 10
radio input "true"
click at [325, 493] on input "Check" at bounding box center [534, 508] width 651 height 30
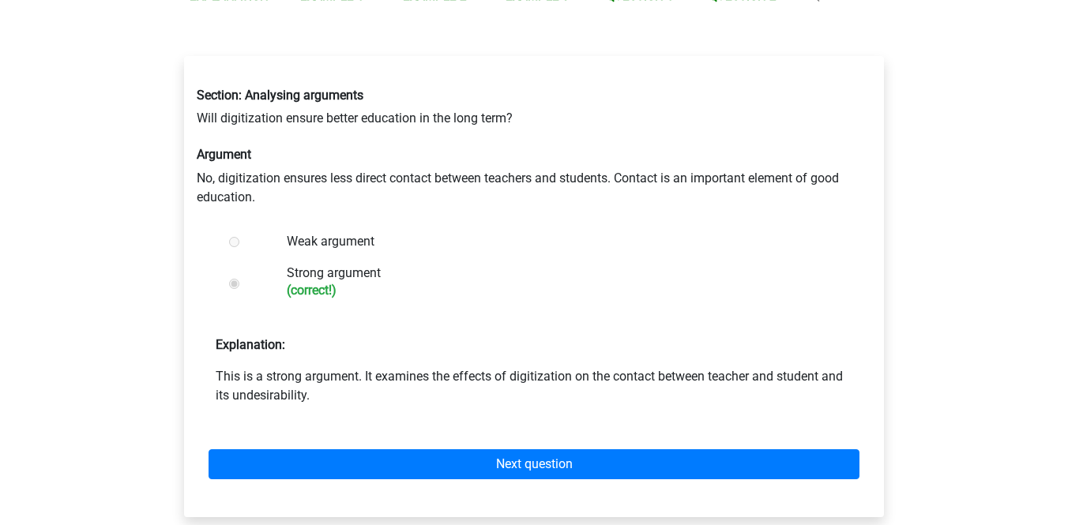
scroll to position [259, 0]
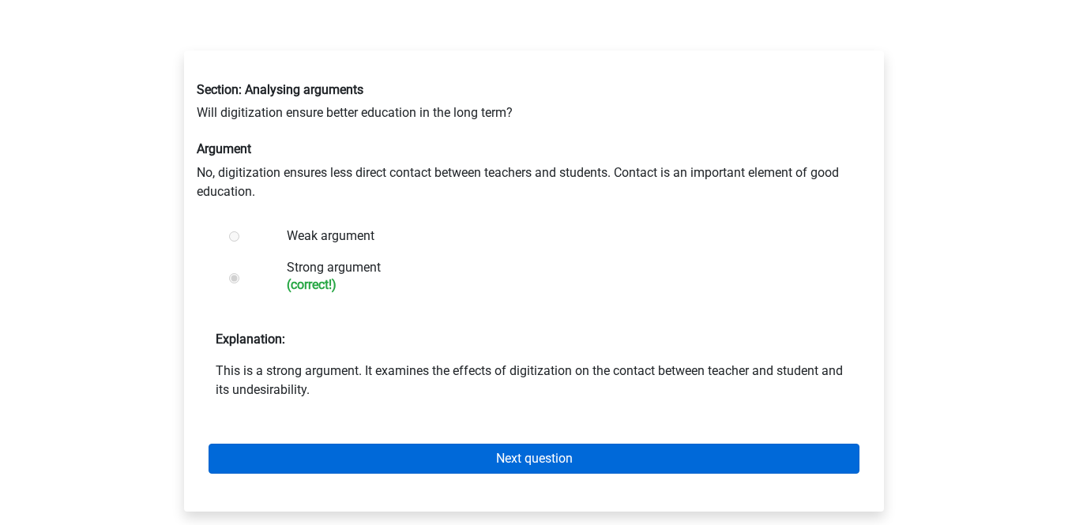
click at [462, 444] on link "Next question" at bounding box center [534, 459] width 651 height 30
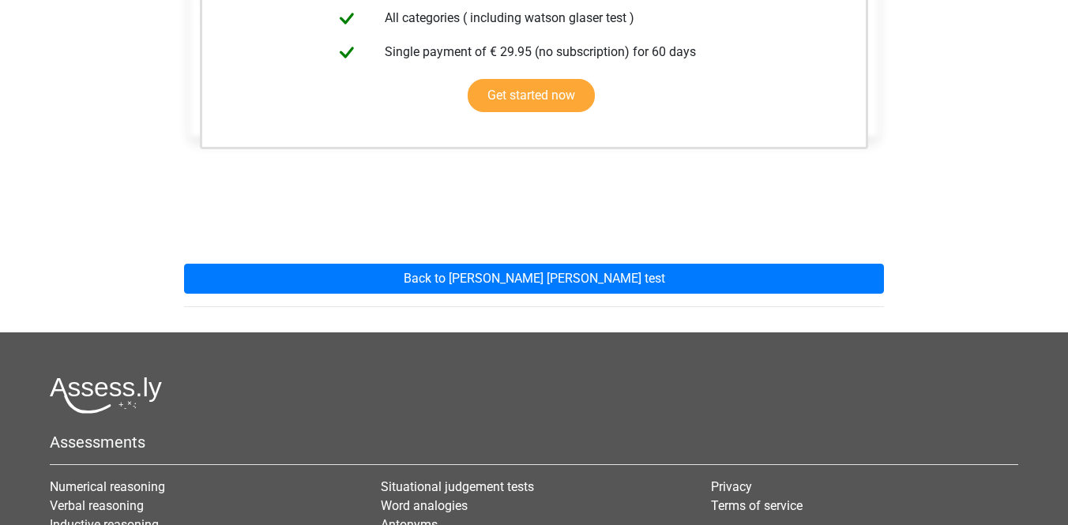
scroll to position [473, 0]
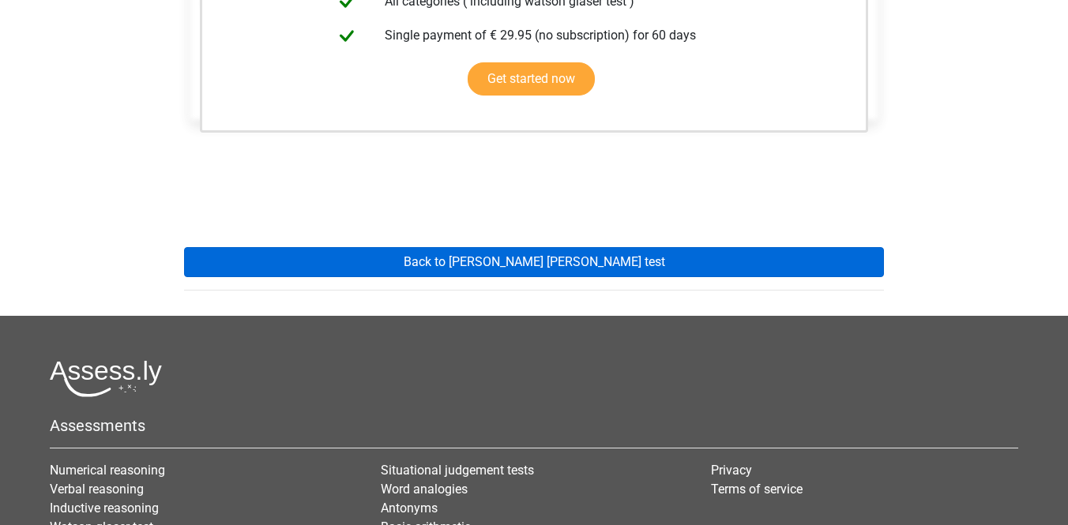
click at [548, 247] on link "Back to [PERSON_NAME] [PERSON_NAME] test" at bounding box center [534, 262] width 700 height 30
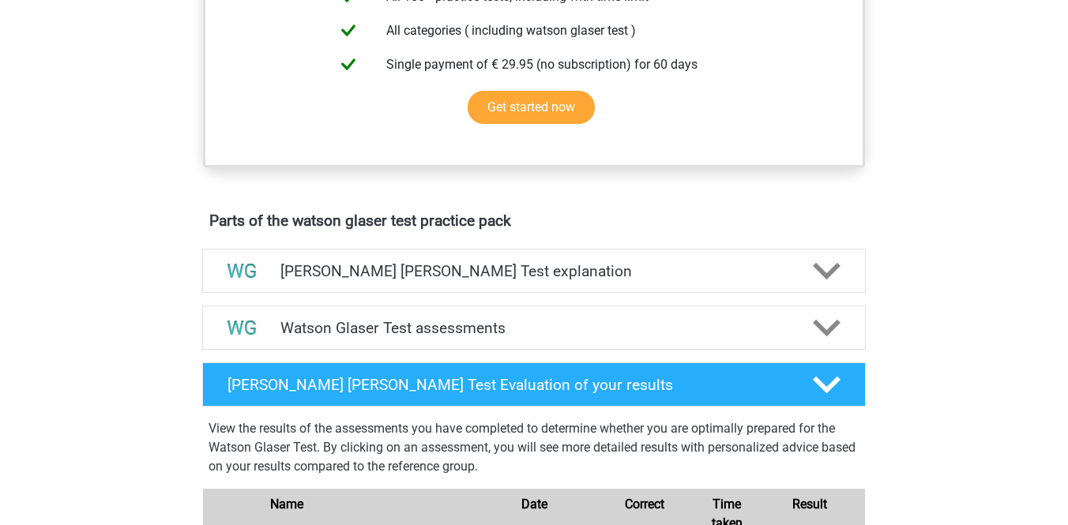
scroll to position [753, 0]
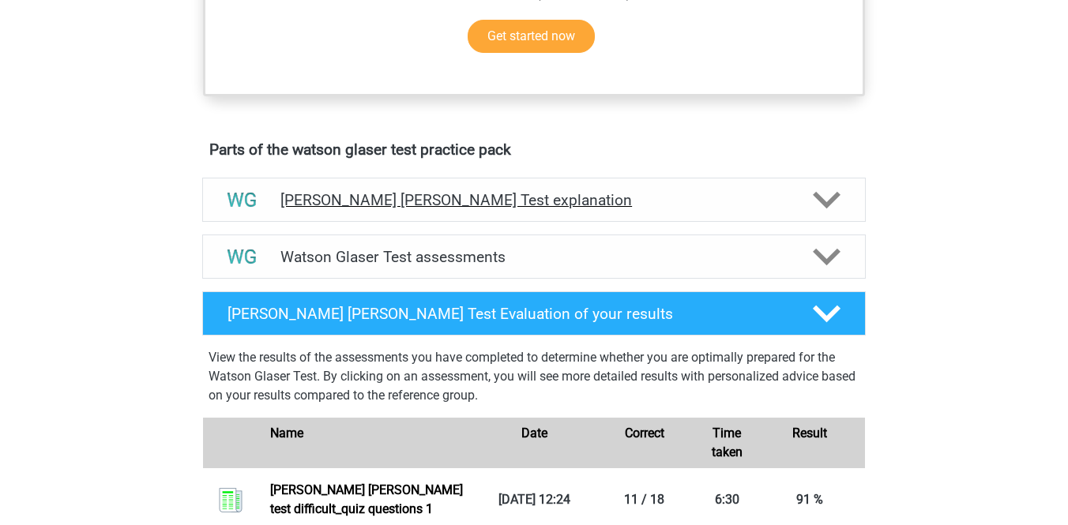
click at [508, 209] on h4 "[PERSON_NAME] [PERSON_NAME] Test explanation" at bounding box center [534, 200] width 507 height 18
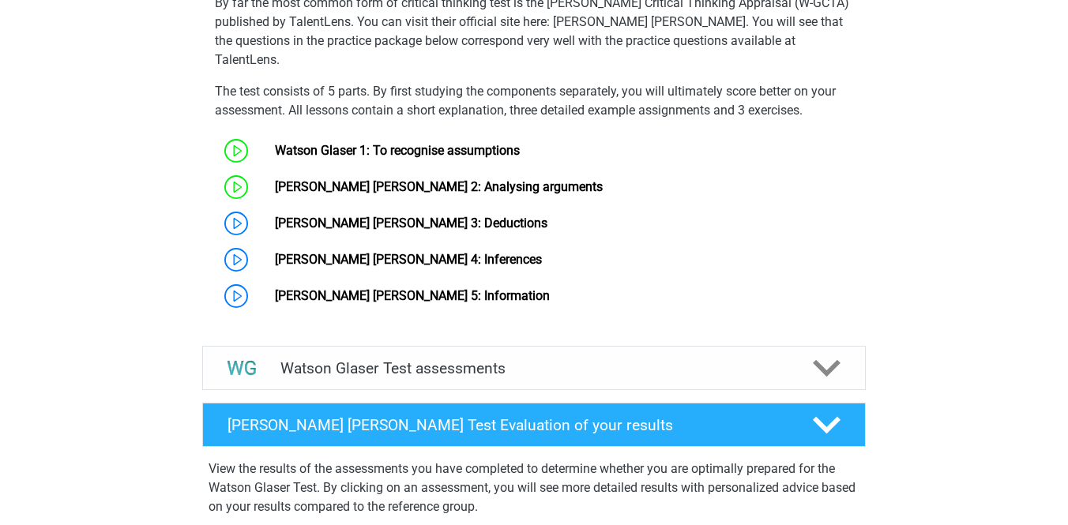
scroll to position [1162, 0]
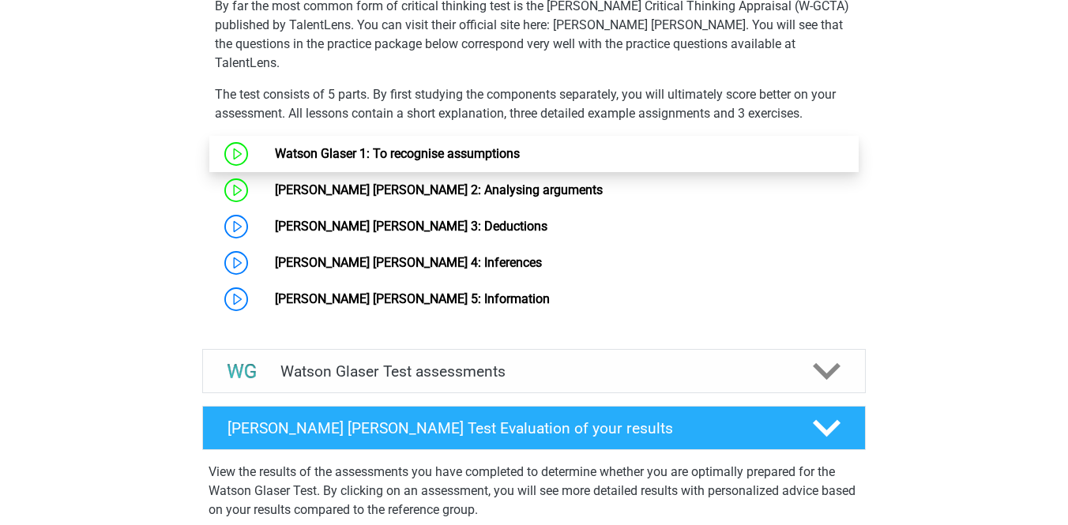
click at [469, 152] on link "Watson Glaser 1: To recognise assumptions" at bounding box center [397, 153] width 245 height 15
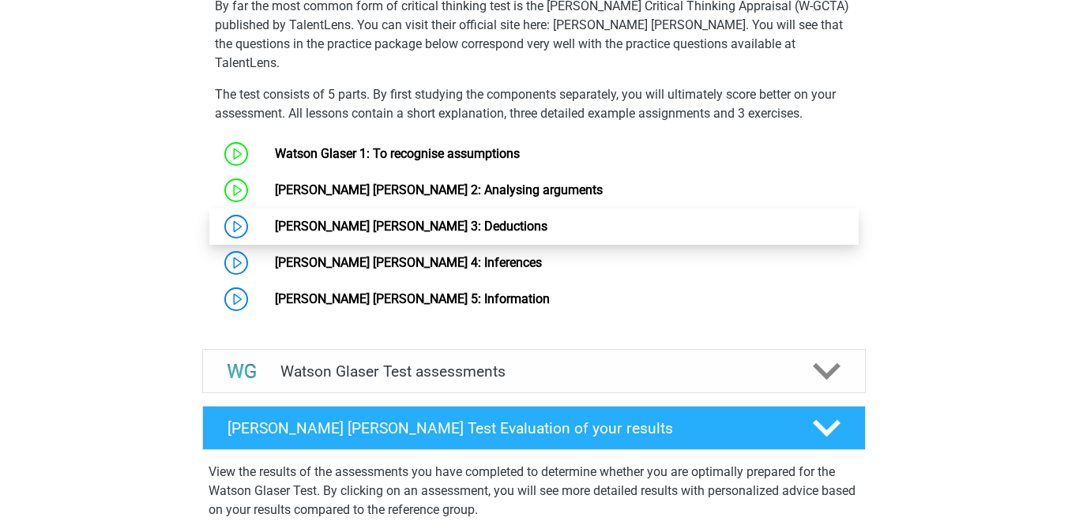
click at [439, 228] on link "[PERSON_NAME] [PERSON_NAME] 3: Deductions" at bounding box center [411, 226] width 273 height 15
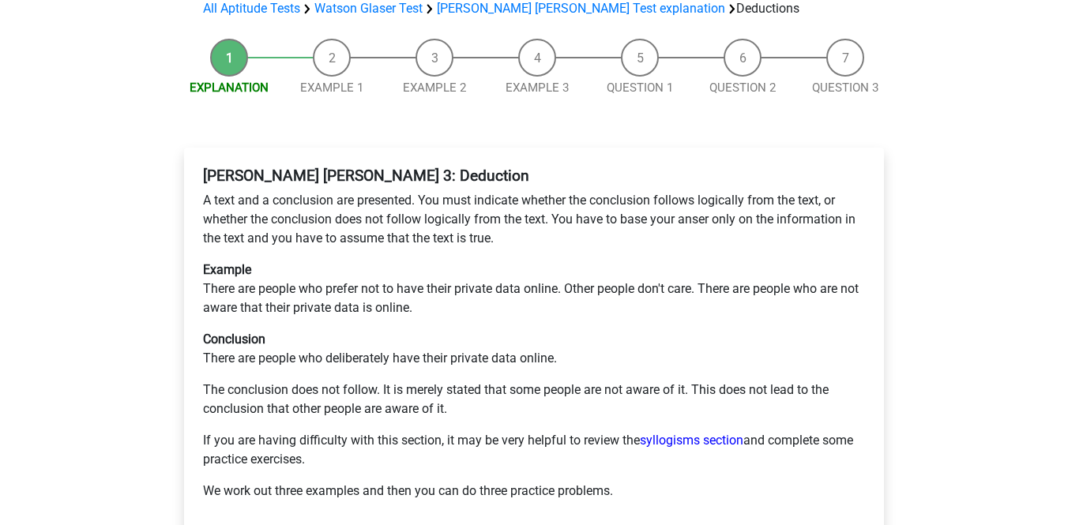
scroll to position [164, 0]
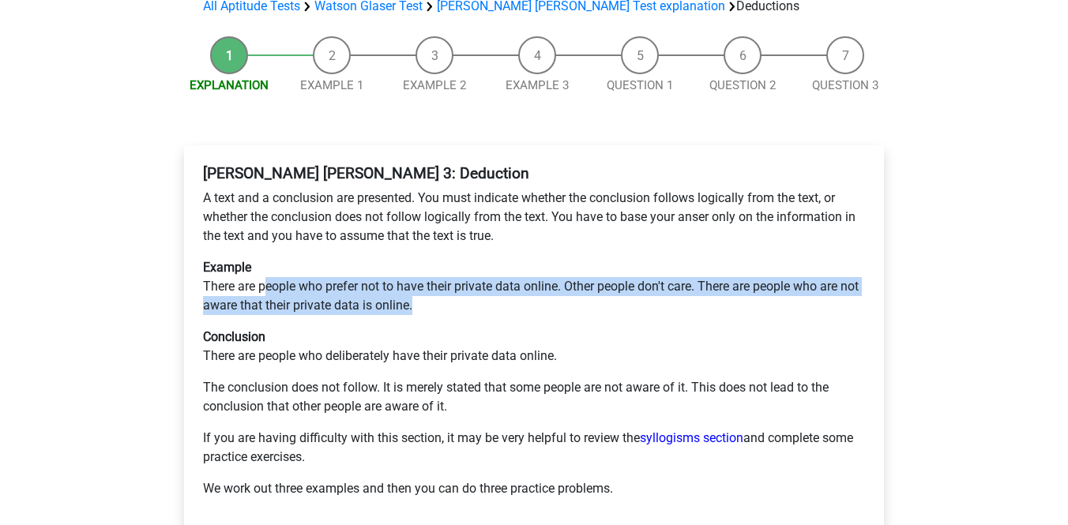
drag, startPoint x: 263, startPoint y: 252, endPoint x: 480, endPoint y: 263, distance: 216.8
click at [480, 263] on p "Example There are people who prefer not to have their private data online. Othe…" at bounding box center [534, 286] width 662 height 57
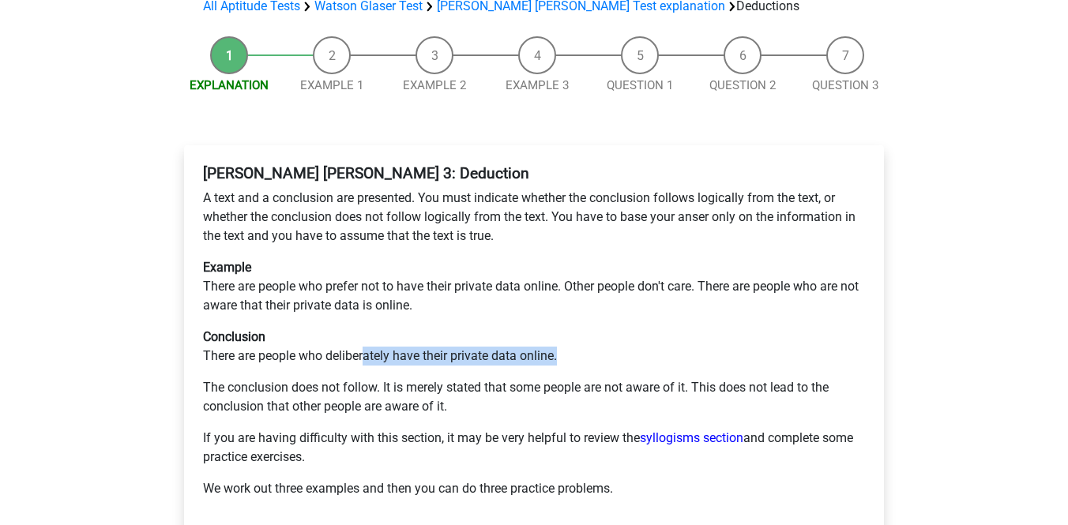
drag, startPoint x: 367, startPoint y: 322, endPoint x: 544, endPoint y: 326, distance: 177.8
click at [544, 328] on p "Conclusion There are people who deliberately have their private data online." at bounding box center [534, 347] width 662 height 38
click at [476, 268] on p "Example There are people who prefer not to have their private data online. Othe…" at bounding box center [534, 286] width 662 height 57
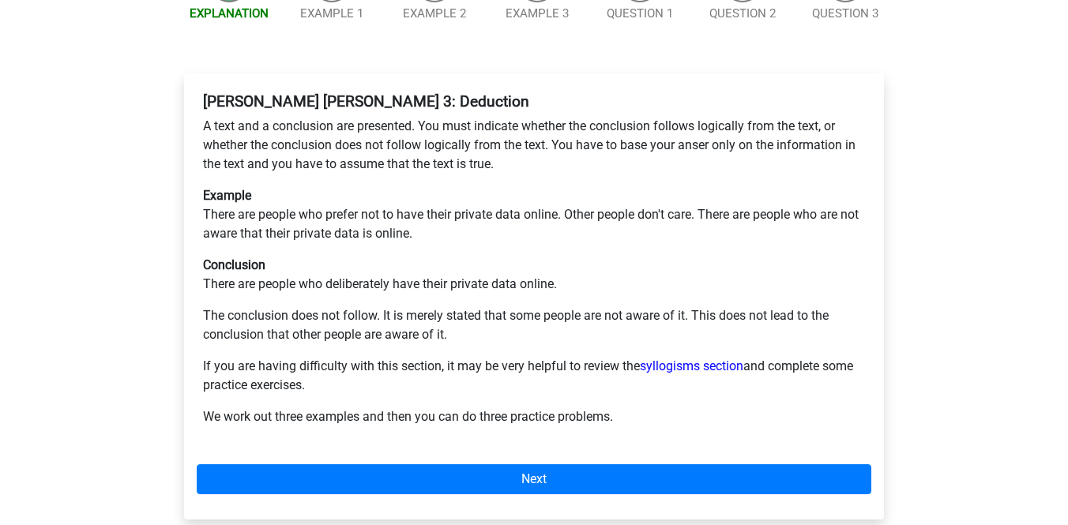
scroll to position [244, 0]
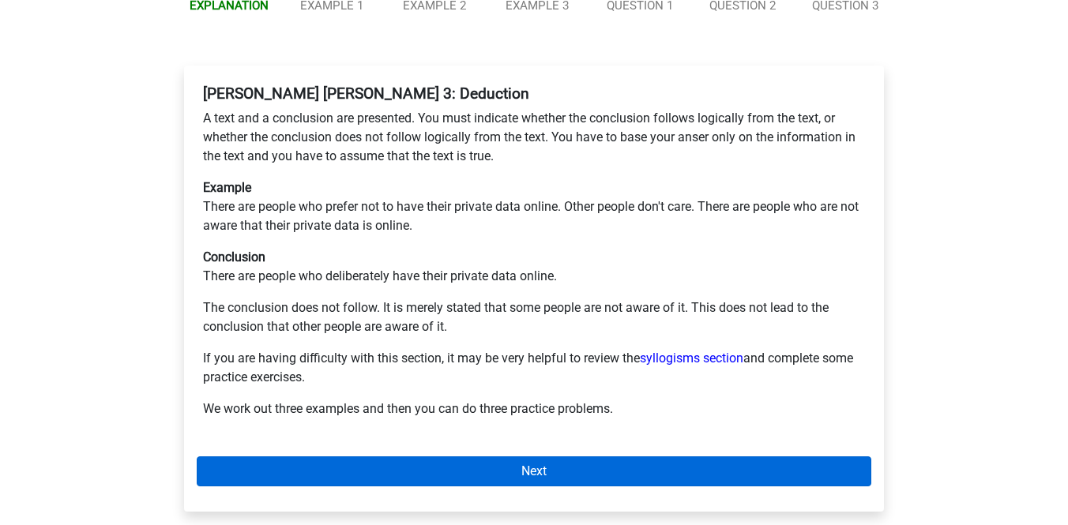
click at [514, 457] on link "Next" at bounding box center [534, 472] width 675 height 30
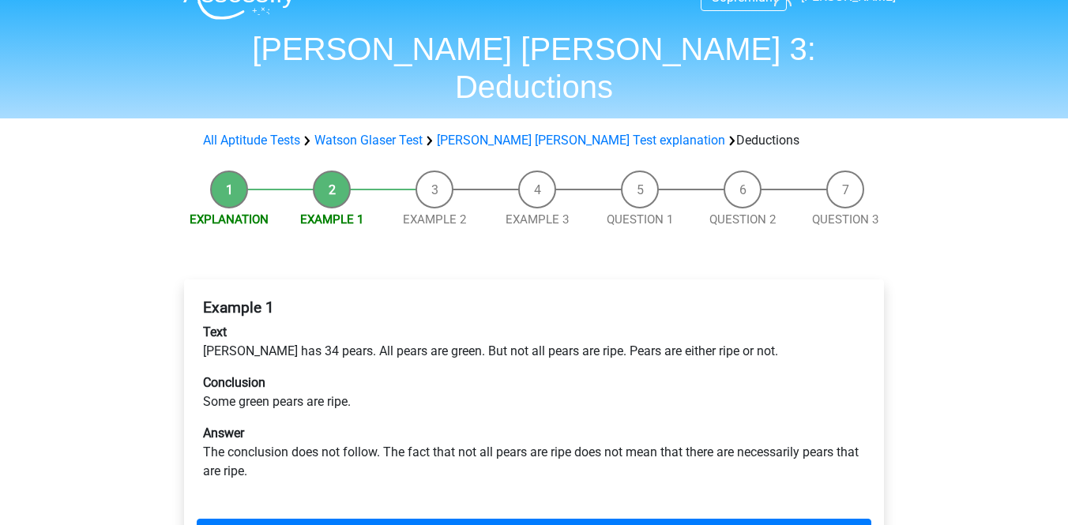
scroll to position [49, 0]
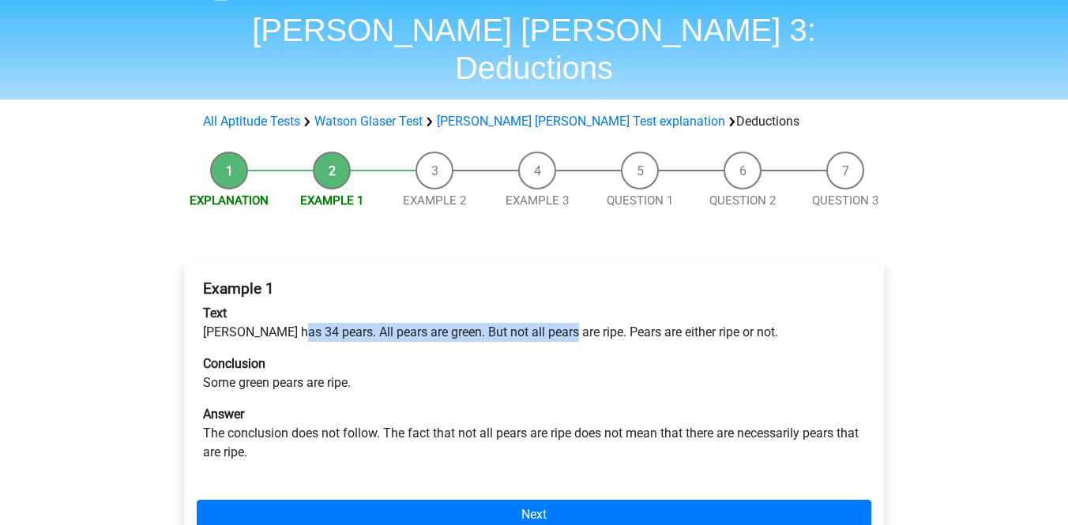
drag, startPoint x: 292, startPoint y: 297, endPoint x: 555, endPoint y: 293, distance: 263.2
click at [555, 304] on p "Text Peter has 34 pears. All pears are green. But not all pears are ripe. Pears…" at bounding box center [534, 323] width 662 height 38
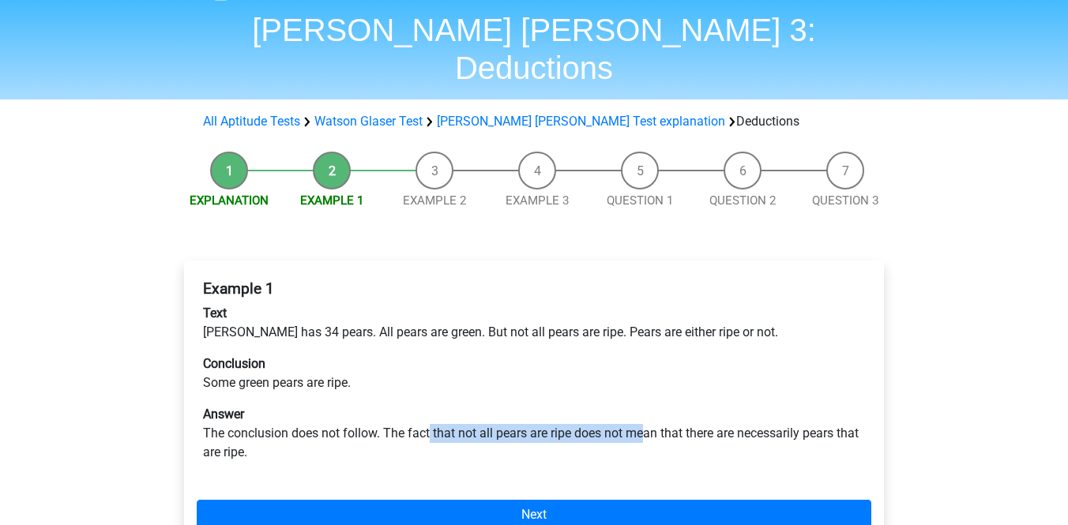
drag, startPoint x: 431, startPoint y: 398, endPoint x: 648, endPoint y: 397, distance: 217.3
click at [648, 405] on p "Answer The conclusion does not follow. The fact that not all pears are ripe doe…" at bounding box center [534, 433] width 662 height 57
click at [544, 355] on p "Conclusion Some green pears are ripe." at bounding box center [534, 374] width 662 height 38
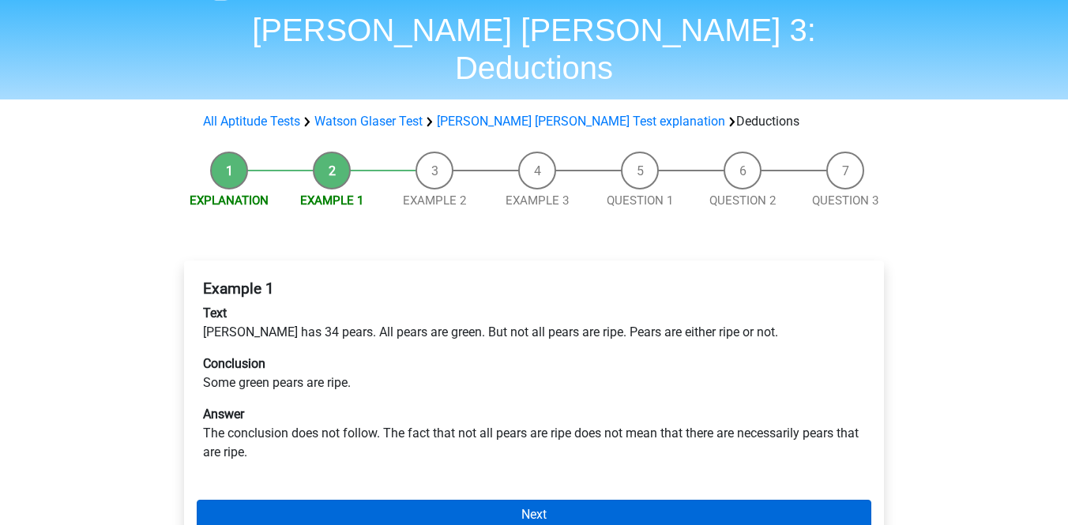
click at [553, 500] on link "Next" at bounding box center [534, 515] width 675 height 30
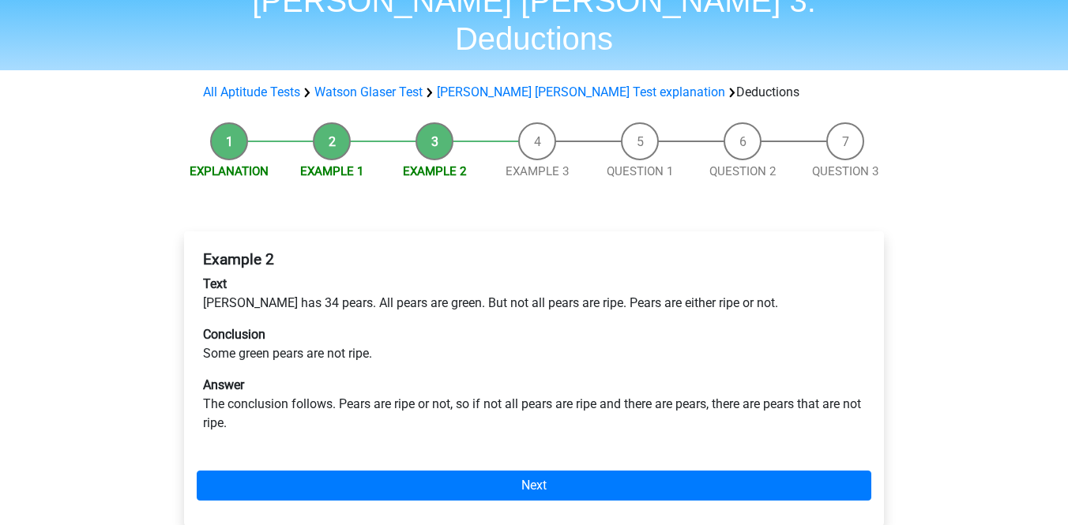
scroll to position [73, 0]
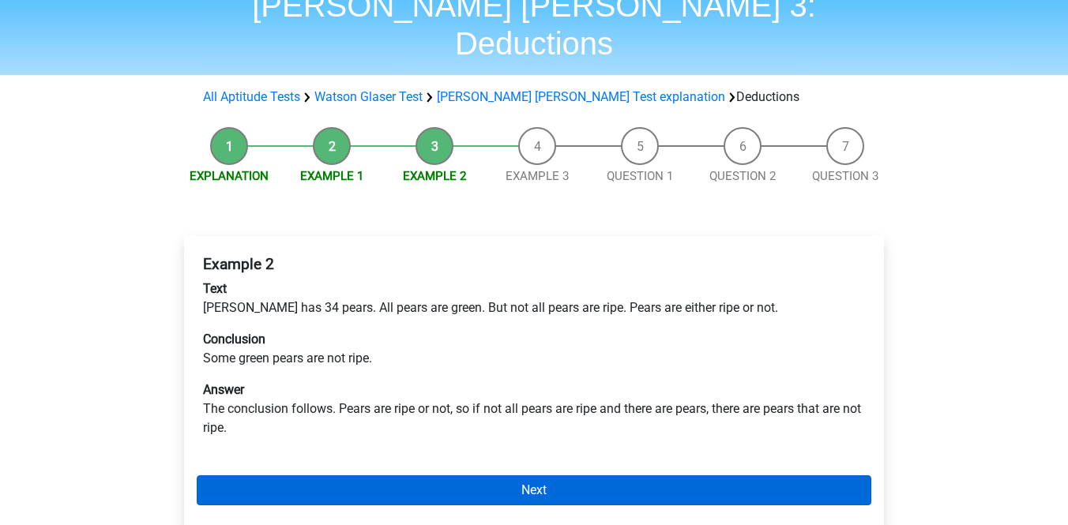
click at [439, 476] on link "Next" at bounding box center [534, 491] width 675 height 30
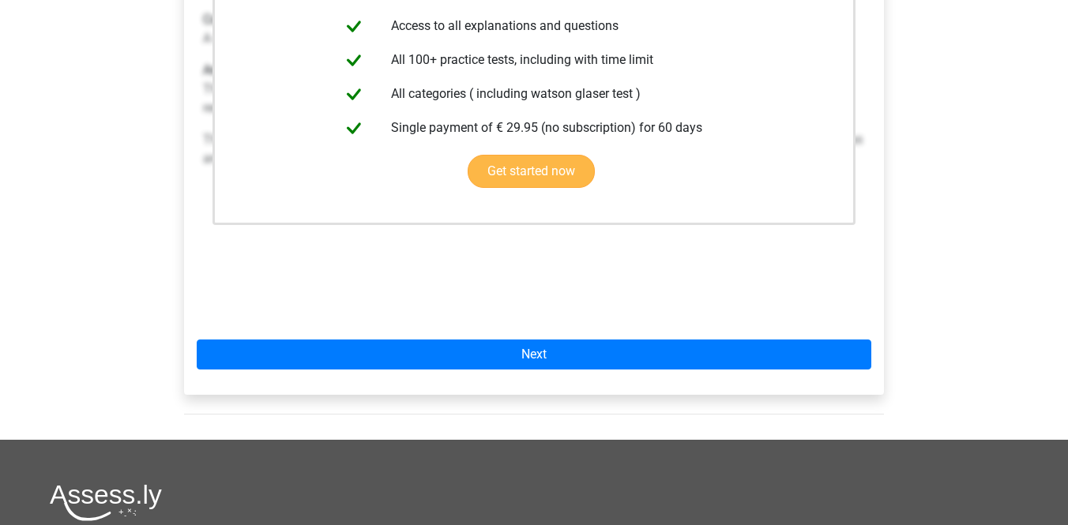
scroll to position [541, 0]
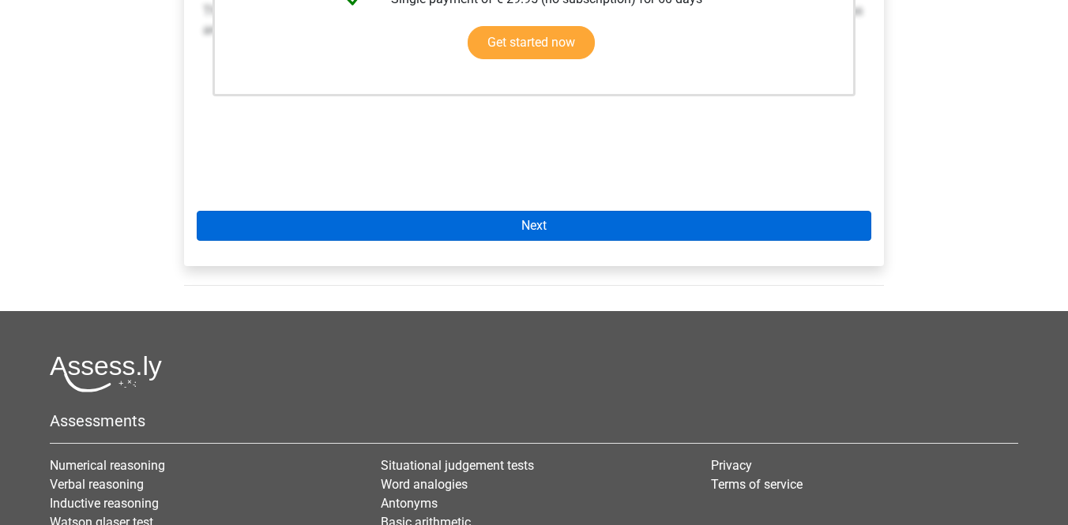
click at [525, 211] on link "Next" at bounding box center [534, 226] width 675 height 30
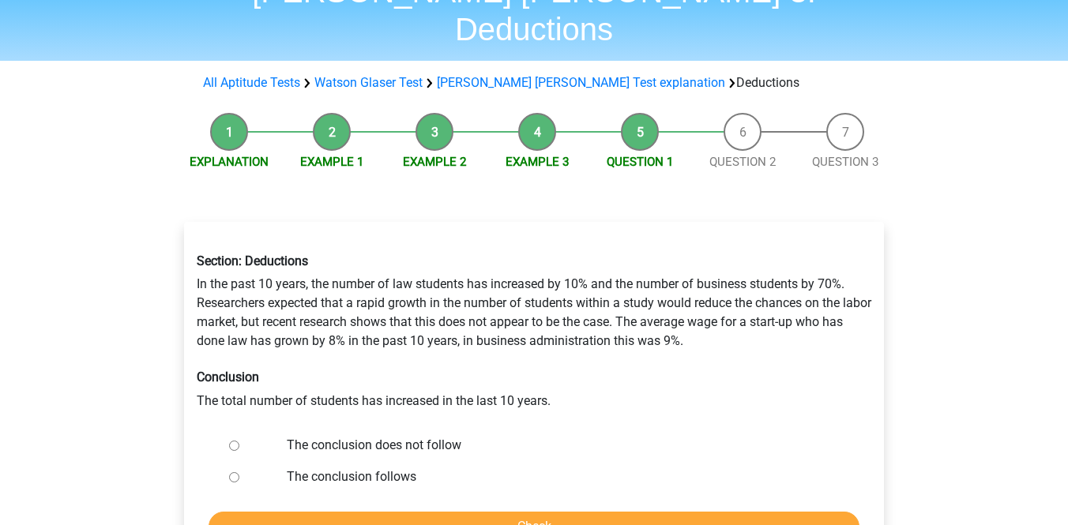
scroll to position [116, 0]
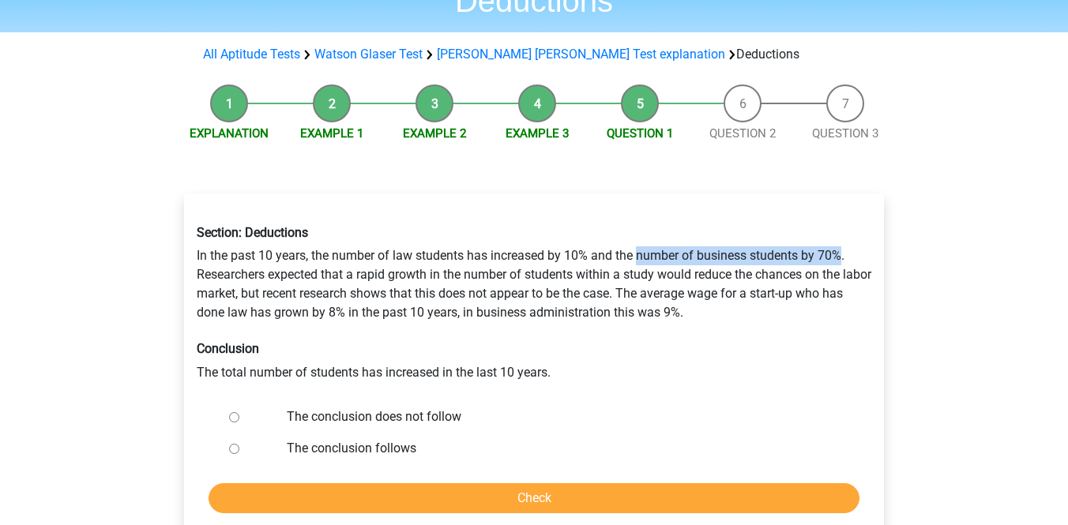
drag, startPoint x: 637, startPoint y: 218, endPoint x: 845, endPoint y: 217, distance: 207.8
click at [845, 217] on div "Section: Deductions In the past 10 years, the number of law students has increa…" at bounding box center [534, 304] width 698 height 182
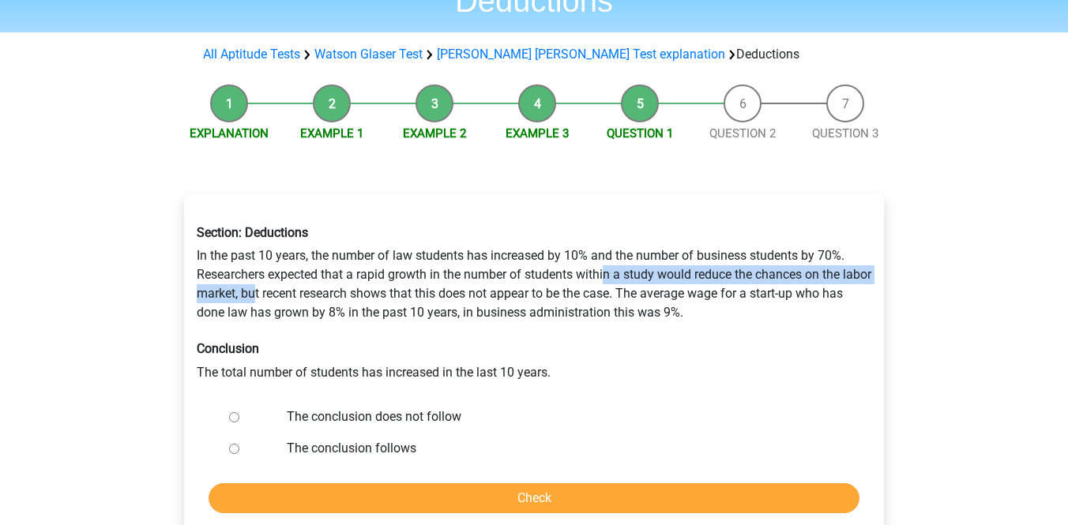
drag, startPoint x: 285, startPoint y: 247, endPoint x: 608, endPoint y: 240, distance: 322.5
click at [608, 240] on div "Section: Deductions In the past 10 years, the number of law students has increa…" at bounding box center [534, 304] width 698 height 182
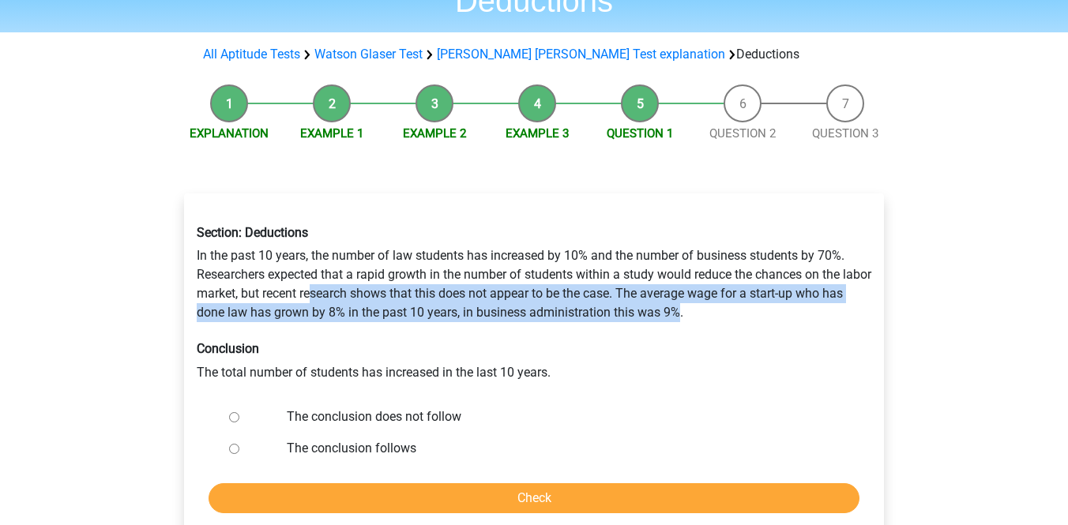
drag, startPoint x: 343, startPoint y: 255, endPoint x: 704, endPoint y: 270, distance: 361.4
click at [704, 270] on div "Section: Deductions In the past 10 years, the number of law students has increa…" at bounding box center [534, 304] width 698 height 182
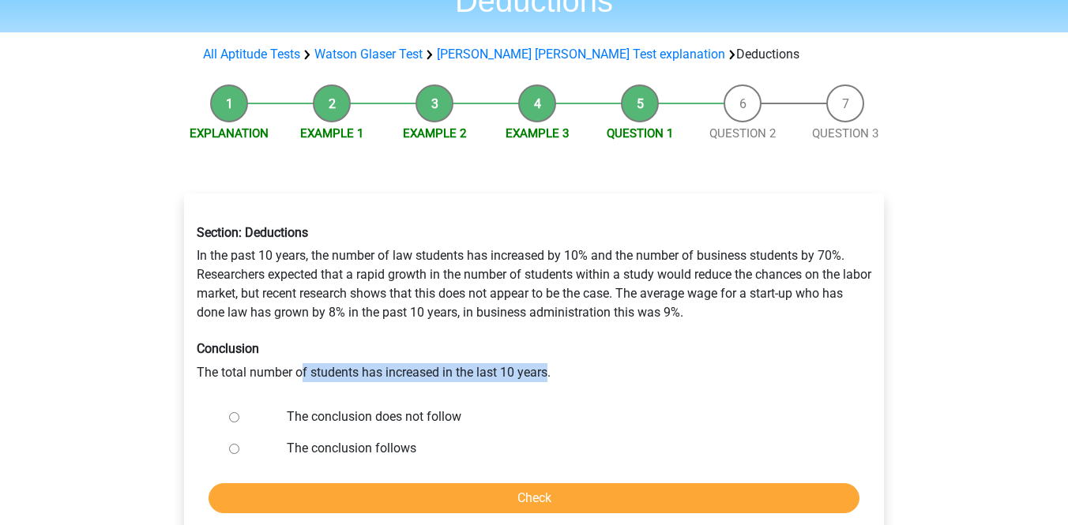
drag, startPoint x: 301, startPoint y: 334, endPoint x: 546, endPoint y: 341, distance: 245.1
click at [546, 341] on div "Section: Deductions In the past 10 years, the number of law students has increa…" at bounding box center [534, 304] width 698 height 182
click at [232, 444] on input "The conclusion follows" at bounding box center [234, 449] width 10 height 10
radio input "true"
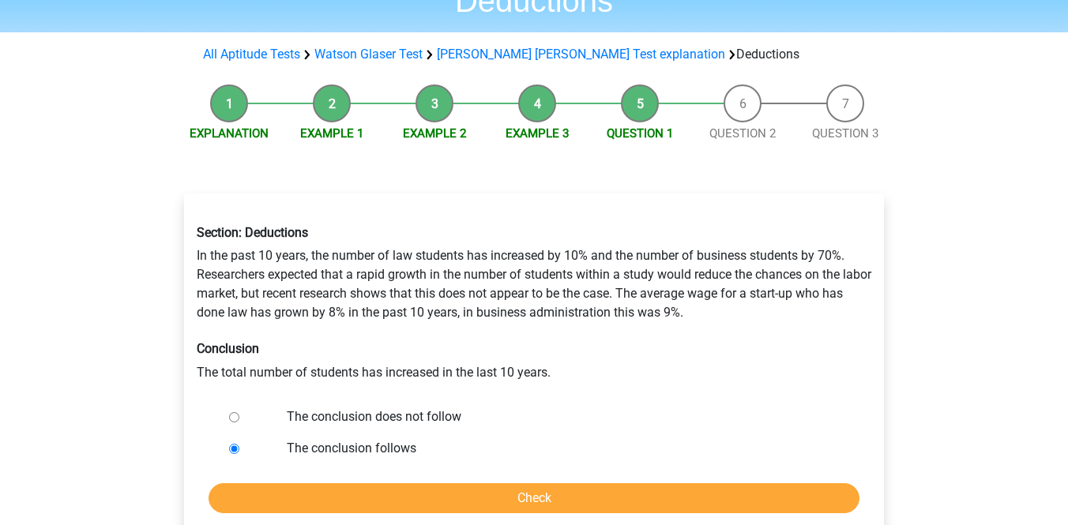
click at [608, 301] on div "Section: Deductions In the past 10 years, the number of law students has increa…" at bounding box center [534, 304] width 698 height 182
click at [231, 412] on input "The conclusion does not follow" at bounding box center [234, 417] width 10 height 10
radio input "true"
click at [314, 484] on input "Check" at bounding box center [534, 499] width 651 height 30
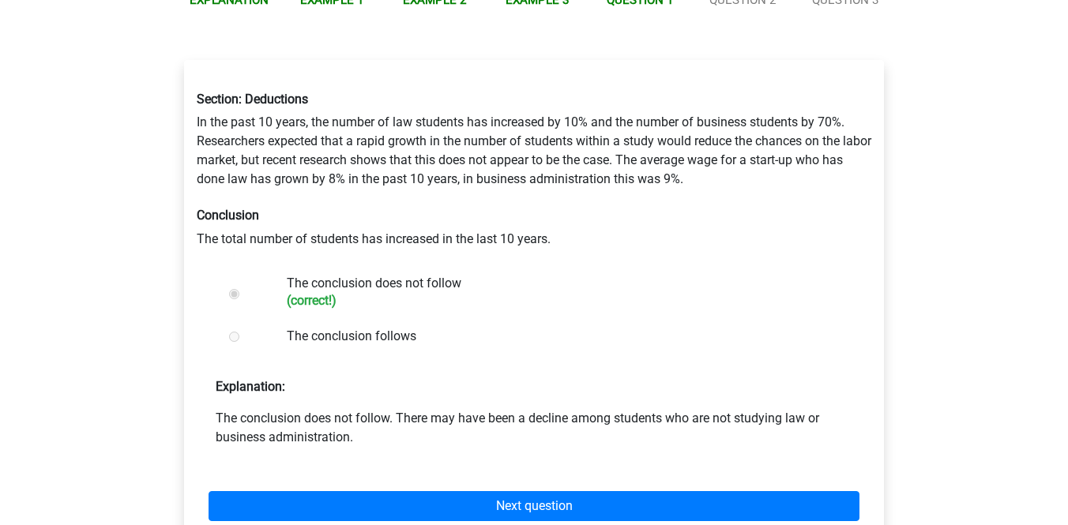
scroll to position [266, 0]
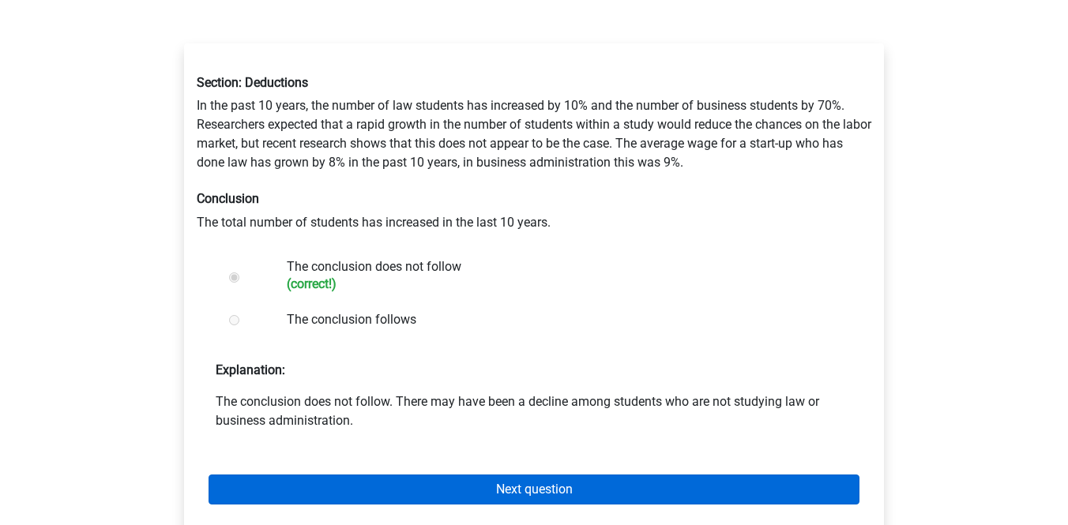
click at [599, 475] on link "Next question" at bounding box center [534, 490] width 651 height 30
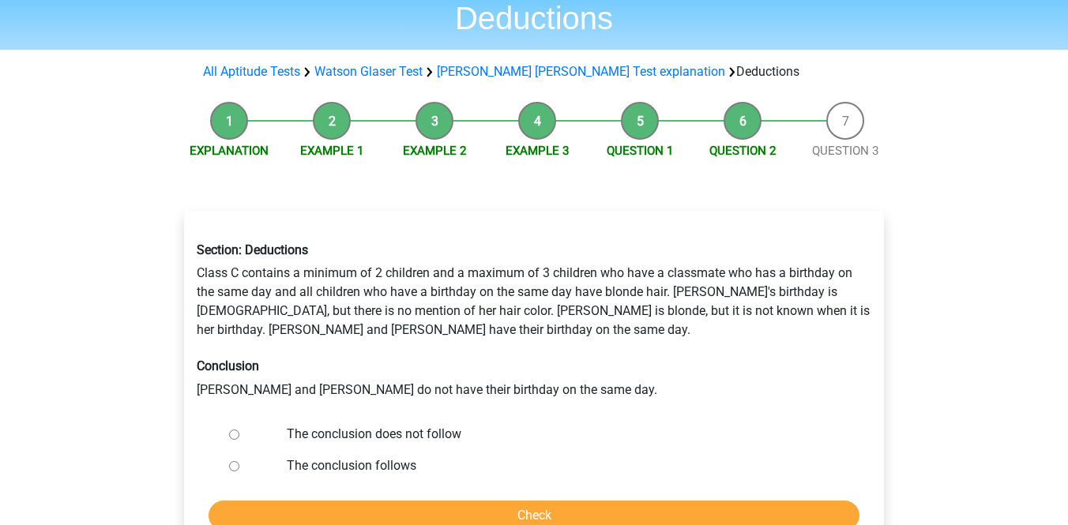
scroll to position [107, 0]
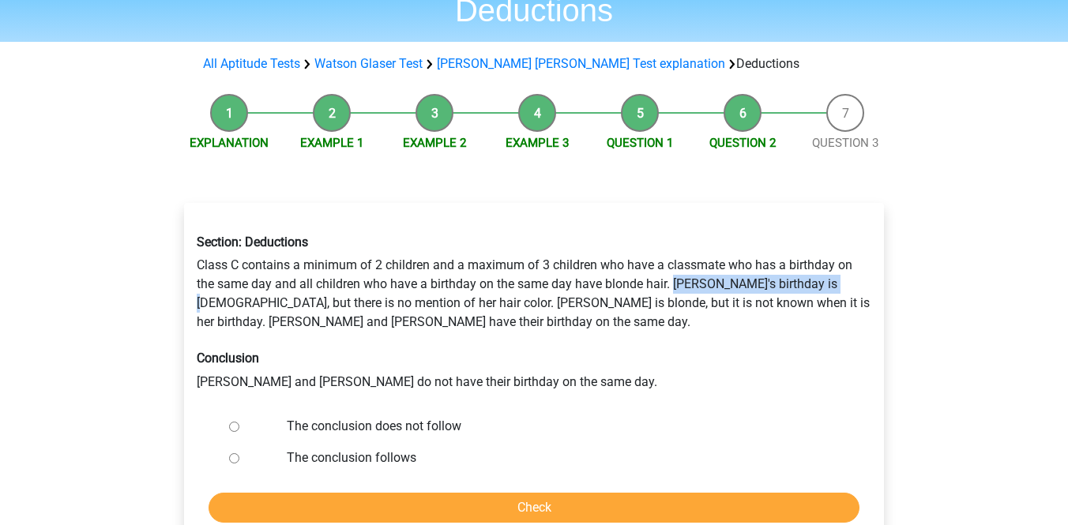
drag, startPoint x: 672, startPoint y: 247, endPoint x: 835, endPoint y: 243, distance: 163.6
click at [835, 243] on div "Section: Deductions Class C contains a minimum of 2 children and a maximum of 3…" at bounding box center [534, 313] width 698 height 182
click at [228, 411] on div at bounding box center [249, 427] width 52 height 32
click at [237, 422] on input "The conclusion does not follow" at bounding box center [234, 427] width 10 height 10
radio input "true"
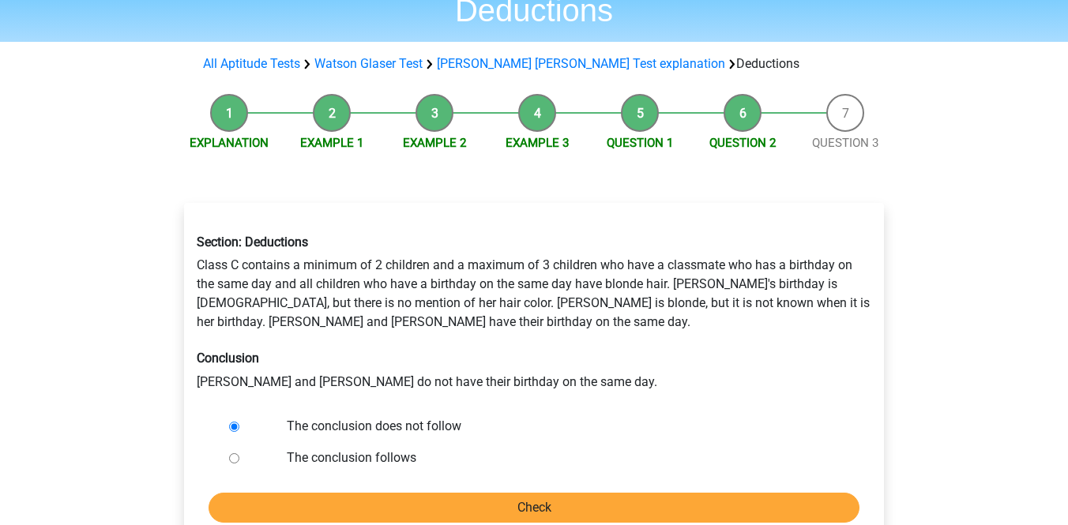
click at [342, 493] on input "Check" at bounding box center [534, 508] width 651 height 30
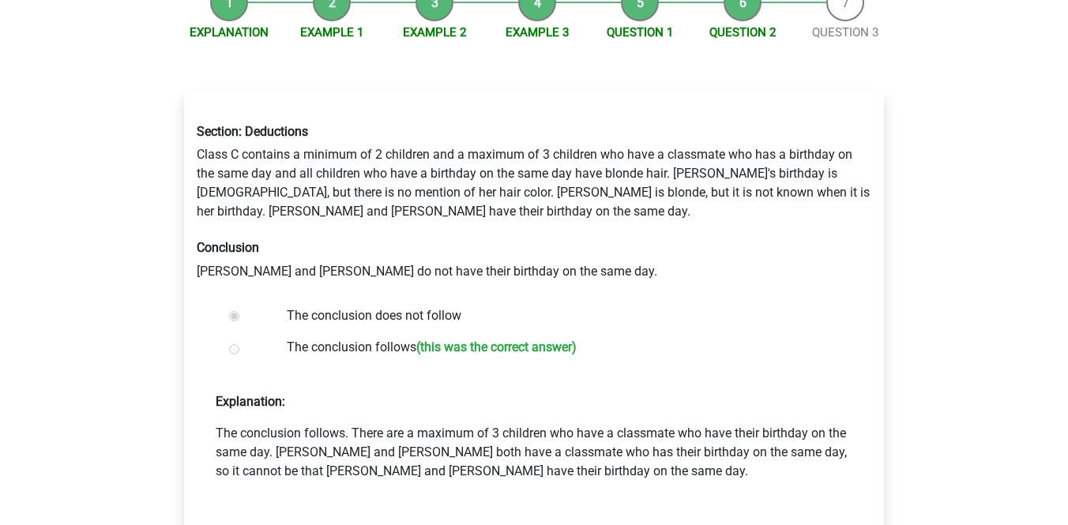
scroll to position [220, 0]
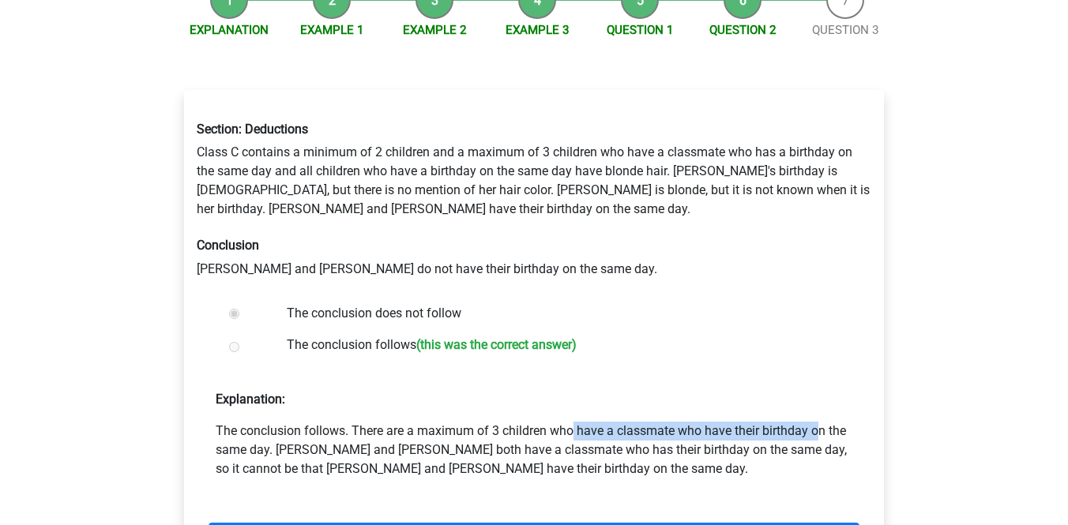
drag, startPoint x: 435, startPoint y: 393, endPoint x: 697, endPoint y: 390, distance: 261.6
click at [697, 422] on p "The conclusion follows. There are a maximum of 3 children who have a classmate …" at bounding box center [534, 450] width 637 height 57
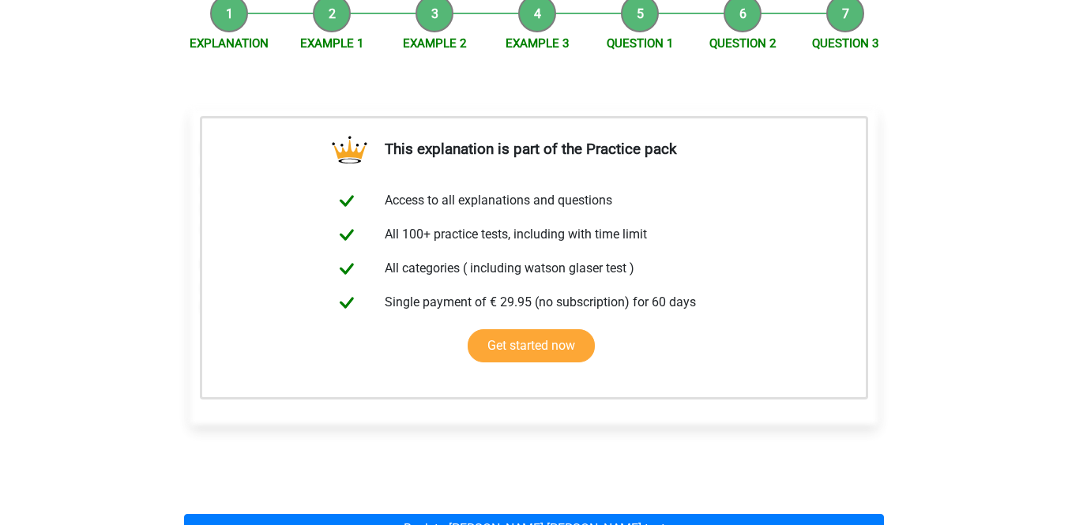
scroll to position [260, 0]
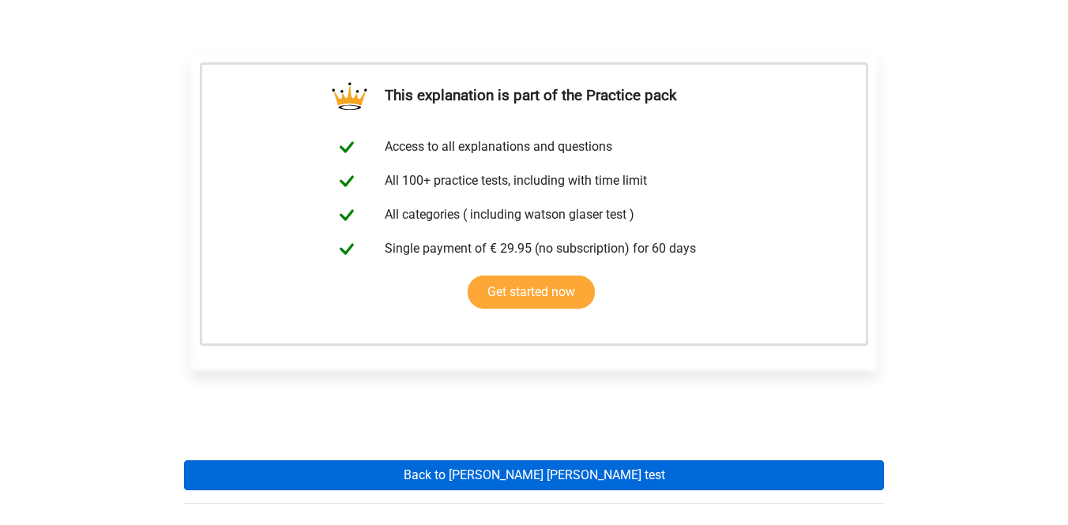
click at [553, 461] on link "Back to watson glaser test" at bounding box center [534, 476] width 700 height 30
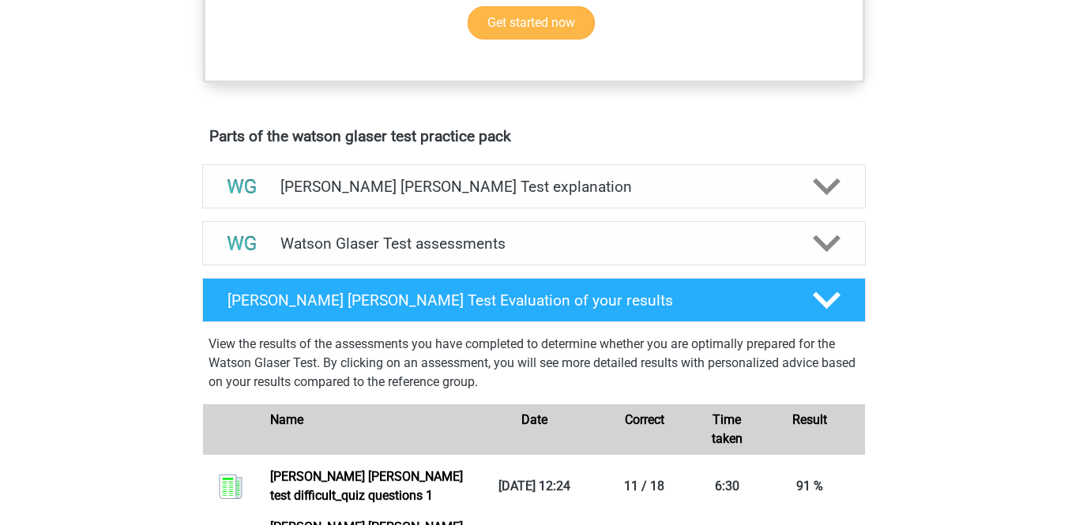
scroll to position [766, 0]
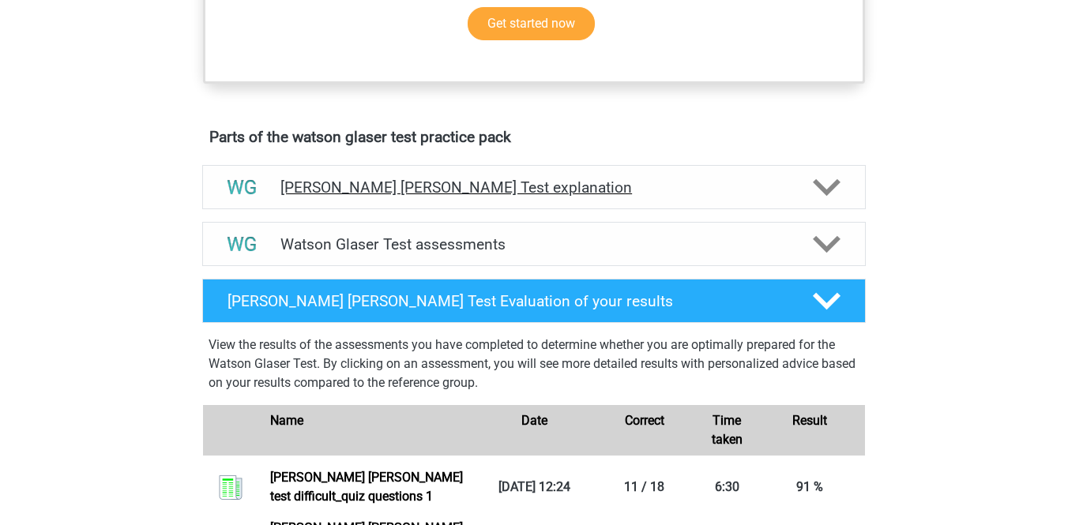
click at [501, 209] on div "[PERSON_NAME] [PERSON_NAME] Test explanation" at bounding box center [534, 187] width 664 height 44
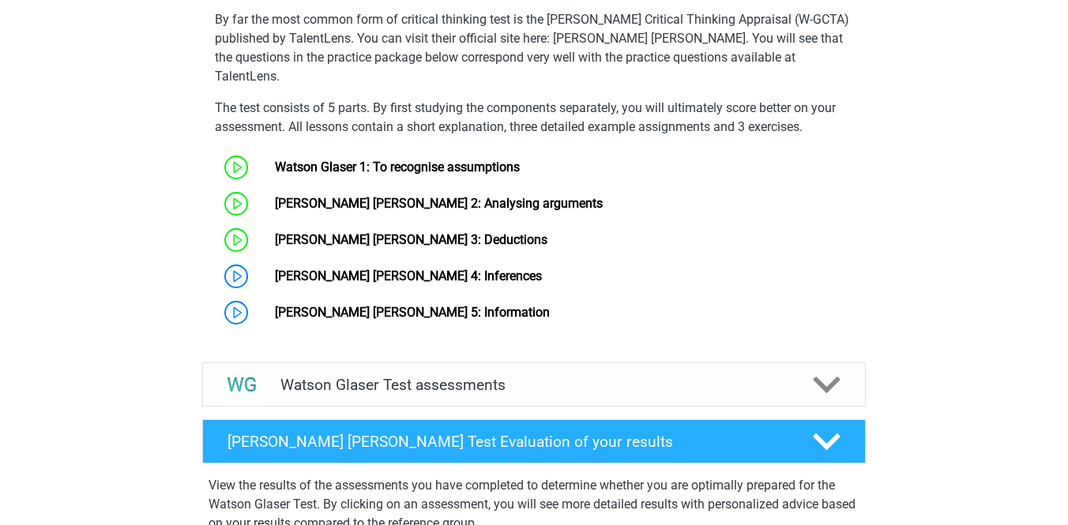
scroll to position [1157, 0]
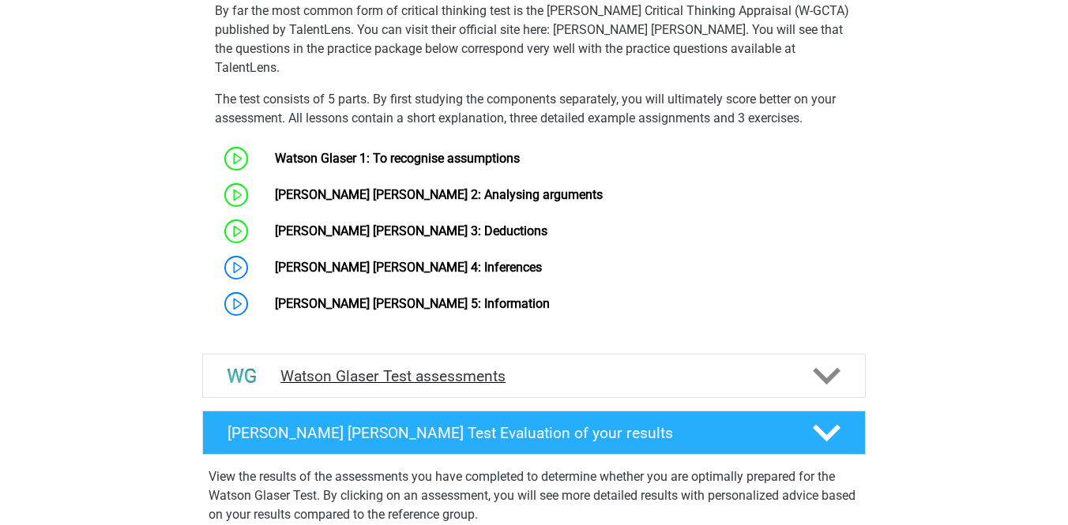
click at [521, 378] on h4 "Watson Glaser Test assessments" at bounding box center [534, 376] width 507 height 18
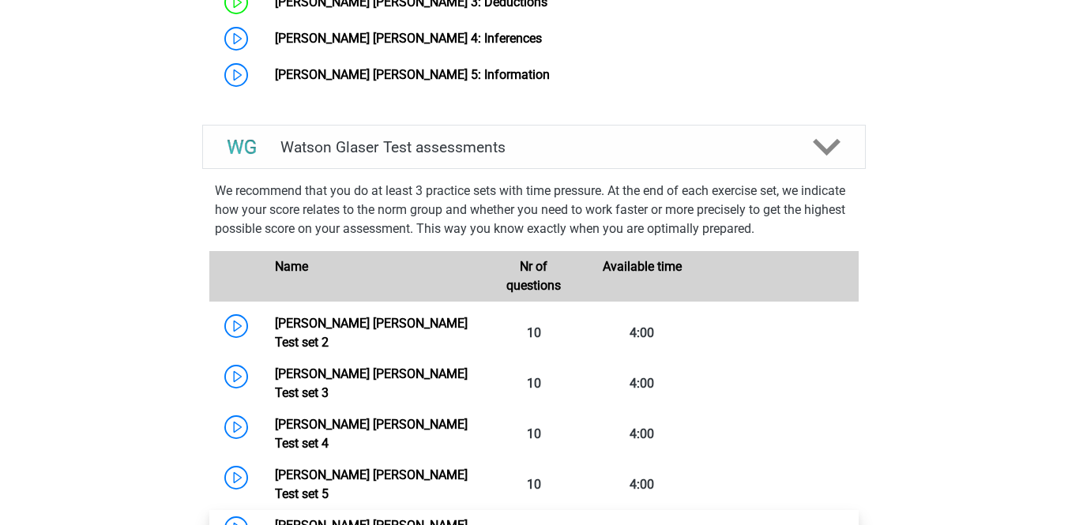
scroll to position [1377, 0]
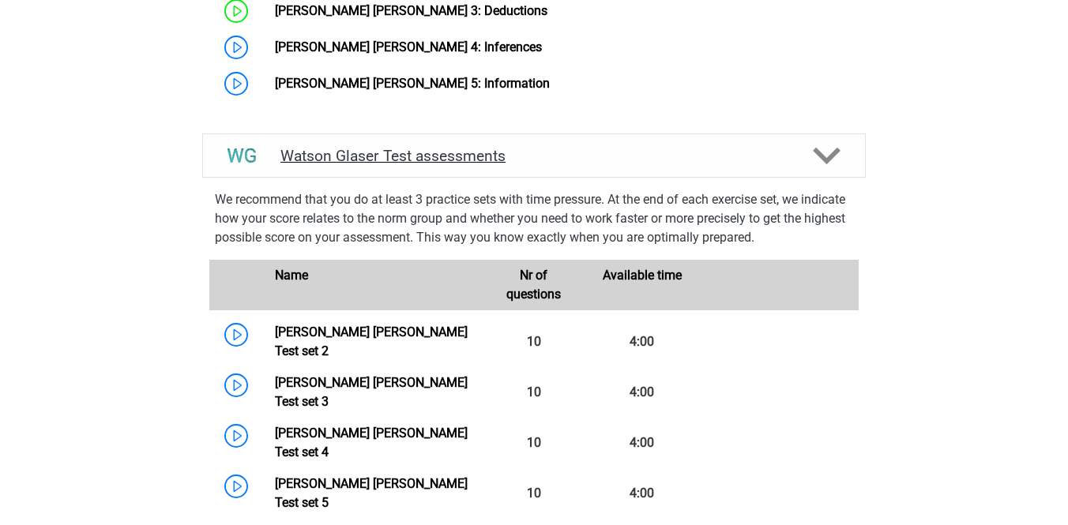
click at [804, 166] on div at bounding box center [826, 156] width 53 height 28
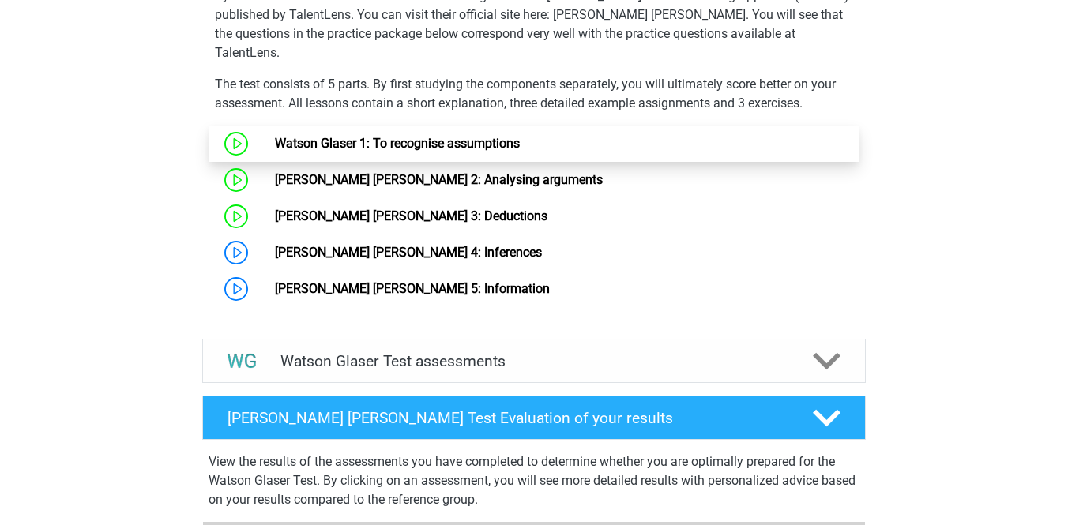
scroll to position [1172, 0]
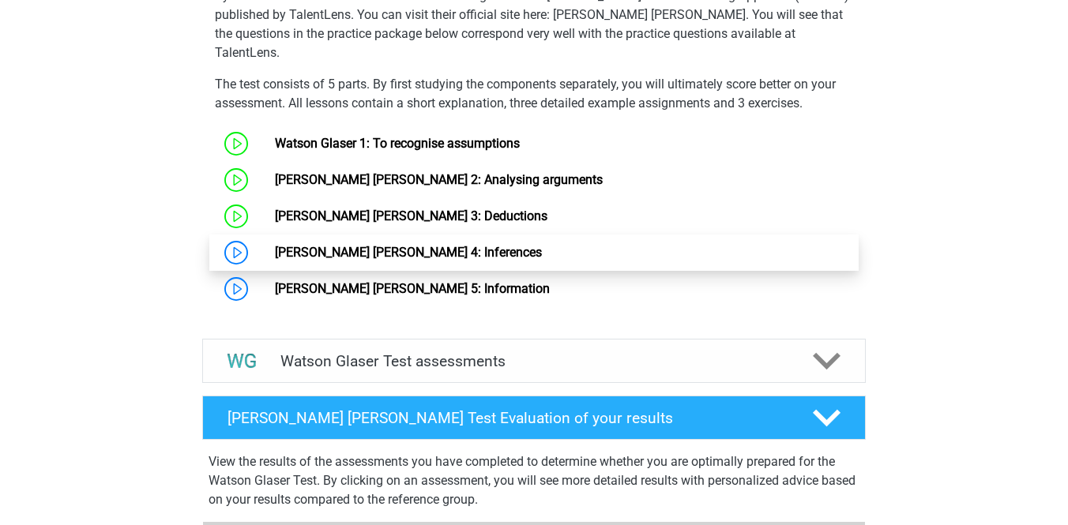
click at [450, 247] on link "[PERSON_NAME] [PERSON_NAME] 4: Inferences" at bounding box center [408, 252] width 267 height 15
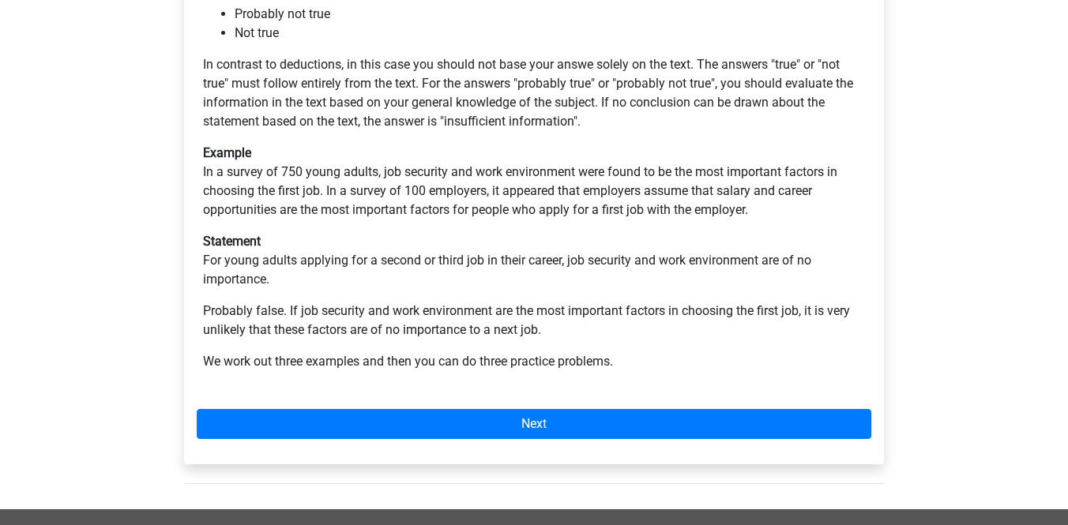
scroll to position [401, 0]
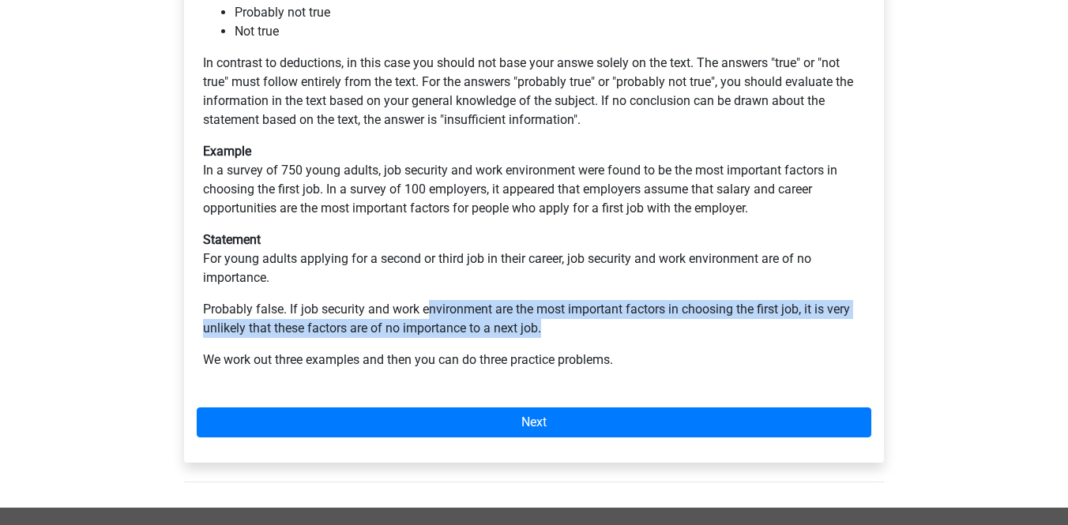
drag, startPoint x: 427, startPoint y: 311, endPoint x: 749, endPoint y: 318, distance: 321.7
click at [749, 318] on p "Probably false. If job security and work environment are the most important fac…" at bounding box center [534, 319] width 662 height 38
click at [657, 284] on p "Statement For young adults applying for a second or third job in their career, …" at bounding box center [534, 259] width 662 height 57
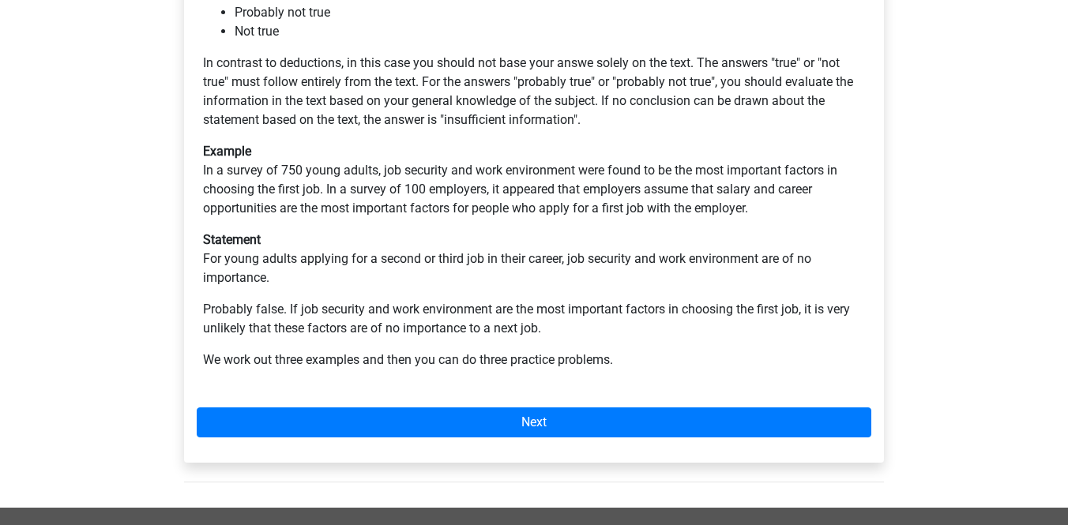
click at [627, 404] on div "[PERSON_NAME] [PERSON_NAME] 4: Inferences You will be presented with a text and…" at bounding box center [534, 167] width 700 height 592
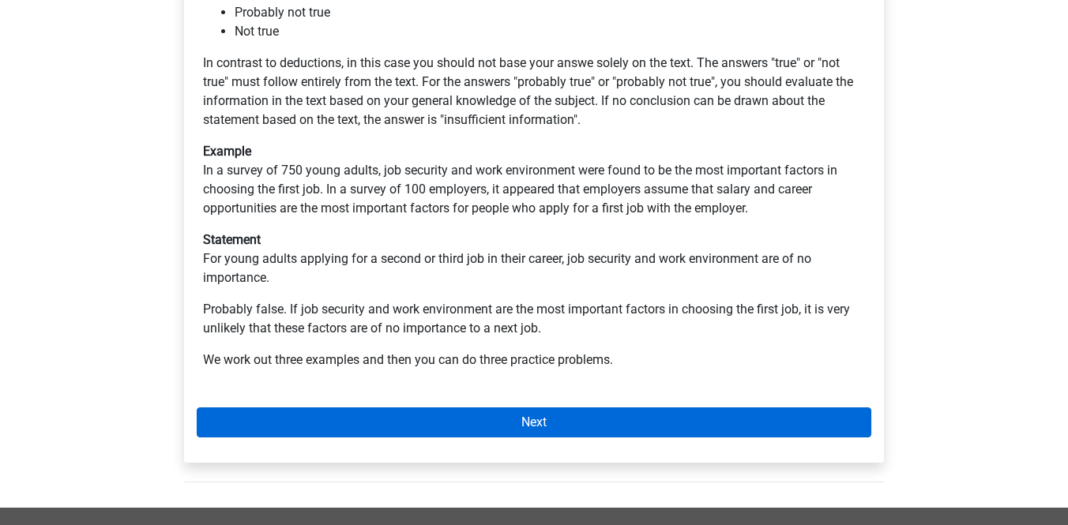
click at [628, 420] on link "Next" at bounding box center [534, 423] width 675 height 30
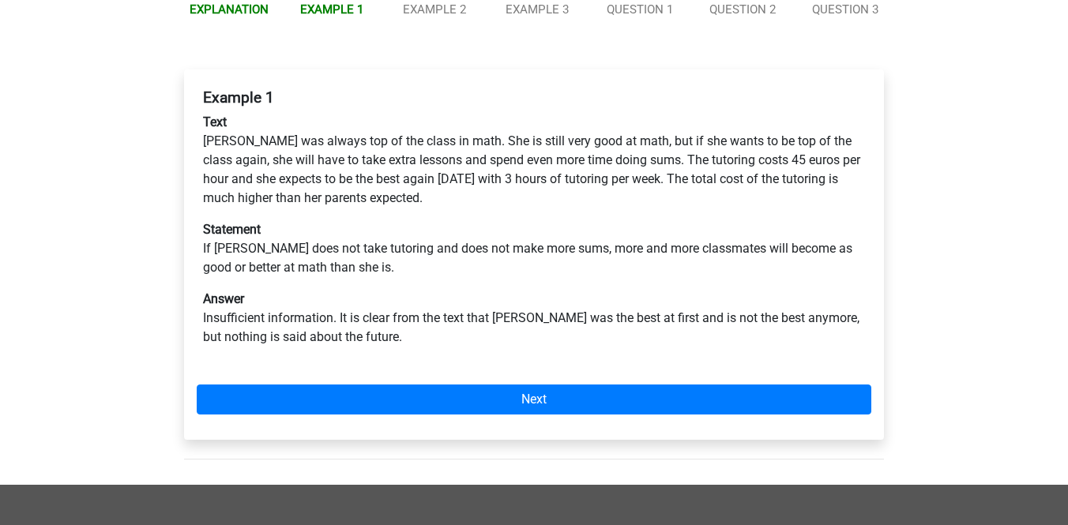
scroll to position [209, 0]
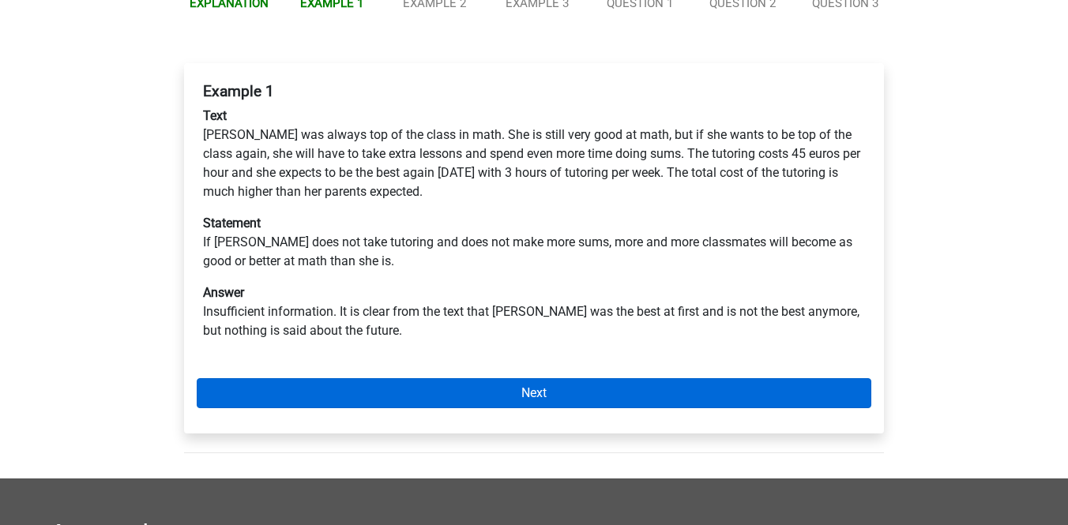
click at [589, 381] on link "Next" at bounding box center [534, 393] width 675 height 30
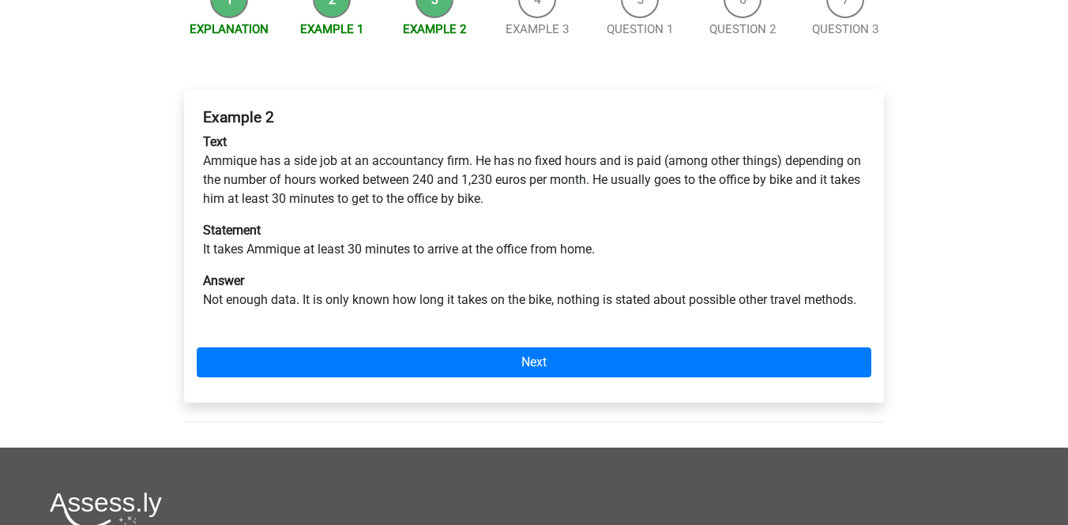
scroll to position [189, 0]
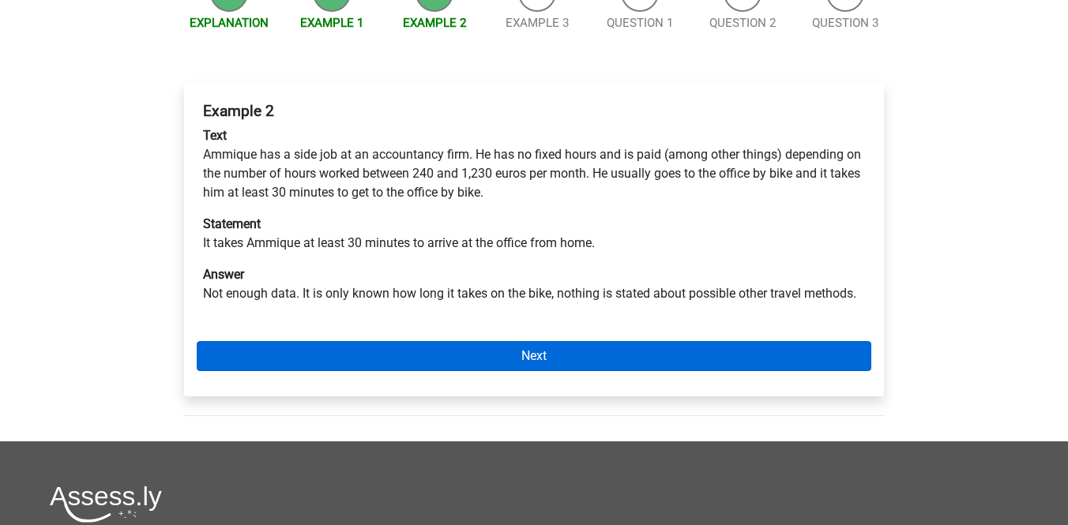
click at [528, 356] on link "Next" at bounding box center [534, 356] width 675 height 30
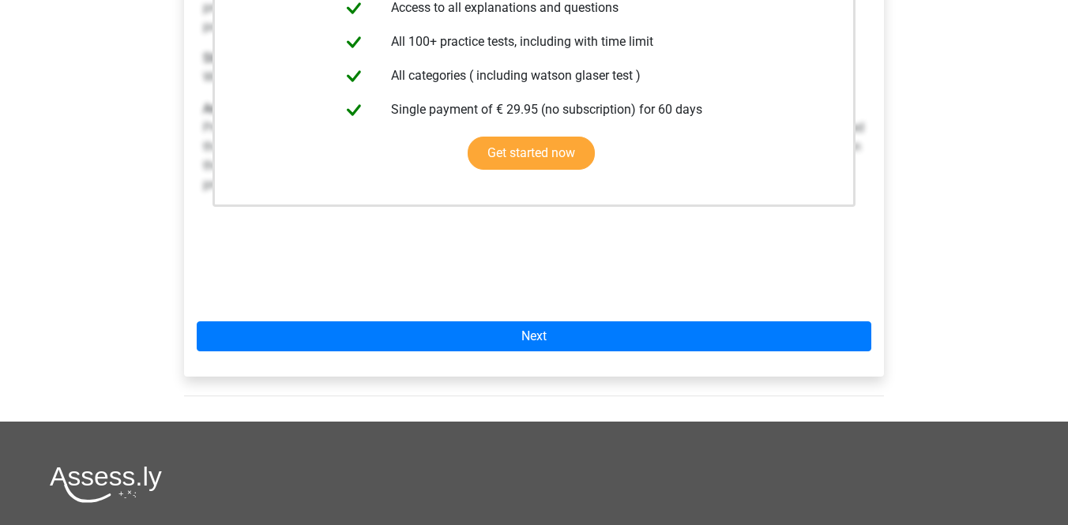
scroll to position [434, 0]
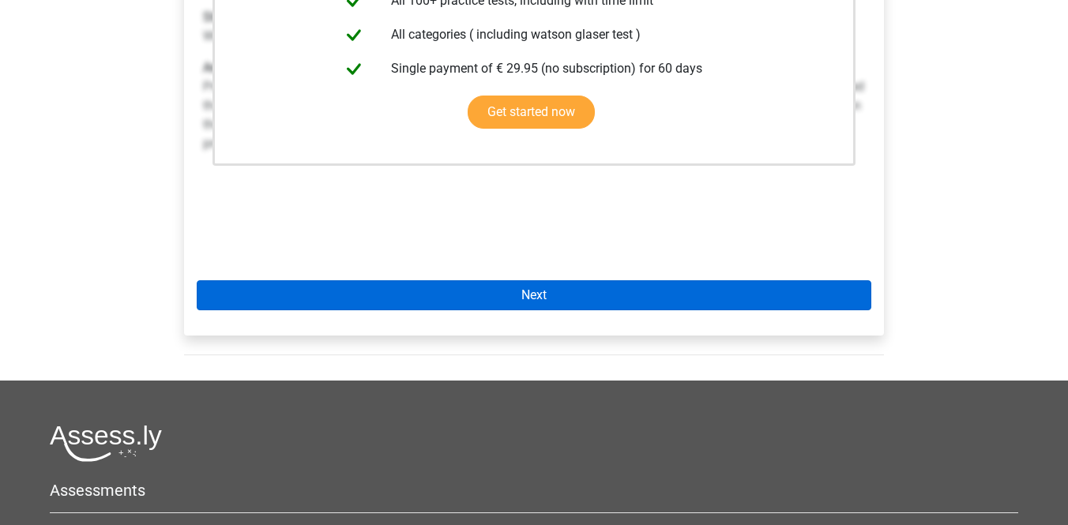
click at [537, 305] on link "Next" at bounding box center [534, 296] width 675 height 30
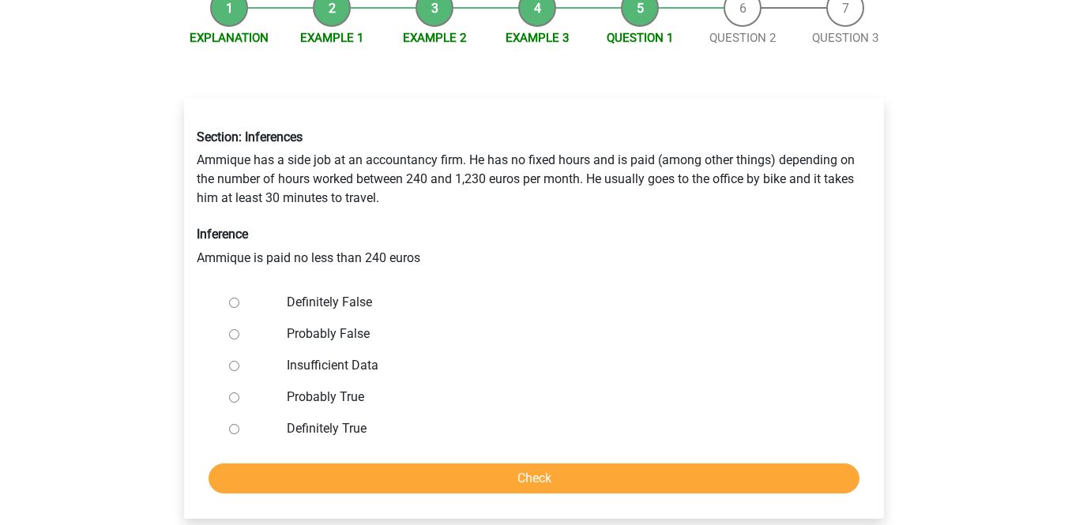
scroll to position [177, 0]
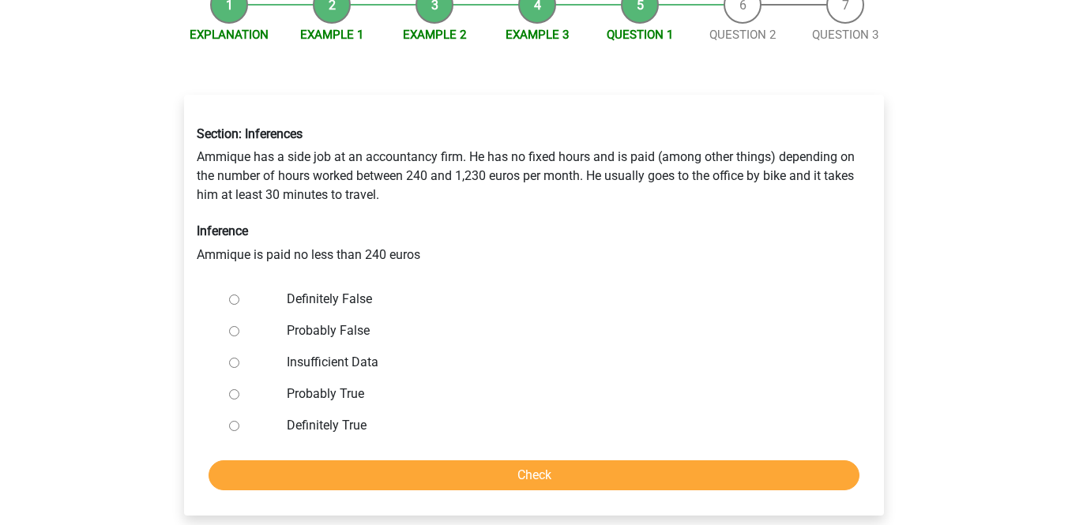
click at [235, 395] on input "Probably True" at bounding box center [234, 395] width 10 height 10
radio input "true"
click at [348, 473] on input "Check" at bounding box center [534, 476] width 651 height 30
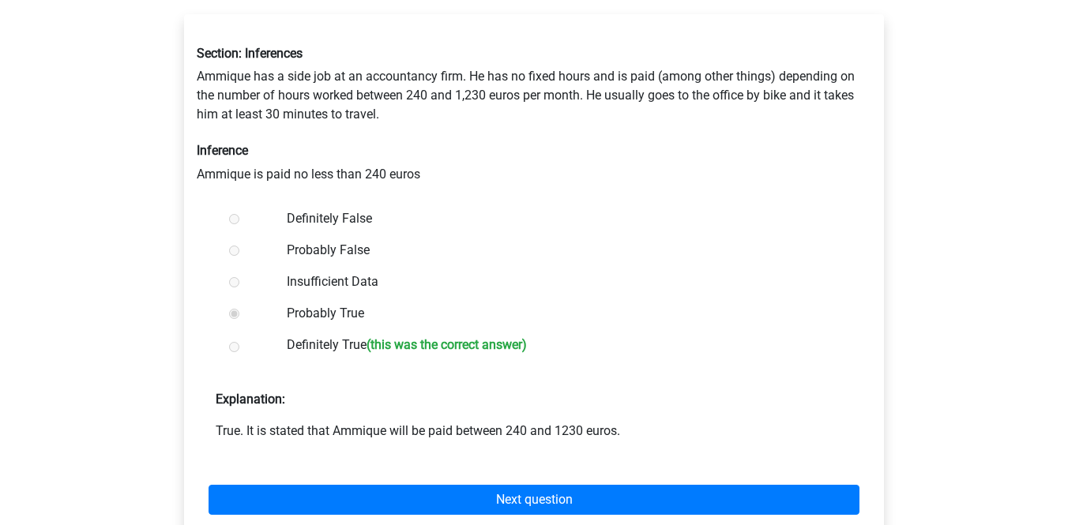
scroll to position [262, 0]
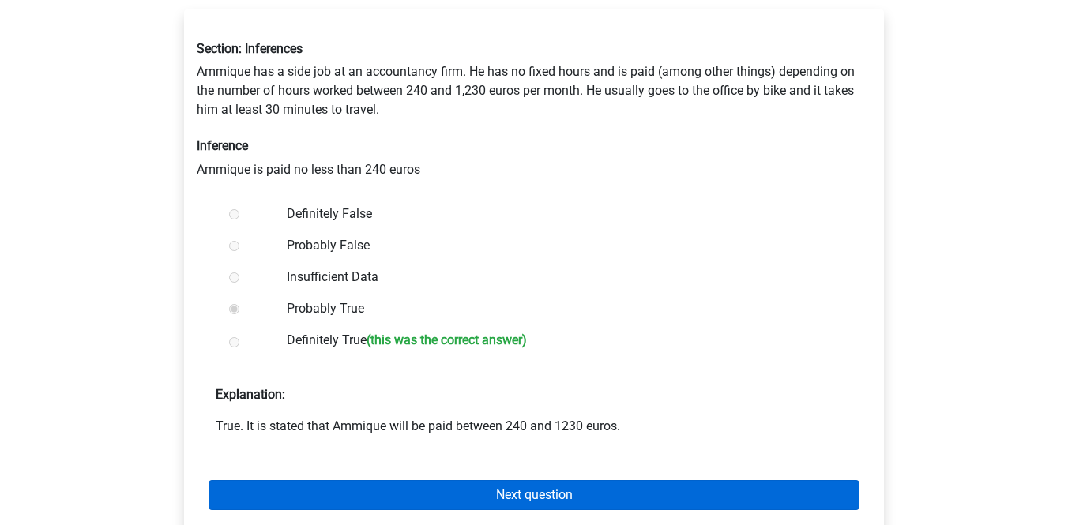
click at [569, 484] on link "Next question" at bounding box center [534, 495] width 651 height 30
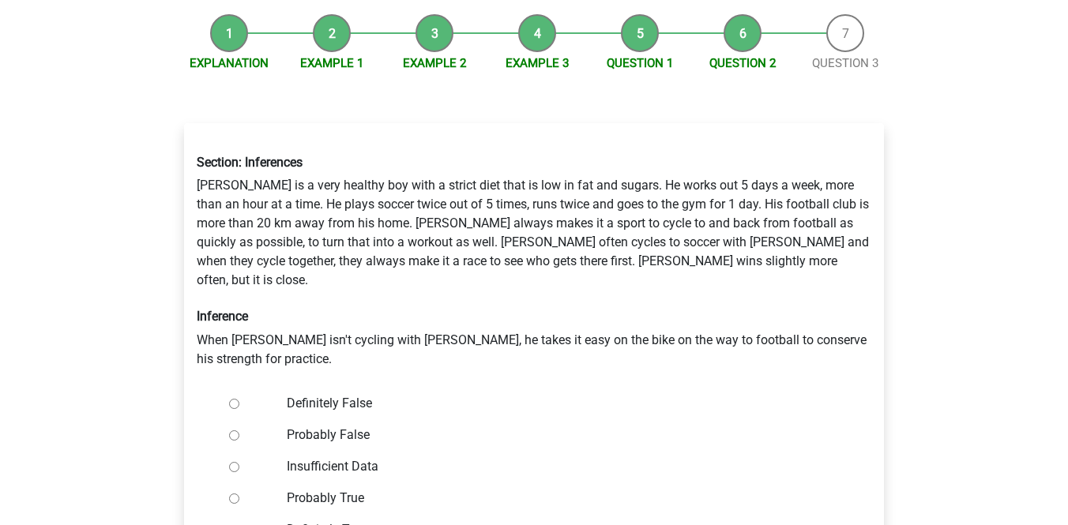
scroll to position [177, 0]
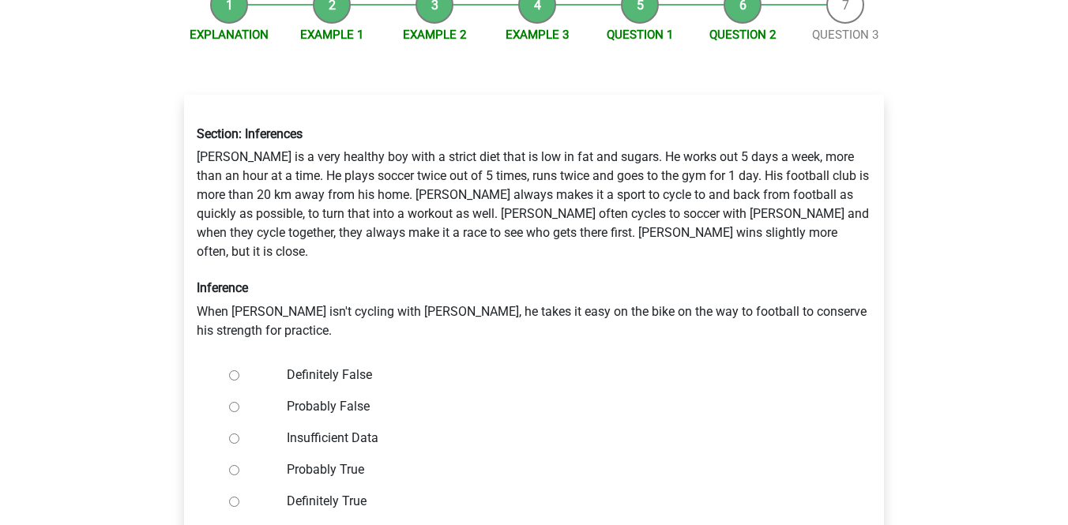
click at [235, 371] on input "Definitely False" at bounding box center [234, 376] width 10 height 10
radio input "true"
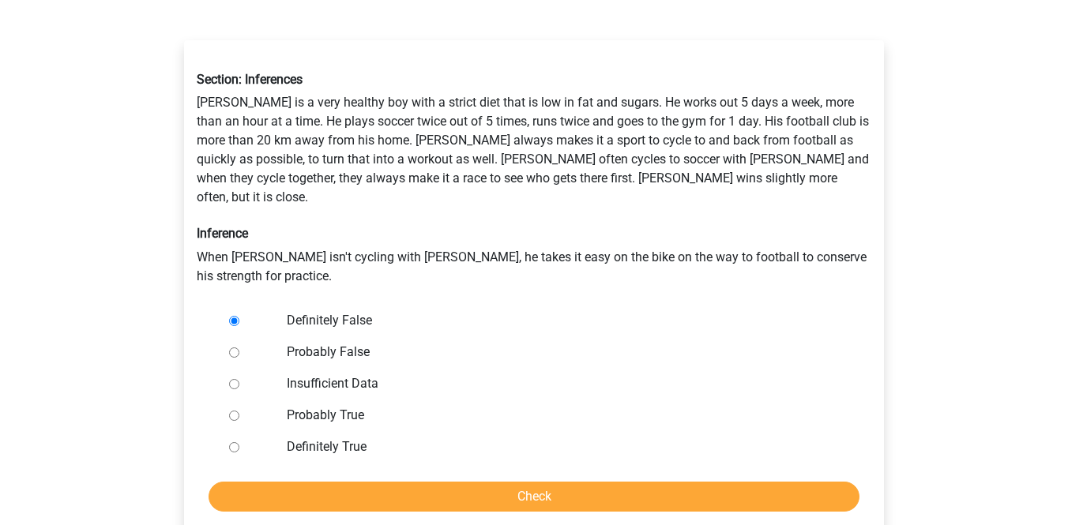
scroll to position [250, 0]
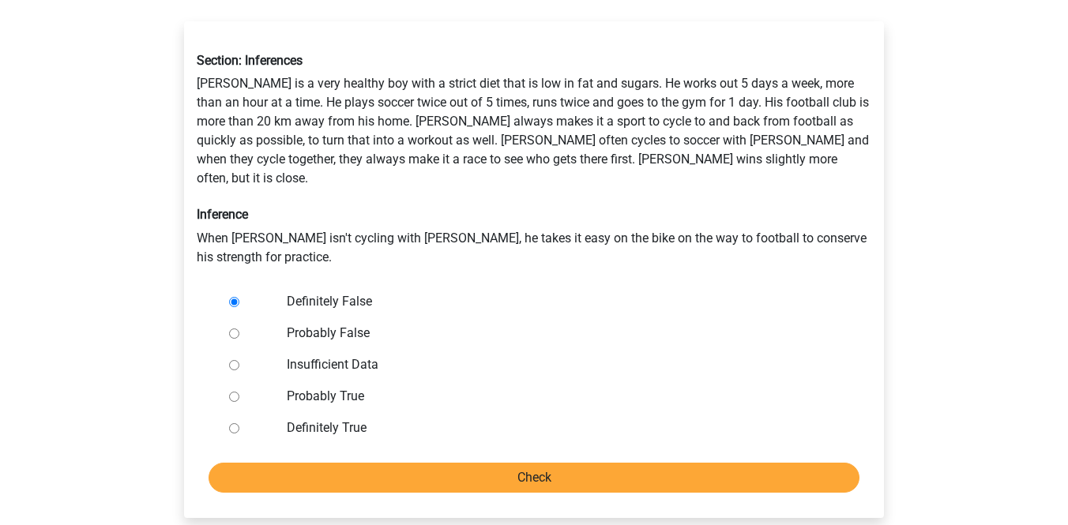
click at [570, 463] on input "Check" at bounding box center [534, 478] width 651 height 30
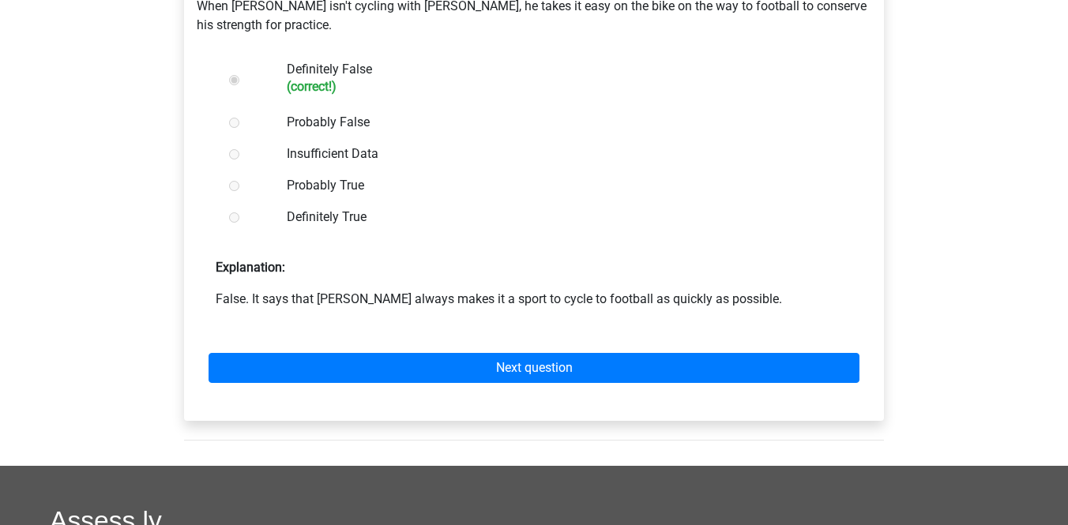
scroll to position [496, 0]
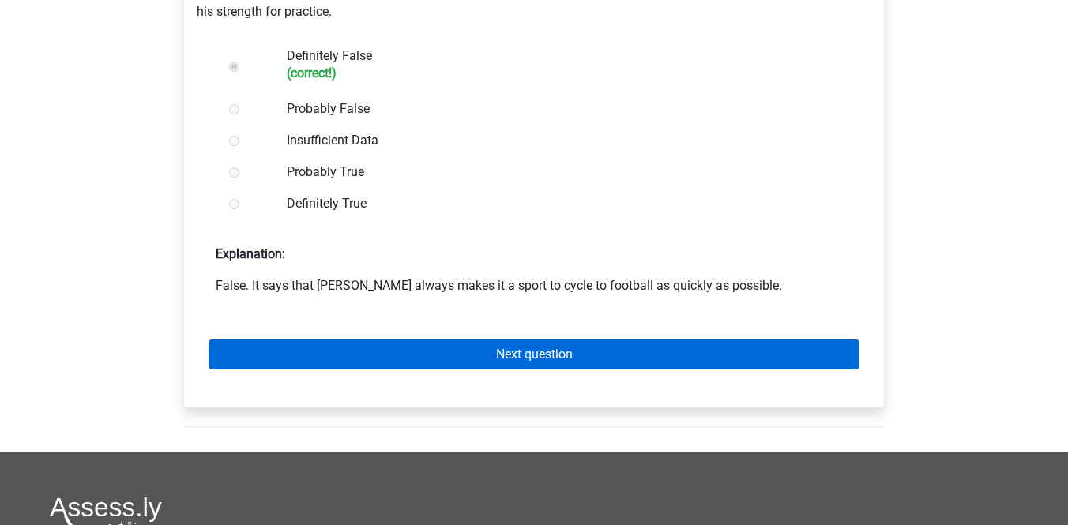
click at [538, 340] on link "Next question" at bounding box center [534, 355] width 651 height 30
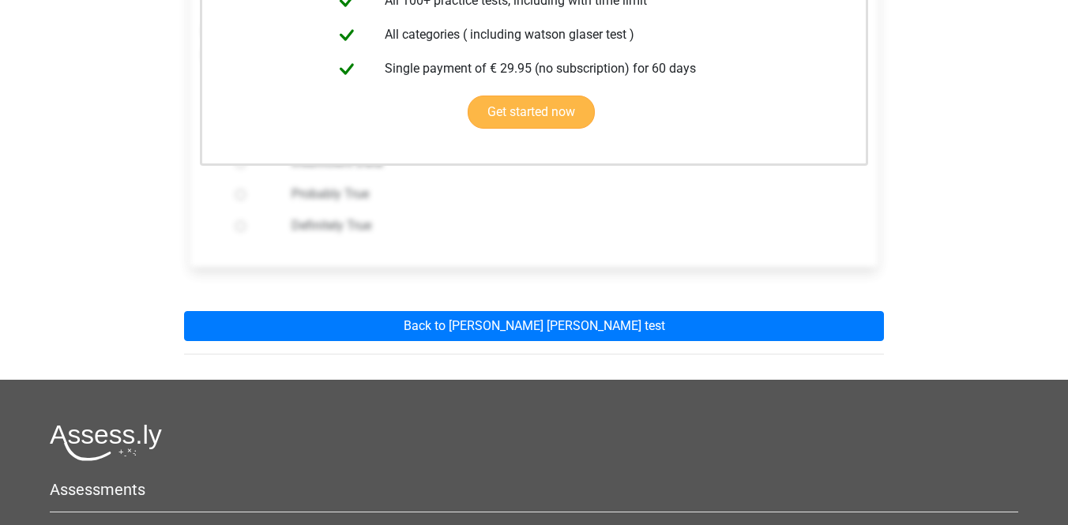
scroll to position [428, 0]
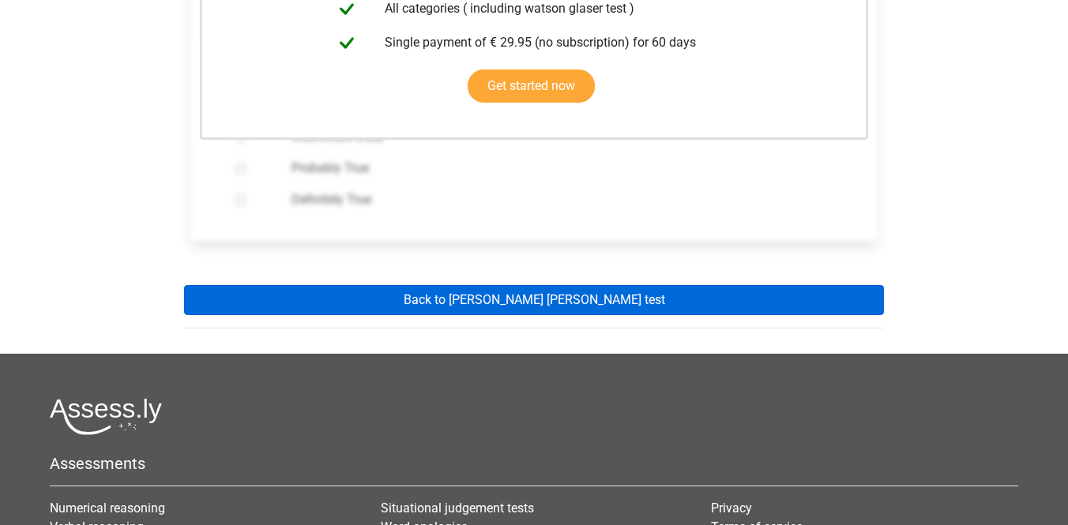
click at [538, 296] on link "Back to watson glaser test" at bounding box center [534, 300] width 700 height 30
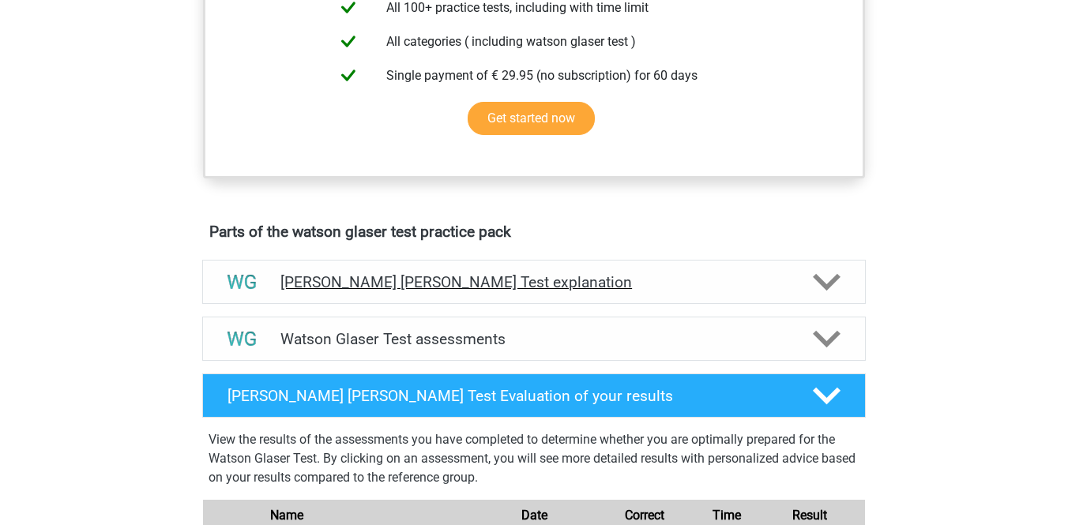
click at [538, 292] on h4 "[PERSON_NAME] [PERSON_NAME] Test explanation" at bounding box center [534, 282] width 507 height 18
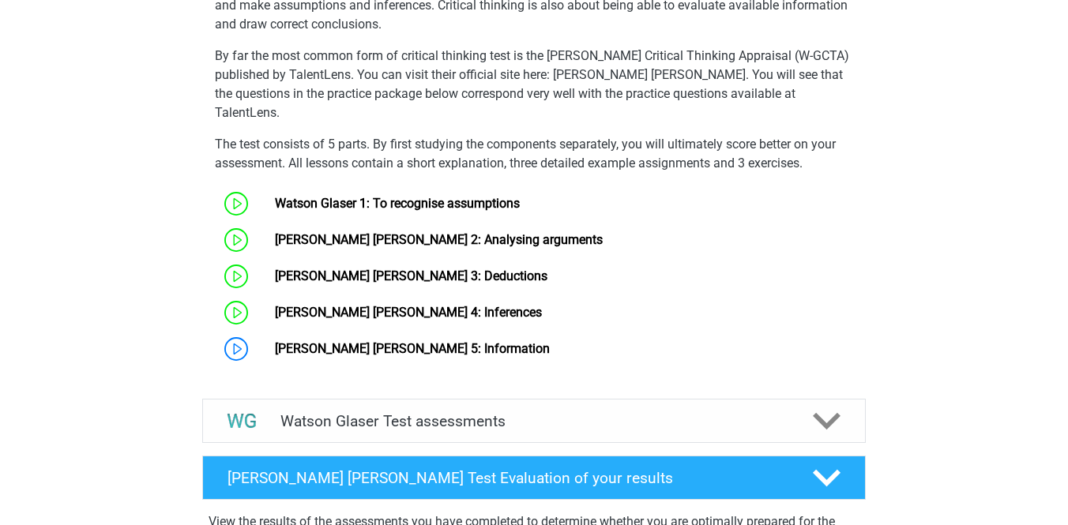
scroll to position [1126, 0]
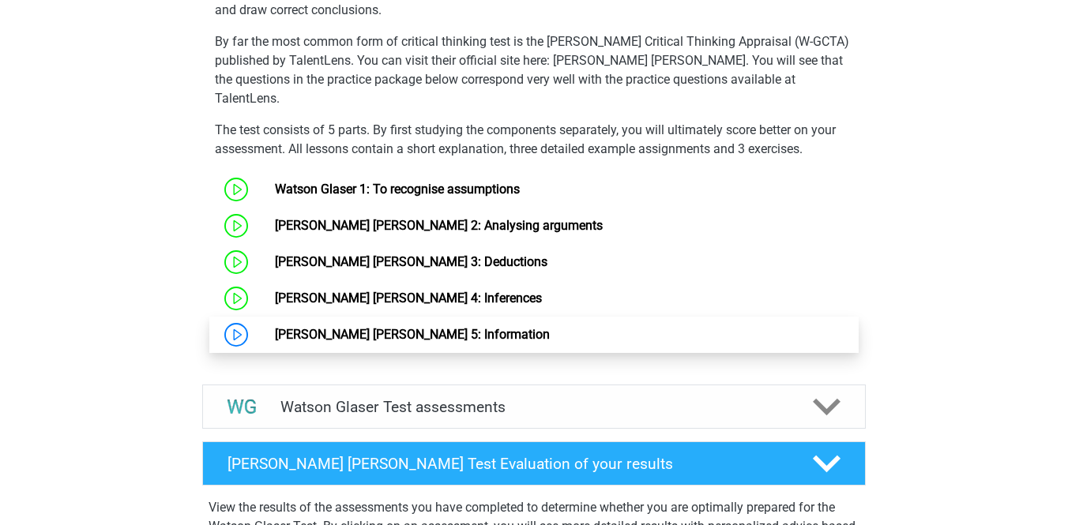
click at [466, 330] on link "[PERSON_NAME] [PERSON_NAME] 5: Information" at bounding box center [412, 334] width 275 height 15
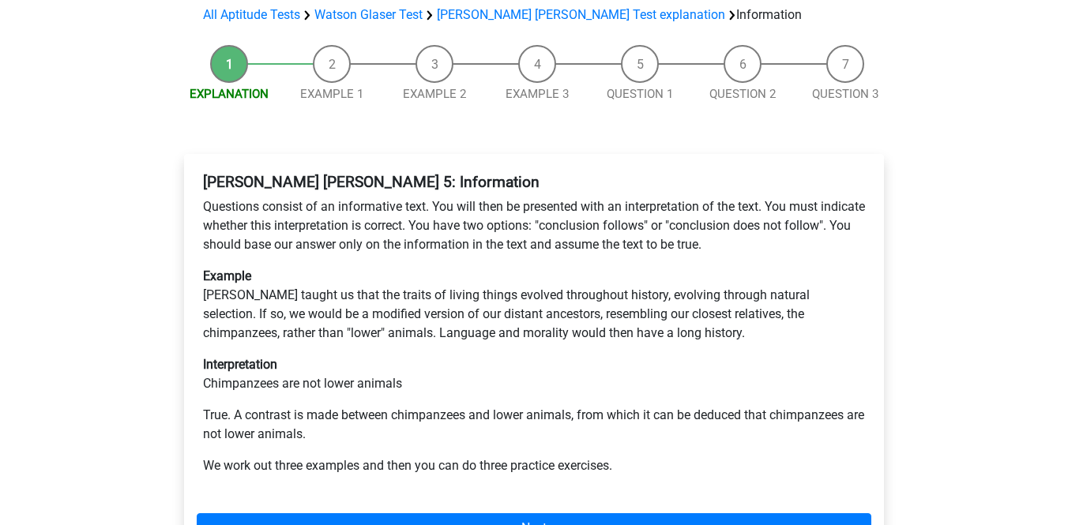
scroll to position [156, 0]
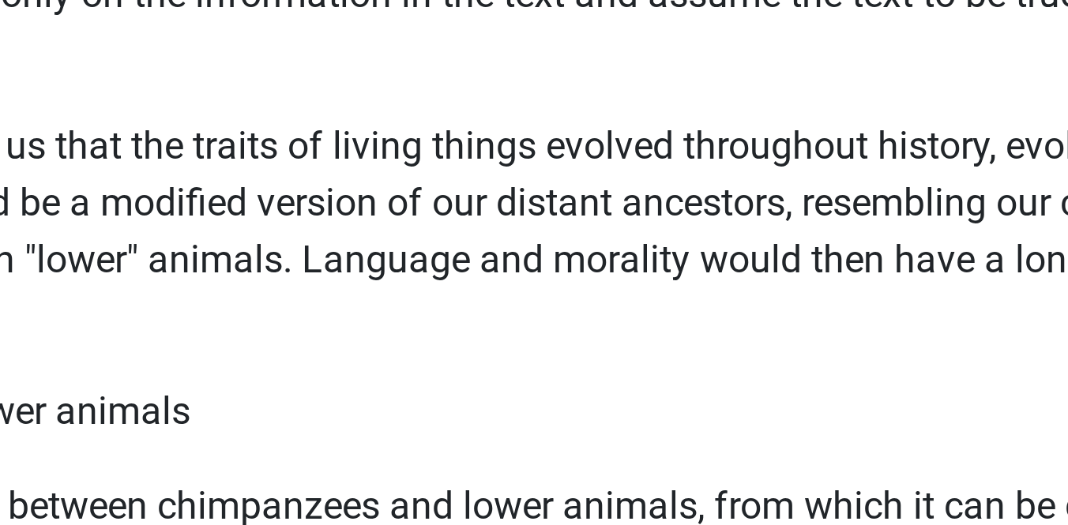
click at [203, 510] on p "True. A contrast is made between chimpanzees and lower animals, from which it c…" at bounding box center [534, 529] width 662 height 38
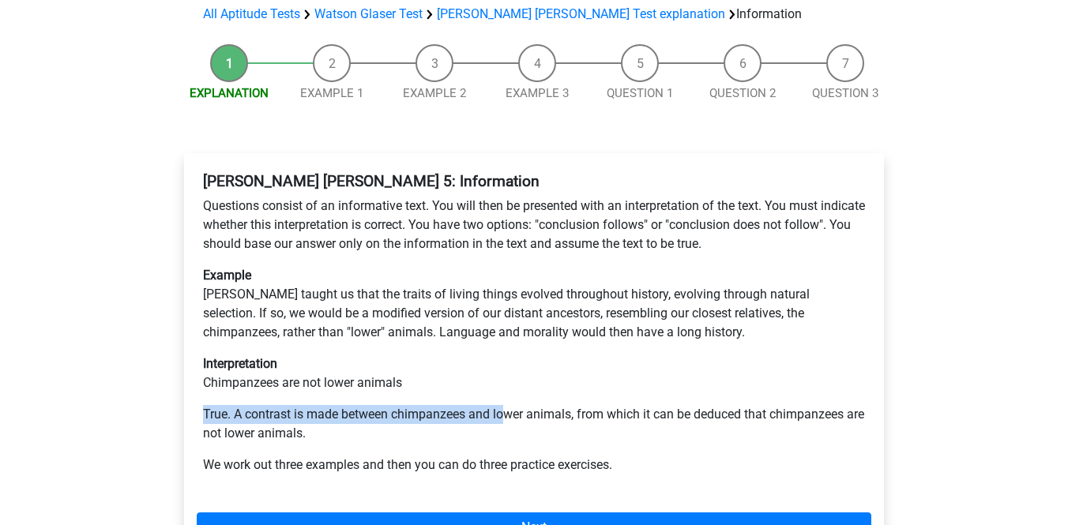
click at [507, 362] on div "Watson Glaser 5: Information Questions consist of an informative text. You will…" at bounding box center [534, 330] width 675 height 328
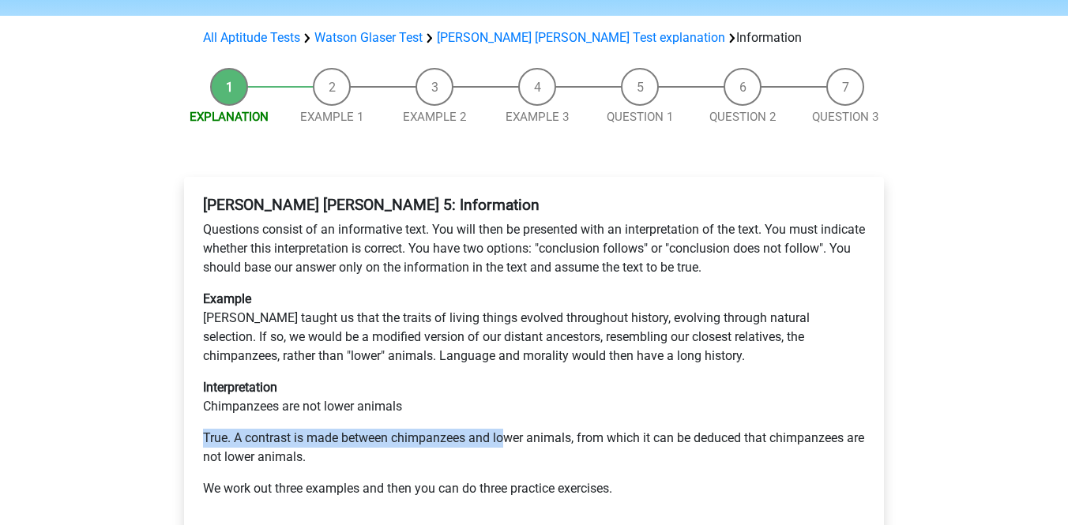
scroll to position [133, 0]
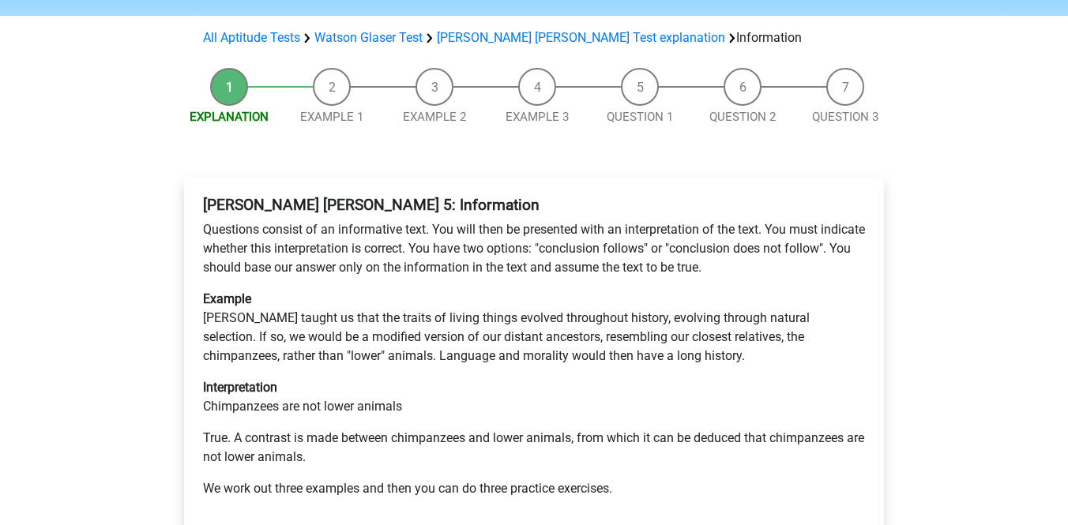
click at [539, 320] on p "Example Darwin taught us that the traits of living things evolved throughout hi…" at bounding box center [534, 328] width 662 height 76
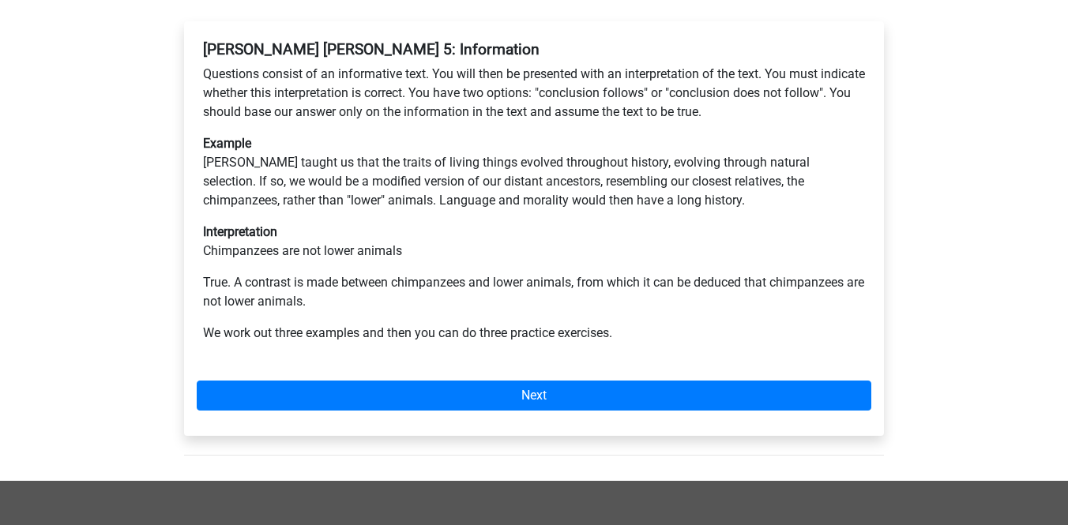
scroll to position [333, 0]
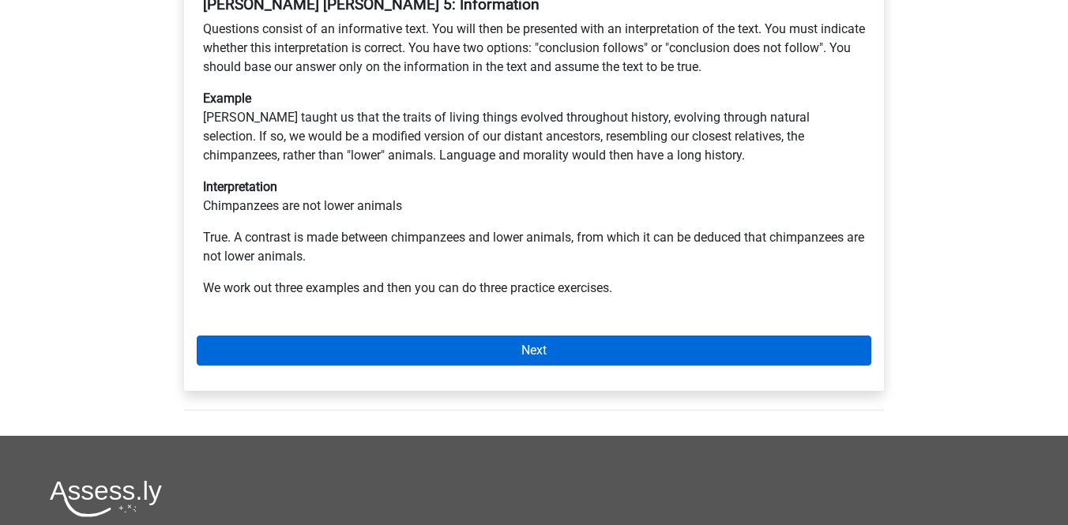
click at [496, 336] on link "Next" at bounding box center [534, 351] width 675 height 30
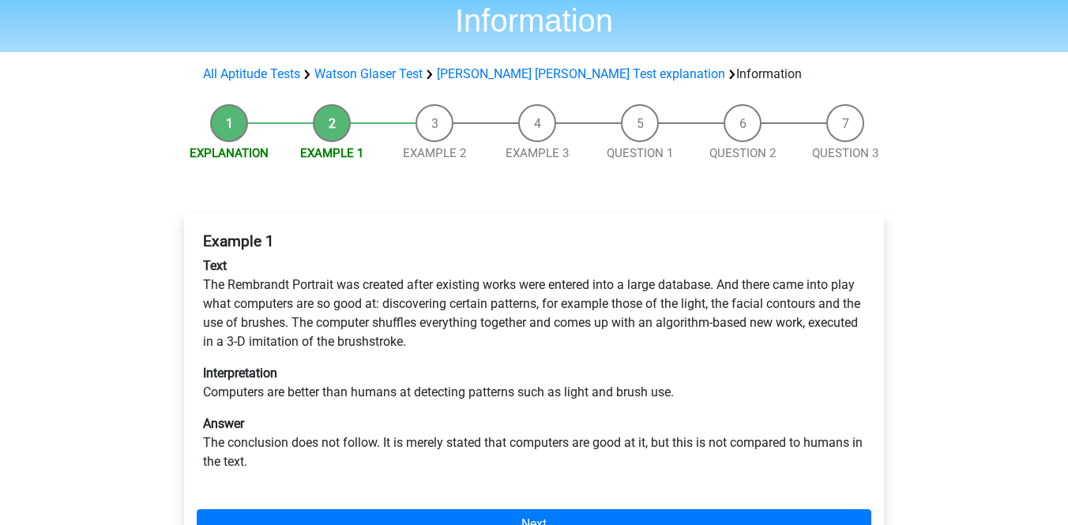
scroll to position [100, 0]
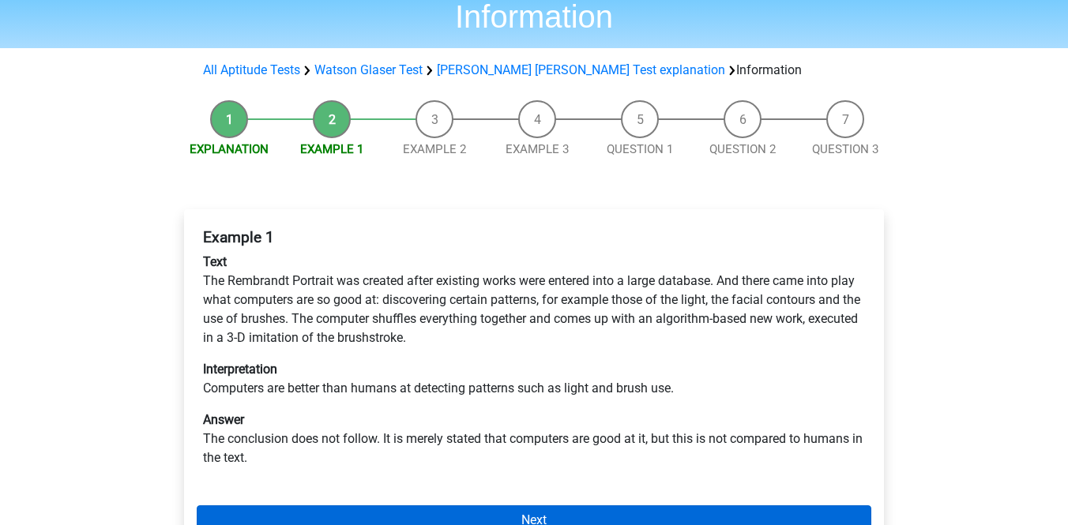
click at [502, 506] on link "Next" at bounding box center [534, 521] width 675 height 30
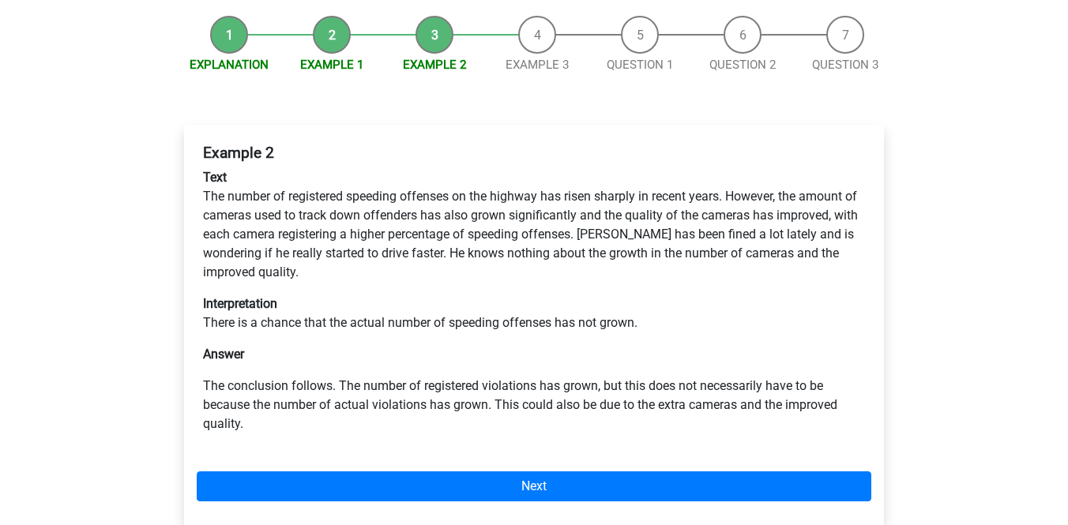
scroll to position [190, 0]
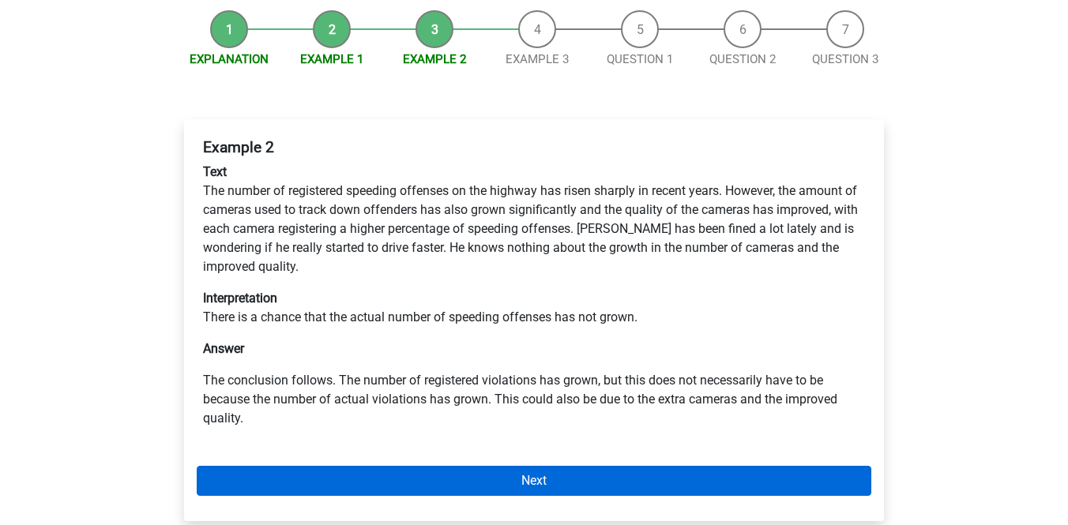
click at [502, 466] on link "Next" at bounding box center [534, 481] width 675 height 30
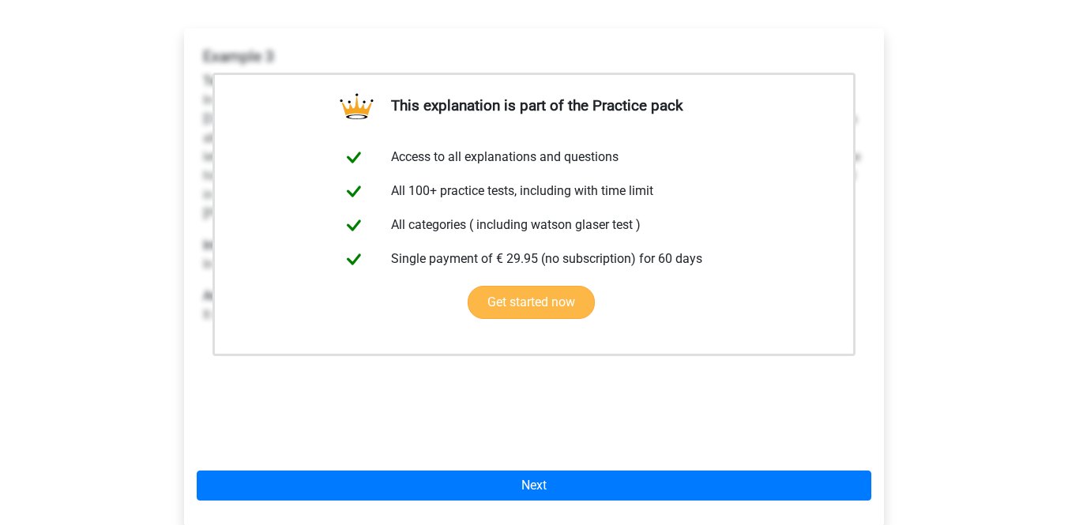
scroll to position [352, 0]
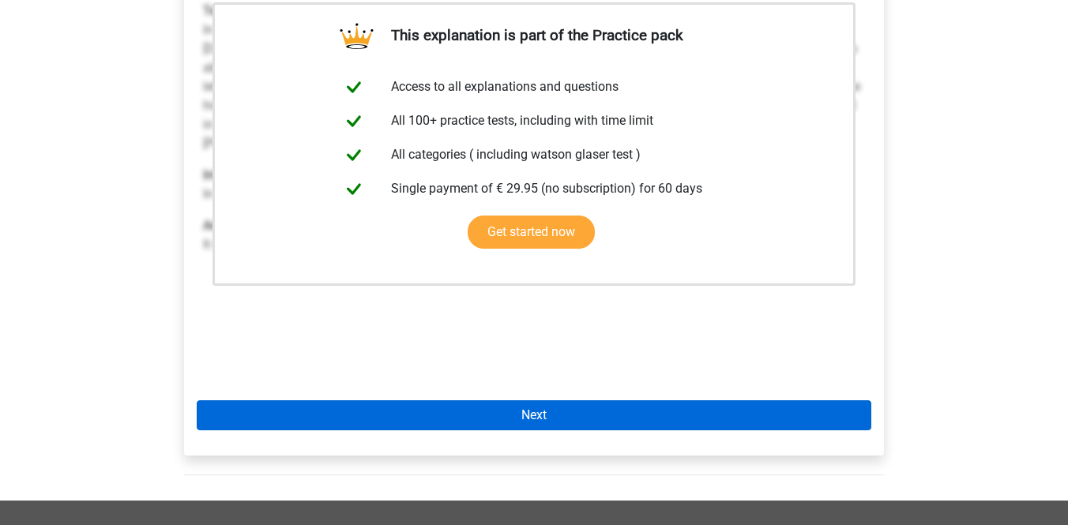
click at [596, 401] on link "Next" at bounding box center [534, 416] width 675 height 30
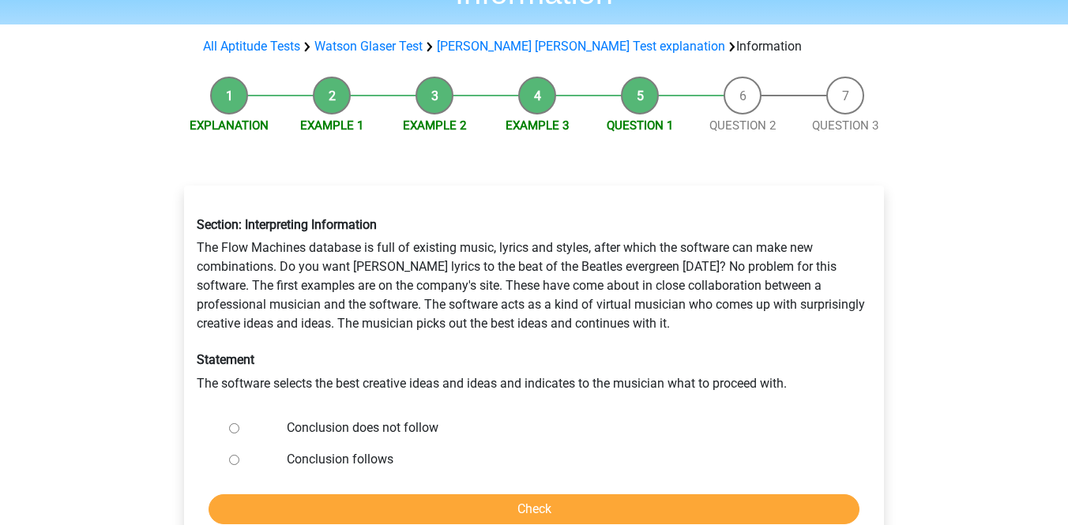
scroll to position [149, 0]
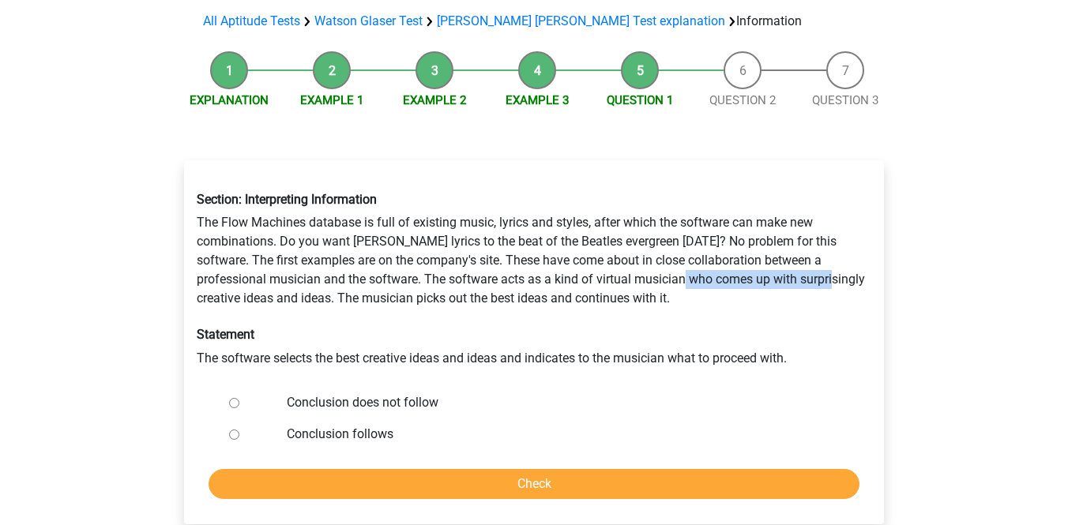
drag, startPoint x: 658, startPoint y: 242, endPoint x: 810, endPoint y: 236, distance: 151.8
click at [810, 236] on div "Section: Interpreting Information The Flow Machines database is full of existin…" at bounding box center [534, 279] width 698 height 201
click at [235, 398] on input "Conclusion does not follow" at bounding box center [234, 403] width 10 height 10
radio input "true"
click at [352, 469] on input "Check" at bounding box center [534, 484] width 651 height 30
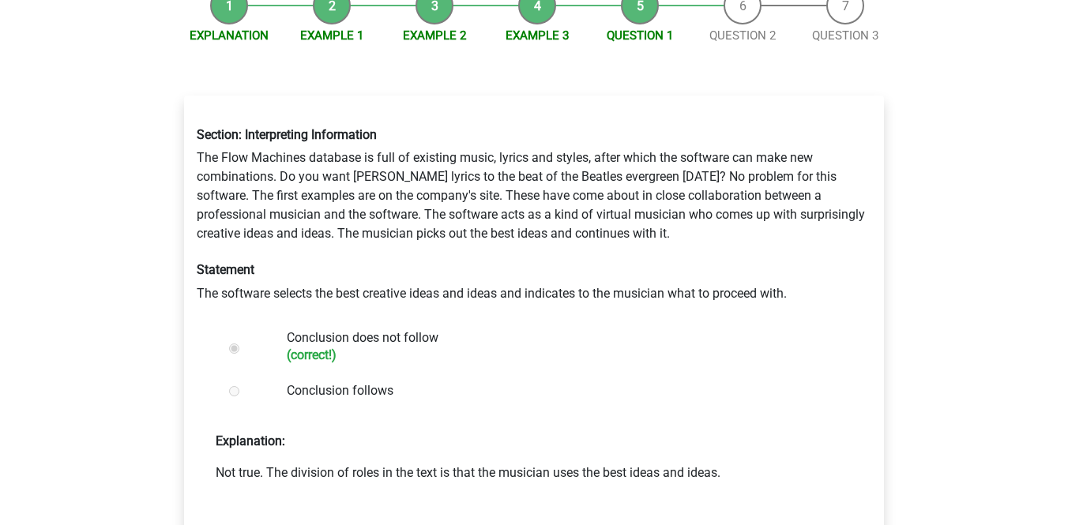
scroll to position [297, 0]
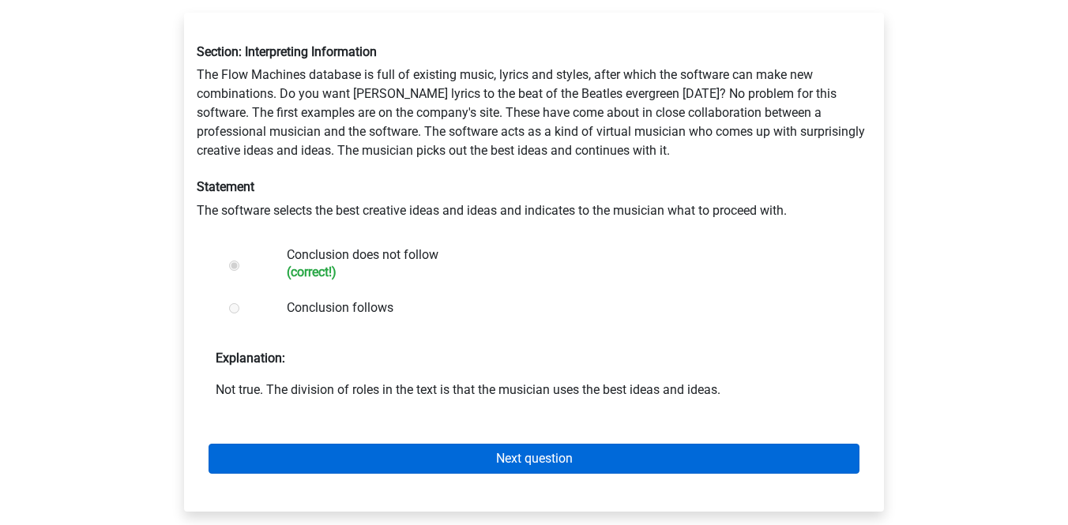
click at [488, 444] on link "Next question" at bounding box center [534, 459] width 651 height 30
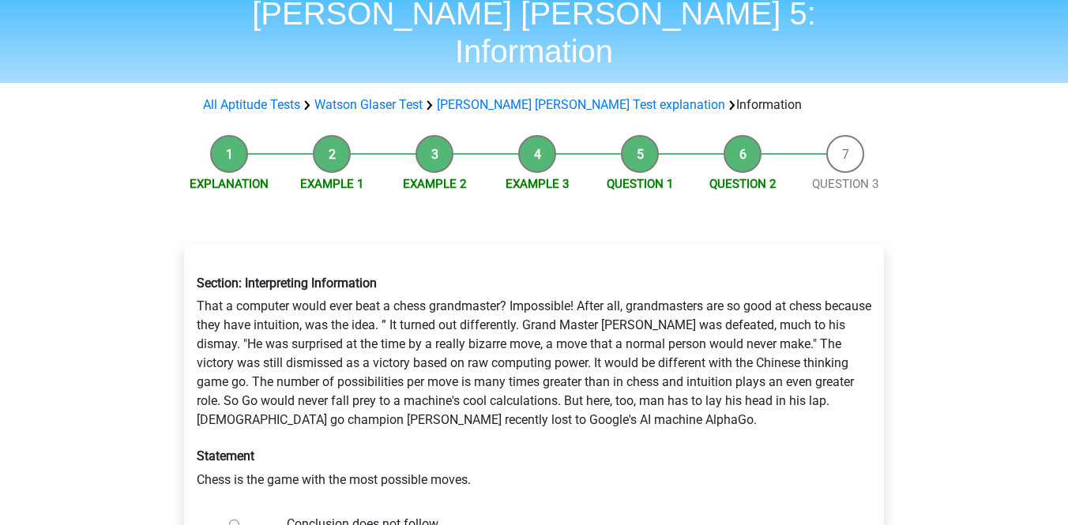
scroll to position [111, 0]
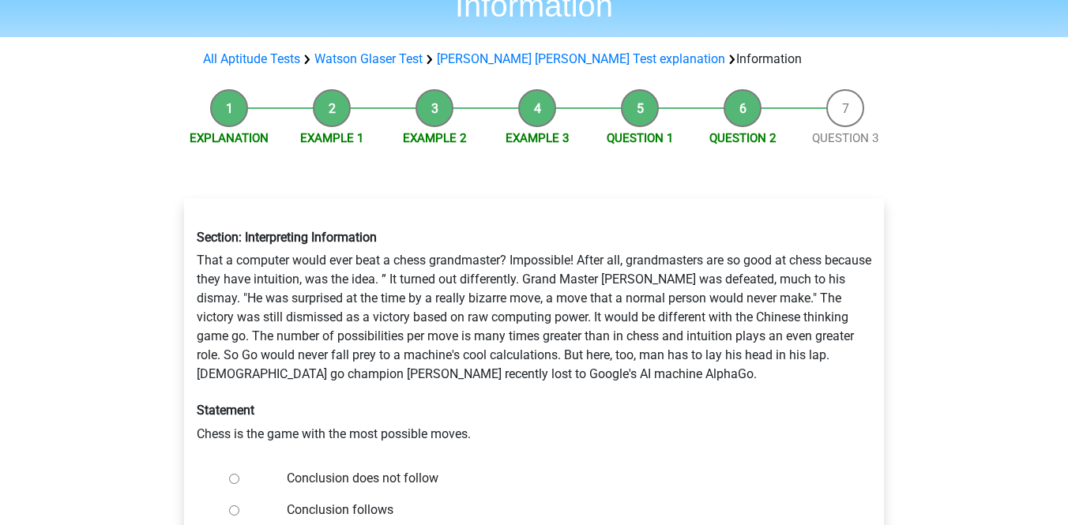
click at [347, 469] on label "Conclusion does not follow" at bounding box center [560, 478] width 547 height 19
click at [239, 474] on input "Conclusion does not follow" at bounding box center [234, 479] width 10 height 10
radio input "true"
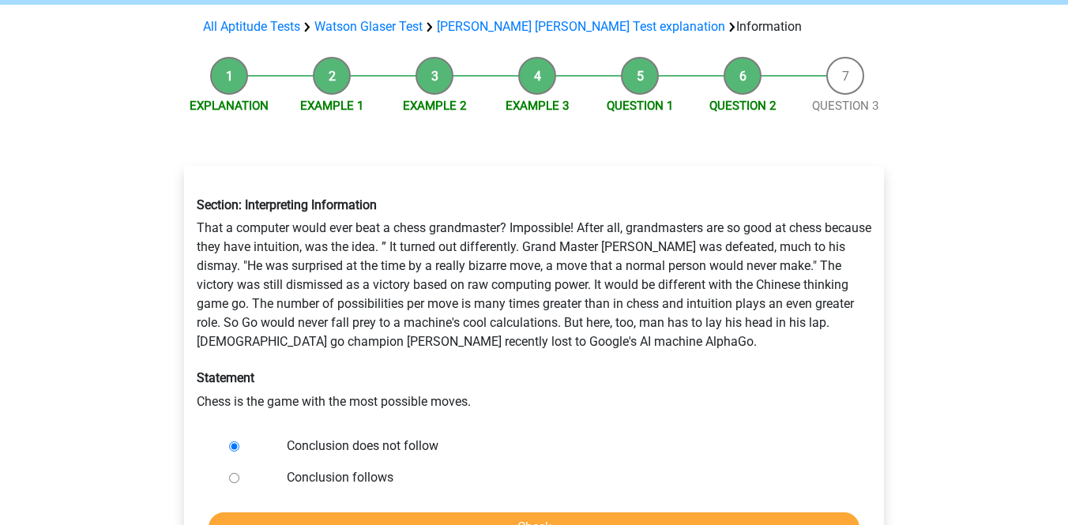
scroll to position [156, 0]
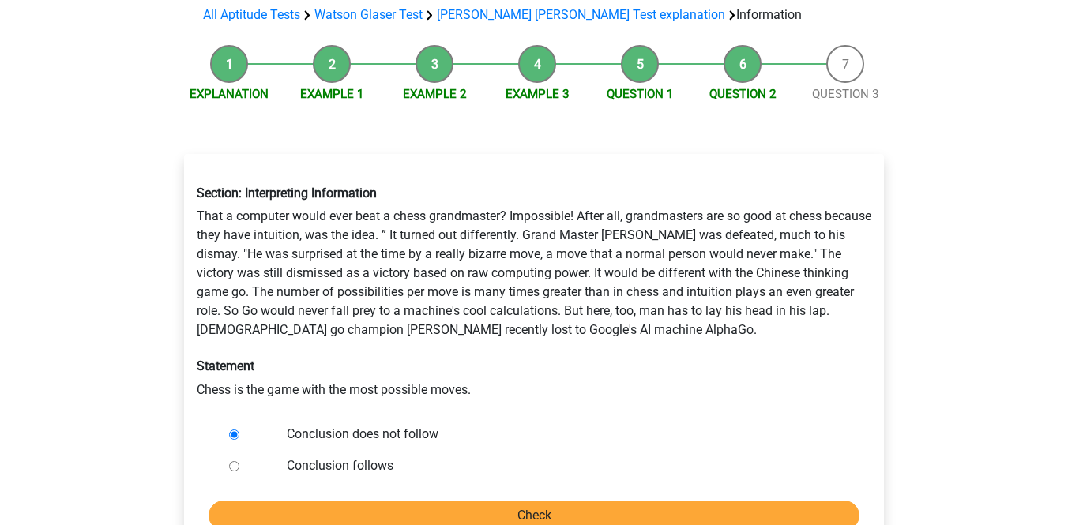
click at [420, 501] on input "Check" at bounding box center [534, 516] width 651 height 30
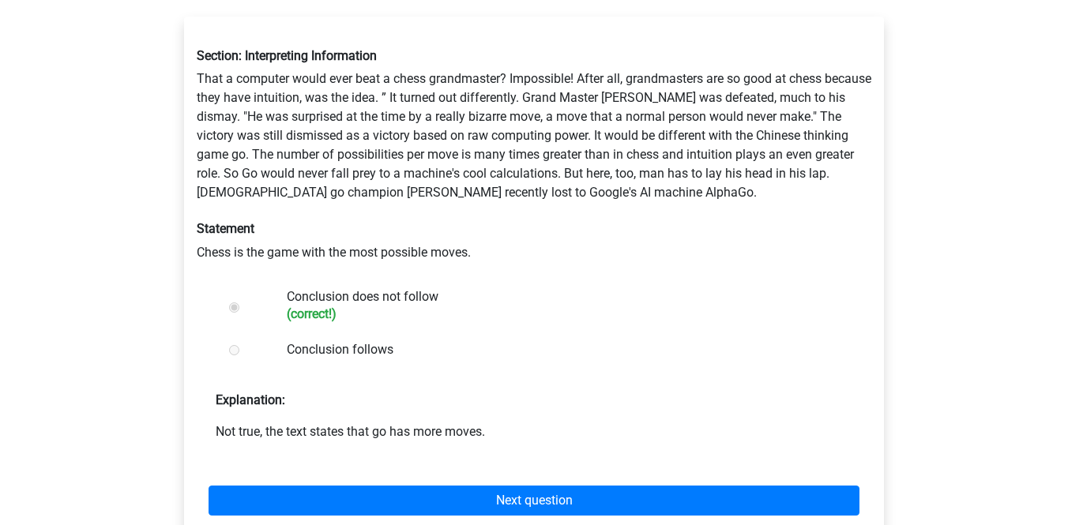
scroll to position [294, 0]
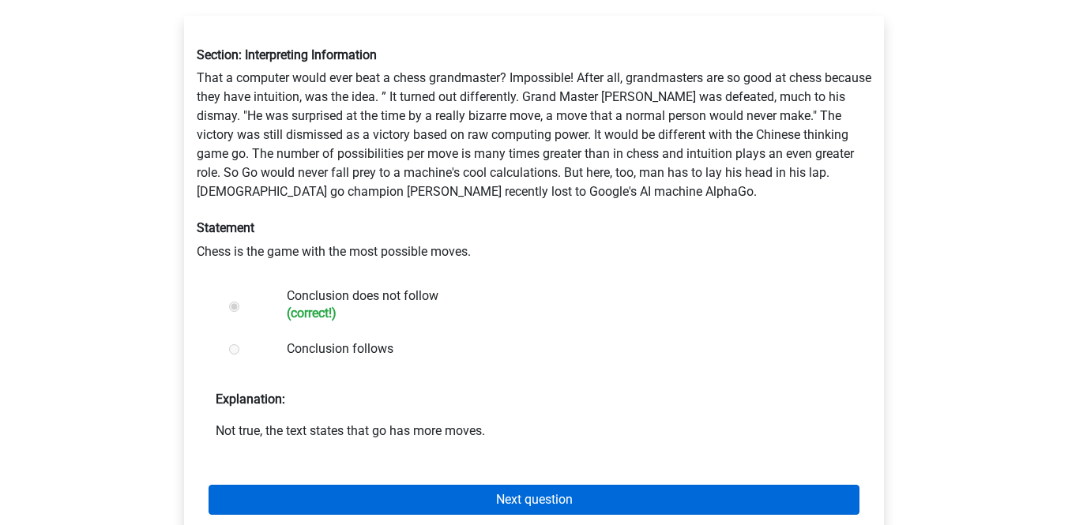
click at [517, 485] on link "Next question" at bounding box center [534, 500] width 651 height 30
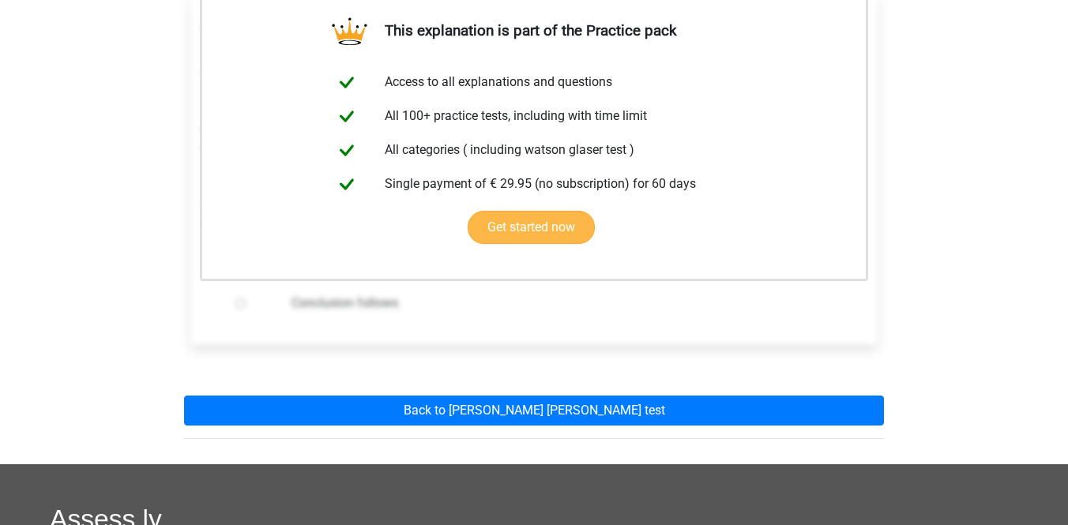
scroll to position [489, 0]
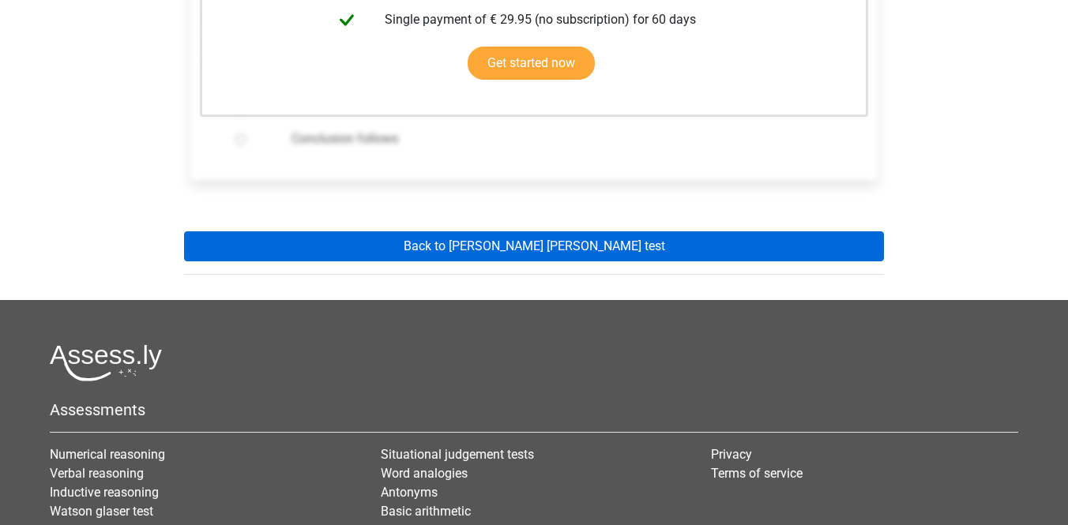
click at [546, 232] on link "Back to [PERSON_NAME] [PERSON_NAME] test" at bounding box center [534, 247] width 700 height 30
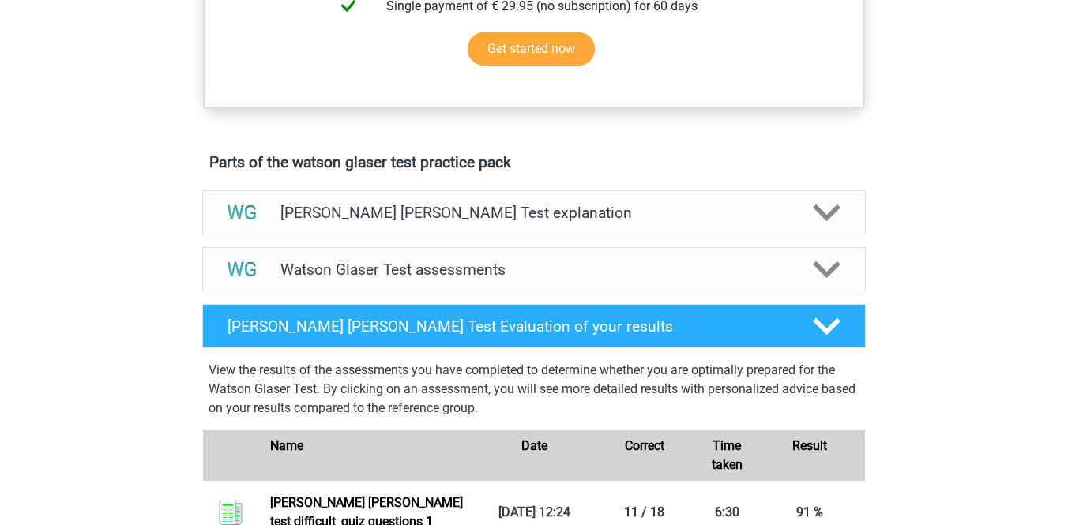
scroll to position [684, 0]
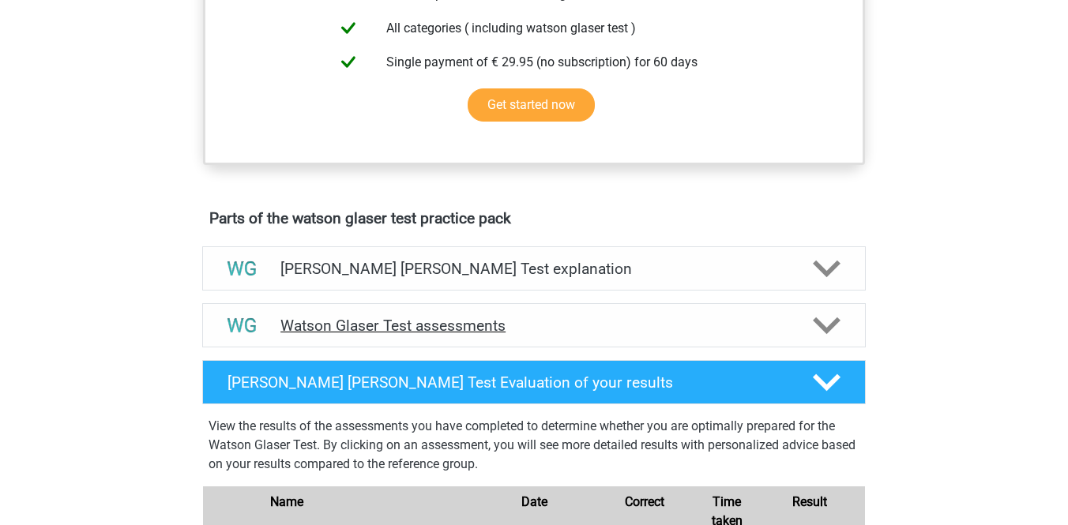
click at [564, 326] on div "Watson Glaser Test assessments" at bounding box center [534, 325] width 664 height 44
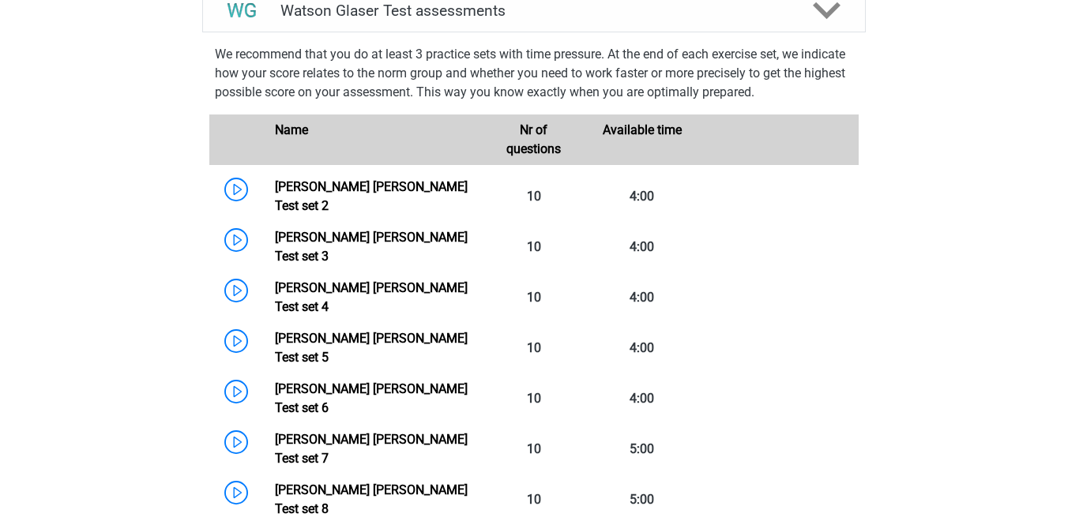
scroll to position [985, 0]
